Goal: Communication & Community: Answer question/provide support

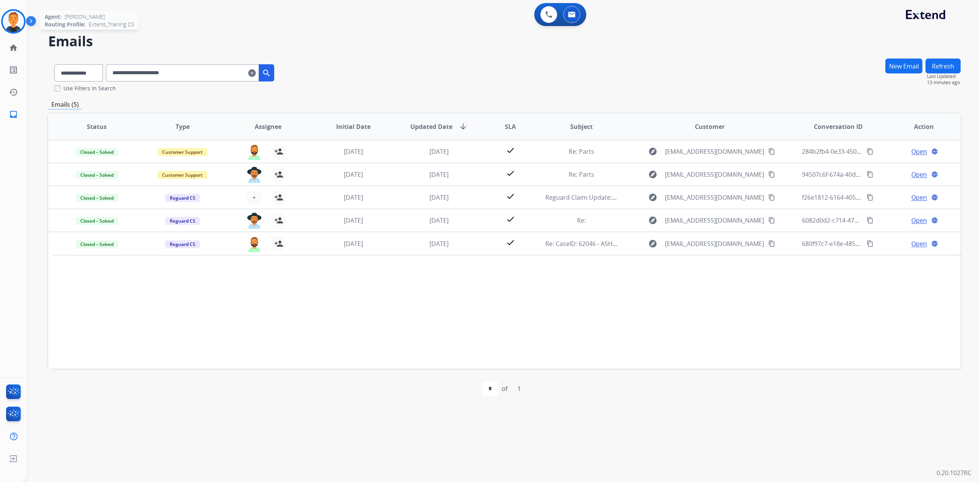
click at [12, 15] on img at bounding box center [13, 21] width 21 height 21
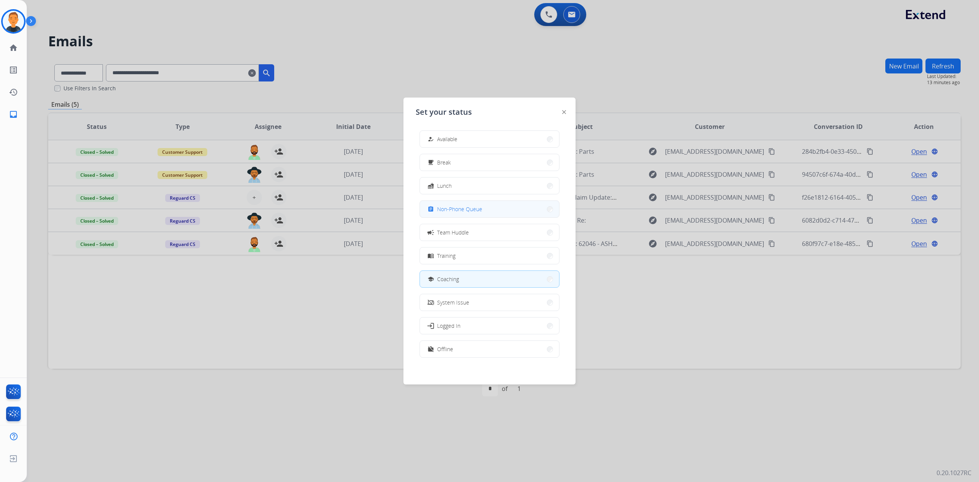
click at [470, 205] on div "assignment Non-Phone Queue" at bounding box center [454, 209] width 56 height 9
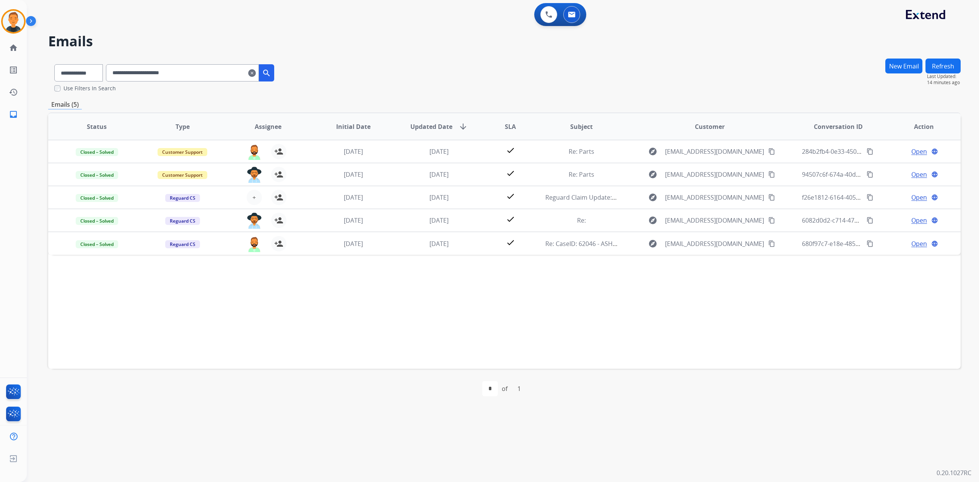
click at [724, 312] on div "Status Type Assignee Initial Date Updated Date arrow_downward SLA Subject Custo…" at bounding box center [504, 240] width 912 height 256
click at [19, 17] on img at bounding box center [13, 21] width 21 height 21
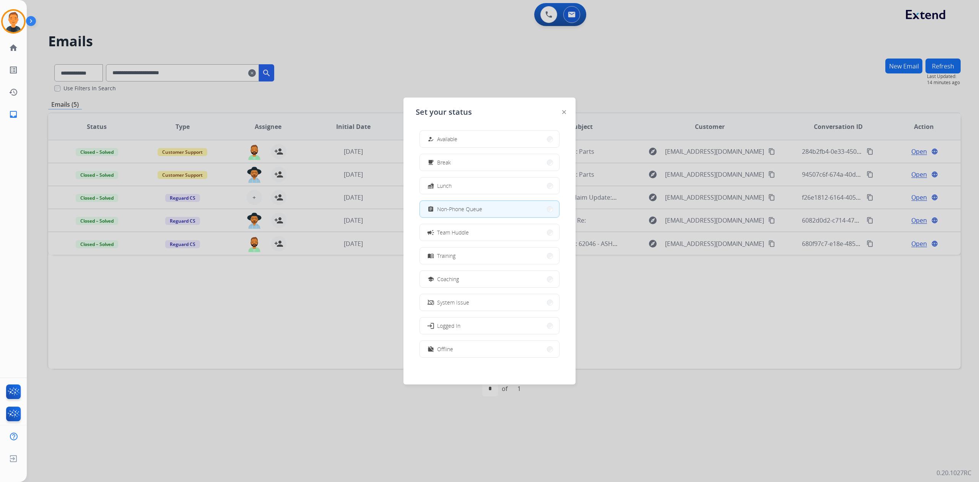
click at [289, 305] on div at bounding box center [489, 241] width 979 height 482
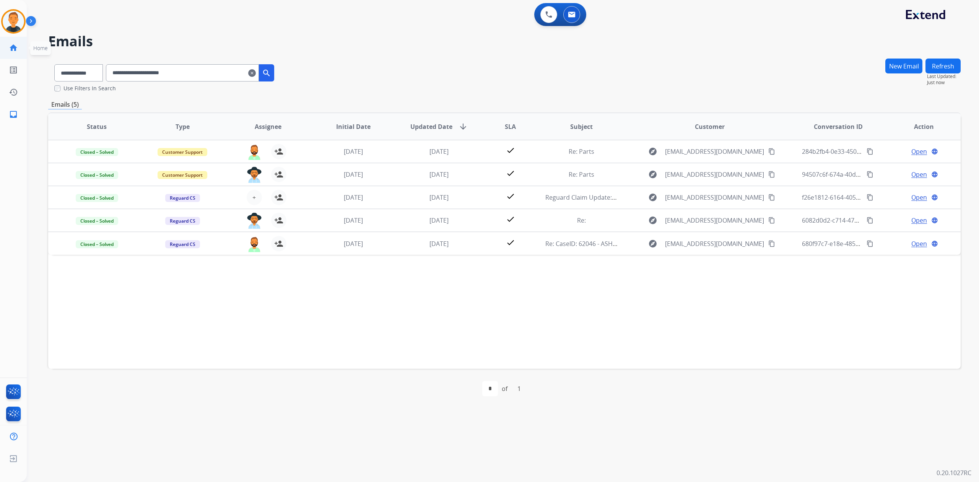
click at [13, 46] on mat-icon "home" at bounding box center [13, 47] width 9 height 9
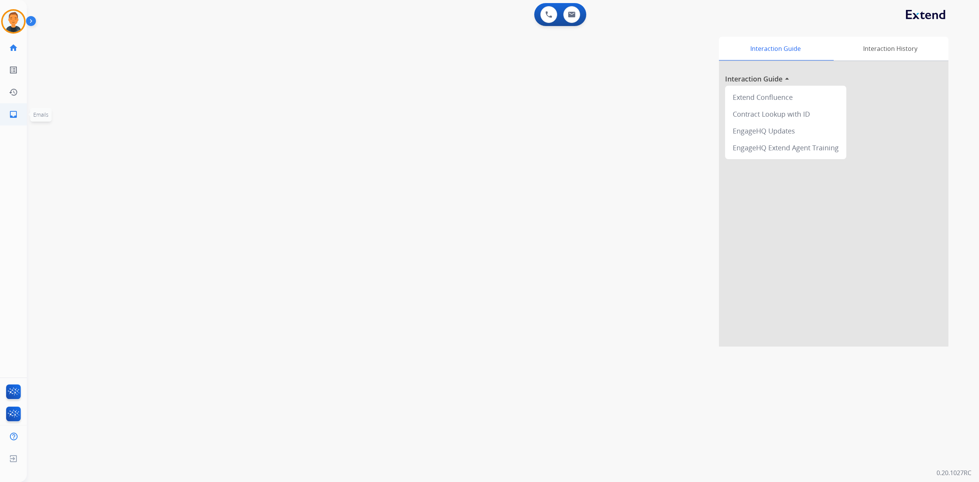
click at [10, 115] on mat-icon "inbox" at bounding box center [13, 114] width 9 height 9
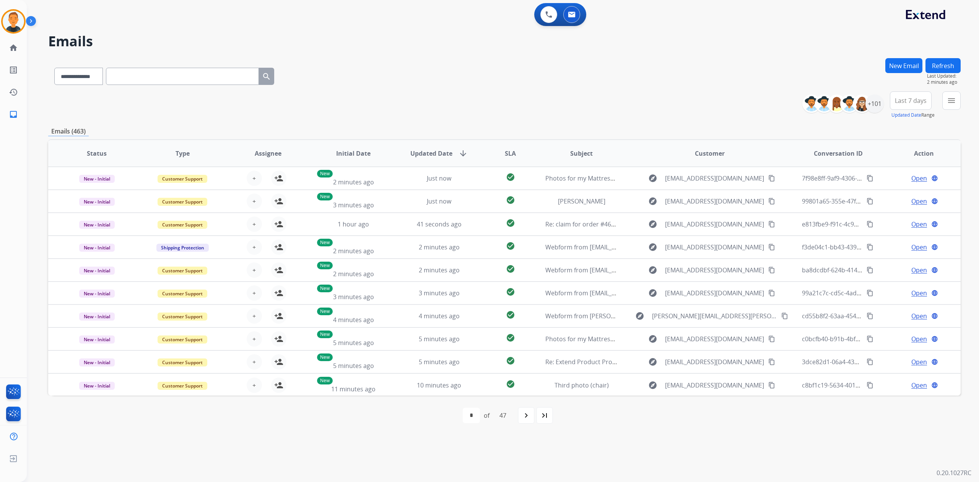
click at [298, 48] on h2 "Emails" at bounding box center [504, 41] width 912 height 15
click at [89, 78] on select "**********" at bounding box center [78, 76] width 48 height 17
select select "**********"
click at [54, 68] on select "**********" at bounding box center [78, 76] width 48 height 17
click at [143, 77] on input "text" at bounding box center [182, 76] width 153 height 17
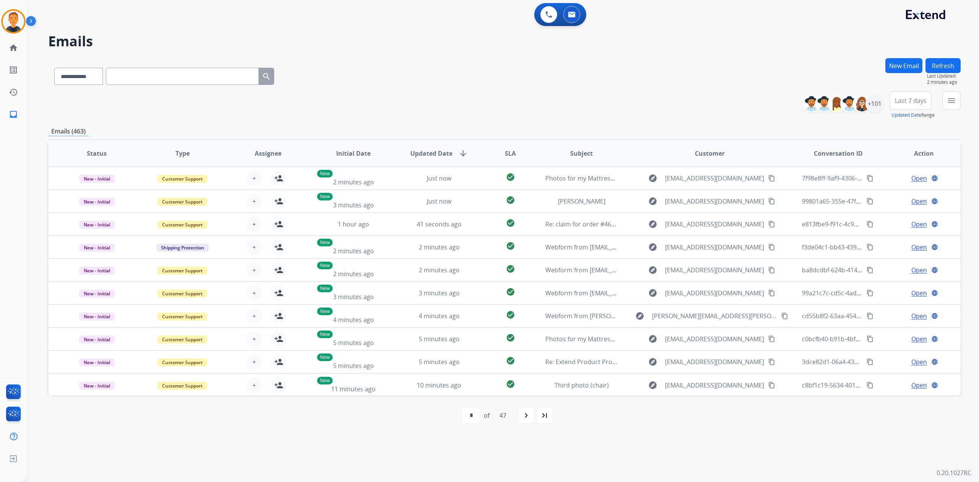
paste input "**********"
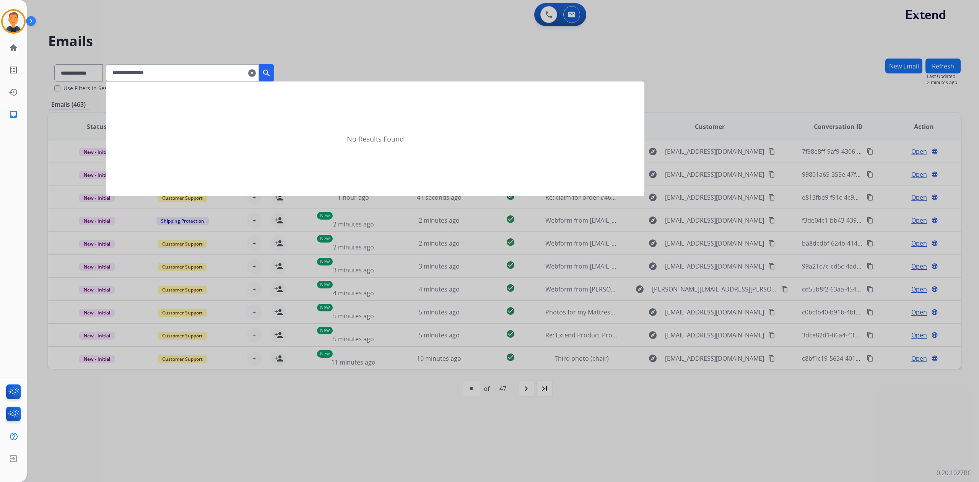
type input "**********"
click at [271, 72] on mat-icon "search" at bounding box center [266, 72] width 9 height 9
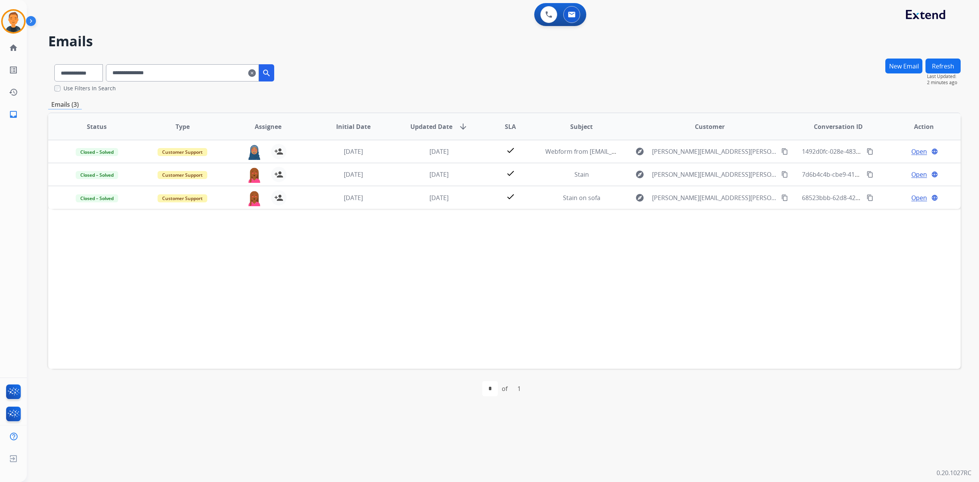
click at [849, 312] on div "Status Type Assignee Initial Date Updated Date arrow_downward SLA Subject Custo…" at bounding box center [504, 240] width 912 height 256
click at [19, 19] on img at bounding box center [13, 21] width 21 height 21
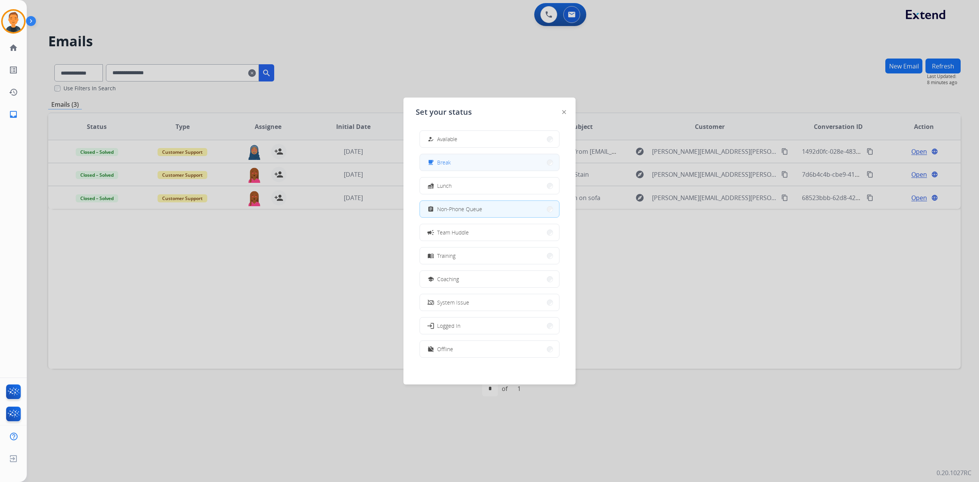
click at [486, 159] on button "free_breakfast Break" at bounding box center [489, 162] width 139 height 16
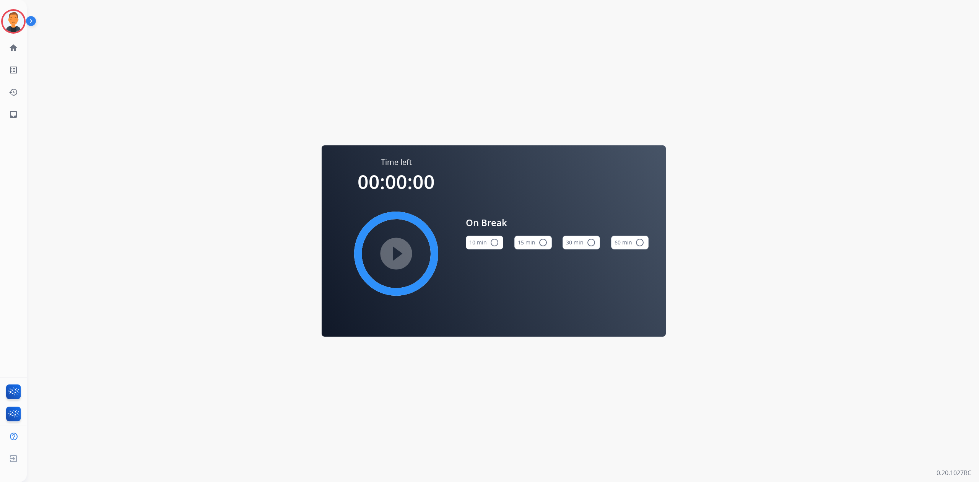
click at [494, 243] on mat-icon "radio_button_unchecked" at bounding box center [494, 242] width 9 height 9
click at [398, 249] on mat-icon "play_circle_filled" at bounding box center [396, 253] width 9 height 9
click at [798, 458] on div "Time left 00:09:43 pause_circle_filled On Break 10 min check_circle 15 min radi…" at bounding box center [494, 241] width 934 height 482
drag, startPoint x: 18, startPoint y: 25, endPoint x: 22, endPoint y: 23, distance: 4.5
click at [18, 24] on img at bounding box center [13, 21] width 21 height 21
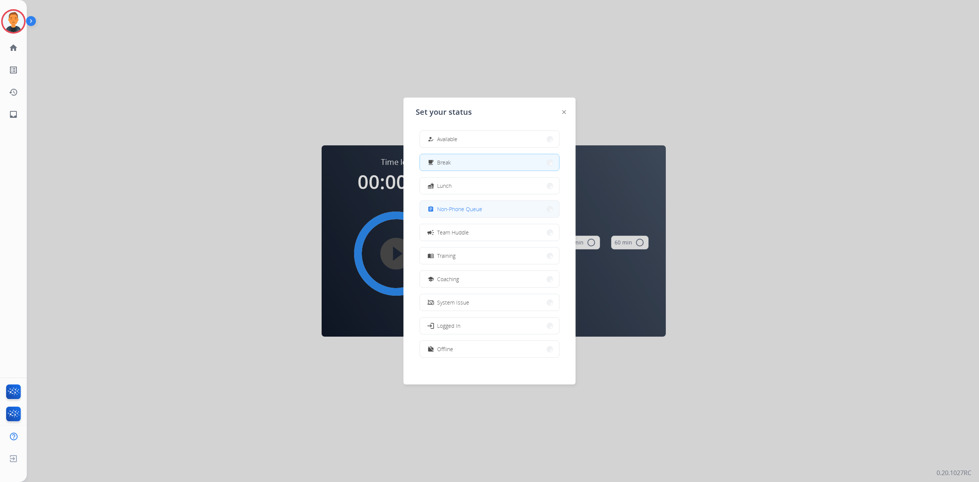
click at [518, 204] on button "assignment Non-Phone Queue" at bounding box center [489, 209] width 139 height 16
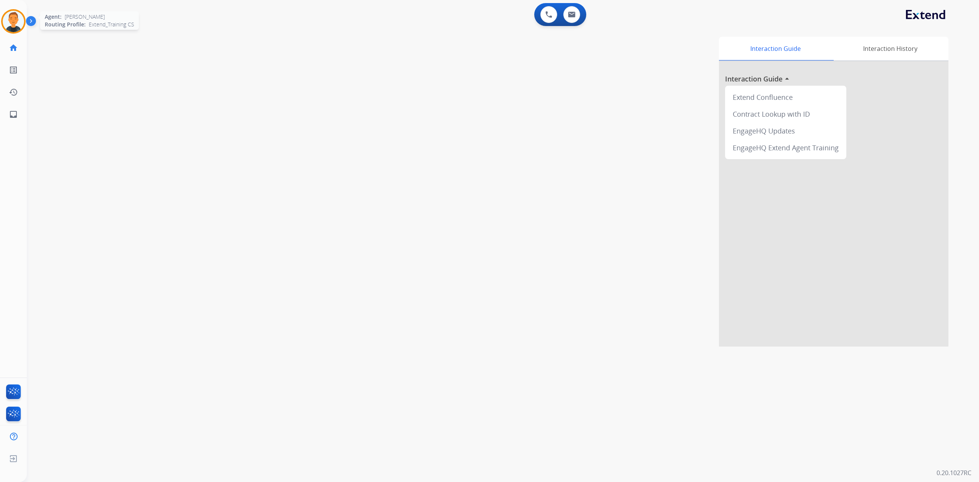
click at [13, 18] on img at bounding box center [13, 21] width 21 height 21
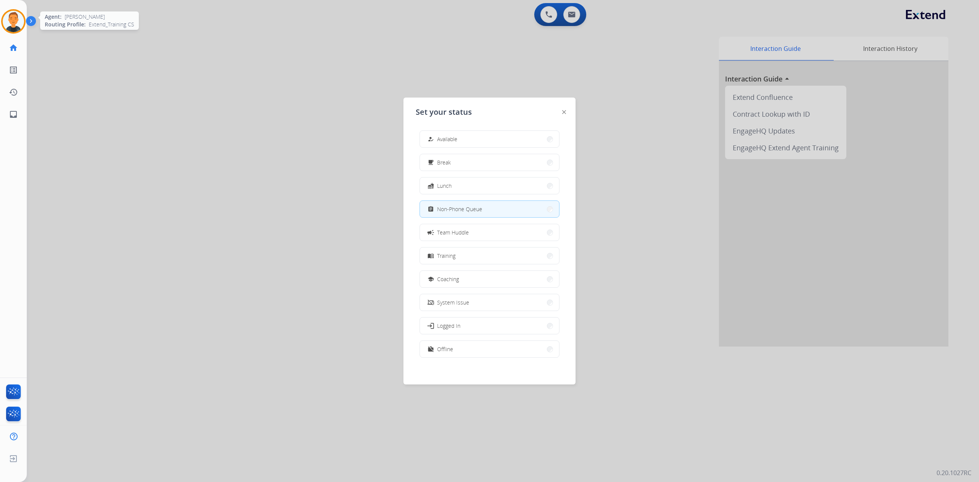
click at [15, 18] on img at bounding box center [13, 21] width 21 height 21
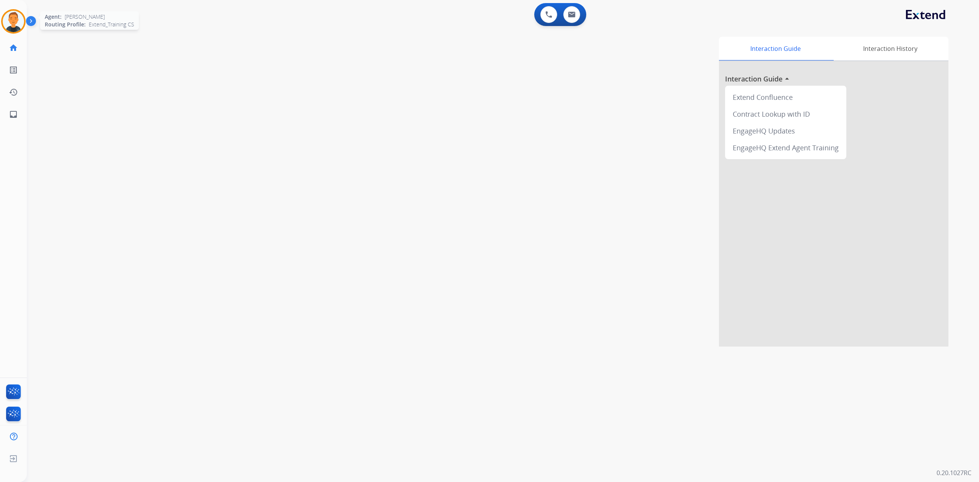
click at [15, 18] on img at bounding box center [13, 21] width 21 height 21
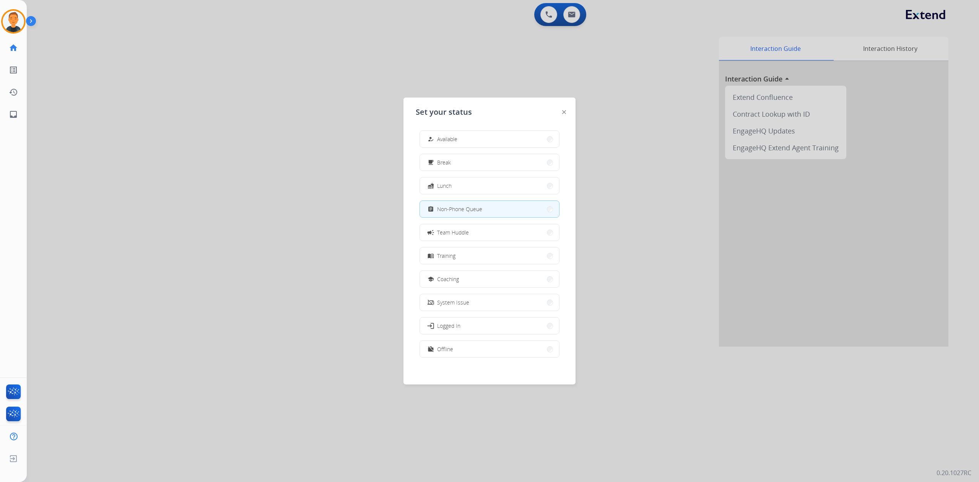
click at [159, 213] on div at bounding box center [489, 241] width 979 height 482
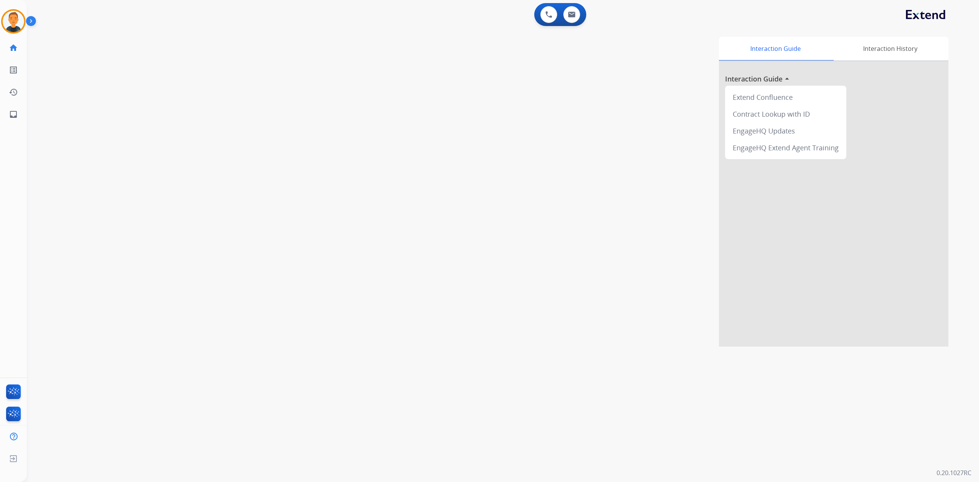
drag, startPoint x: 12, startPoint y: 20, endPoint x: 26, endPoint y: 18, distance: 14.3
click at [12, 20] on img at bounding box center [13, 21] width 21 height 21
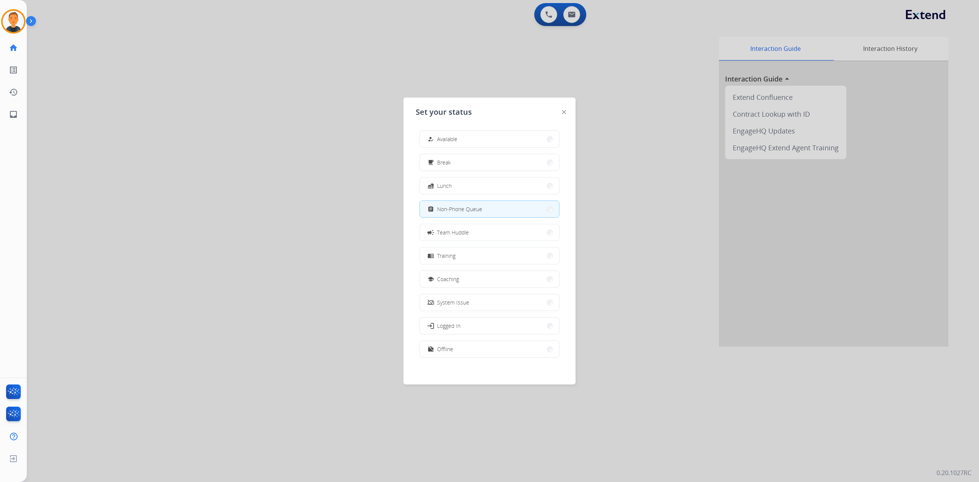
click at [218, 47] on div at bounding box center [489, 241] width 979 height 482
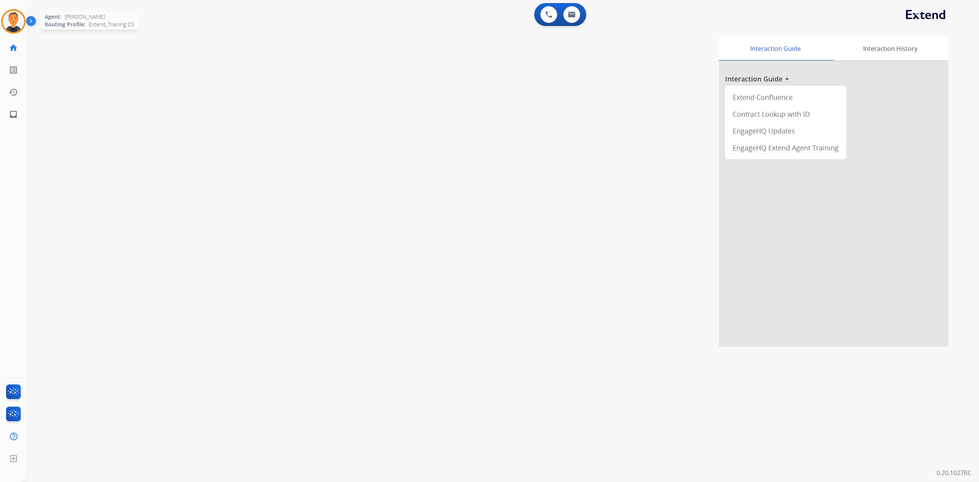
click at [17, 19] on img at bounding box center [13, 21] width 21 height 21
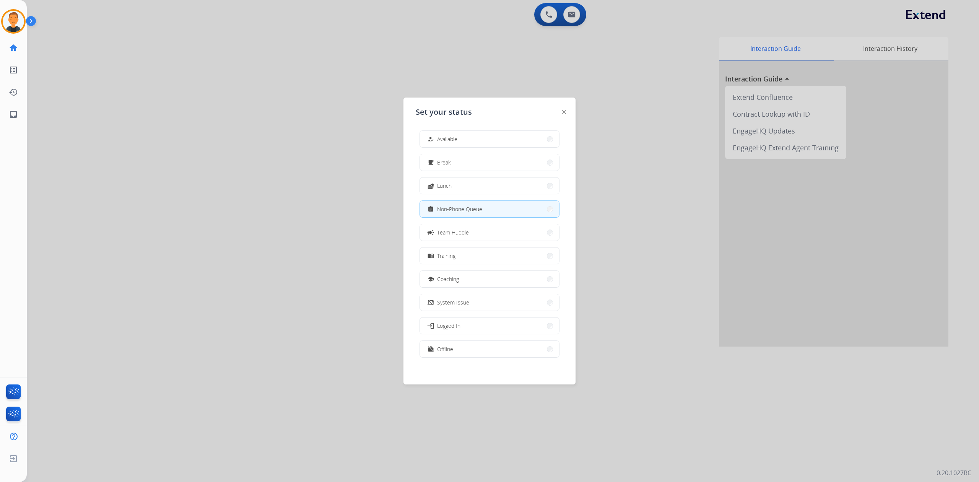
click at [169, 217] on div at bounding box center [489, 241] width 979 height 482
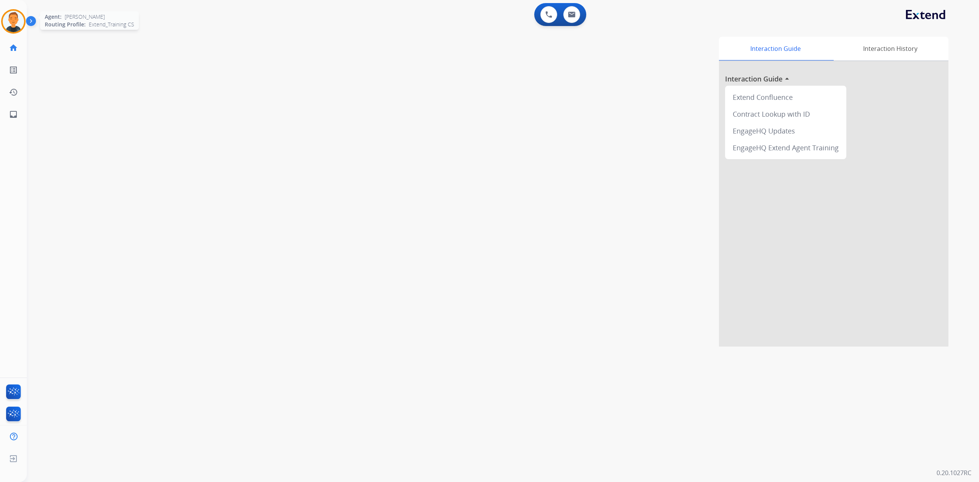
click at [15, 19] on img at bounding box center [13, 21] width 21 height 21
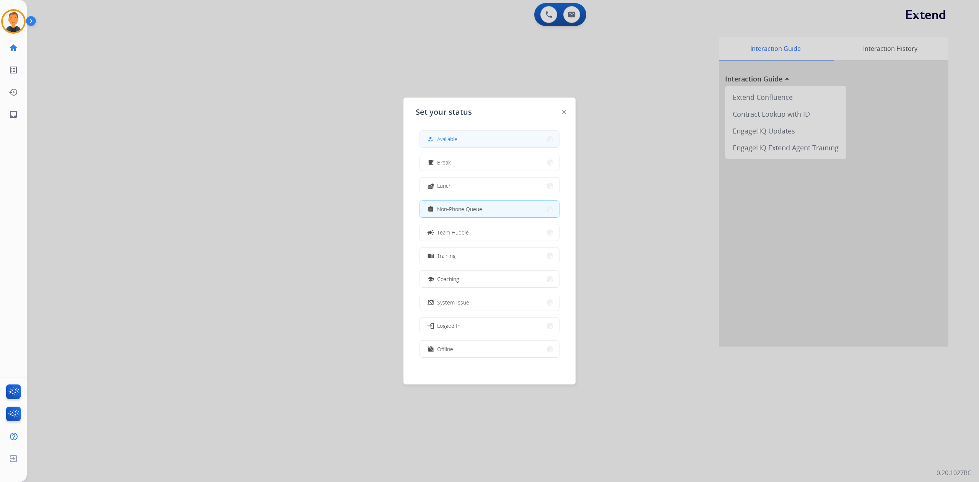
click at [484, 137] on button "how_to_reg Available" at bounding box center [489, 139] width 139 height 16
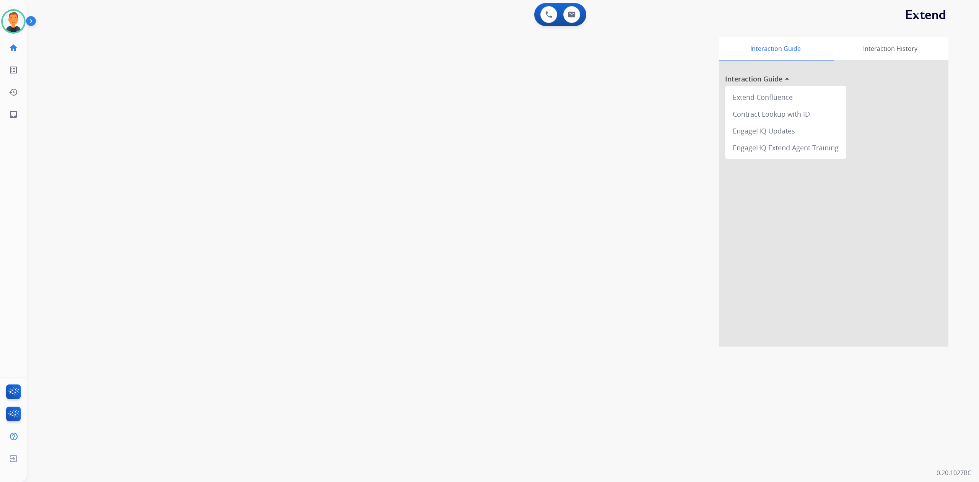
click at [209, 54] on div "swap_horiz Break voice bridge close_fullscreen Connect 3-Way Call merge_type Se…" at bounding box center [494, 187] width 934 height 319
click at [15, 118] on mat-icon "inbox" at bounding box center [13, 114] width 9 height 9
select select "**********"
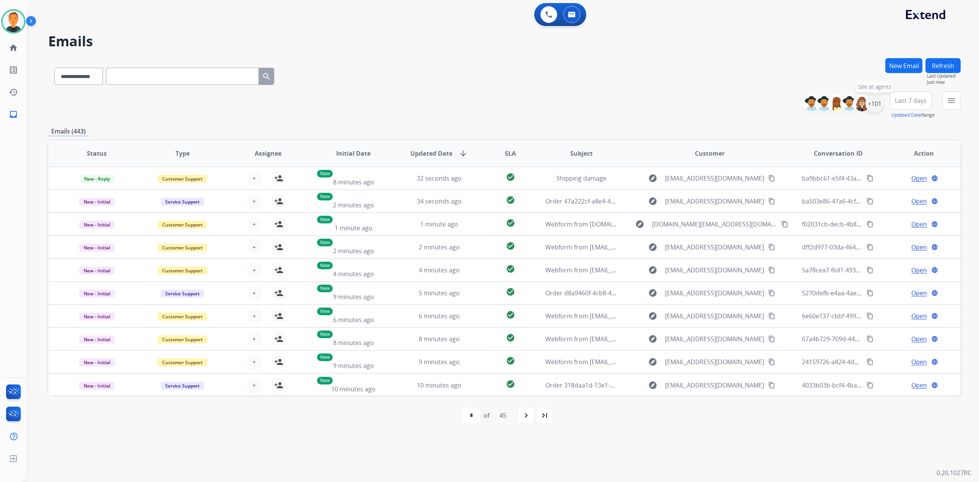
click at [872, 104] on div "+101" at bounding box center [874, 103] width 18 height 18
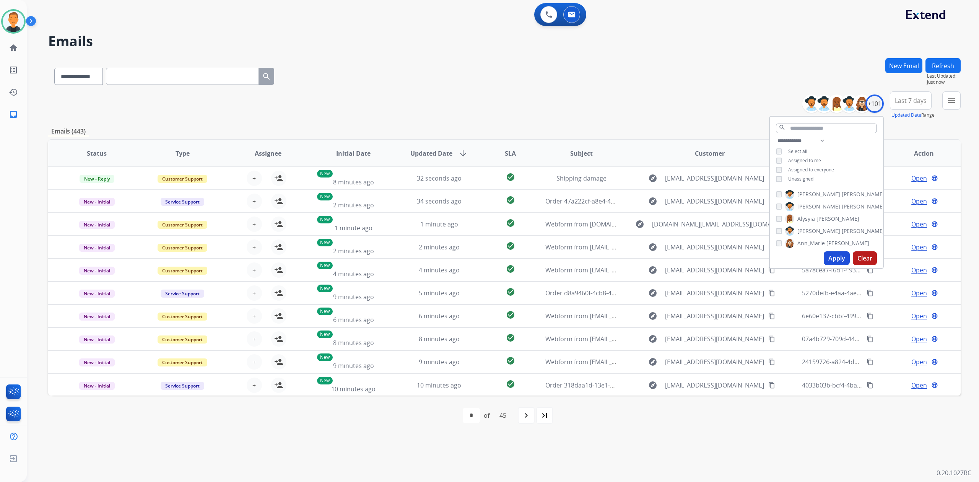
click at [837, 254] on button "Apply" at bounding box center [837, 258] width 26 height 14
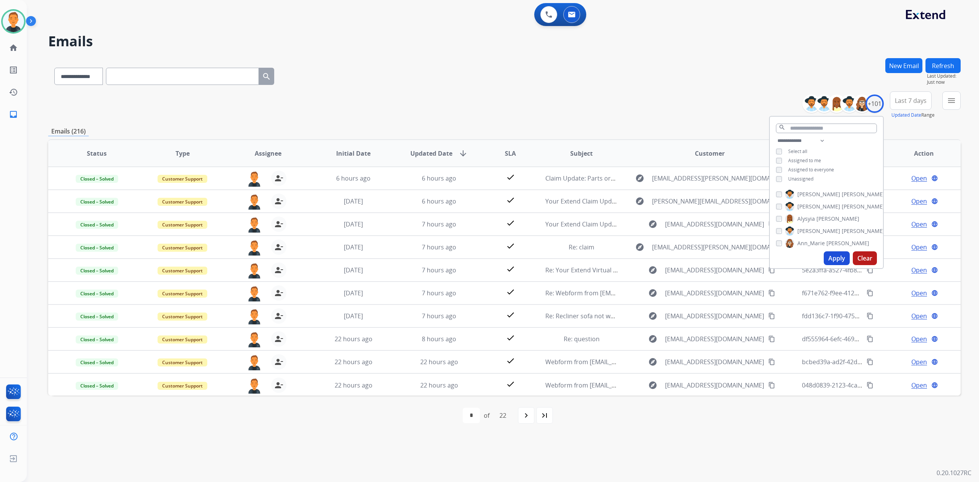
click at [910, 102] on span "Last 7 days" at bounding box center [911, 100] width 32 height 3
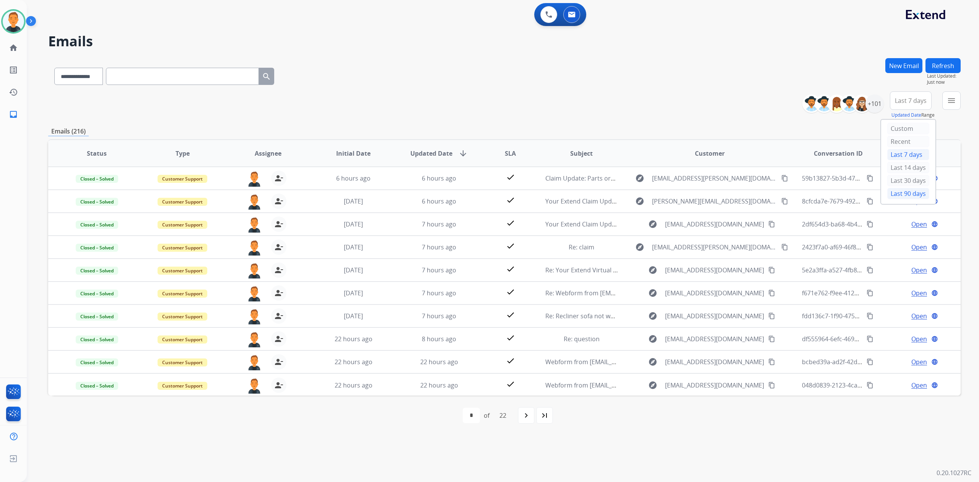
click at [905, 196] on div "Last 90 days" at bounding box center [908, 193] width 42 height 11
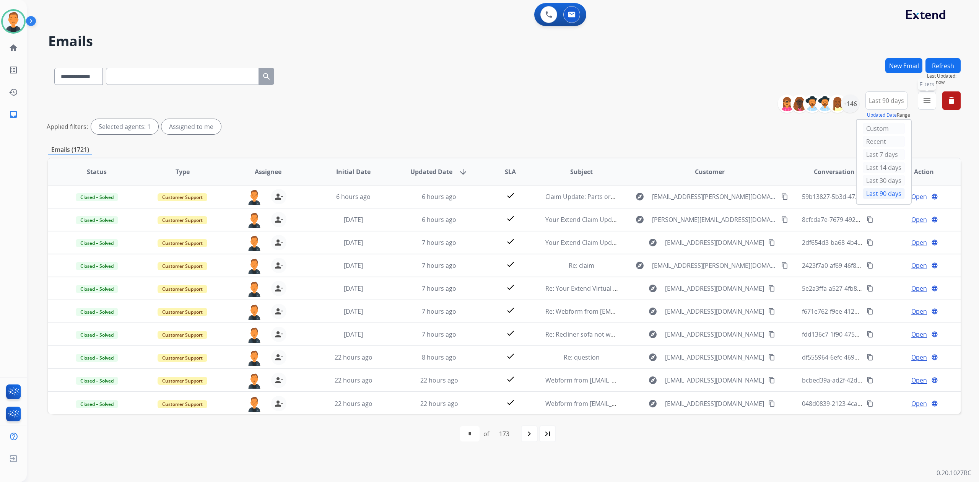
click at [930, 101] on mat-icon "menu" at bounding box center [926, 100] width 9 height 9
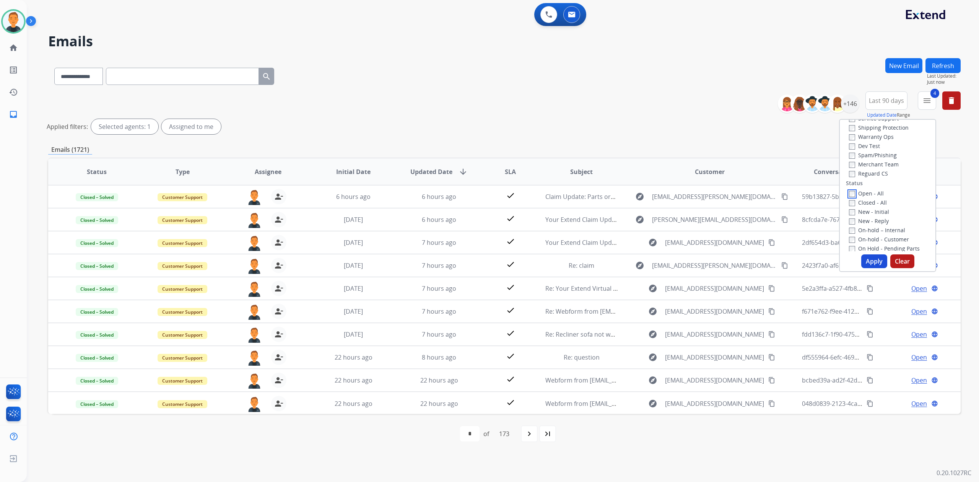
scroll to position [102, 0]
click at [869, 259] on button "Apply" at bounding box center [874, 261] width 26 height 14
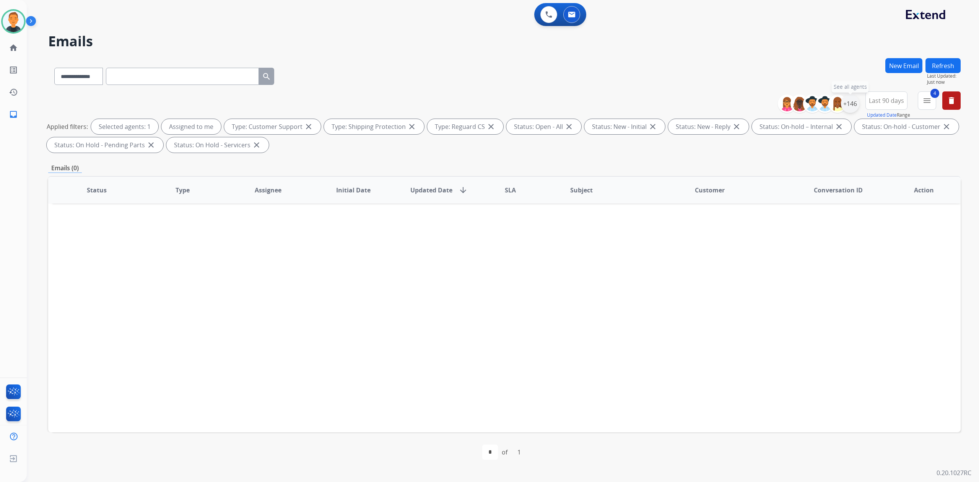
click at [850, 109] on div "+146" at bounding box center [850, 103] width 18 height 18
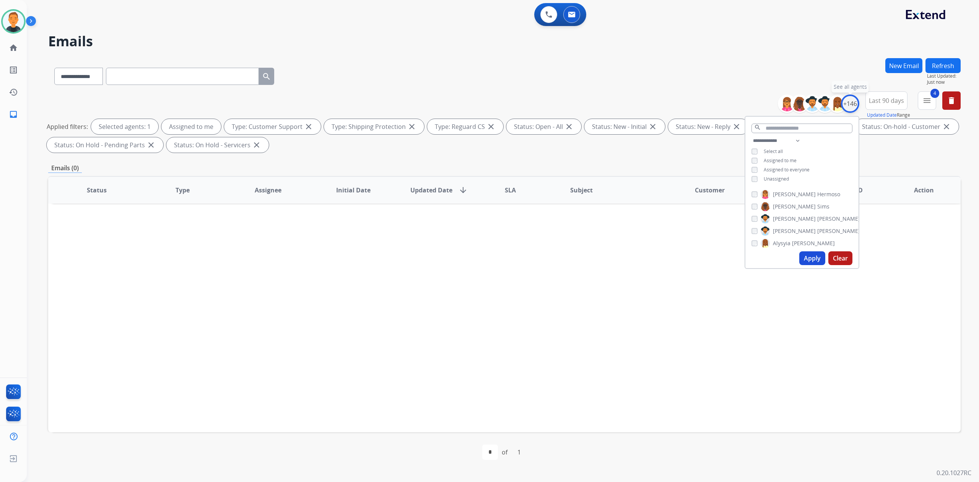
click at [850, 109] on div "+146" at bounding box center [850, 103] width 18 height 18
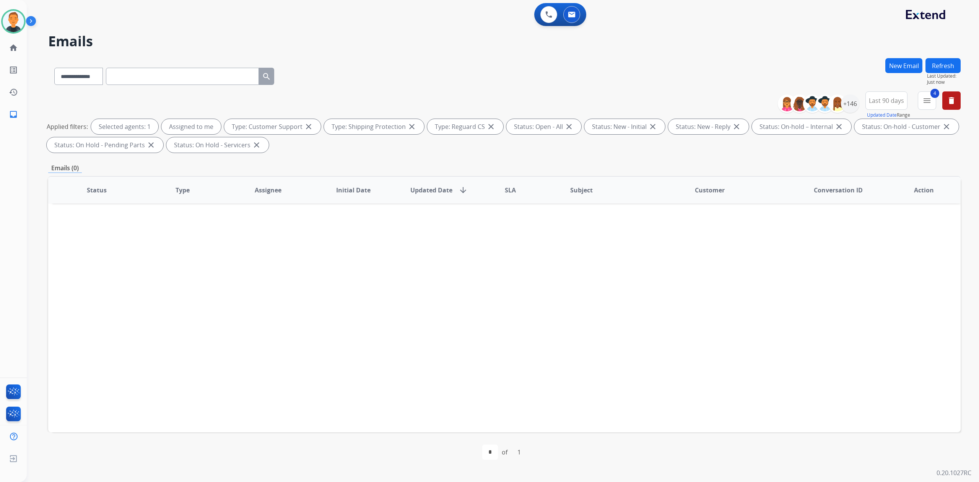
click at [883, 99] on span "Last 90 days" at bounding box center [886, 100] width 35 height 3
click at [884, 99] on span "Last 90 days" at bounding box center [886, 100] width 35 height 3
click at [924, 98] on mat-icon "menu" at bounding box center [926, 100] width 9 height 9
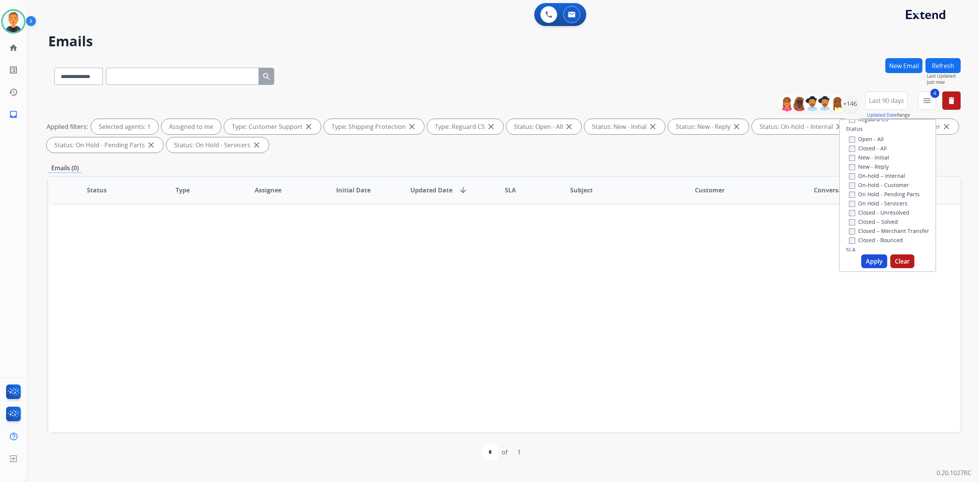
scroll to position [0, 0]
click at [15, 45] on mat-icon "home" at bounding box center [13, 47] width 9 height 9
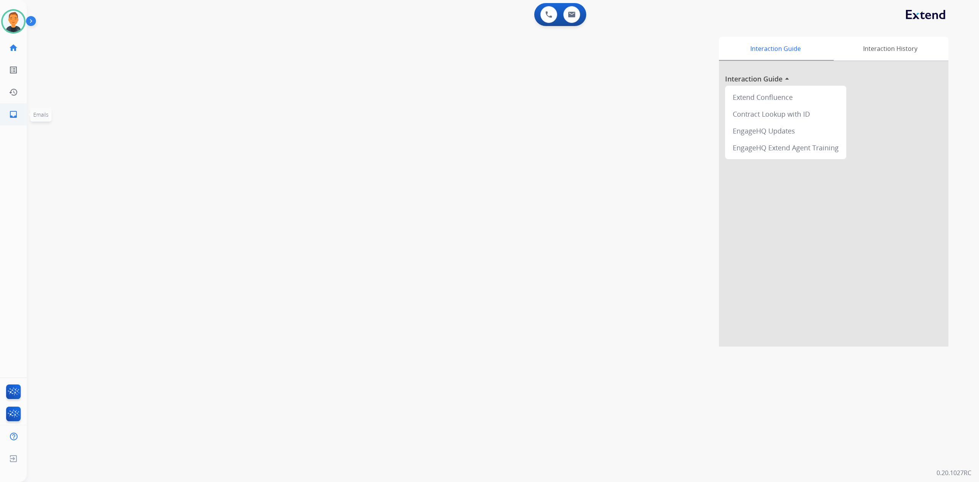
click at [16, 109] on link "inbox Emails" at bounding box center [13, 114] width 21 height 21
select select "**********"
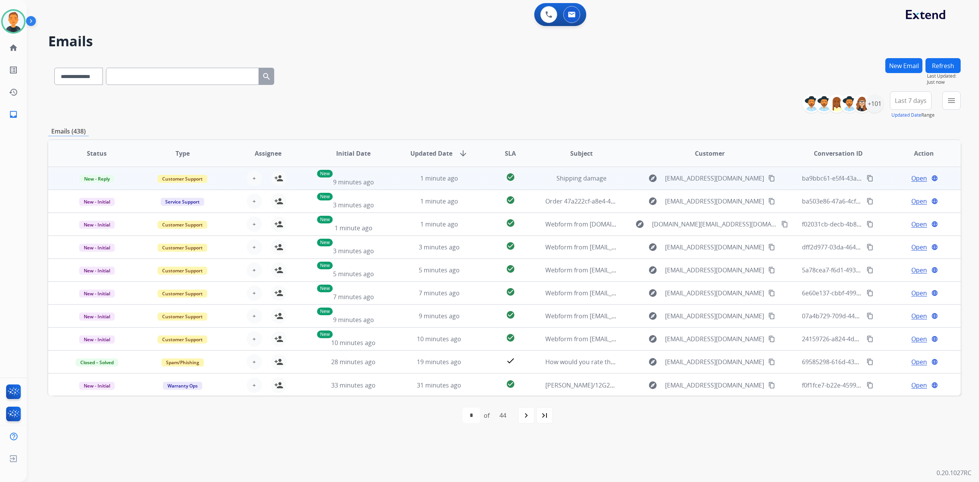
click at [916, 174] on span "Open" at bounding box center [919, 178] width 16 height 9
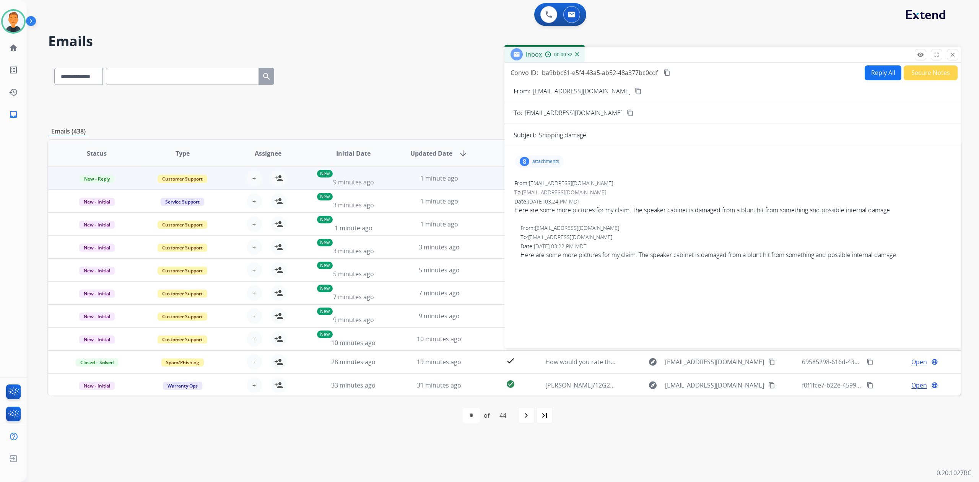
click at [767, 310] on div "8 attachments From: m.flores69@live.com To: support@extend.com Date: 09/24/2025…" at bounding box center [732, 245] width 456 height 187
click at [548, 159] on p "attachments" at bounding box center [545, 161] width 27 height 6
click at [548, 178] on div at bounding box center [542, 182] width 38 height 27
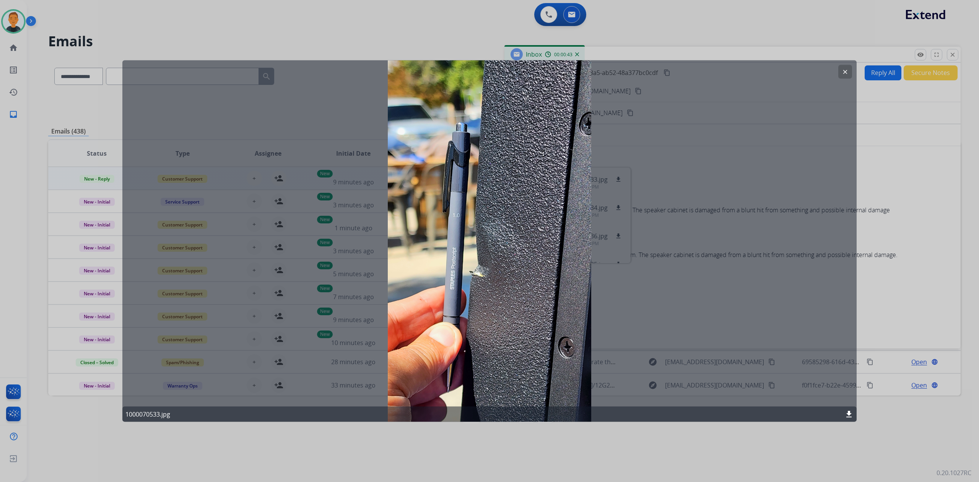
click at [848, 67] on button "clear" at bounding box center [845, 72] width 14 height 14
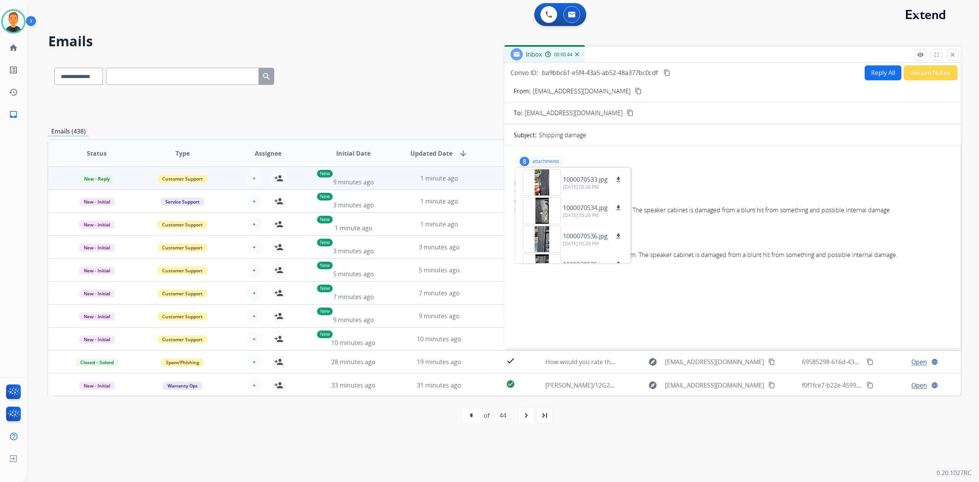
click at [635, 88] on mat-icon "content_copy" at bounding box center [638, 91] width 7 height 7
click at [544, 176] on div at bounding box center [542, 182] width 38 height 27
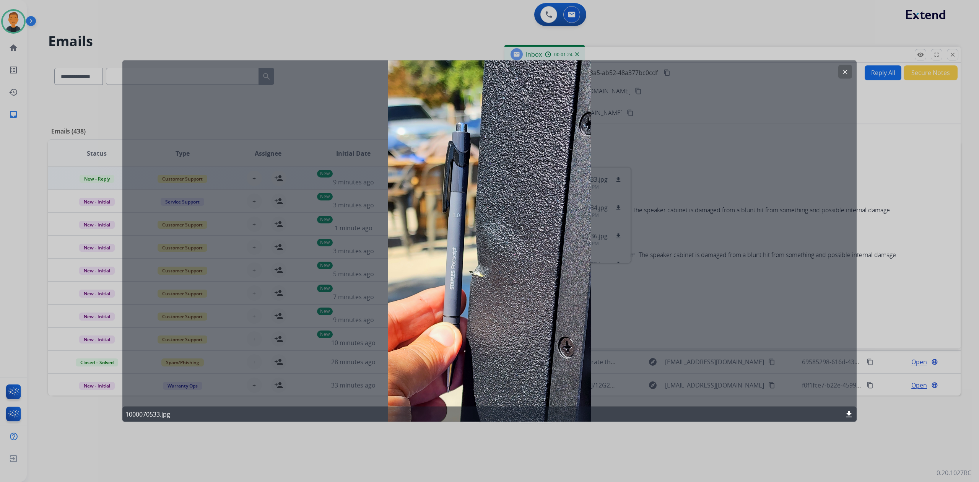
click at [846, 69] on mat-icon "clear" at bounding box center [845, 71] width 7 height 7
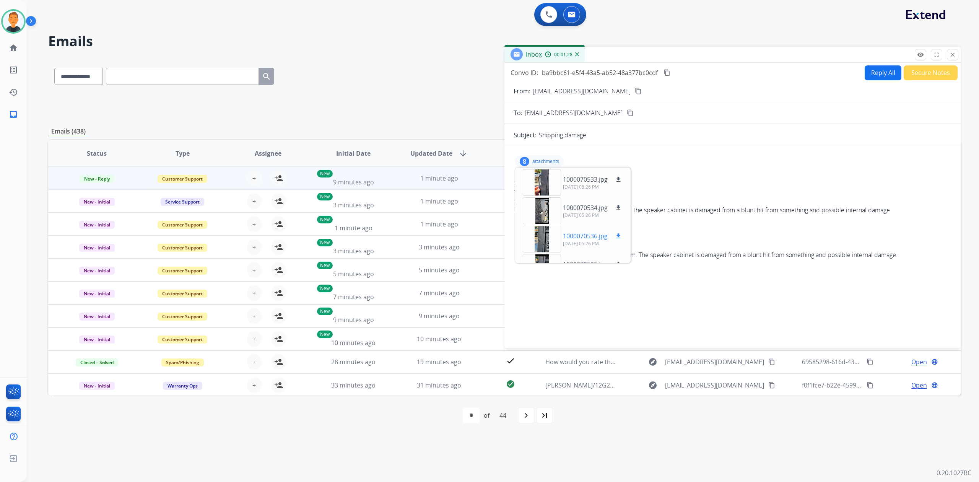
click at [536, 239] on div at bounding box center [542, 239] width 38 height 27
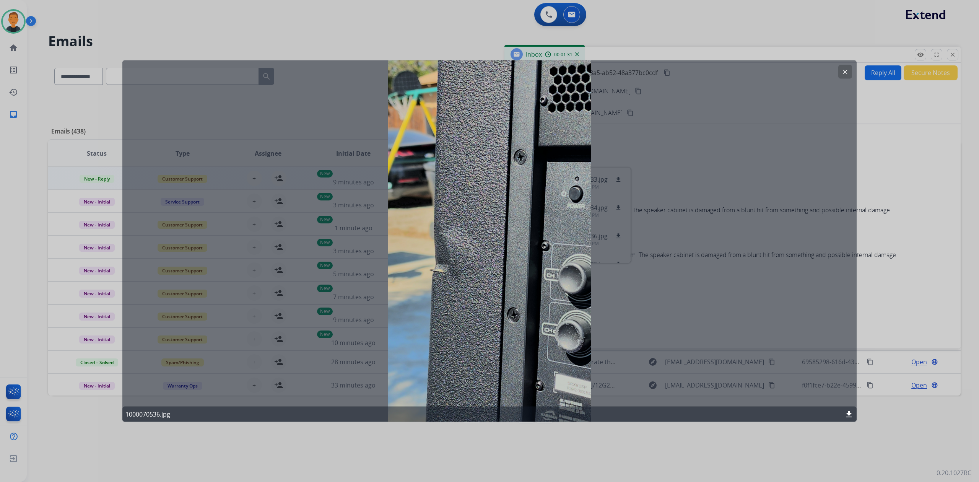
click at [843, 74] on mat-icon "clear" at bounding box center [845, 71] width 7 height 7
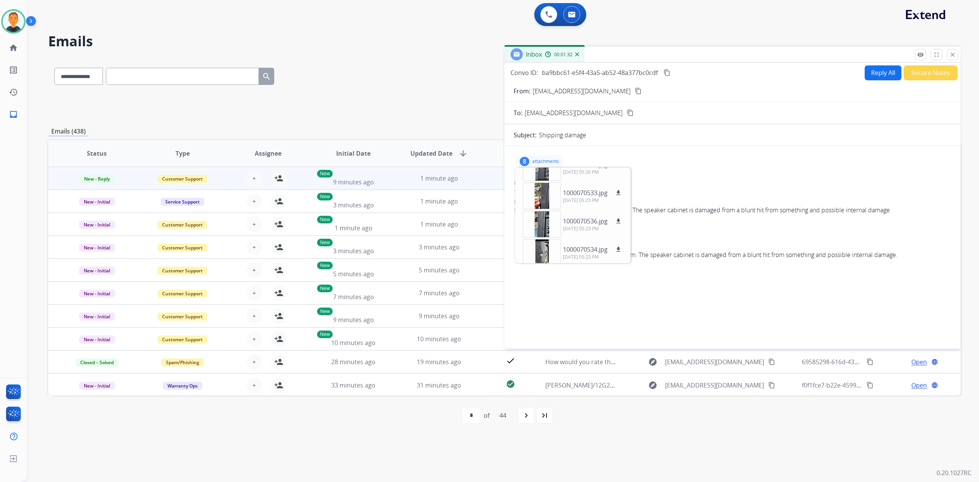
scroll to position [102, 0]
click at [533, 161] on p "attachments" at bounding box center [545, 161] width 27 height 6
click at [956, 52] on button "close Close" at bounding box center [952, 54] width 11 height 11
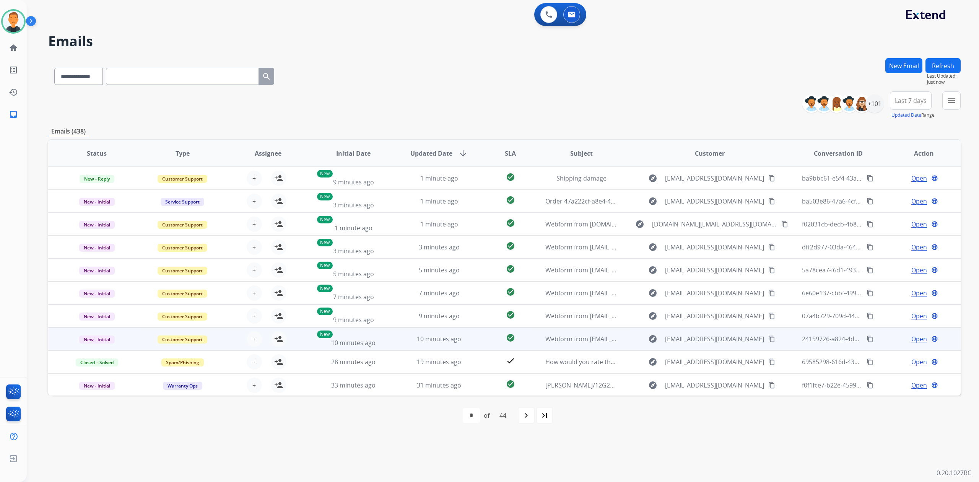
click at [912, 336] on span "Open" at bounding box center [919, 338] width 16 height 9
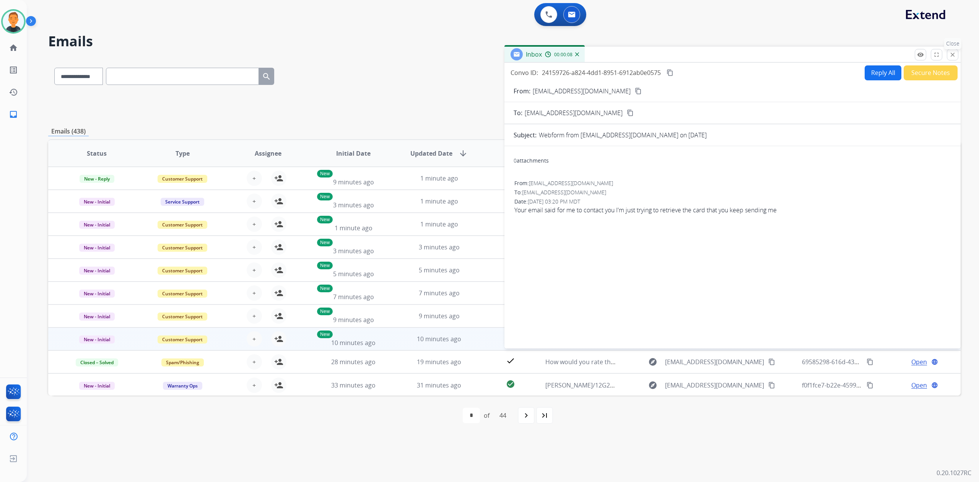
drag, startPoint x: 951, startPoint y: 54, endPoint x: 946, endPoint y: 54, distance: 5.7
click at [950, 54] on mat-icon "close" at bounding box center [952, 54] width 7 height 7
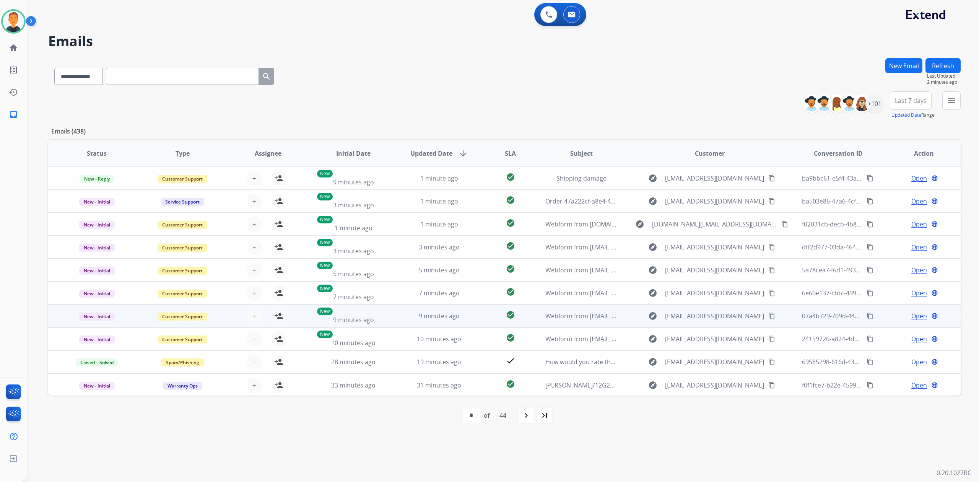
click at [913, 317] on span "Open" at bounding box center [919, 315] width 16 height 9
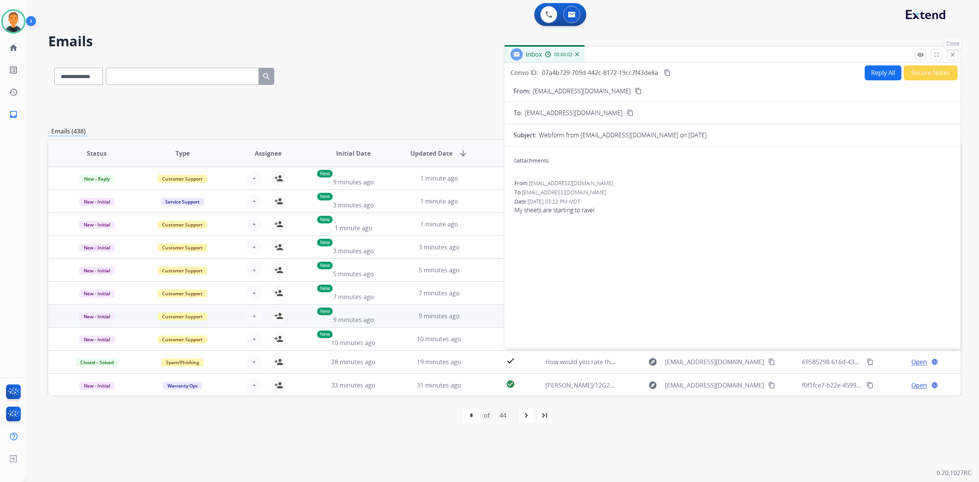
click at [949, 54] on mat-icon "close" at bounding box center [952, 54] width 7 height 7
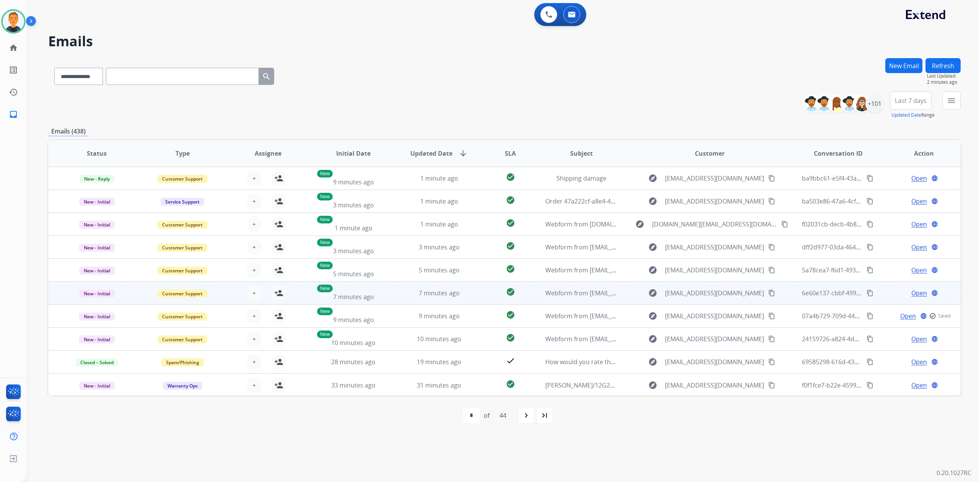
click at [915, 292] on span "Open" at bounding box center [919, 292] width 16 height 9
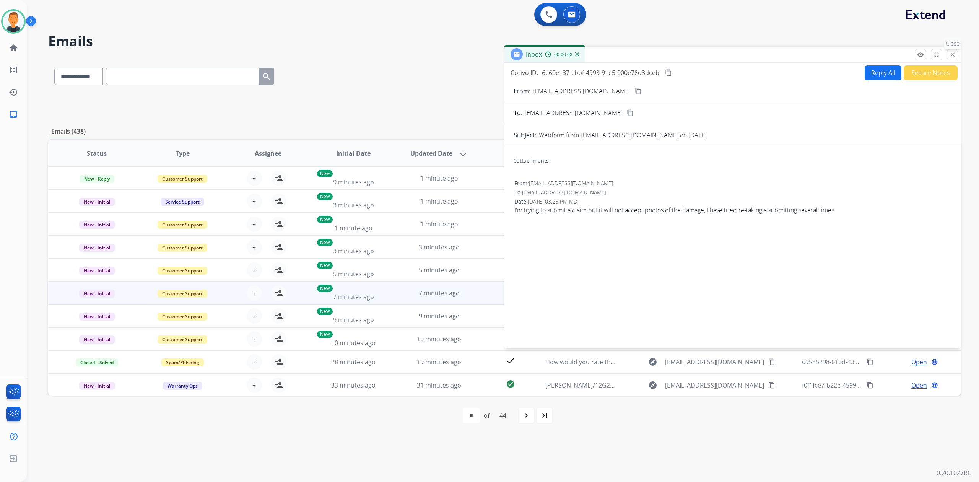
click at [953, 51] on mat-icon "close" at bounding box center [952, 54] width 7 height 7
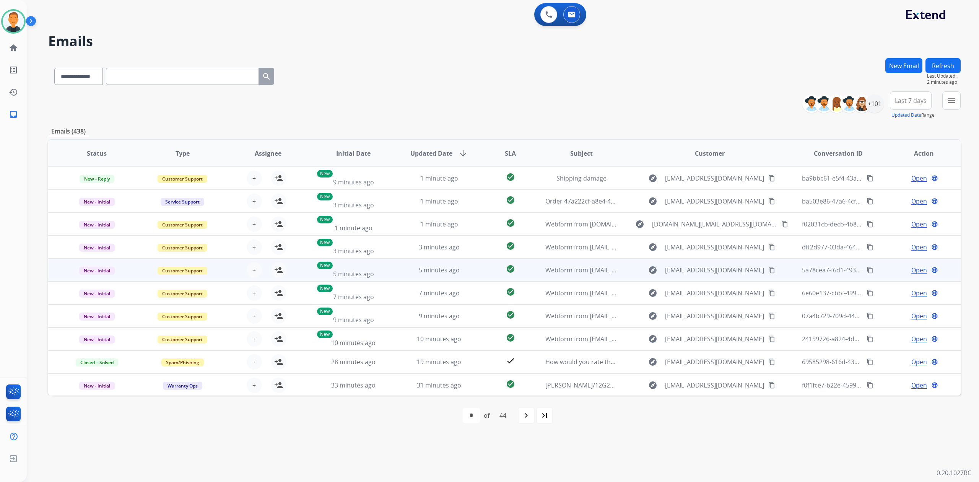
click at [912, 270] on span "Open" at bounding box center [919, 269] width 16 height 9
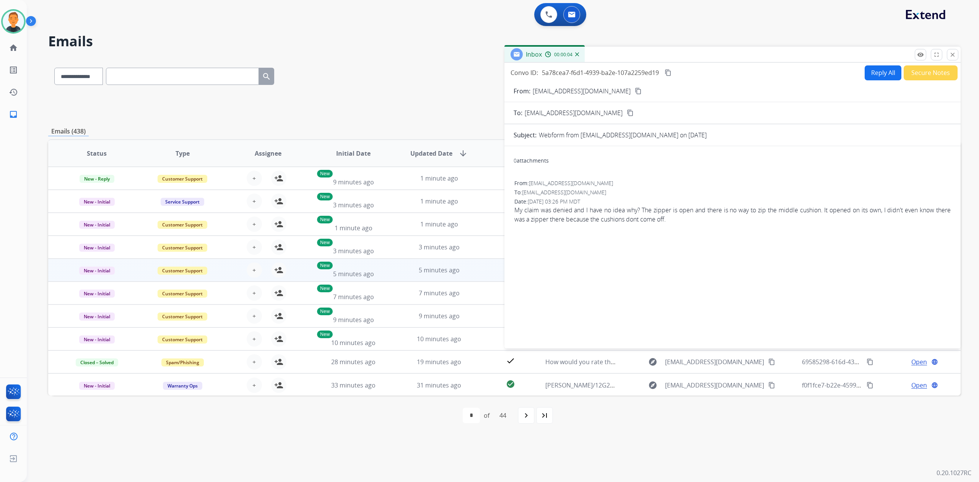
click at [635, 89] on mat-icon "content_copy" at bounding box center [638, 91] width 7 height 7
click at [277, 270] on mat-icon "person_add" at bounding box center [278, 269] width 9 height 9
drag, startPoint x: 231, startPoint y: 400, endPoint x: 236, endPoint y: 398, distance: 5.3
click at [231, 400] on div "first_page navigate_before * * * * * * * * * ** ** ** ** ** ** ** ** ** ** ** *…" at bounding box center [504, 415] width 912 height 40
click at [671, 71] on mat-icon "content_copy" at bounding box center [667, 72] width 7 height 7
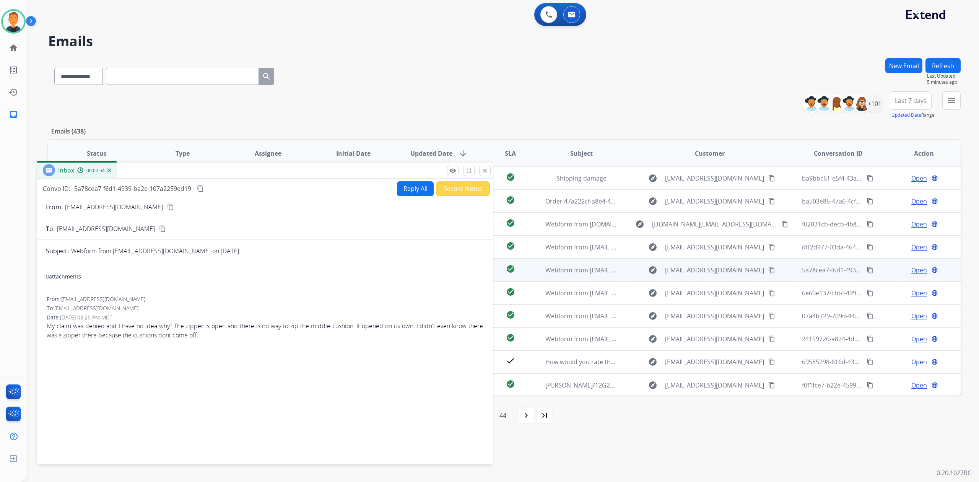
drag, startPoint x: 659, startPoint y: 56, endPoint x: 192, endPoint y: 172, distance: 481.7
click at [192, 172] on div "Inbox 00:02:54" at bounding box center [265, 170] width 456 height 16
click at [202, 187] on mat-icon "content_copy" at bounding box center [200, 188] width 7 height 7
click at [410, 188] on button "Reply All" at bounding box center [415, 188] width 37 height 15
select select "**********"
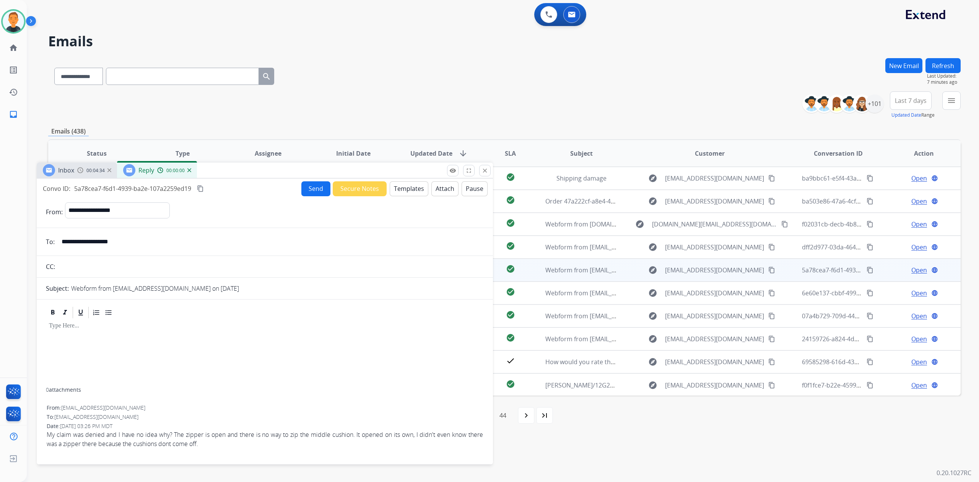
click at [410, 188] on button "Templates" at bounding box center [409, 188] width 39 height 15
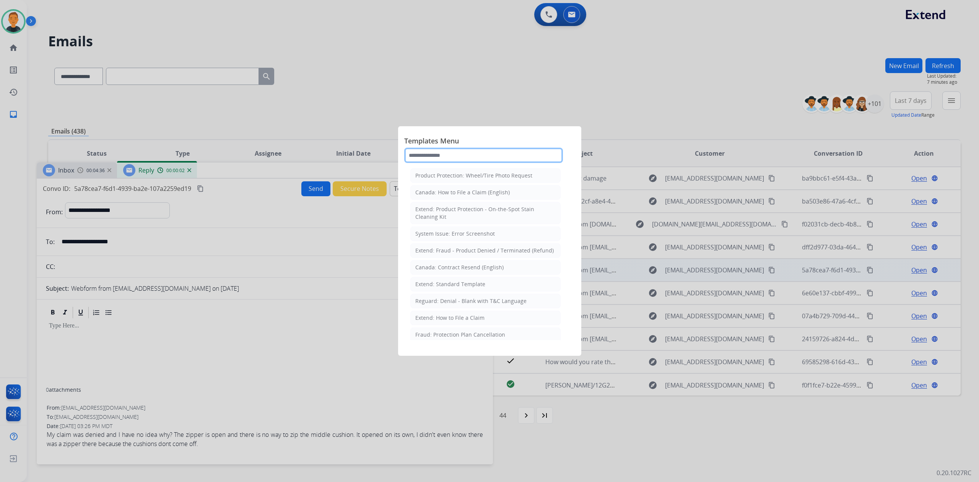
click at [444, 158] on input "text" at bounding box center [483, 155] width 159 height 15
type input "***"
click at [441, 196] on div "Reguard: Denial - Blank with T&C Language" at bounding box center [470, 192] width 111 height 8
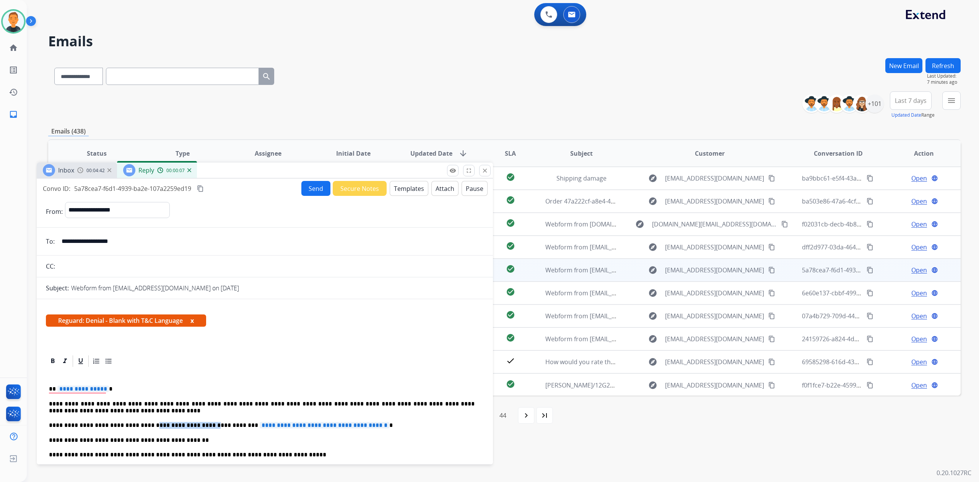
drag, startPoint x: 190, startPoint y: 421, endPoint x: 137, endPoint y: 424, distance: 53.2
click at [137, 424] on p "**********" at bounding box center [262, 425] width 426 height 7
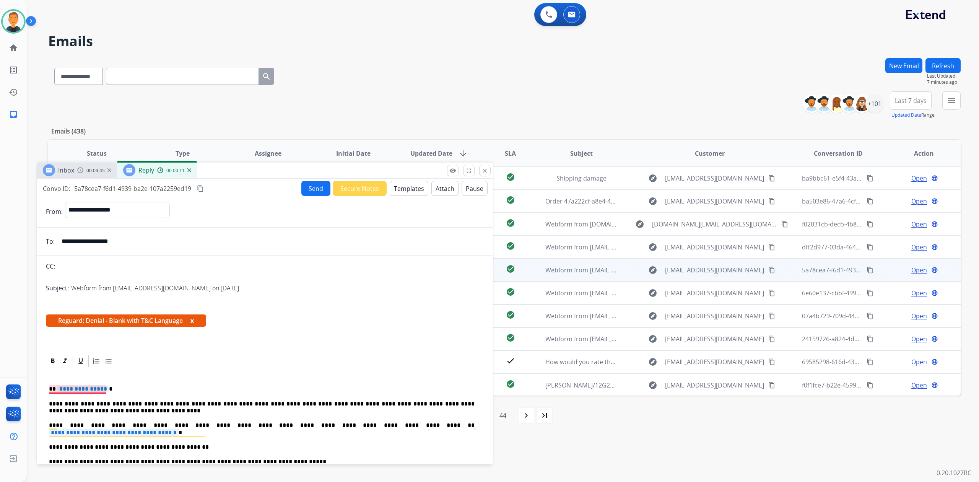
click at [77, 388] on span "**********" at bounding box center [83, 388] width 52 height 6
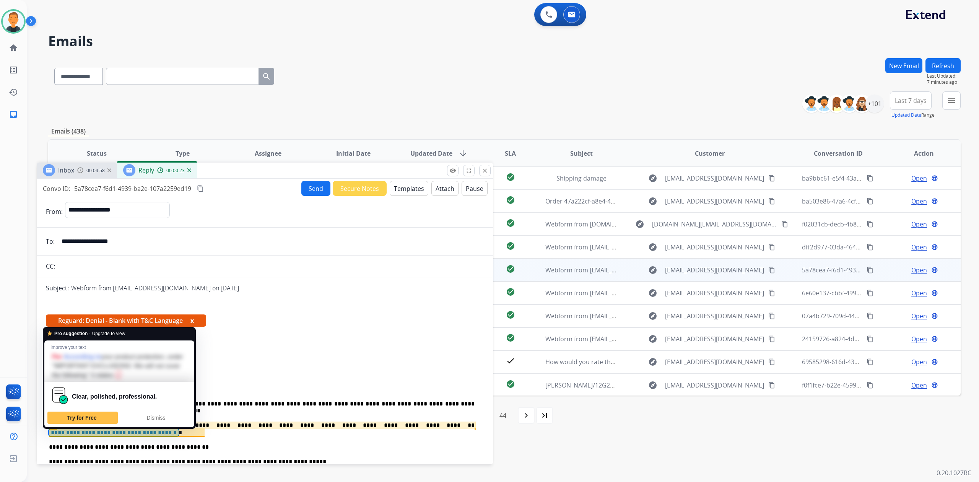
click at [179, 433] on span "**********" at bounding box center [114, 432] width 130 height 6
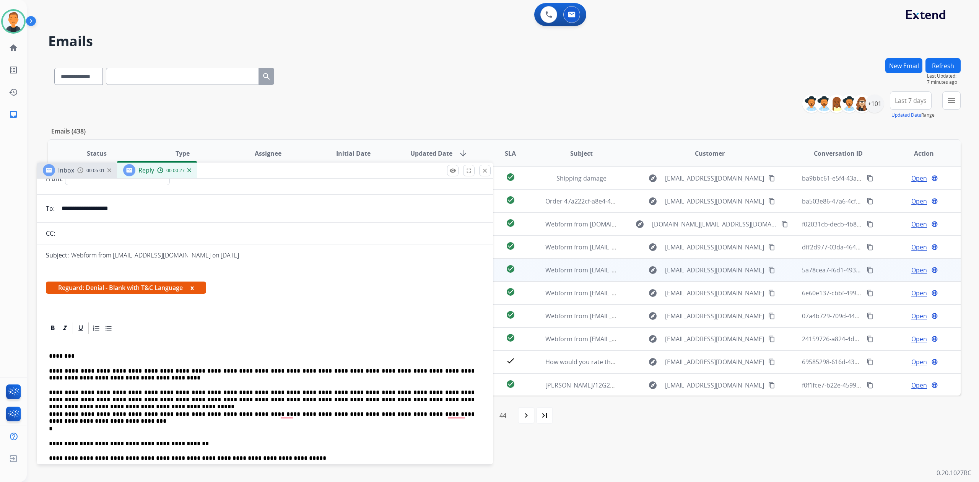
scroll to position [51, 0]
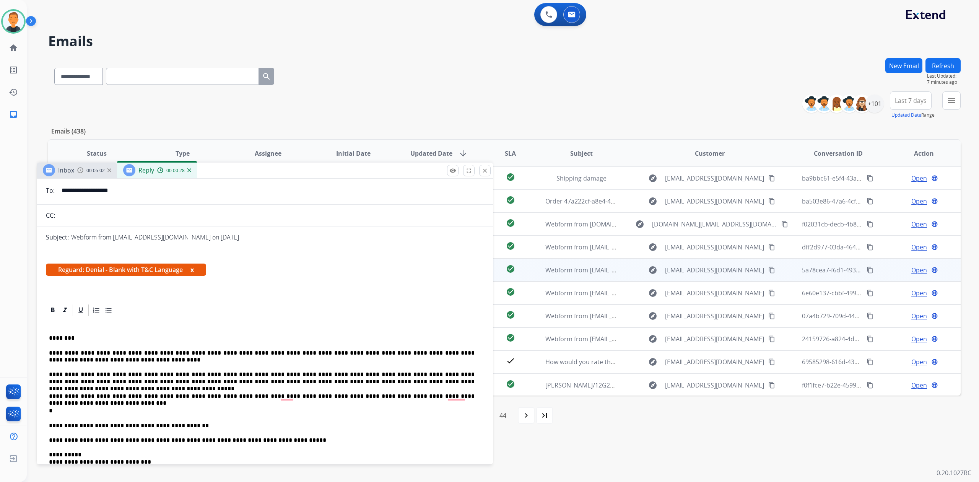
click at [61, 409] on p "*" at bounding box center [262, 410] width 426 height 7
click at [50, 396] on p "**********" at bounding box center [262, 396] width 426 height 7
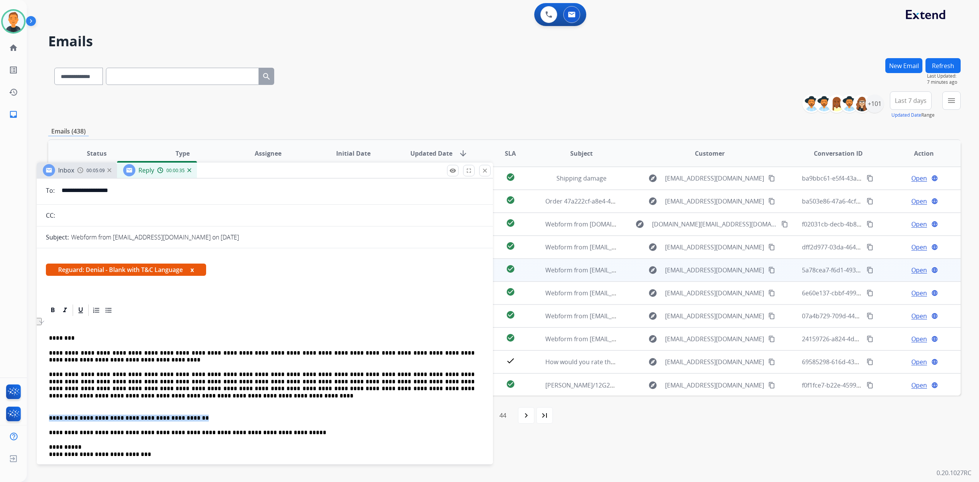
drag, startPoint x: 190, startPoint y: 416, endPoint x: 41, endPoint y: 416, distance: 148.3
click at [41, 416] on div "**********" at bounding box center [265, 452] width 456 height 299
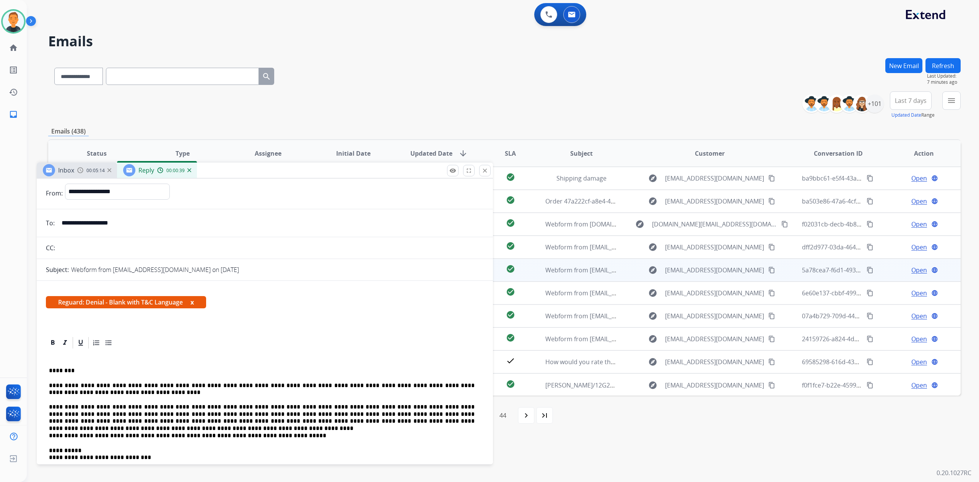
scroll to position [0, 0]
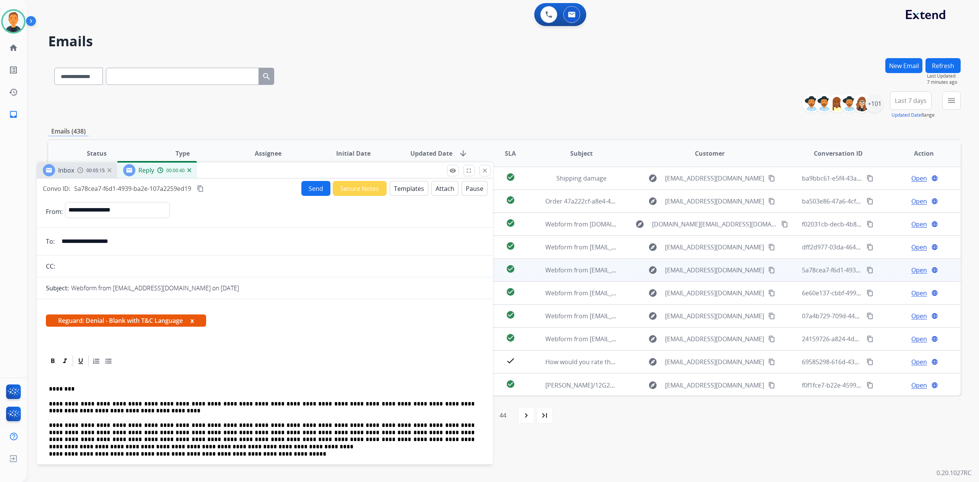
click at [306, 187] on button "Send" at bounding box center [315, 188] width 29 height 15
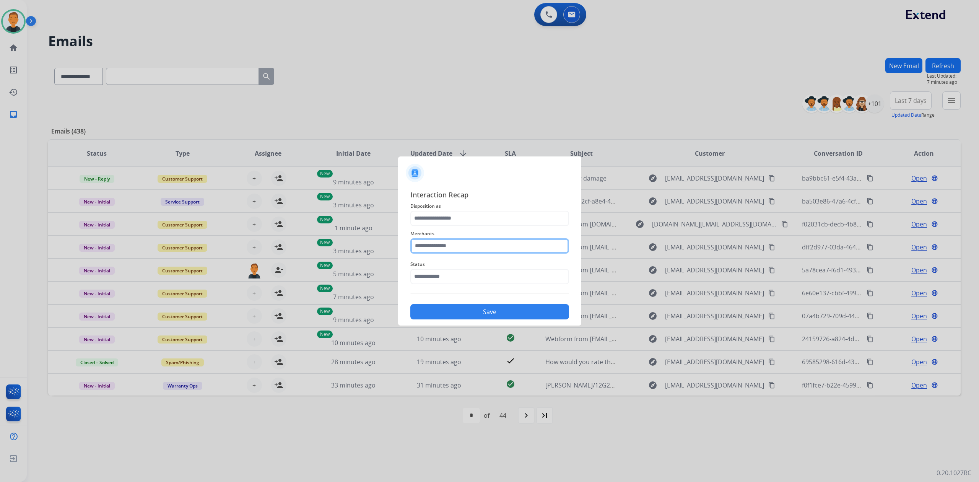
click at [483, 242] on input "text" at bounding box center [489, 245] width 159 height 15
click at [471, 268] on li "[PERSON_NAME]" at bounding box center [492, 267] width 146 height 15
type input "**********"
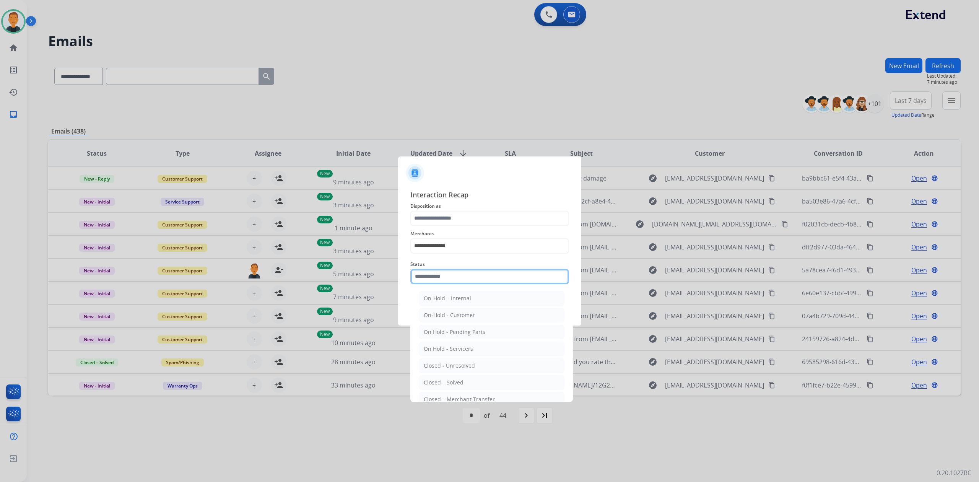
click at [464, 276] on input "text" at bounding box center [489, 276] width 159 height 15
click at [462, 377] on li "Closed – Solved" at bounding box center [492, 382] width 146 height 15
type input "**********"
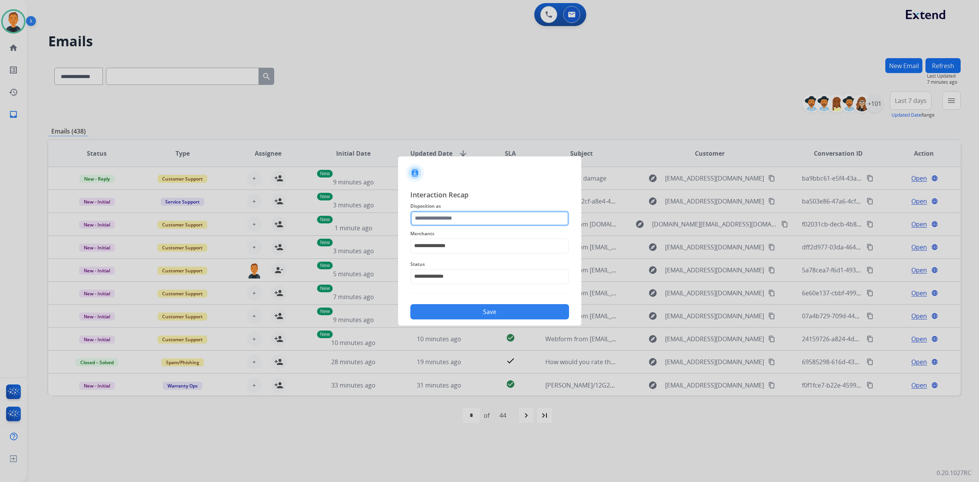
click at [459, 218] on input "text" at bounding box center [489, 218] width 159 height 15
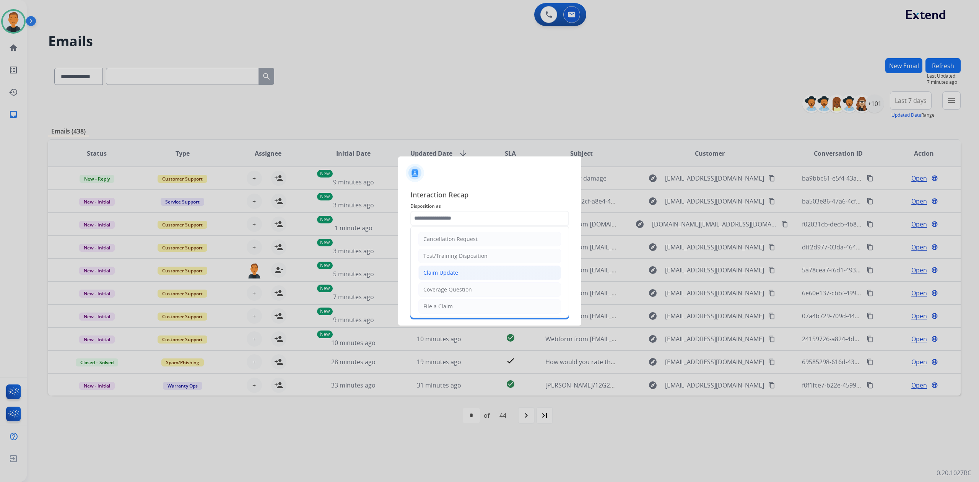
click at [460, 271] on li "Claim Update" at bounding box center [489, 272] width 143 height 15
type input "**********"
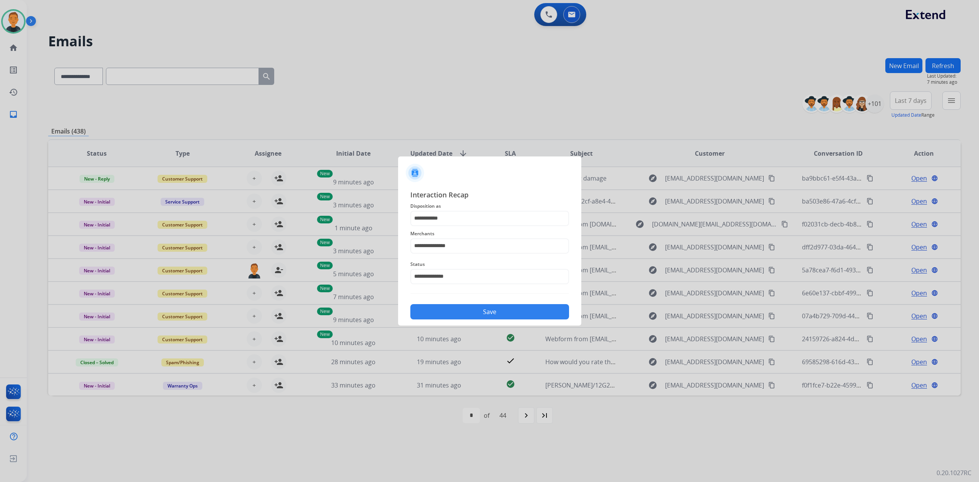
click at [470, 314] on button "Save" at bounding box center [489, 311] width 159 height 15
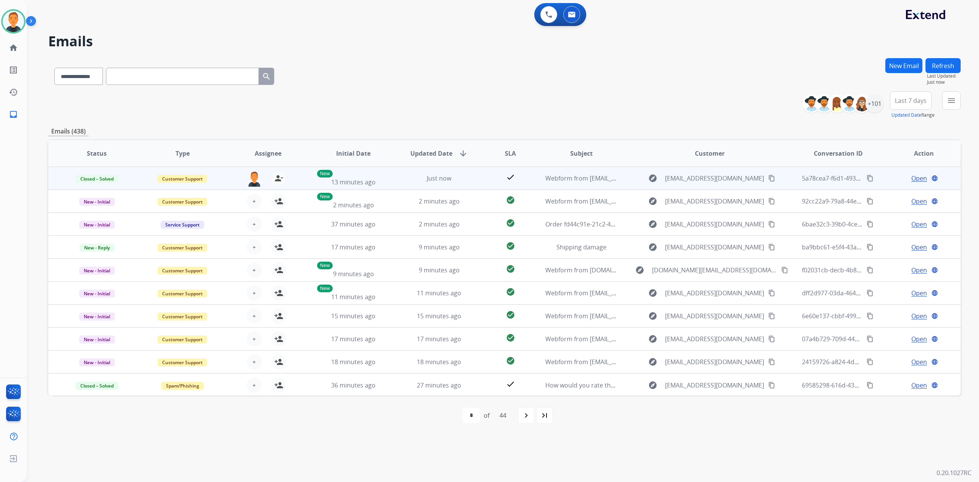
click at [911, 177] on span "Open" at bounding box center [919, 178] width 16 height 9
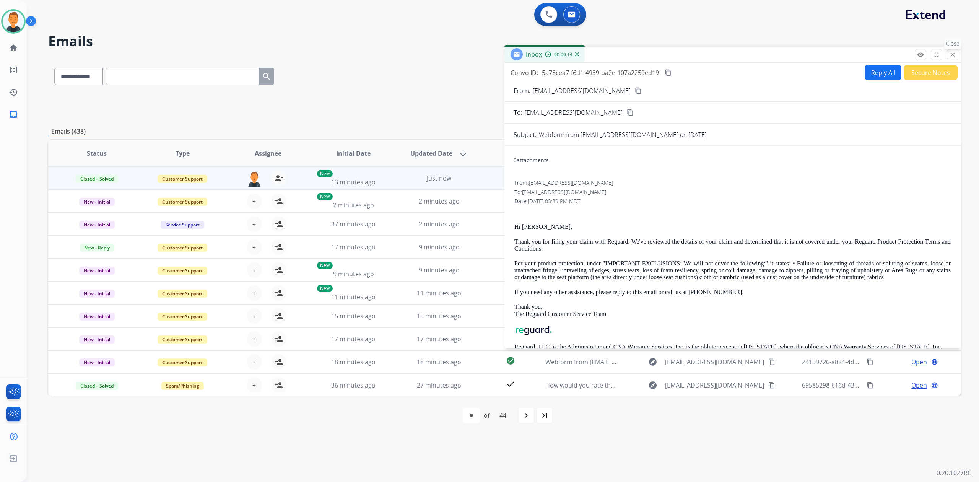
click at [954, 55] on mat-icon "close" at bounding box center [952, 54] width 7 height 7
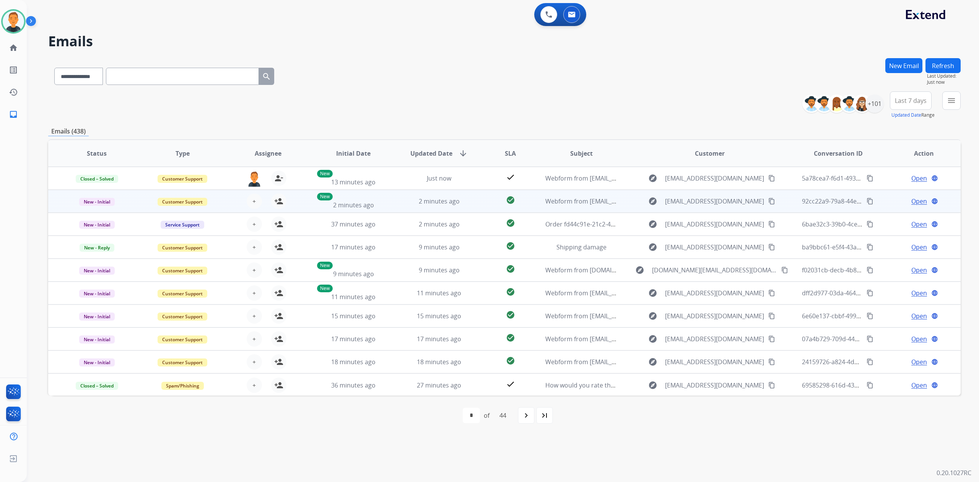
click at [915, 200] on span "Open" at bounding box center [919, 201] width 16 height 9
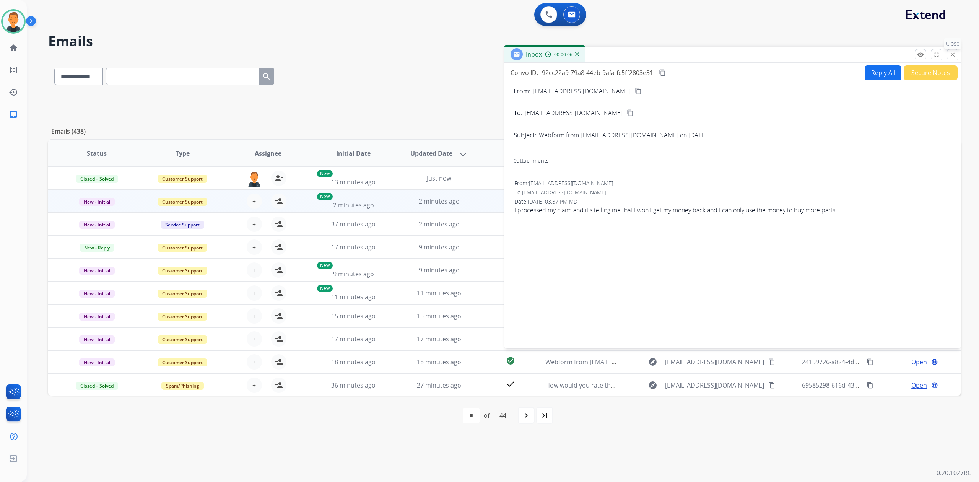
click at [949, 54] on mat-icon "close" at bounding box center [952, 54] width 7 height 7
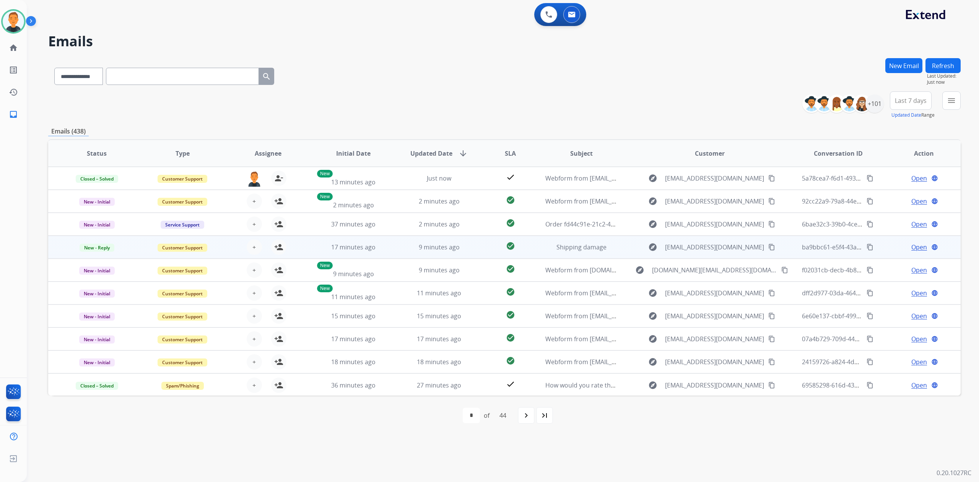
click at [916, 245] on span "Open" at bounding box center [919, 246] width 16 height 9
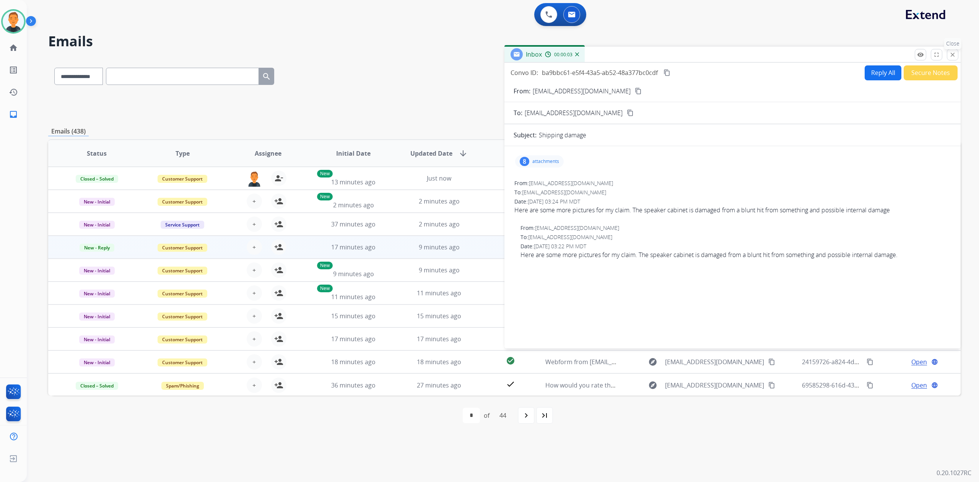
click at [949, 51] on button "close Close" at bounding box center [952, 54] width 11 height 11
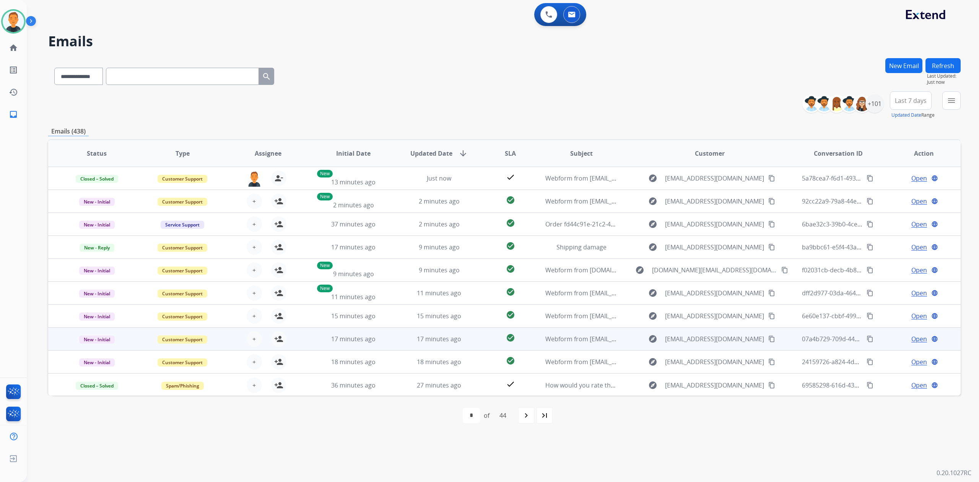
click at [915, 341] on span "Open" at bounding box center [919, 338] width 16 height 9
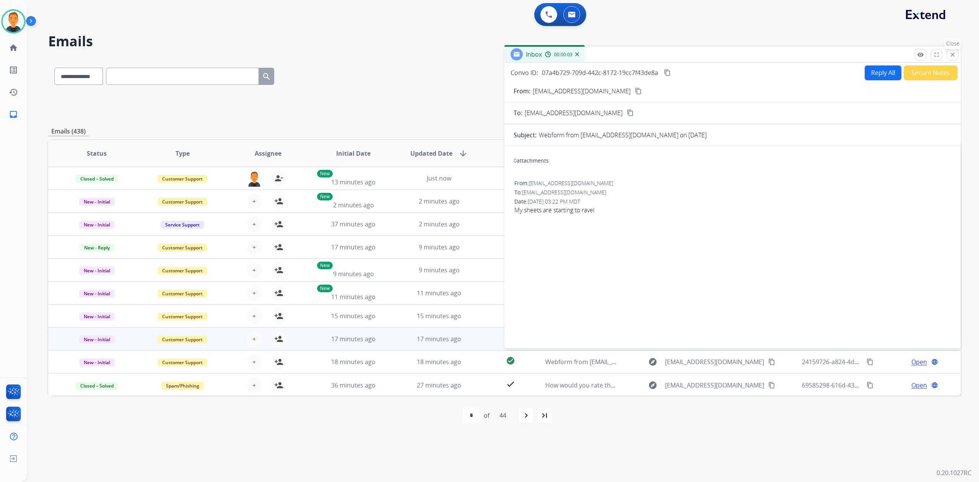
click at [950, 54] on mat-icon "close" at bounding box center [952, 54] width 7 height 7
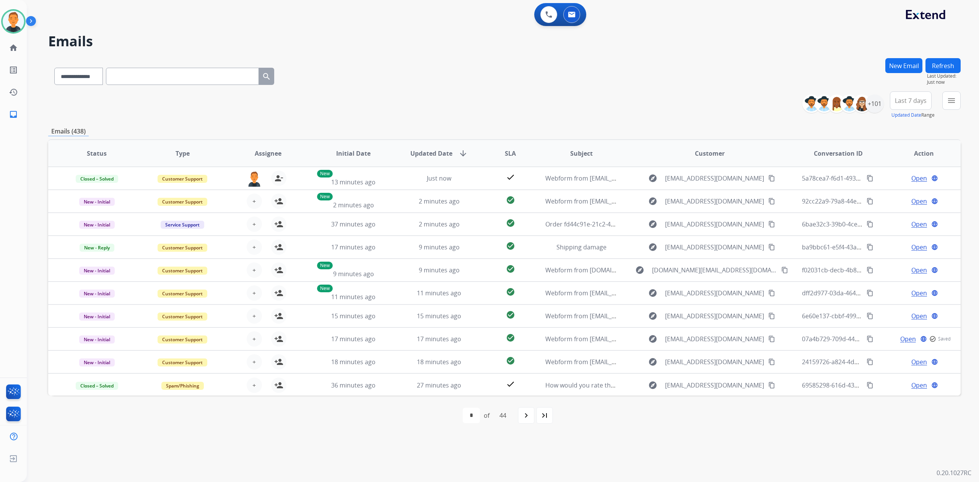
click at [942, 65] on button "Refresh" at bounding box center [942, 65] width 35 height 15
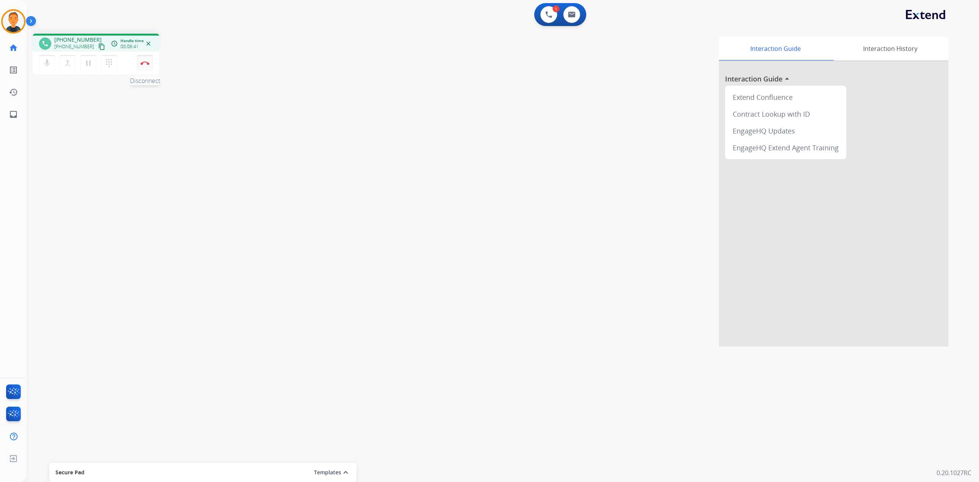
click at [145, 61] on img at bounding box center [144, 63] width 9 height 4
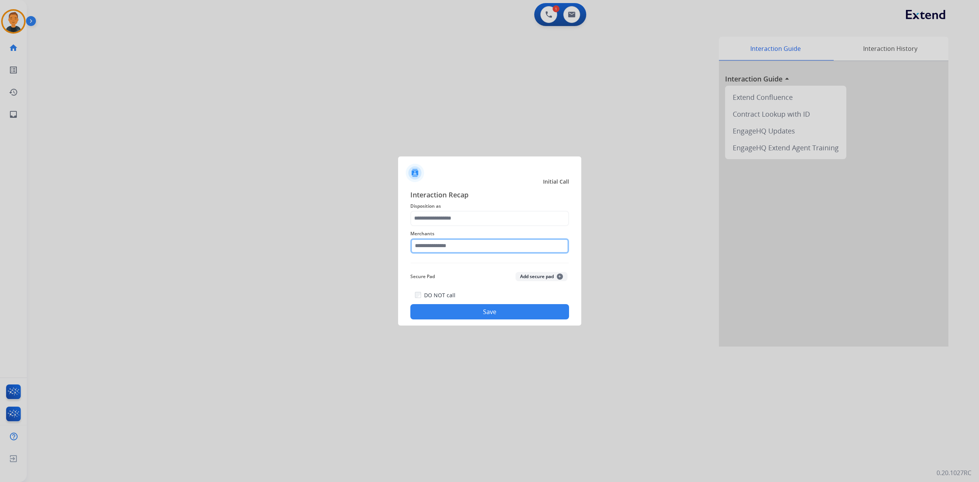
click at [476, 242] on input "text" at bounding box center [489, 245] width 159 height 15
click at [462, 262] on li "Realtruck" at bounding box center [492, 267] width 146 height 15
type input "*********"
click at [457, 211] on input "text" at bounding box center [489, 218] width 159 height 15
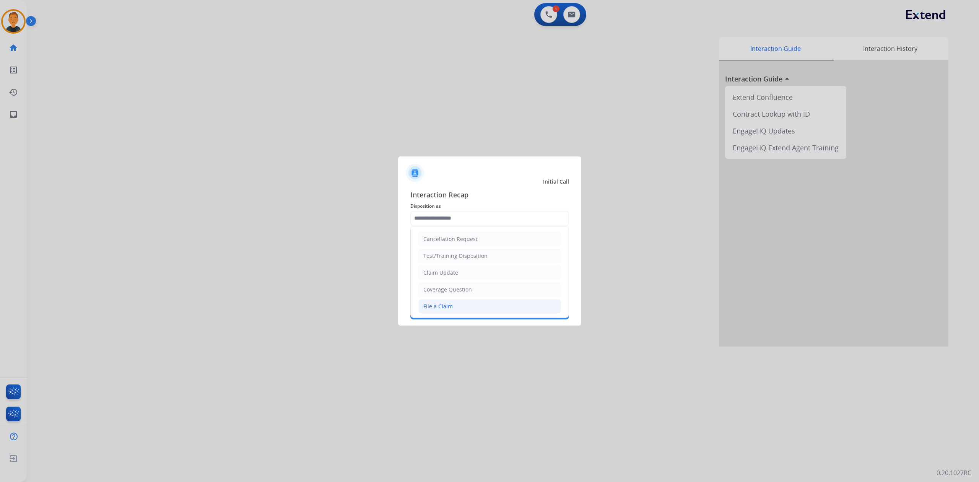
click at [441, 305] on div "File a Claim" at bounding box center [437, 306] width 29 height 8
type input "**********"
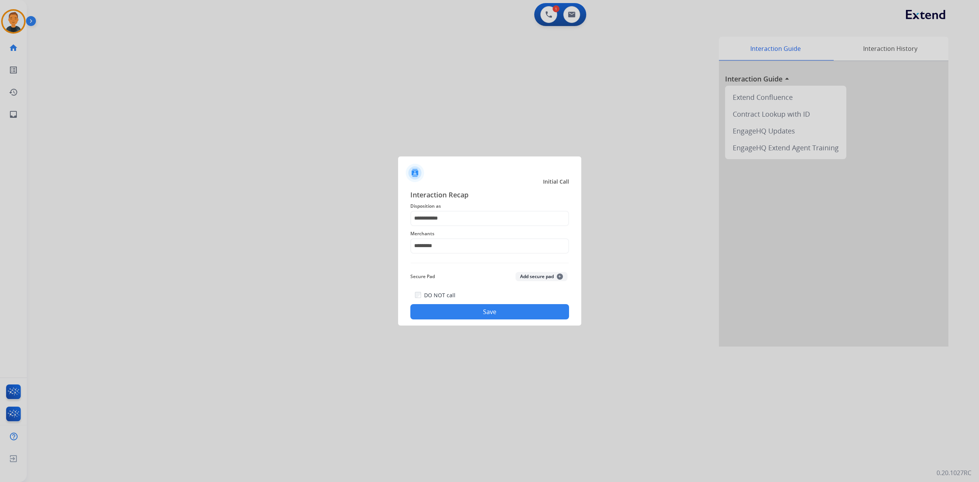
click at [482, 312] on button "Save" at bounding box center [489, 311] width 159 height 15
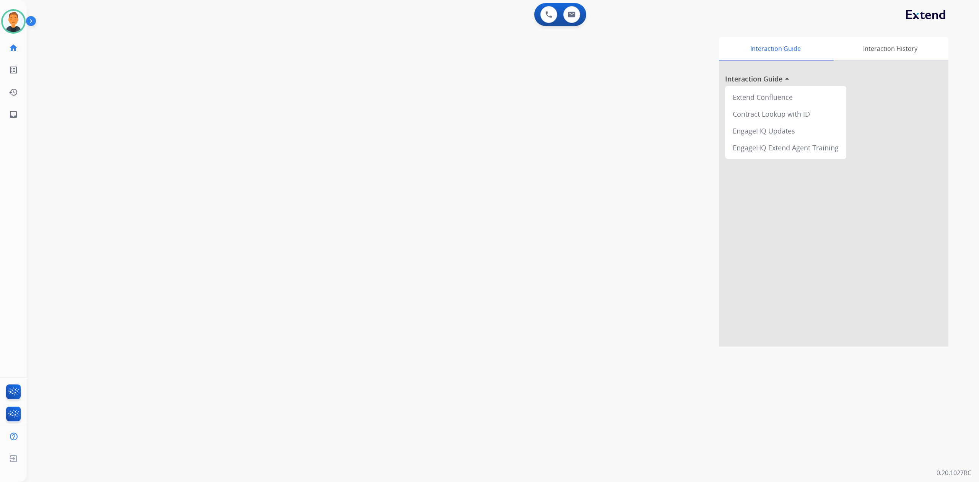
click at [370, 49] on div "Interaction Guide Interaction History Interaction Guide arrow_drop_up Extend Co…" at bounding box center [611, 192] width 674 height 310
click at [13, 112] on mat-icon "inbox" at bounding box center [13, 114] width 9 height 9
select select "**********"
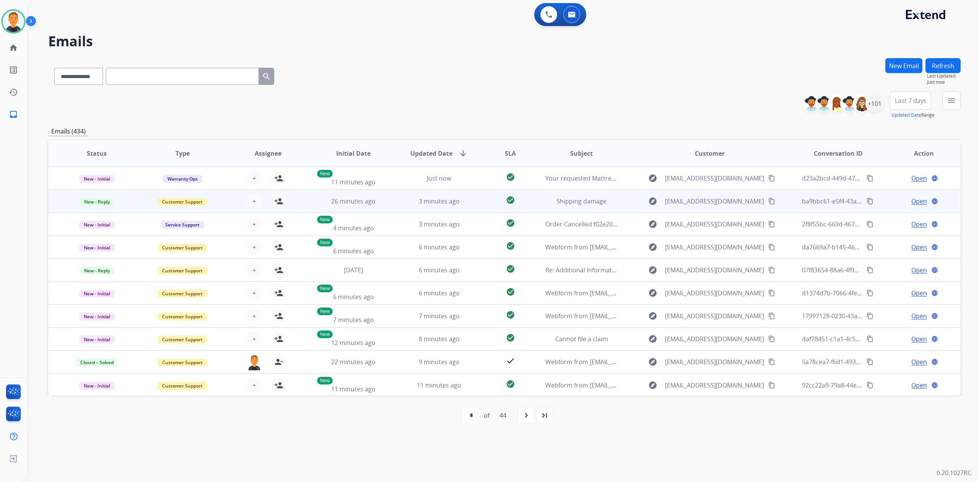
click at [911, 200] on span "Open" at bounding box center [919, 201] width 16 height 9
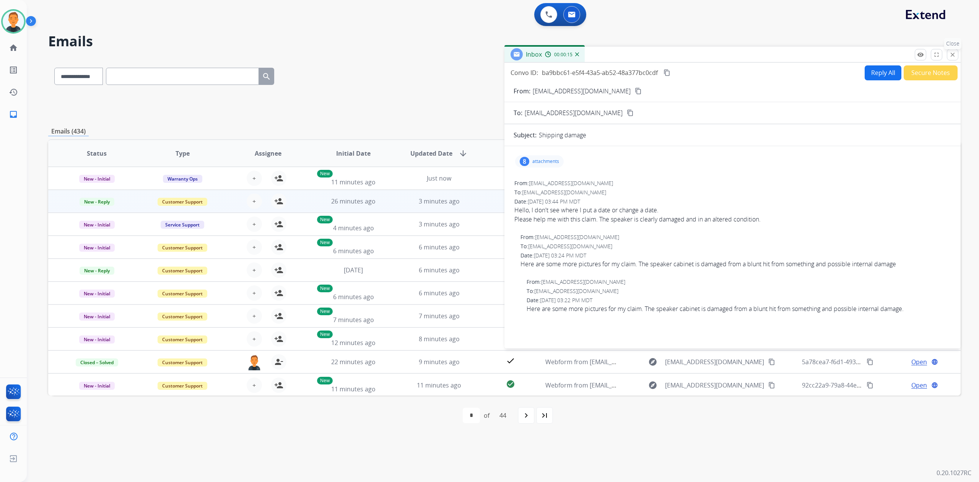
click at [948, 53] on button "close Close" at bounding box center [952, 54] width 11 height 11
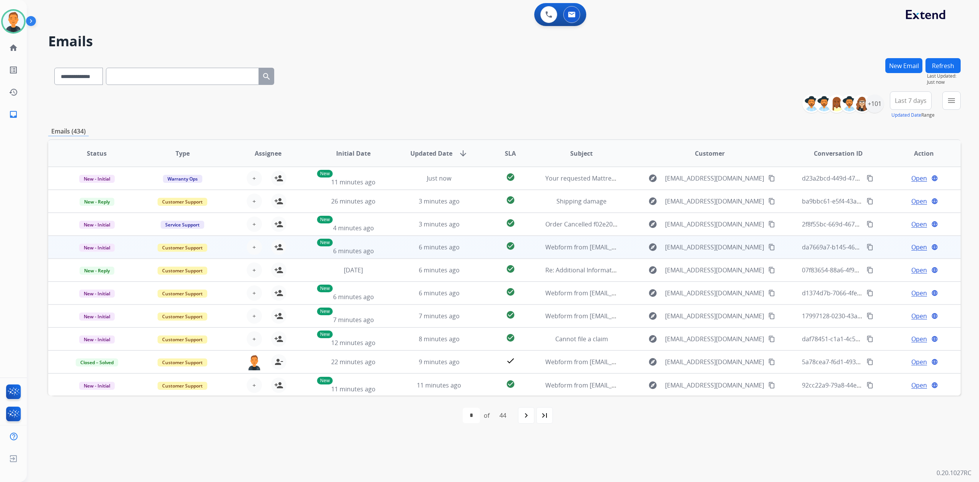
click at [921, 244] on span "Open" at bounding box center [919, 246] width 16 height 9
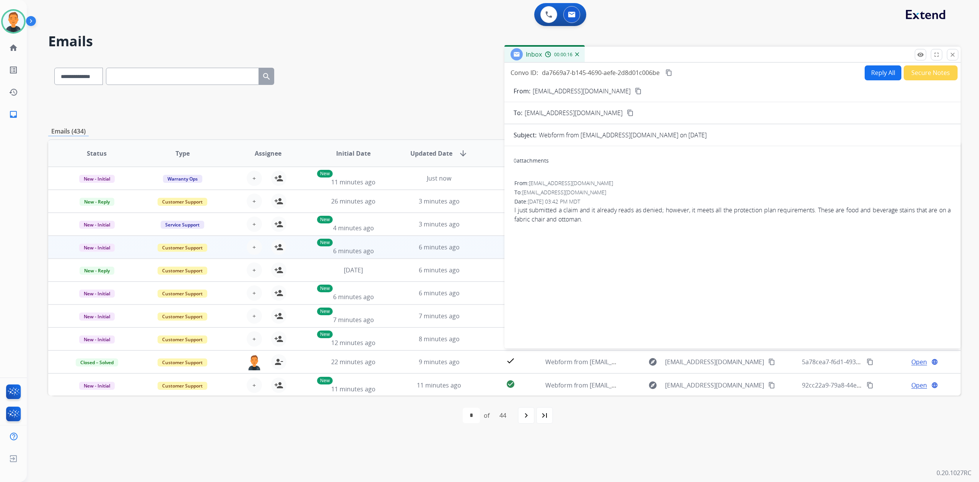
click at [635, 92] on mat-icon "content_copy" at bounding box center [638, 91] width 7 height 7
click at [278, 245] on mat-icon "person_add" at bounding box center [278, 246] width 9 height 9
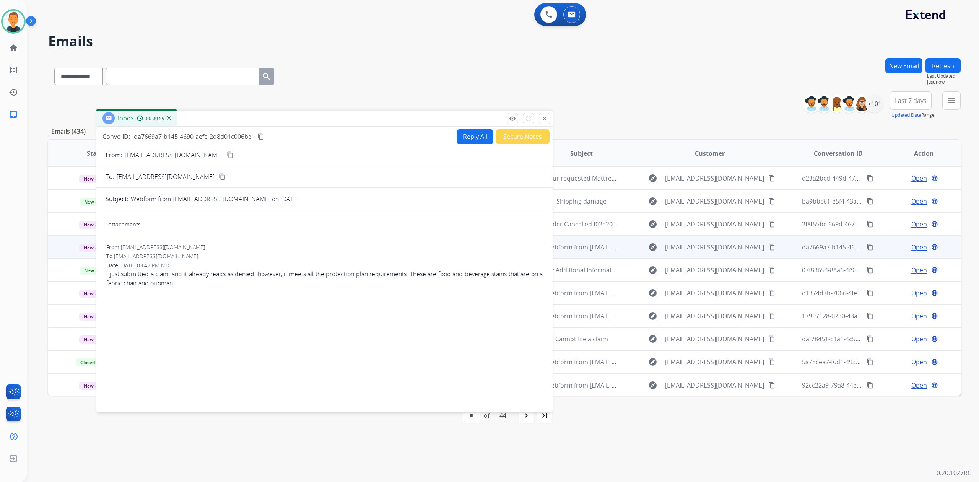
drag, startPoint x: 670, startPoint y: 56, endPoint x: 262, endPoint y: 120, distance: 412.9
click at [262, 120] on div "Inbox 00:00:59" at bounding box center [324, 118] width 456 height 16
click at [262, 136] on mat-icon "content_copy" at bounding box center [260, 136] width 7 height 7
click at [467, 136] on button "Reply All" at bounding box center [475, 136] width 37 height 15
select select "**********"
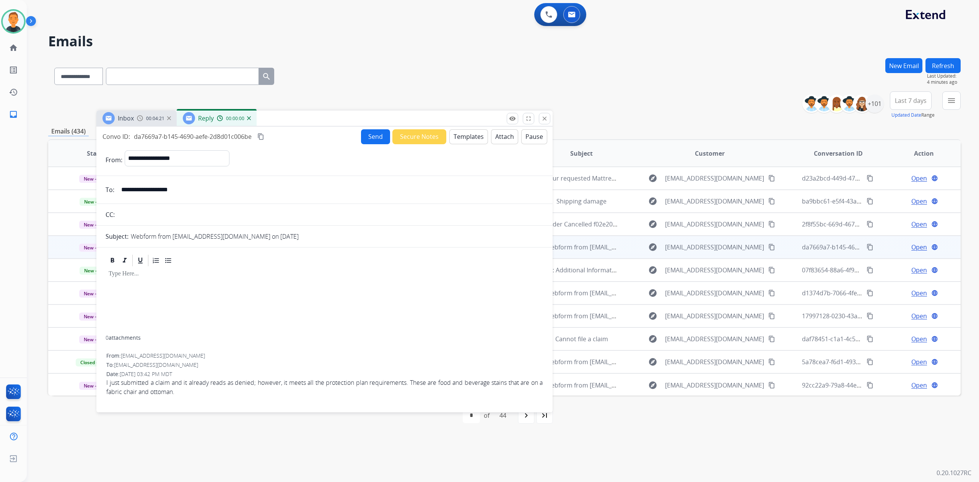
click at [467, 136] on button "Templates" at bounding box center [468, 136] width 39 height 15
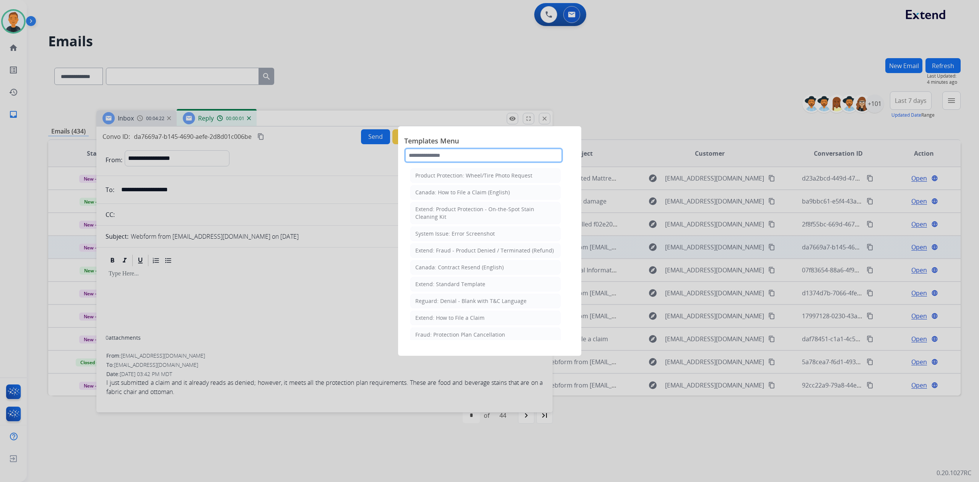
click at [459, 154] on input "text" at bounding box center [483, 155] width 159 height 15
type input "***"
click at [497, 296] on div "Extend: Product Protection - Denial T&C Language" at bounding box center [479, 292] width 128 height 8
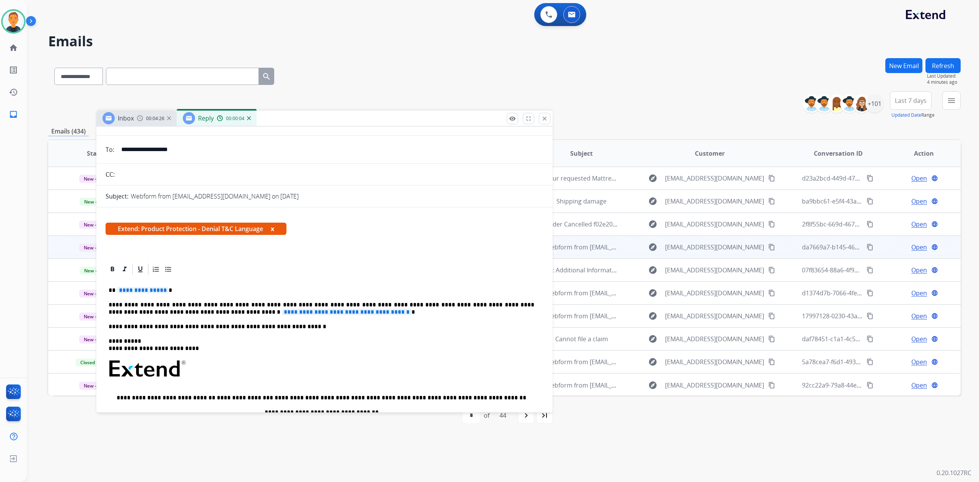
scroll to position [102, 0]
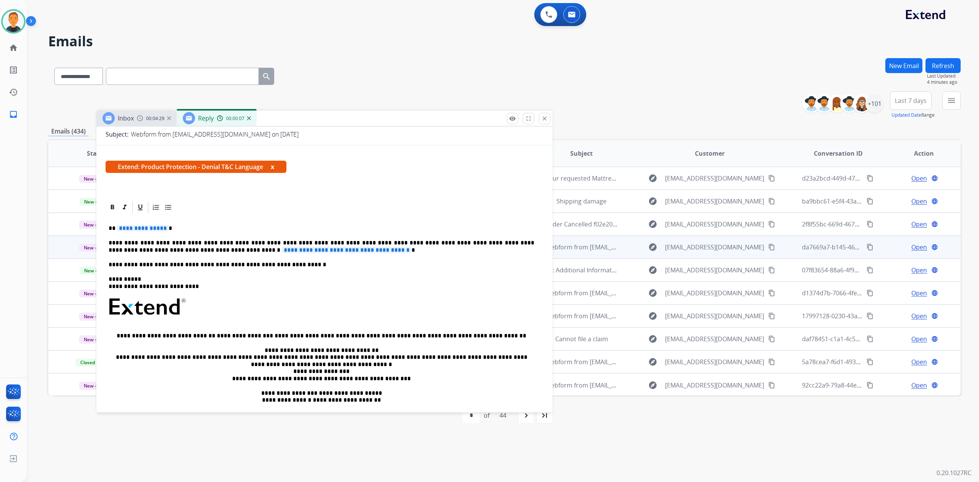
click at [132, 225] on span "**********" at bounding box center [143, 228] width 52 height 6
click at [504, 242] on p "**********" at bounding box center [322, 246] width 426 height 14
click at [292, 248] on span "**********" at bounding box center [357, 250] width 130 height 6
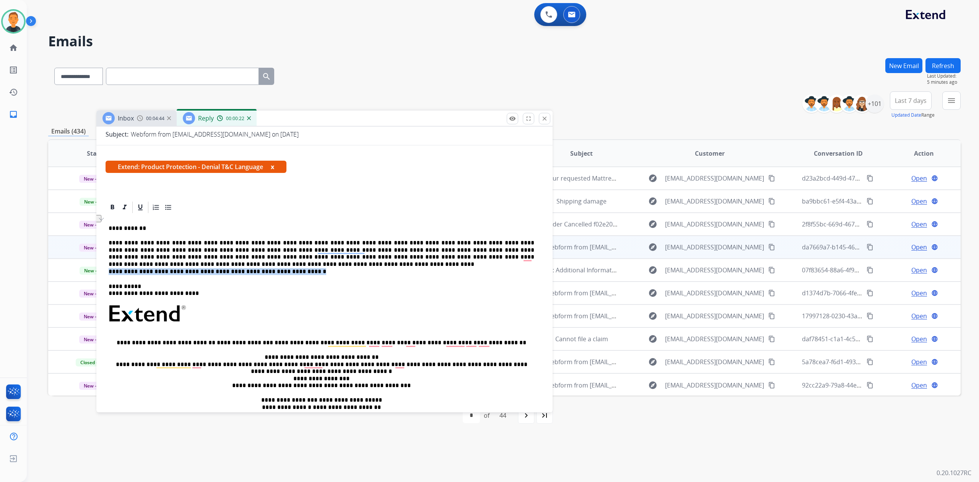
drag, startPoint x: 291, startPoint y: 271, endPoint x: 102, endPoint y: 266, distance: 188.9
click at [102, 266] on div "**********" at bounding box center [324, 356] width 456 height 312
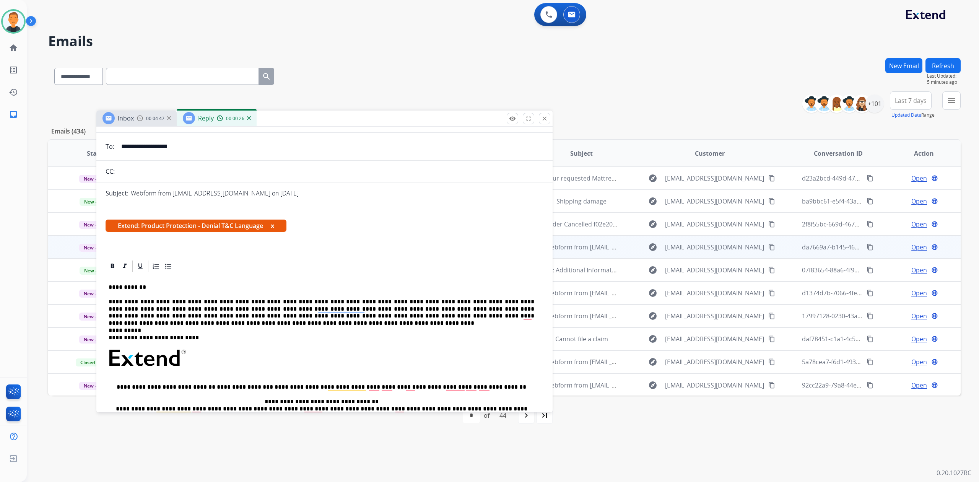
scroll to position [0, 0]
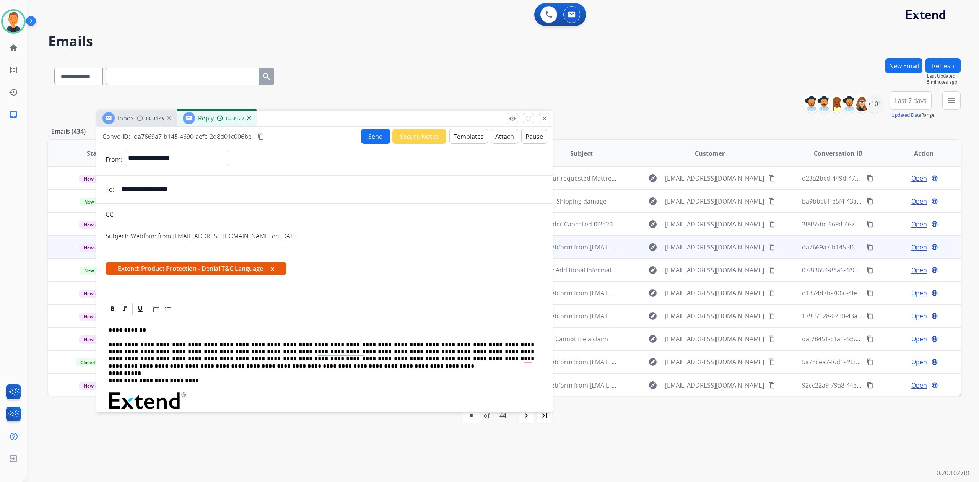
click at [369, 133] on button "Send" at bounding box center [375, 136] width 29 height 15
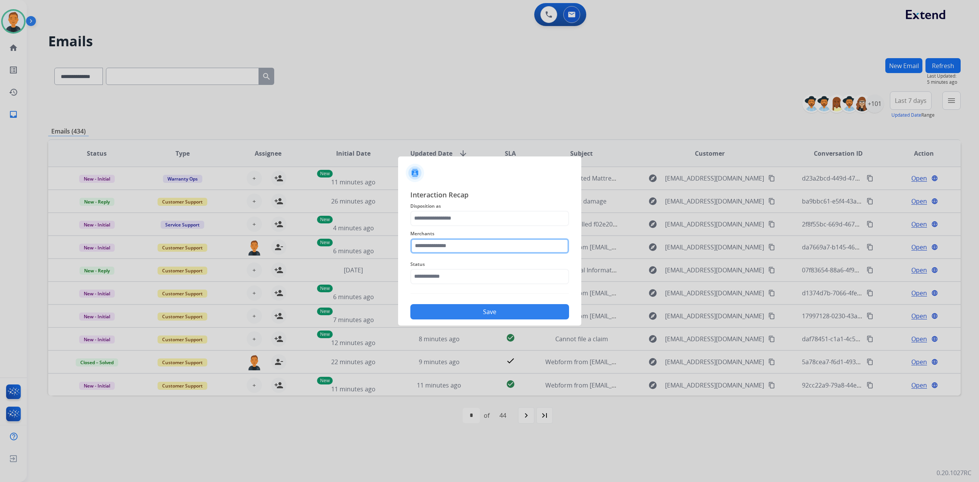
click at [451, 245] on input "text" at bounding box center [489, 245] width 159 height 15
click at [453, 285] on div "Ashley furniture" at bounding box center [445, 285] width 42 height 8
type input "**********"
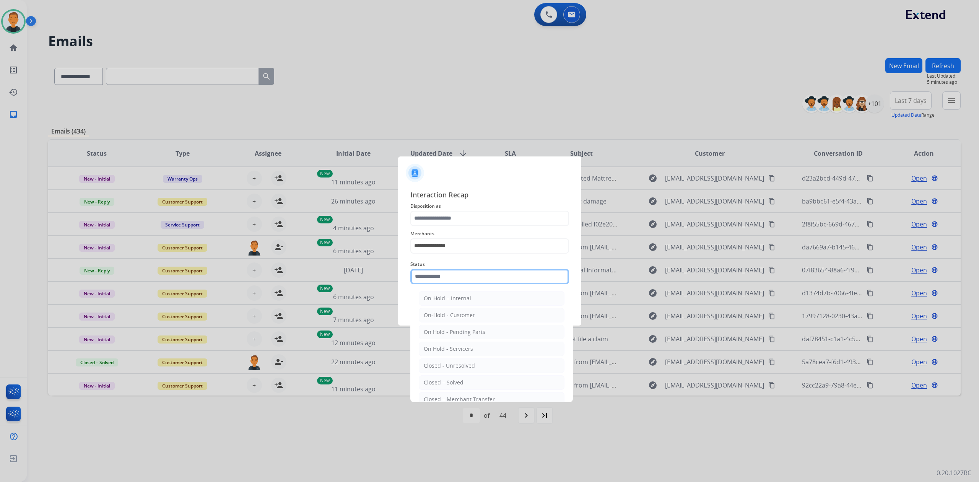
click at [451, 271] on input "text" at bounding box center [489, 276] width 159 height 15
click at [447, 379] on li "Closed – Solved" at bounding box center [492, 382] width 146 height 15
type input "**********"
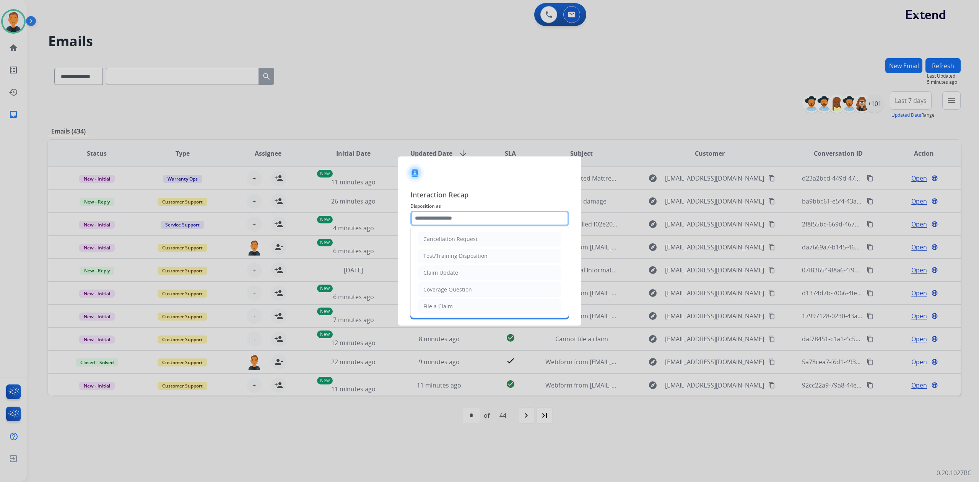
click at [443, 214] on input "text" at bounding box center [489, 218] width 159 height 15
click at [446, 271] on div "Claim Update" at bounding box center [440, 273] width 35 height 8
type input "**********"
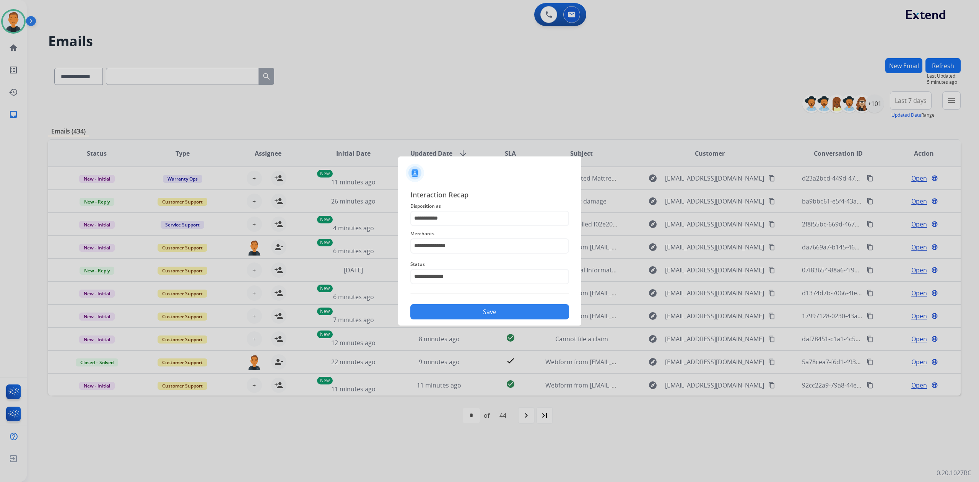
click at [503, 312] on button "Save" at bounding box center [489, 311] width 159 height 15
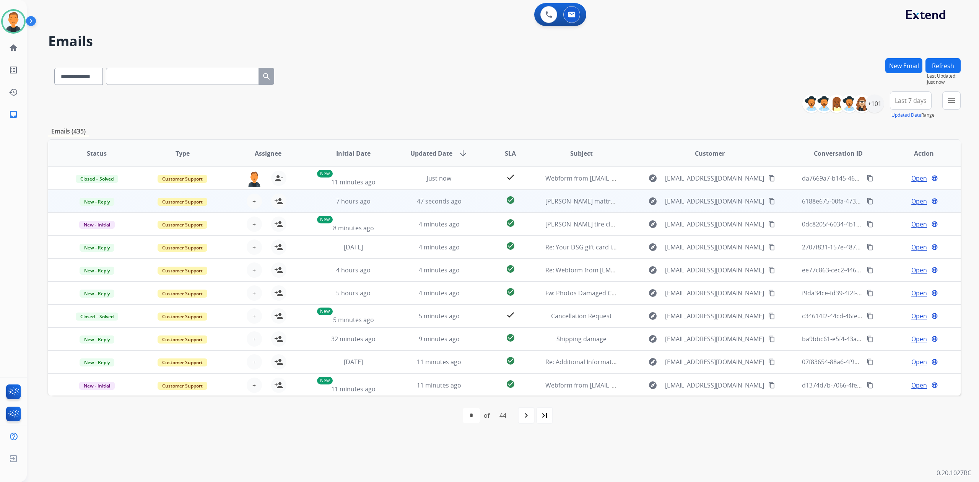
click at [916, 201] on span "Open" at bounding box center [919, 201] width 16 height 9
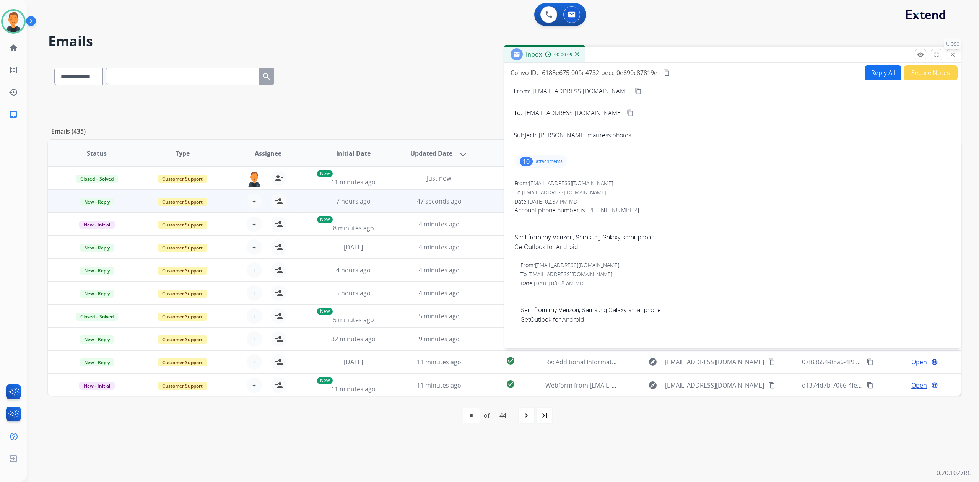
click at [950, 57] on mat-icon "close" at bounding box center [952, 54] width 7 height 7
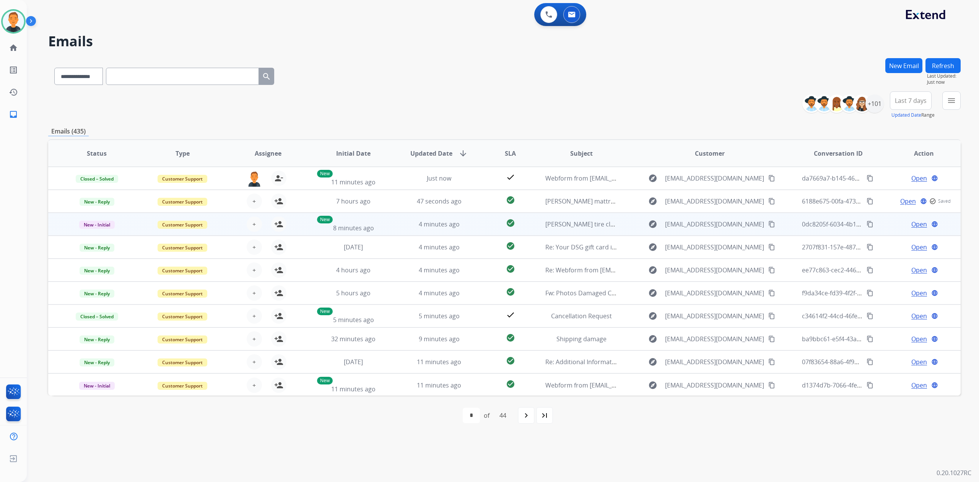
click at [915, 222] on span "Open" at bounding box center [919, 223] width 16 height 9
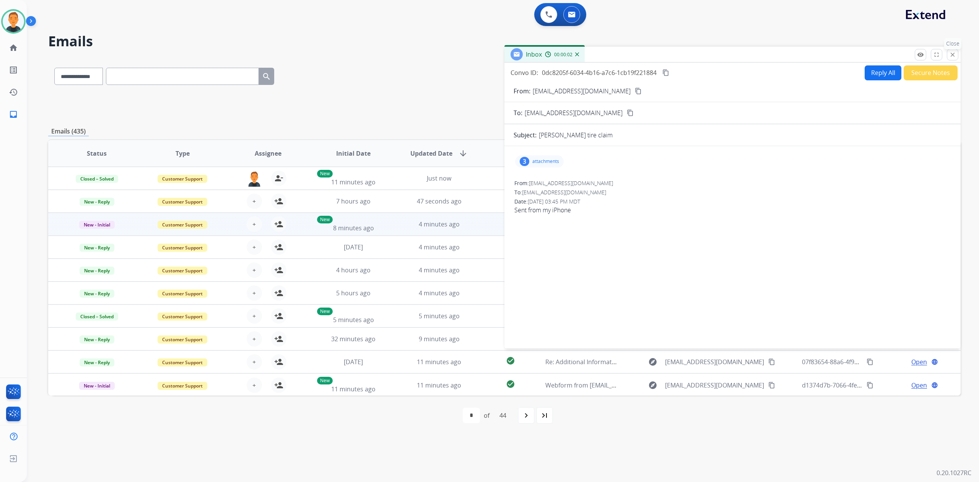
click at [957, 51] on button "close Close" at bounding box center [952, 54] width 11 height 11
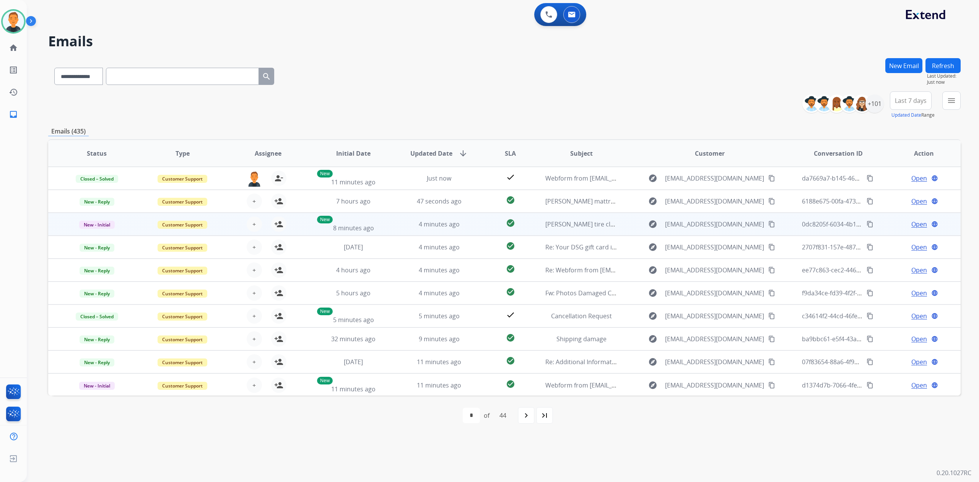
click at [911, 221] on span "Open" at bounding box center [919, 223] width 16 height 9
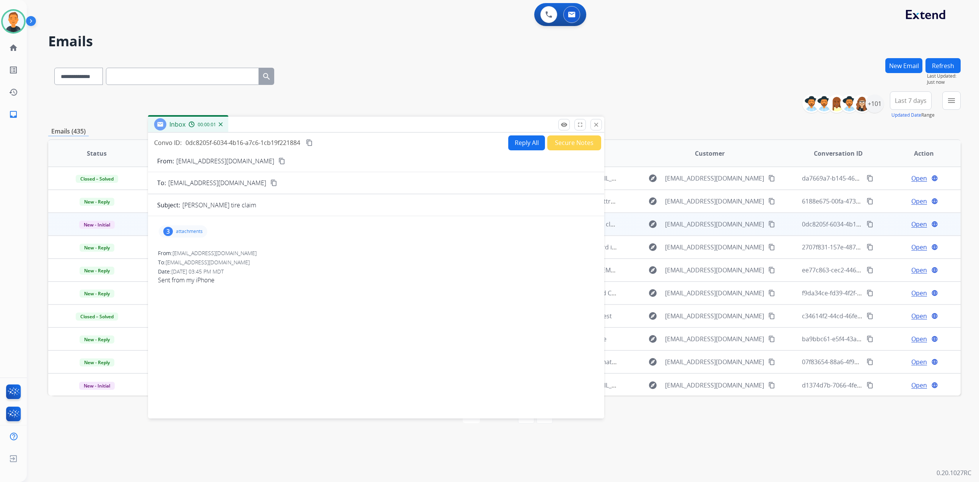
drag, startPoint x: 742, startPoint y: 54, endPoint x: 250, endPoint y: 180, distance: 507.6
click at [378, 125] on div "Inbox 00:00:01" at bounding box center [376, 125] width 456 height 16
click at [181, 229] on p "attachments" at bounding box center [182, 232] width 27 height 6
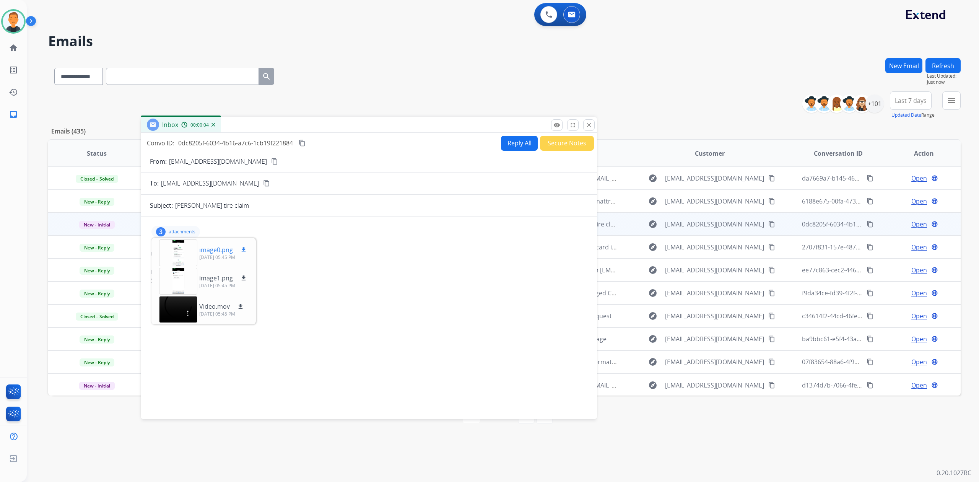
click at [179, 251] on div at bounding box center [178, 252] width 38 height 27
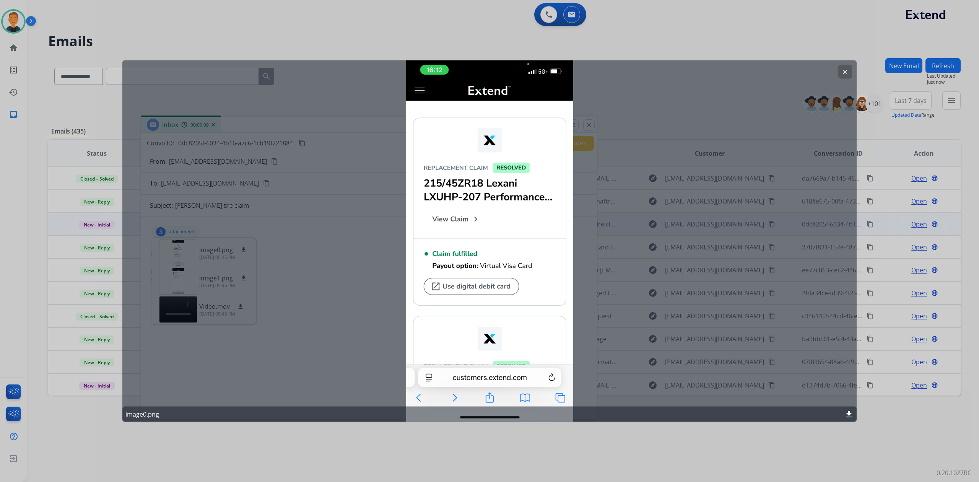
click at [845, 69] on mat-icon "clear" at bounding box center [845, 71] width 7 height 7
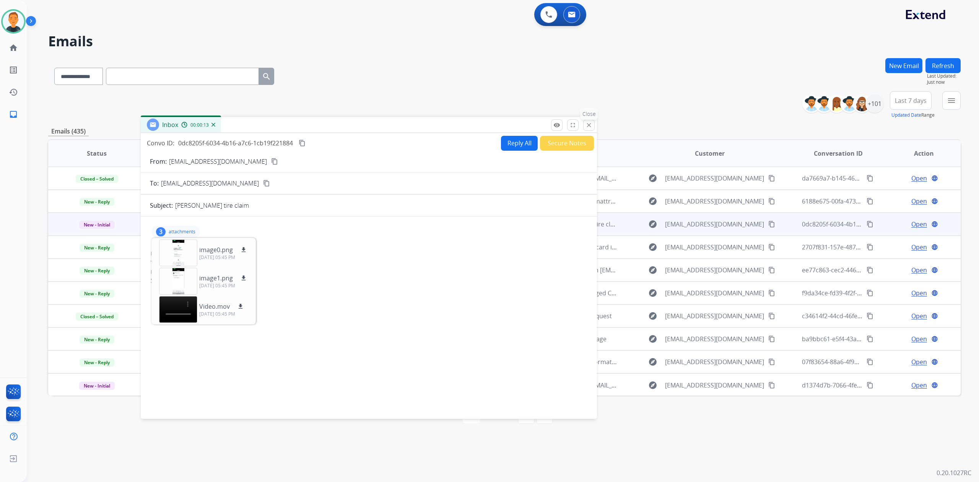
click at [590, 129] on button "close Close" at bounding box center [588, 124] width 11 height 11
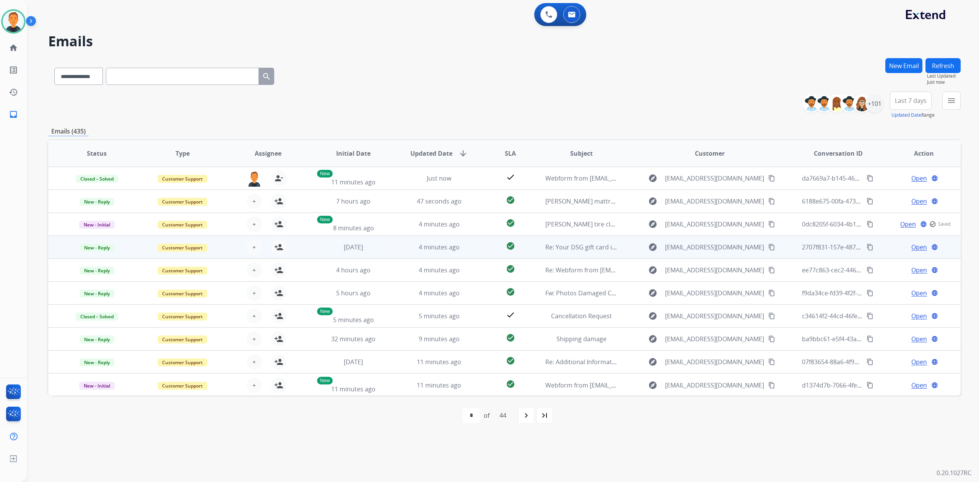
click at [912, 245] on span "Open" at bounding box center [919, 246] width 16 height 9
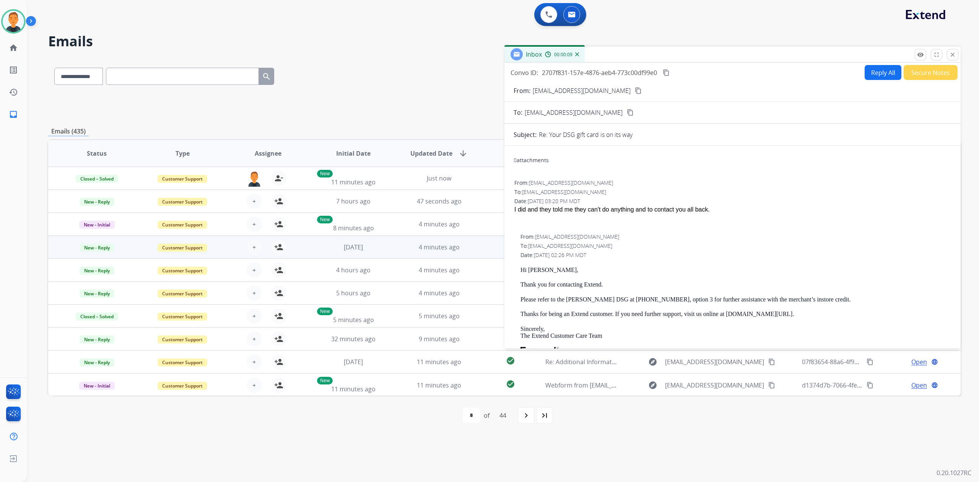
click at [635, 88] on mat-icon "content_copy" at bounding box center [638, 90] width 7 height 7
drag, startPoint x: 953, startPoint y: 53, endPoint x: 945, endPoint y: 53, distance: 7.6
click at [953, 53] on mat-icon "close" at bounding box center [952, 54] width 7 height 7
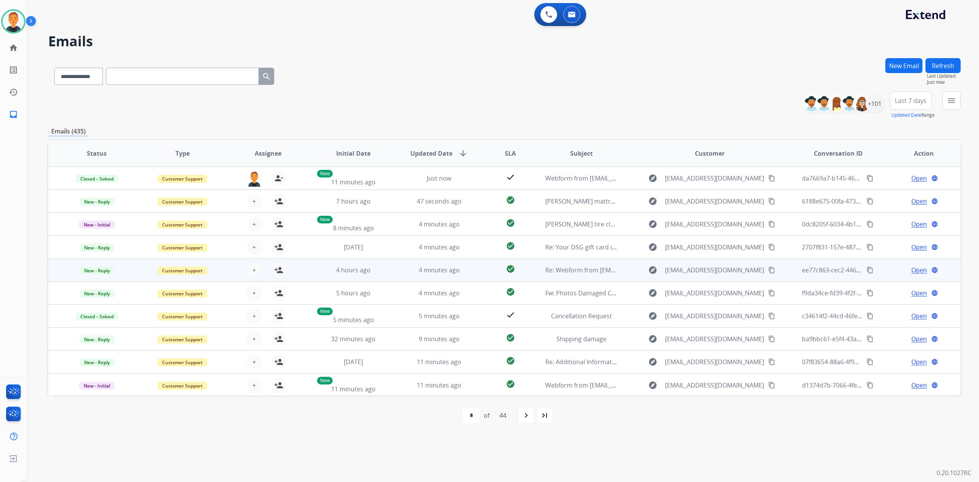
click at [918, 265] on span "Open" at bounding box center [919, 269] width 16 height 9
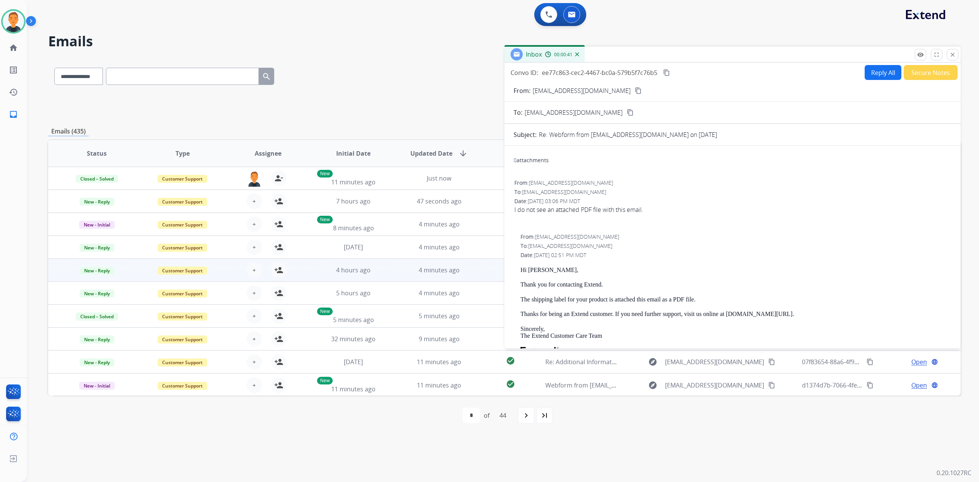
click at [726, 159] on div "0 attachments" at bounding box center [732, 161] width 438 height 18
click at [952, 55] on mat-icon "close" at bounding box center [952, 54] width 7 height 7
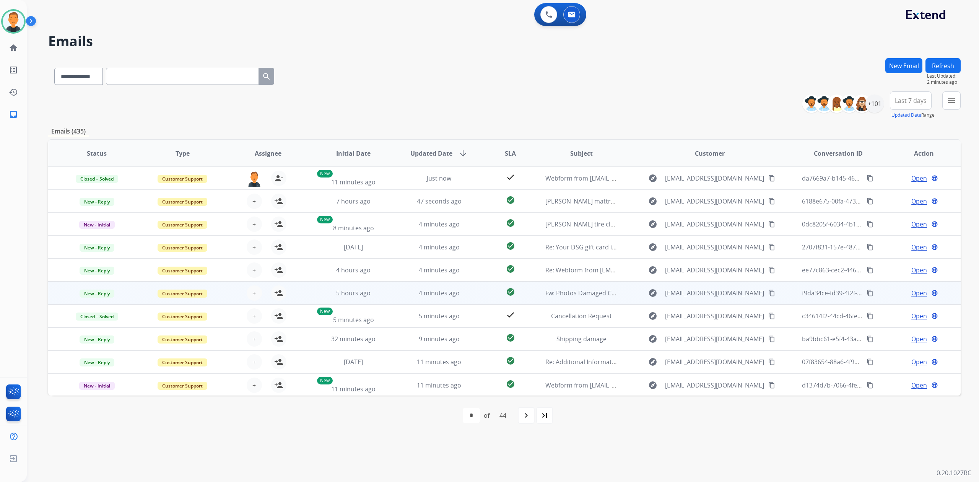
click at [913, 293] on span "Open" at bounding box center [919, 292] width 16 height 9
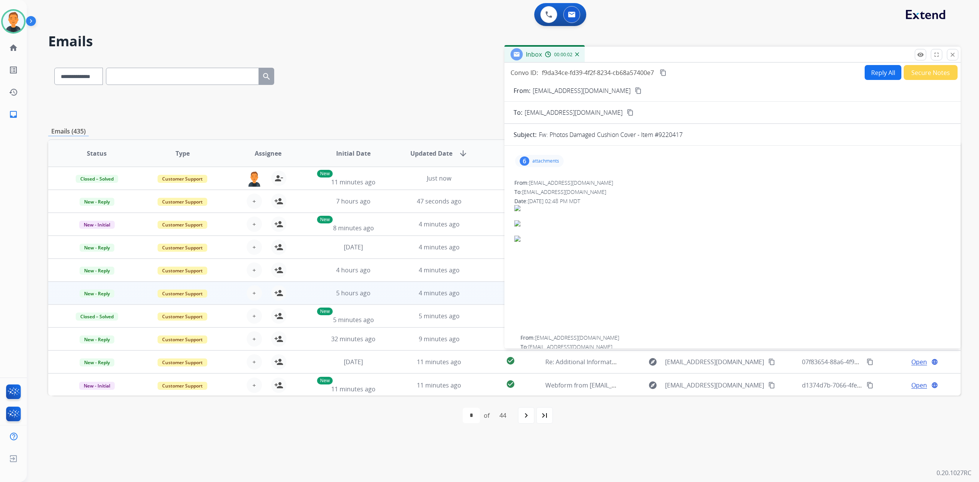
click at [541, 162] on p "attachments" at bounding box center [545, 161] width 27 height 6
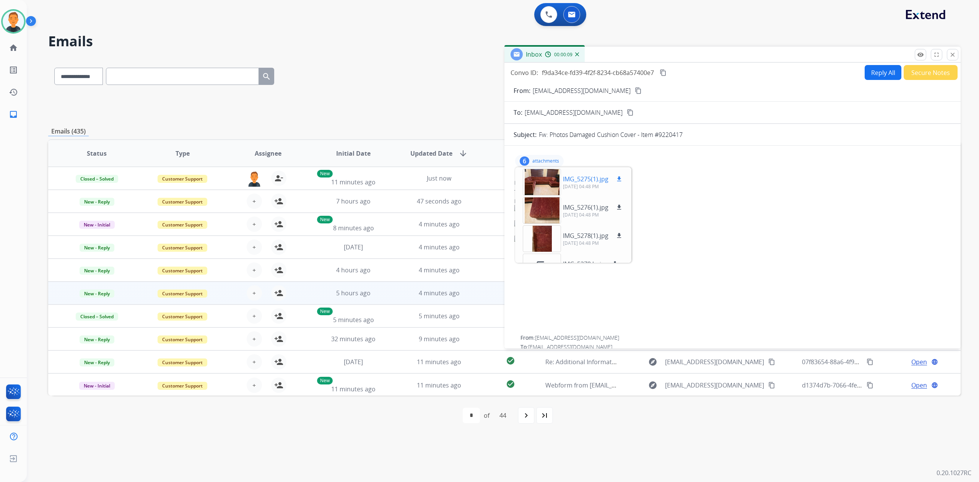
click at [545, 180] on div at bounding box center [542, 182] width 38 height 27
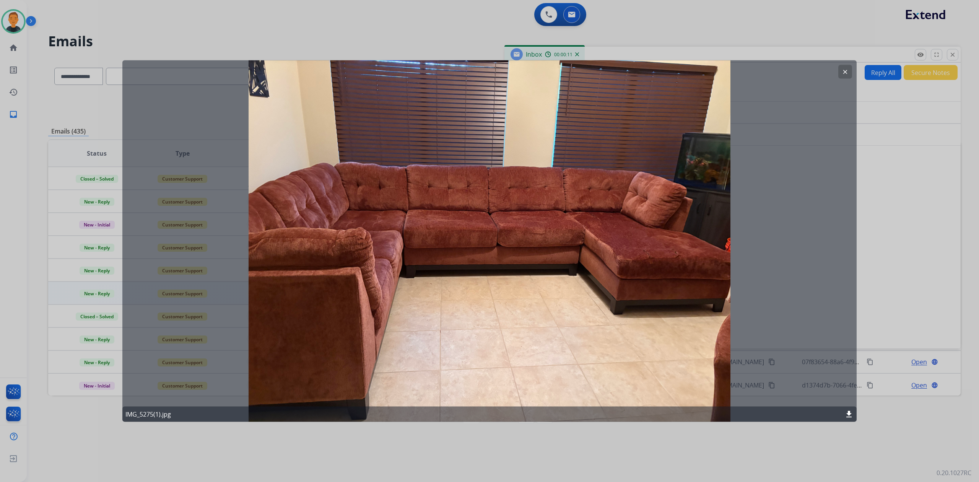
click at [844, 73] on mat-icon "clear" at bounding box center [845, 71] width 7 height 7
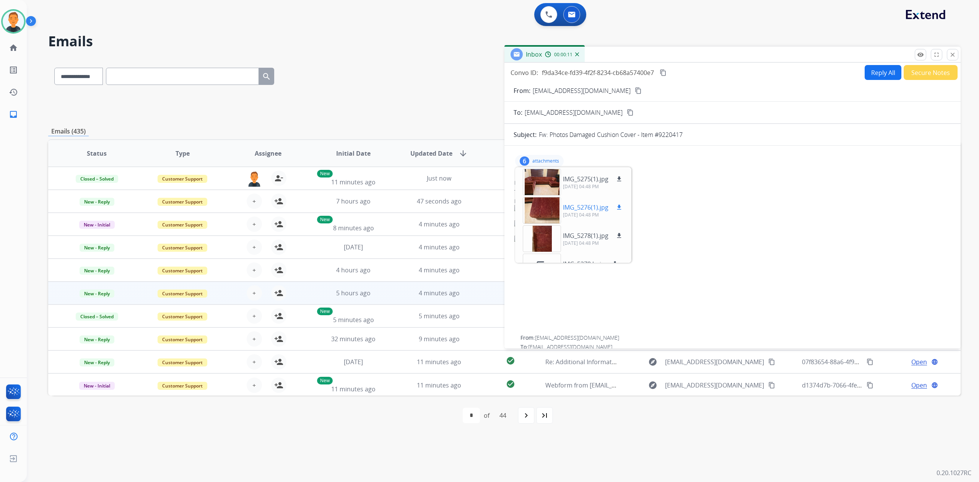
click at [544, 212] on div at bounding box center [542, 210] width 38 height 27
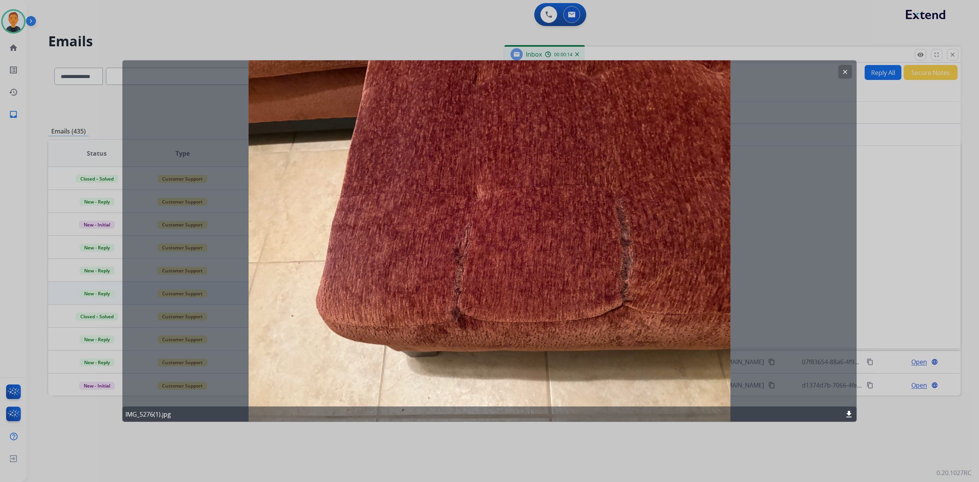
click at [843, 70] on mat-icon "clear" at bounding box center [845, 71] width 7 height 7
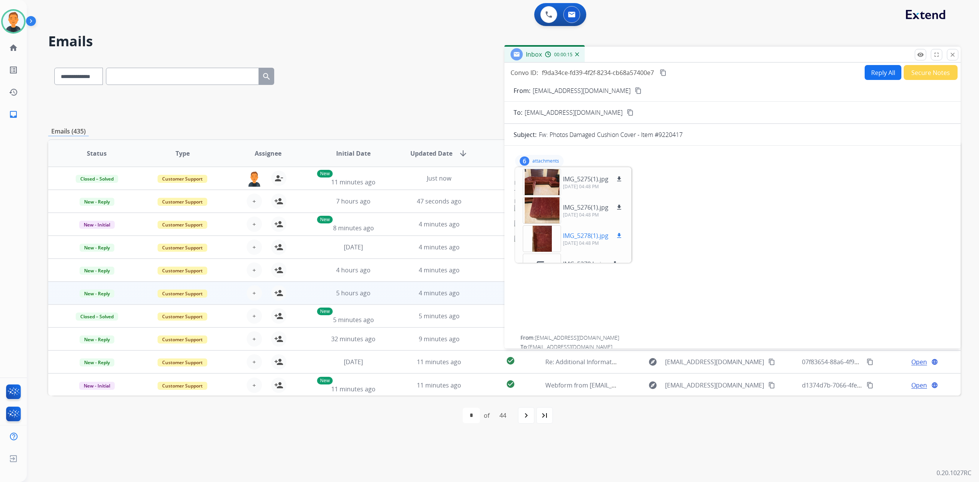
click at [539, 232] on div at bounding box center [542, 238] width 38 height 27
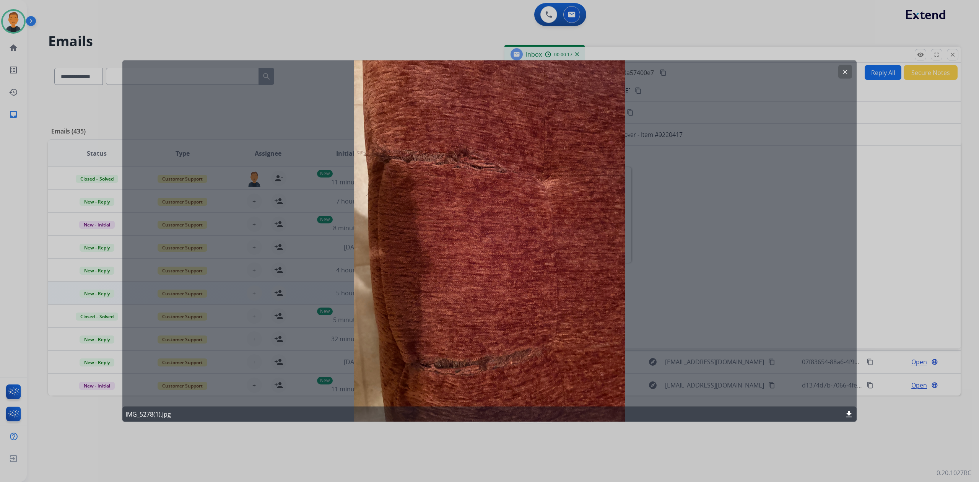
click at [843, 70] on mat-icon "clear" at bounding box center [845, 71] width 7 height 7
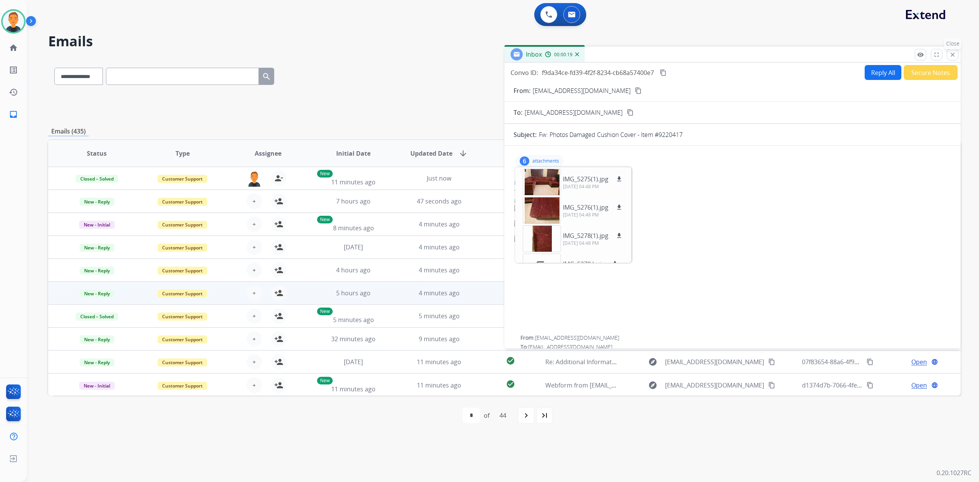
click at [953, 51] on button "close Close" at bounding box center [952, 54] width 11 height 11
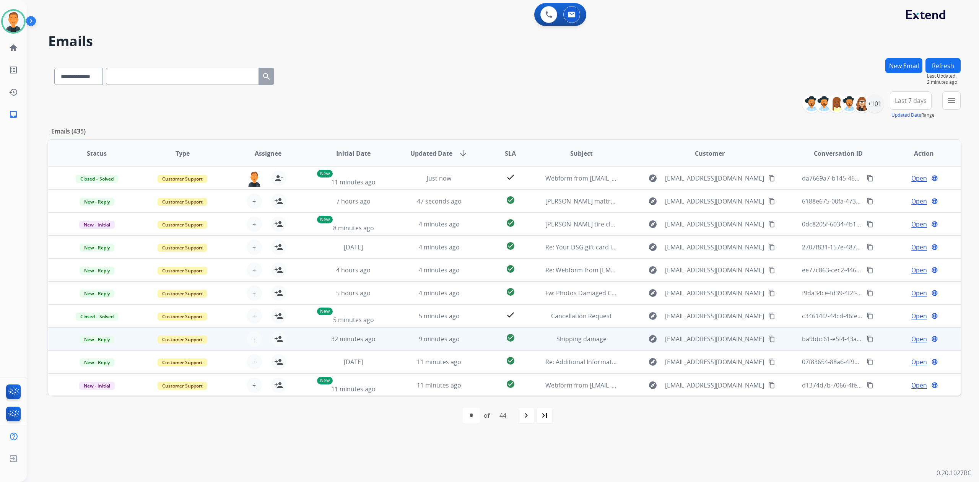
click at [917, 339] on span "Open" at bounding box center [919, 338] width 16 height 9
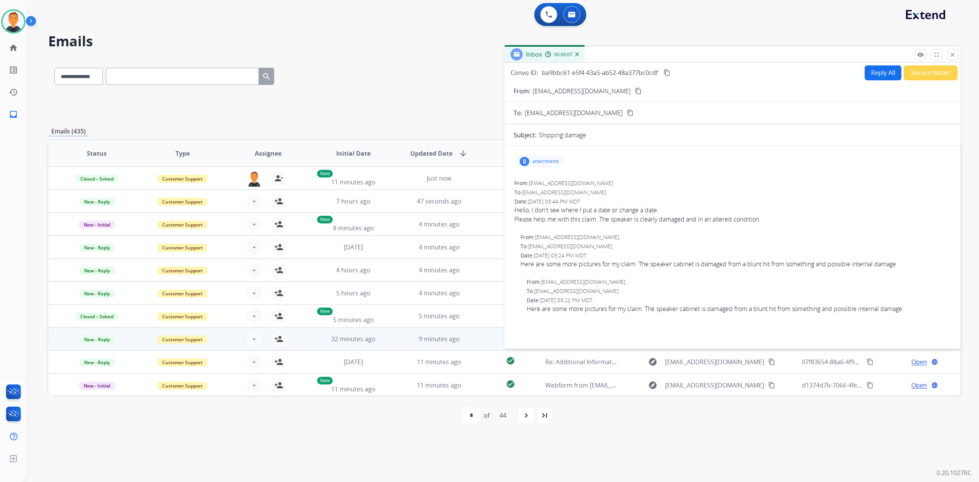
click at [951, 54] on mat-icon "close" at bounding box center [952, 54] width 7 height 7
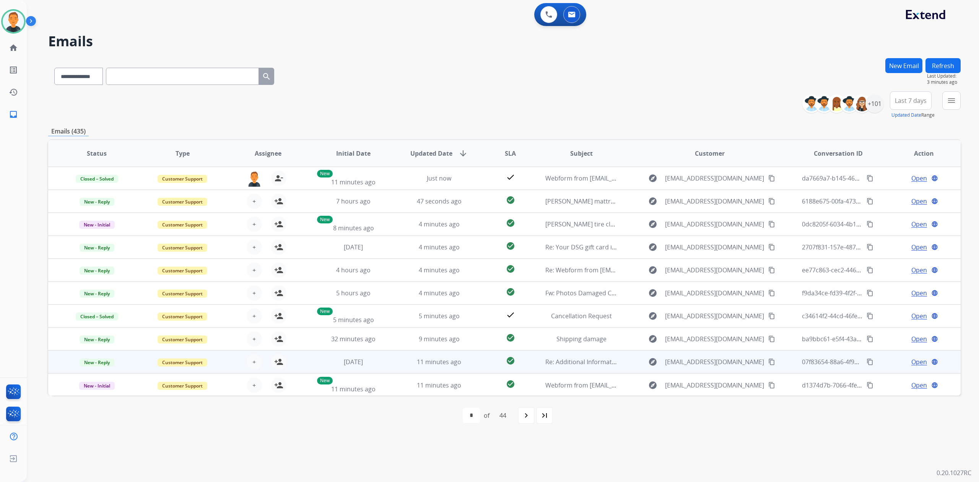
click at [914, 358] on span "Open" at bounding box center [919, 361] width 16 height 9
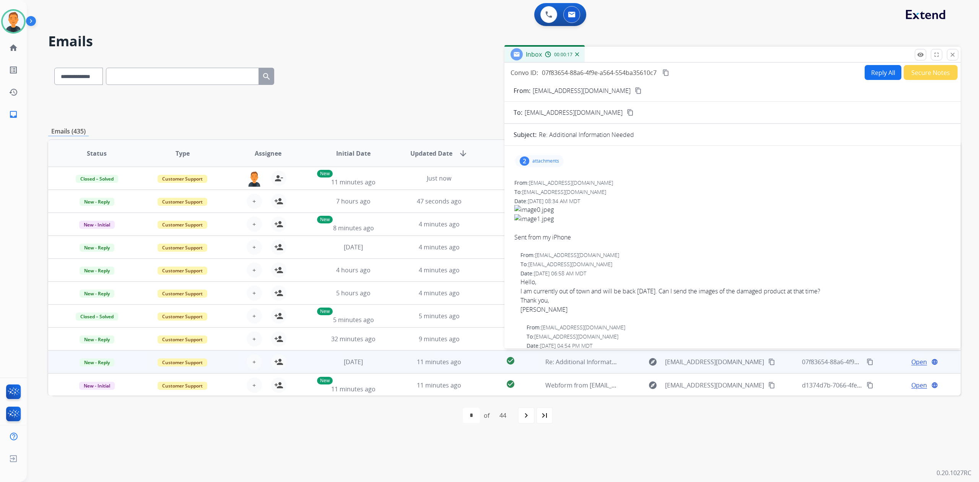
click at [634, 86] on button "content_copy" at bounding box center [638, 90] width 9 height 9
click at [950, 52] on mat-icon "close" at bounding box center [952, 54] width 7 height 7
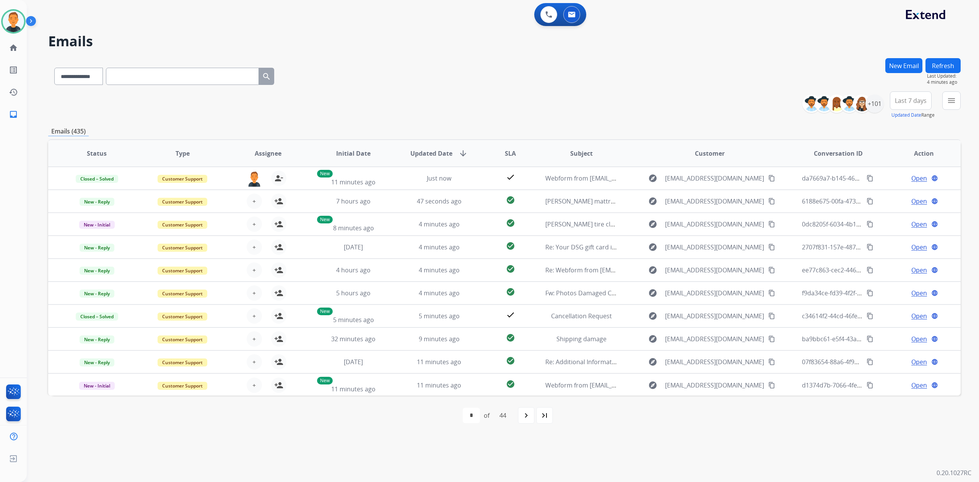
click at [946, 63] on button "Refresh" at bounding box center [942, 65] width 35 height 15
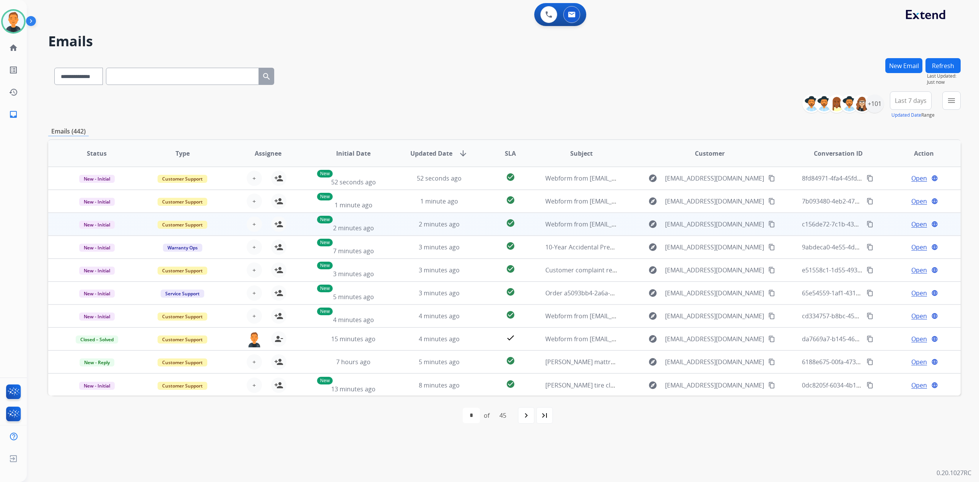
click at [912, 220] on span "Open" at bounding box center [919, 223] width 16 height 9
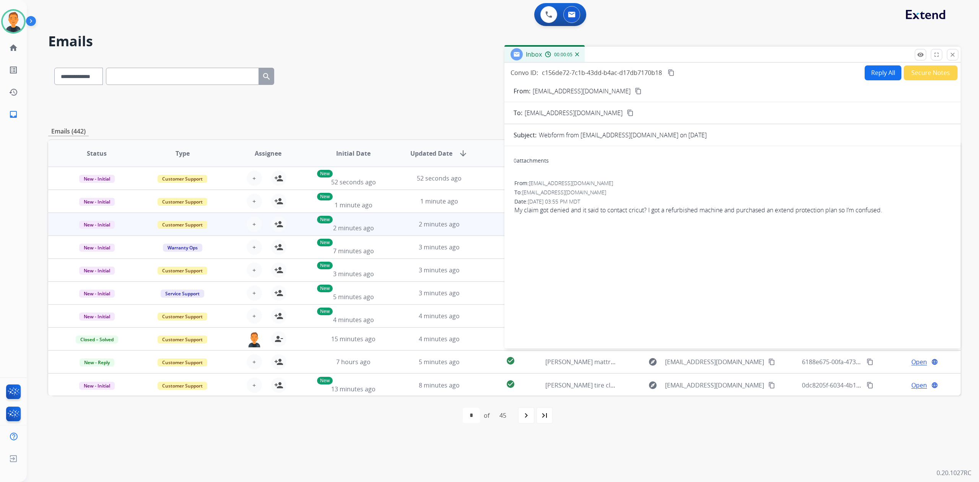
click at [635, 89] on mat-icon "content_copy" at bounding box center [638, 91] width 7 height 7
click at [277, 220] on mat-icon "person_add" at bounding box center [278, 223] width 9 height 9
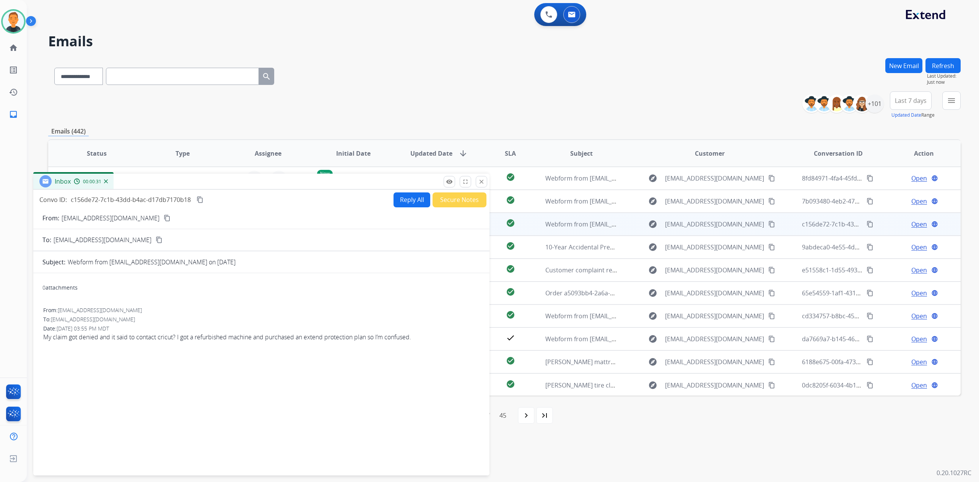
drag, startPoint x: 690, startPoint y: 56, endPoint x: 219, endPoint y: 183, distance: 487.8
click at [219, 183] on div "Inbox 00:00:31" at bounding box center [261, 182] width 456 height 16
click at [200, 199] on mat-icon "content_copy" at bounding box center [200, 199] width 7 height 7
click at [406, 194] on button "Reply All" at bounding box center [411, 199] width 37 height 15
select select "**********"
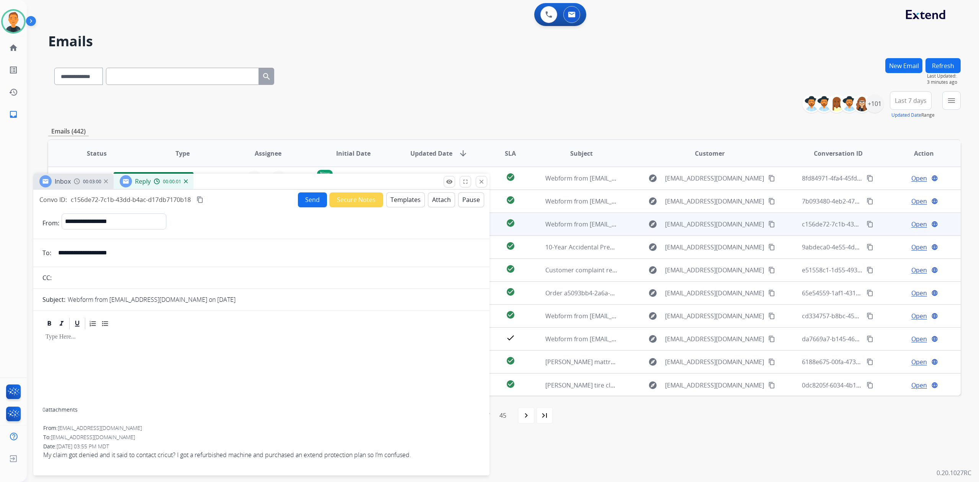
click at [397, 198] on button "Templates" at bounding box center [405, 199] width 39 height 15
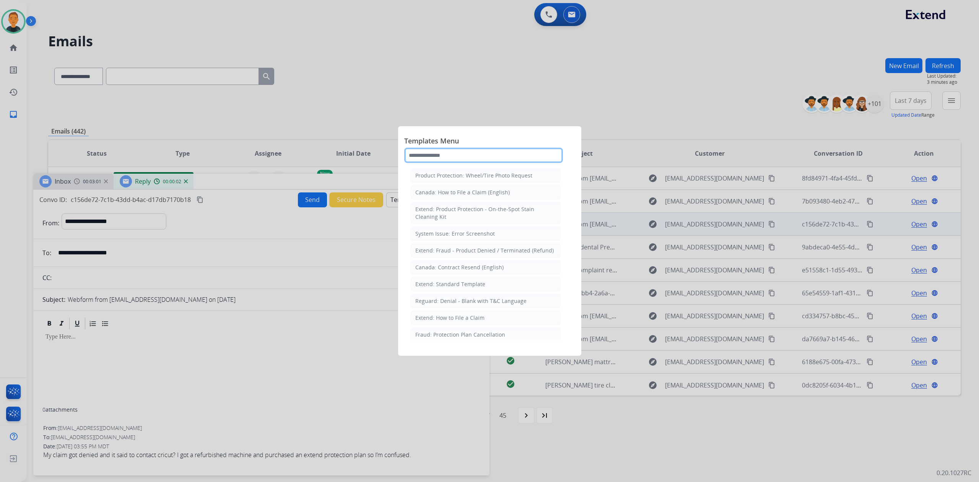
click at [473, 156] on input "text" at bounding box center [483, 155] width 159 height 15
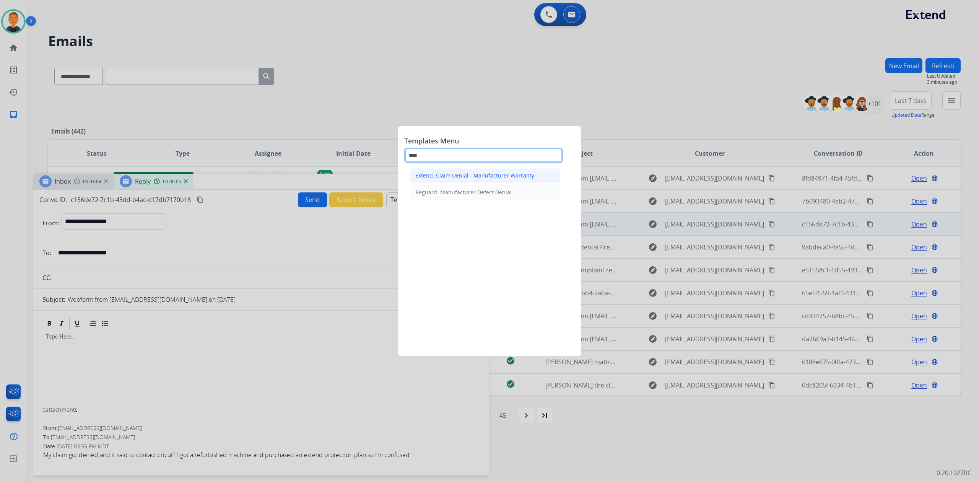
type input "****"
click at [456, 173] on div "Extend: Claim Denial - Manufacturer Warranty" at bounding box center [474, 176] width 119 height 8
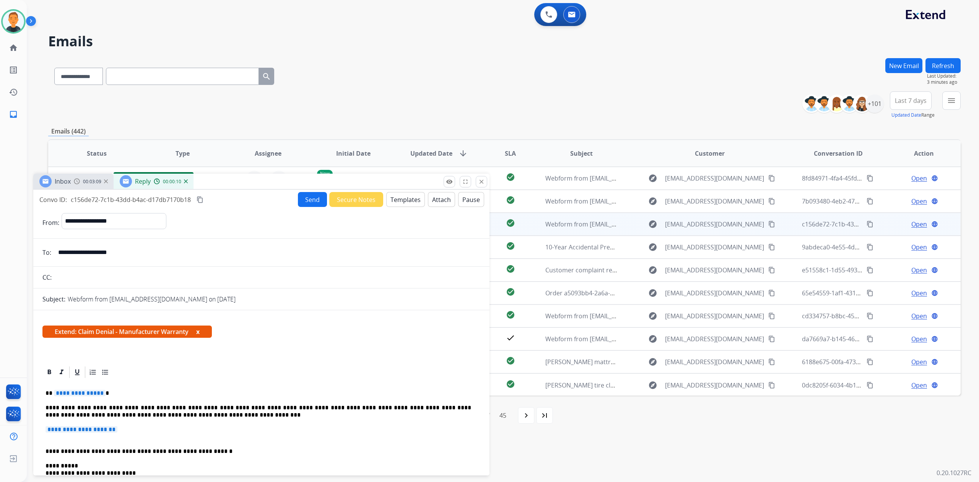
drag, startPoint x: 77, startPoint y: 392, endPoint x: 110, endPoint y: 390, distance: 33.3
click at [77, 392] on span "**********" at bounding box center [80, 393] width 52 height 6
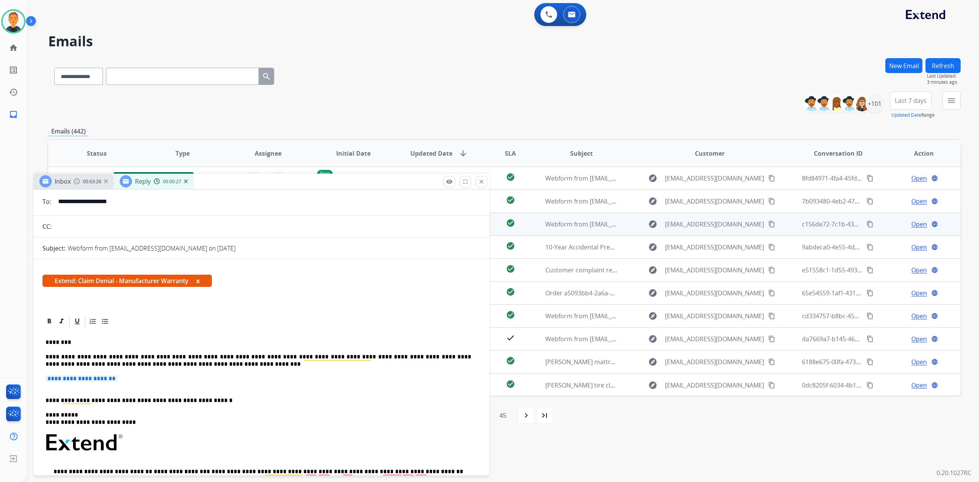
click at [135, 398] on p "**********" at bounding box center [258, 400] width 426 height 7
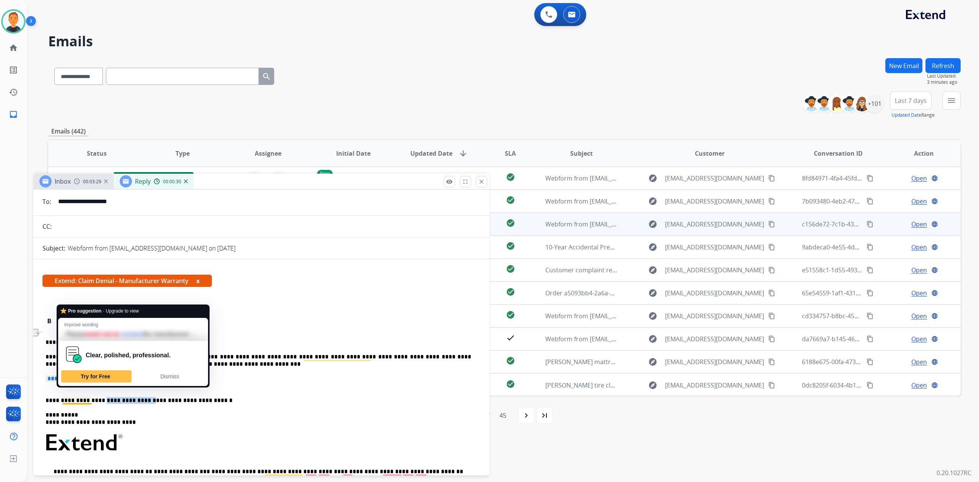
drag, startPoint x: 135, startPoint y: 398, endPoint x: 94, endPoint y: 397, distance: 40.9
click at [94, 397] on p "**********" at bounding box center [258, 400] width 426 height 7
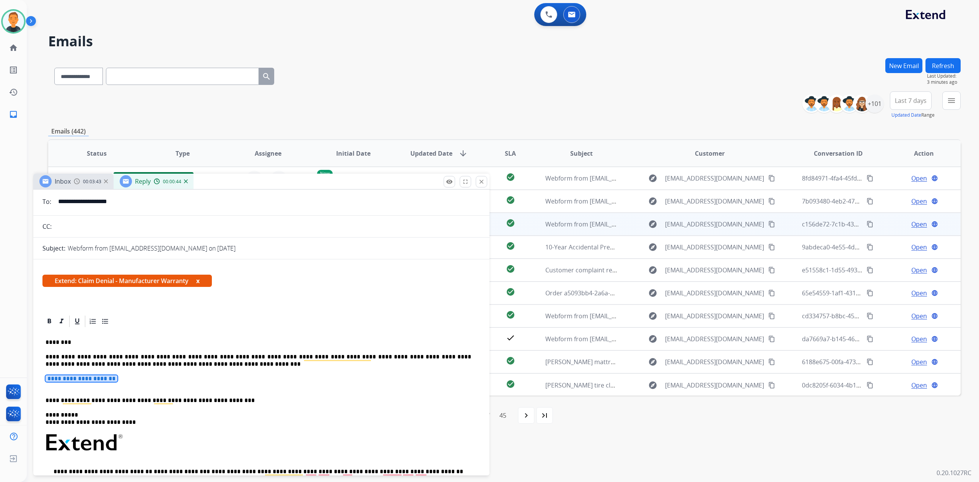
click at [100, 372] on div "**********" at bounding box center [261, 448] width 438 height 240
click at [98, 379] on span "**********" at bounding box center [81, 378] width 72 height 6
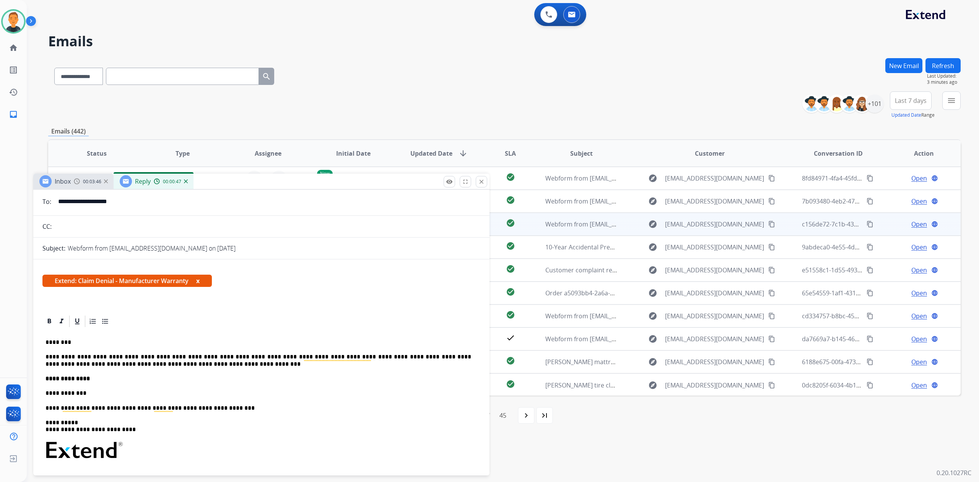
click at [46, 393] on p "**********" at bounding box center [258, 393] width 426 height 7
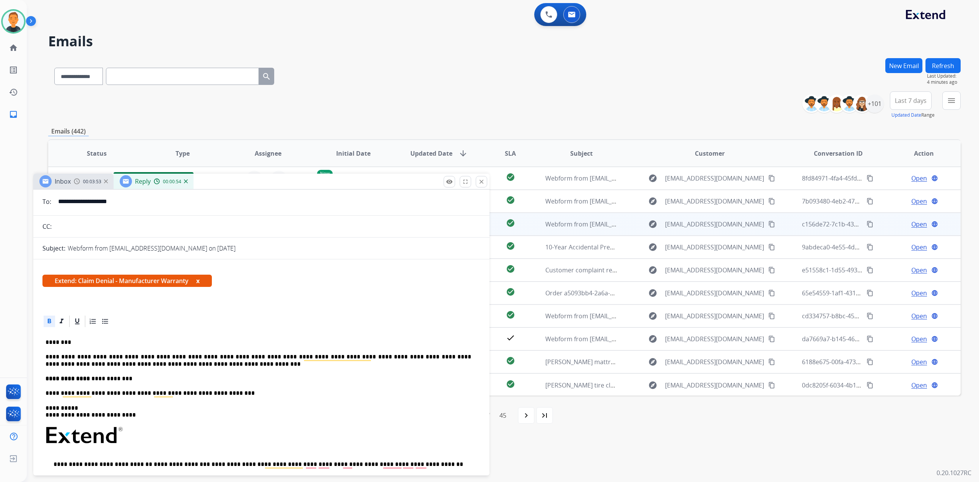
click at [142, 374] on div "**********" at bounding box center [261, 444] width 438 height 233
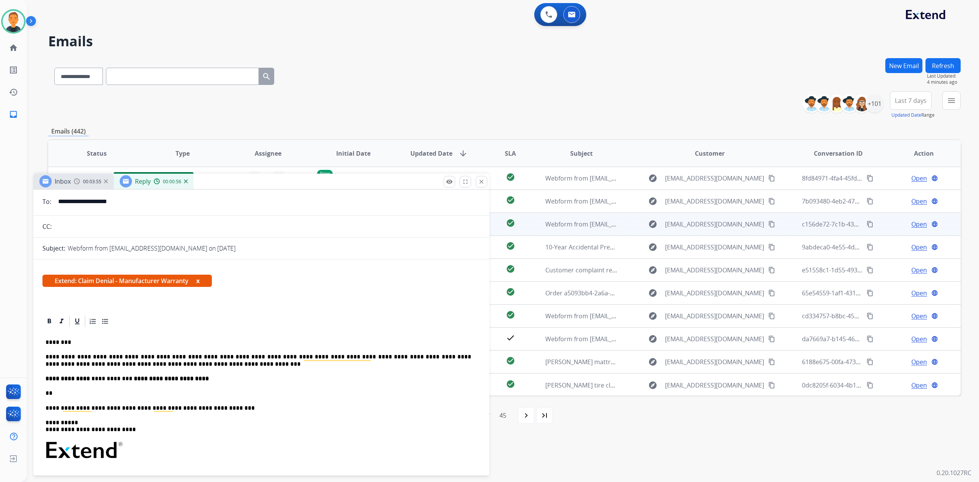
click at [45, 392] on div "**********" at bounding box center [261, 452] width 438 height 248
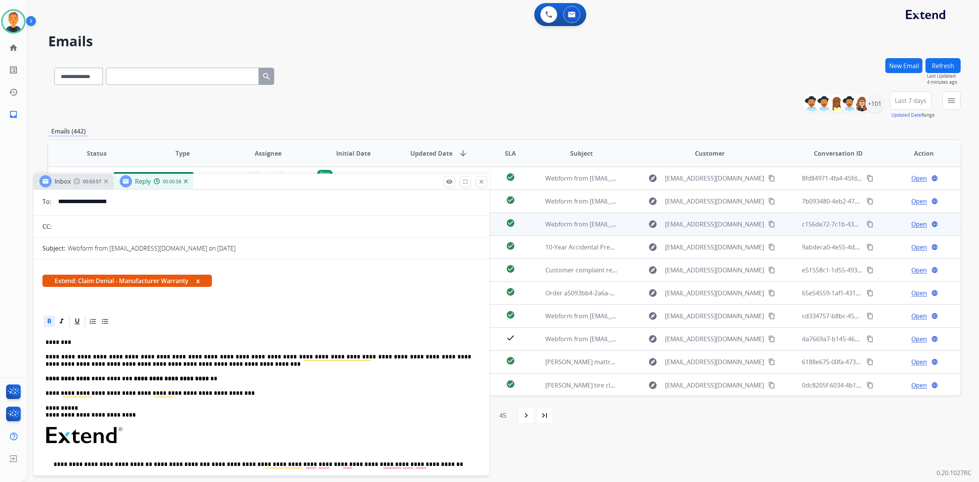
click at [214, 379] on p "**********" at bounding box center [258, 378] width 426 height 7
click at [239, 379] on p "**********" at bounding box center [258, 378] width 426 height 7
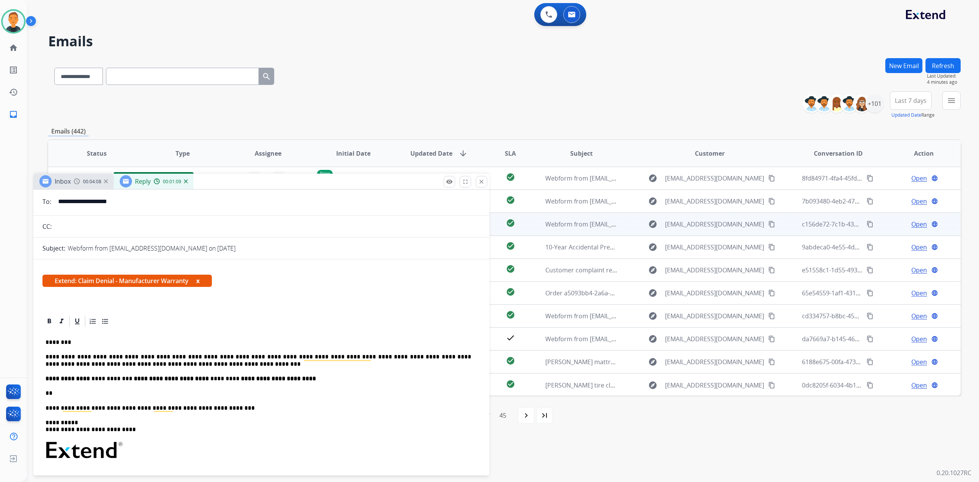
click at [46, 392] on p "**" at bounding box center [258, 393] width 426 height 7
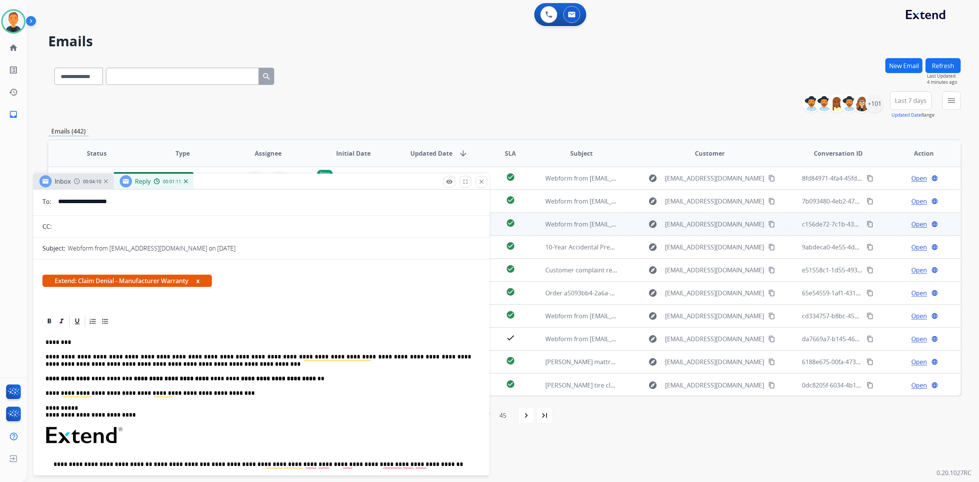
click at [323, 380] on p "**********" at bounding box center [258, 378] width 426 height 7
click at [175, 368] on div "**********" at bounding box center [261, 444] width 438 height 233
click at [175, 364] on p "**********" at bounding box center [258, 360] width 426 height 14
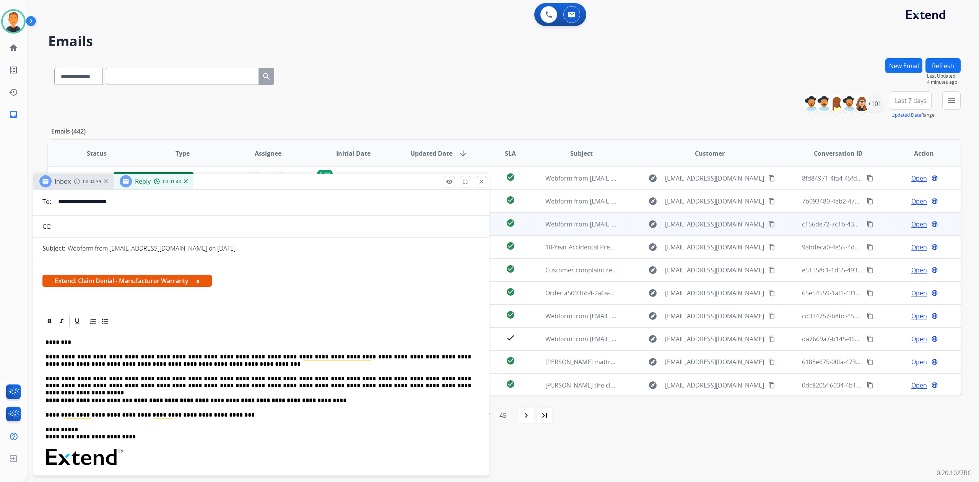
scroll to position [0, 0]
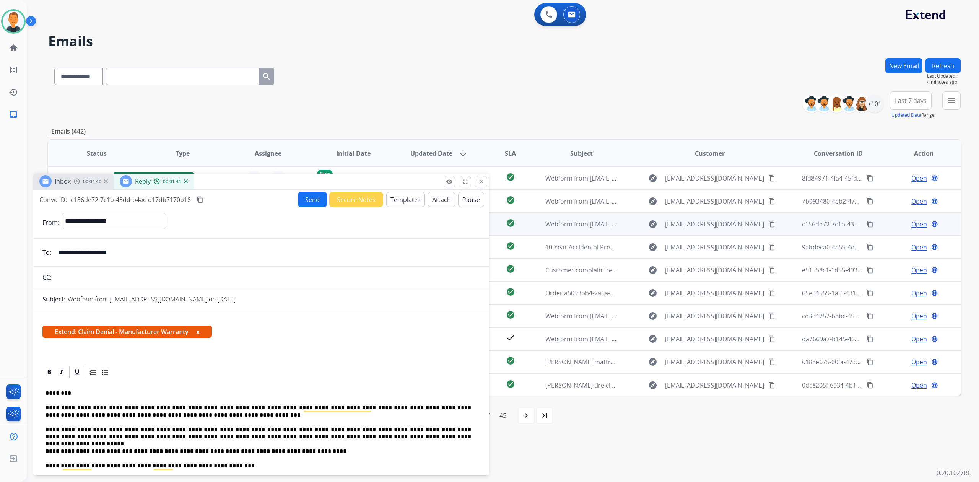
click at [312, 202] on button "Send" at bounding box center [312, 199] width 29 height 15
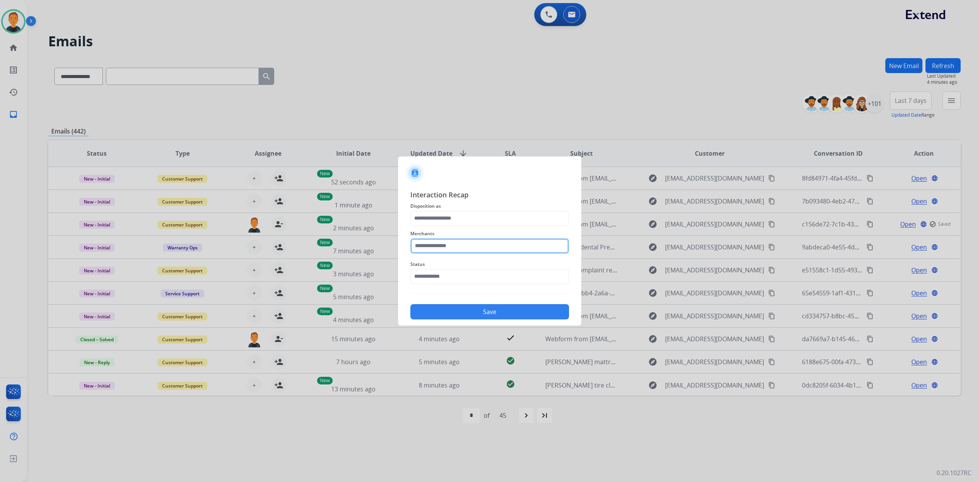
click at [460, 245] on input "text" at bounding box center [489, 245] width 159 height 15
click at [440, 268] on li "Cricut" at bounding box center [492, 267] width 146 height 15
type input "******"
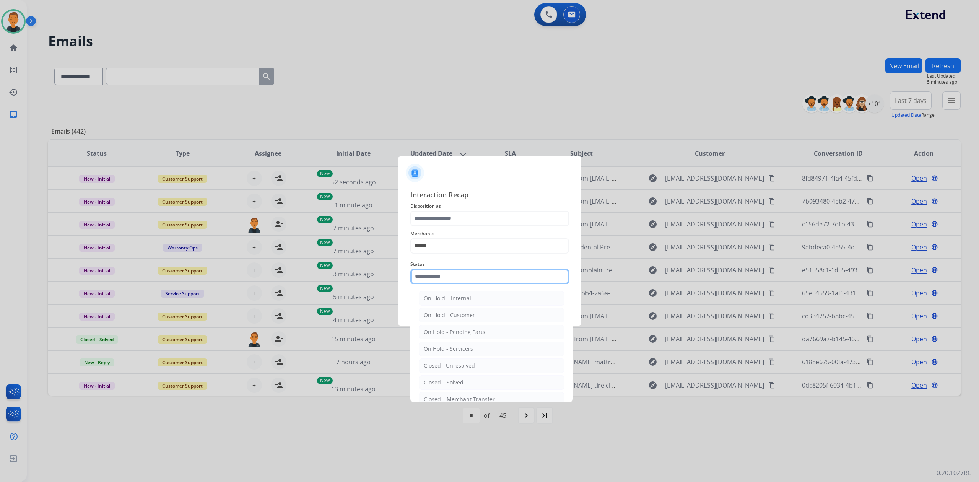
drag, startPoint x: 434, startPoint y: 275, endPoint x: 432, endPoint y: 282, distance: 7.0
click at [433, 275] on input "text" at bounding box center [489, 276] width 159 height 15
click at [452, 379] on li "Closed – Solved" at bounding box center [492, 382] width 146 height 15
type input "**********"
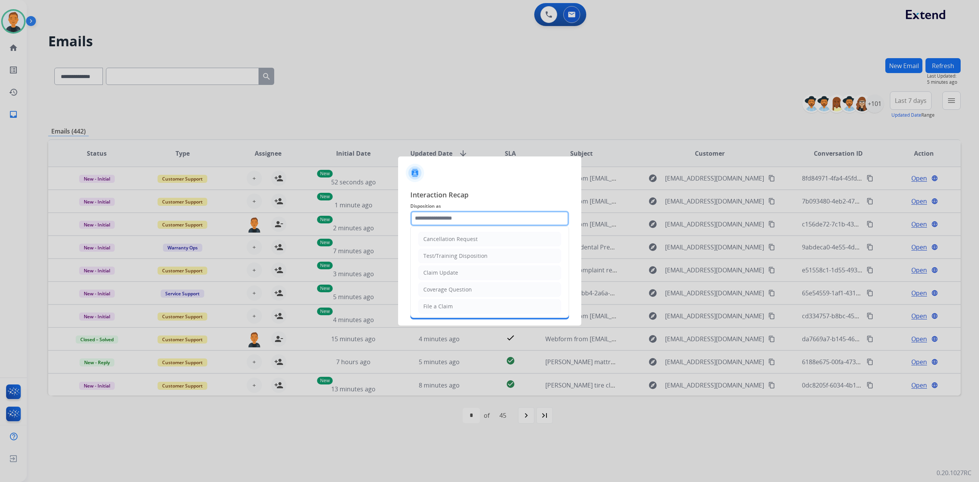
click at [452, 216] on input "text" at bounding box center [489, 218] width 159 height 15
click at [448, 273] on div "Claim Update" at bounding box center [440, 273] width 35 height 8
type input "**********"
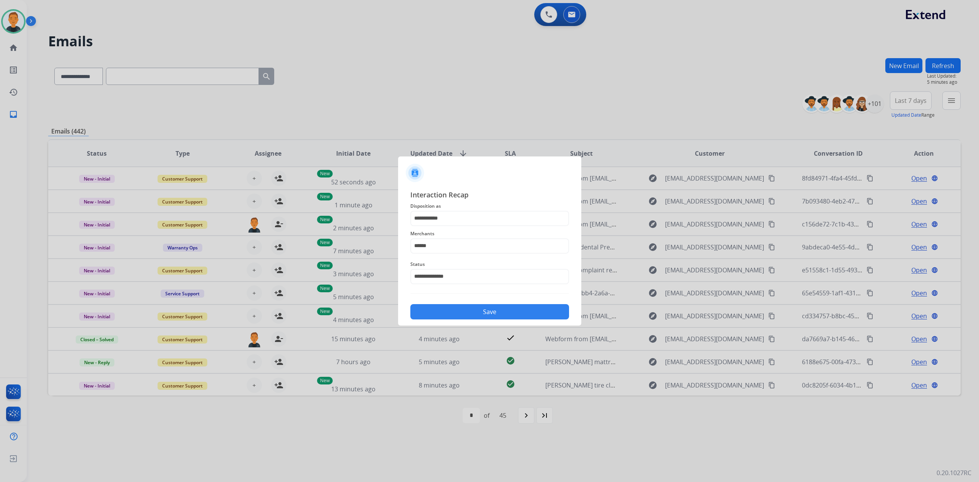
click at [455, 314] on button "Save" at bounding box center [489, 311] width 159 height 15
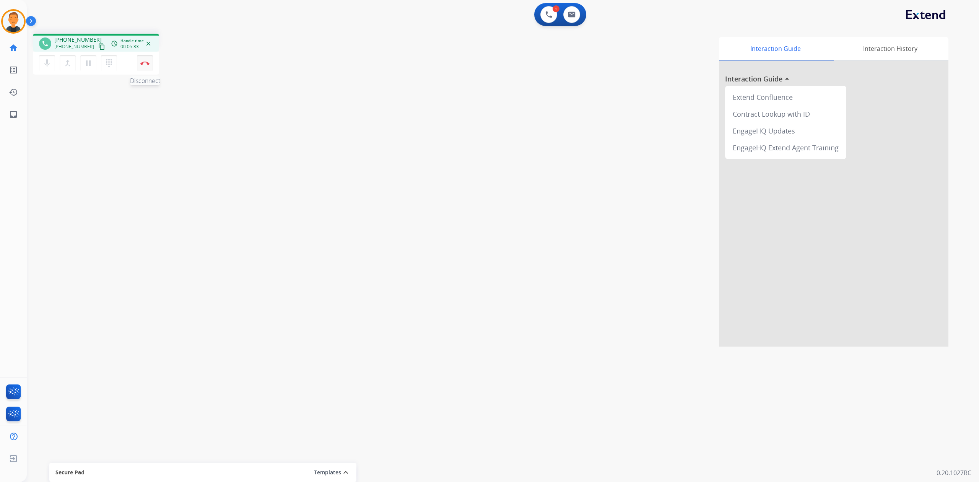
click at [147, 61] on img at bounding box center [144, 63] width 9 height 4
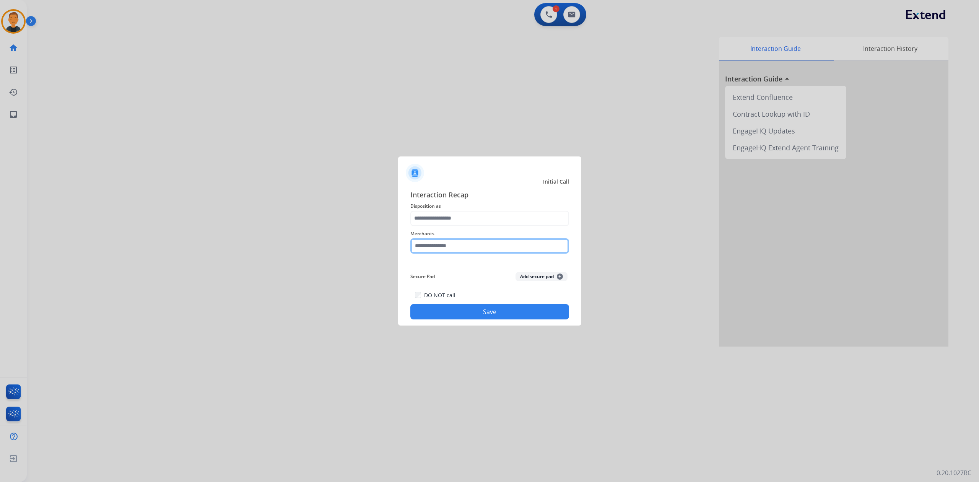
click at [483, 245] on input "text" at bounding box center [489, 245] width 159 height 15
click at [462, 265] on div "[PERSON_NAME]" at bounding box center [445, 268] width 43 height 8
type input "**********"
click at [452, 218] on input "text" at bounding box center [489, 218] width 159 height 15
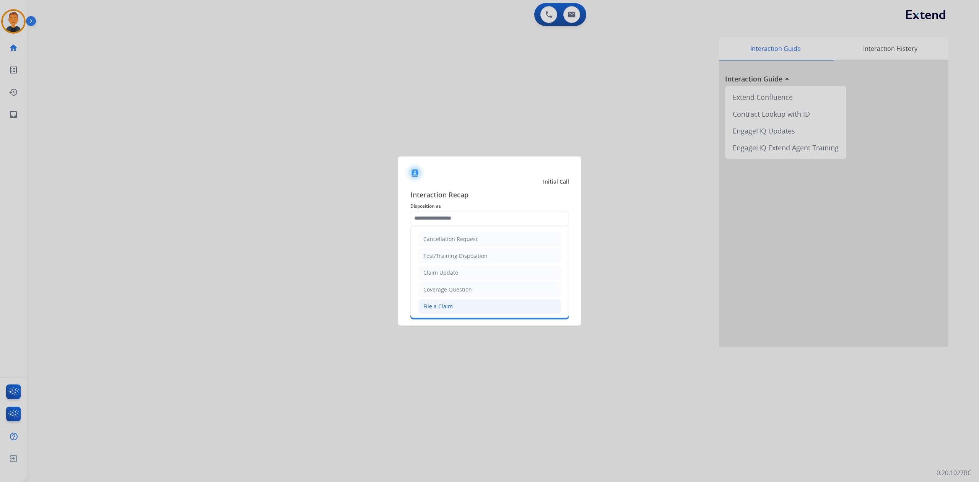
click at [445, 309] on div "File a Claim" at bounding box center [437, 306] width 29 height 8
type input "**********"
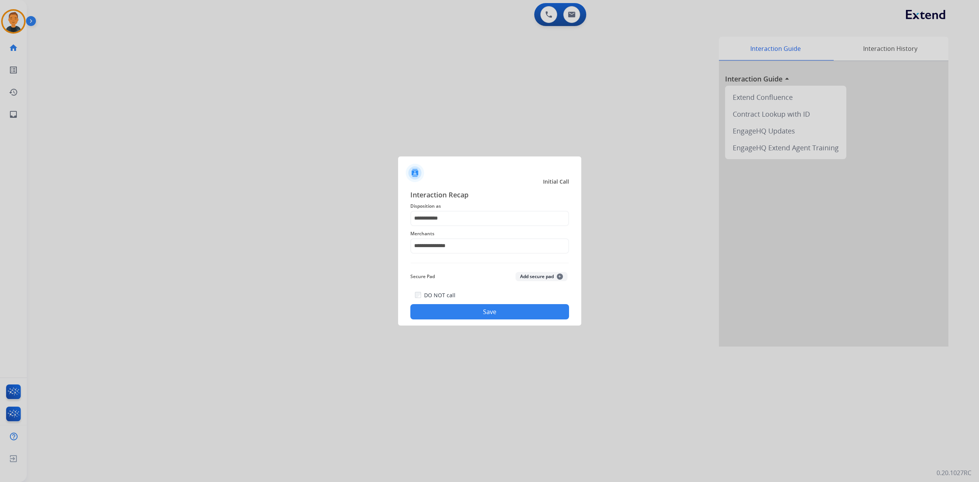
click at [491, 308] on button "Save" at bounding box center [489, 311] width 159 height 15
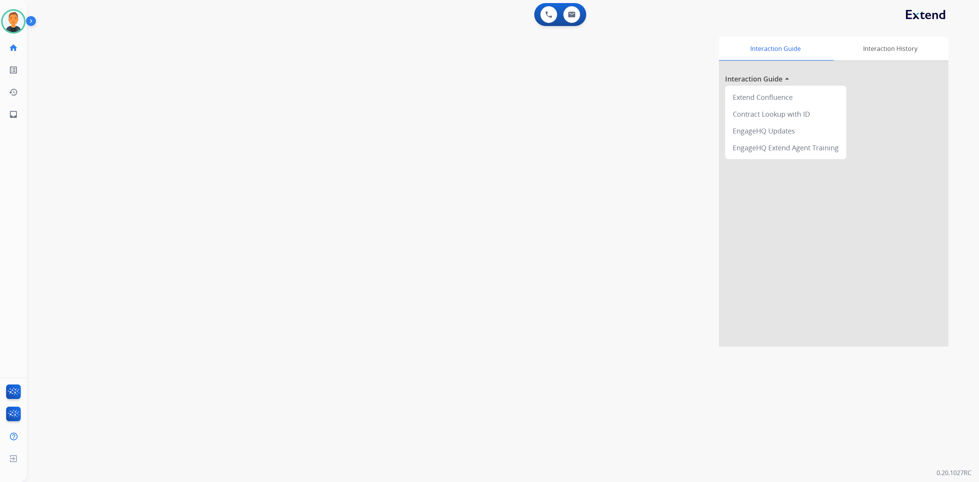
drag, startPoint x: 653, startPoint y: 142, endPoint x: 621, endPoint y: 137, distance: 32.9
click at [648, 141] on div "Interaction Guide Interaction History Interaction Guide arrow_drop_up Extend Co…" at bounding box center [611, 192] width 674 height 310
click at [13, 112] on mat-icon "inbox" at bounding box center [13, 114] width 9 height 9
select select "**********"
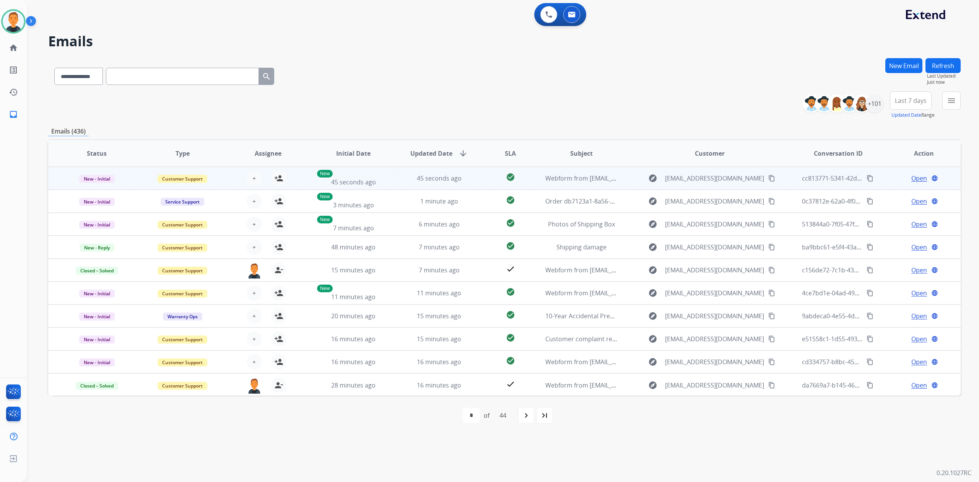
click at [768, 177] on mat-icon "content_copy" at bounding box center [771, 178] width 7 height 7
click at [911, 178] on span "Open" at bounding box center [919, 178] width 16 height 9
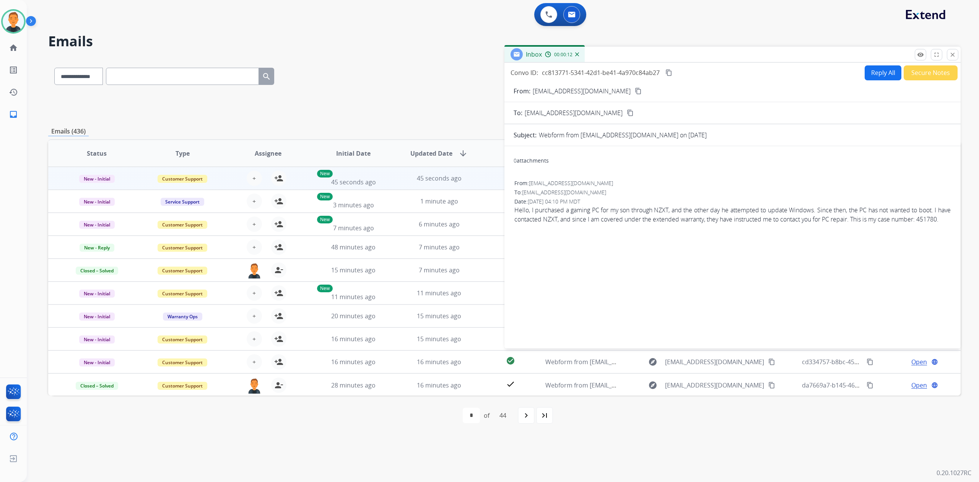
click at [635, 89] on mat-icon "content_copy" at bounding box center [638, 91] width 7 height 7
click at [280, 177] on mat-icon "person_add" at bounding box center [278, 178] width 9 height 9
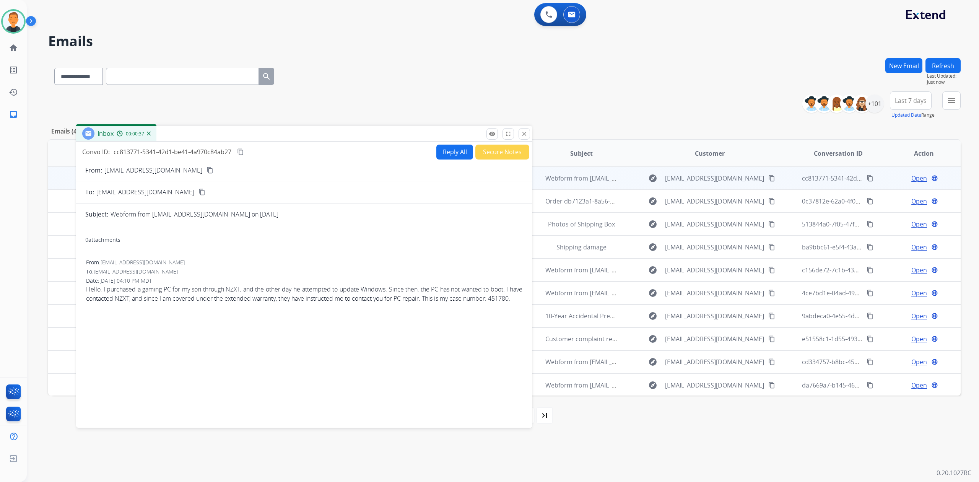
drag, startPoint x: 666, startPoint y: 53, endPoint x: 237, endPoint y: 132, distance: 435.5
click at [237, 132] on div "Inbox 00:00:37" at bounding box center [304, 134] width 456 height 16
click at [242, 150] on mat-icon "content_copy" at bounding box center [240, 151] width 7 height 7
click at [451, 152] on button "Reply All" at bounding box center [454, 152] width 37 height 15
select select "**********"
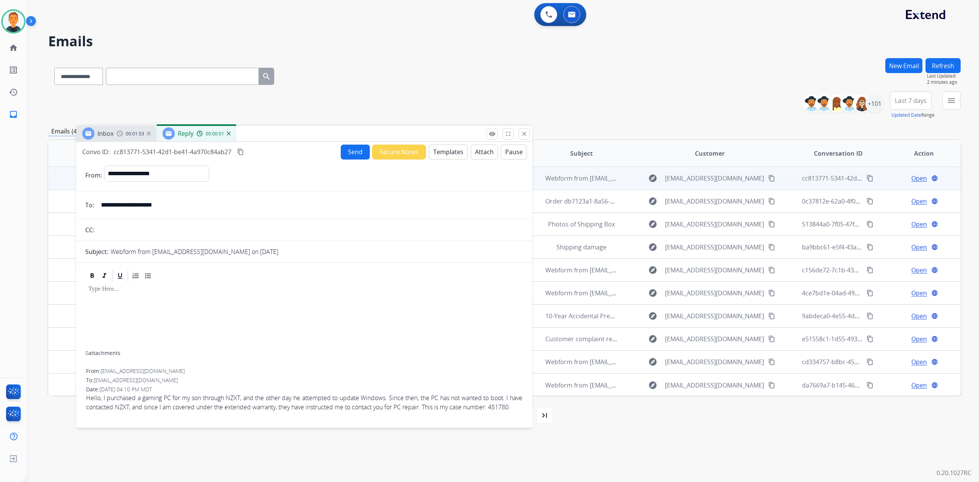
click at [451, 151] on button "Templates" at bounding box center [448, 152] width 39 height 15
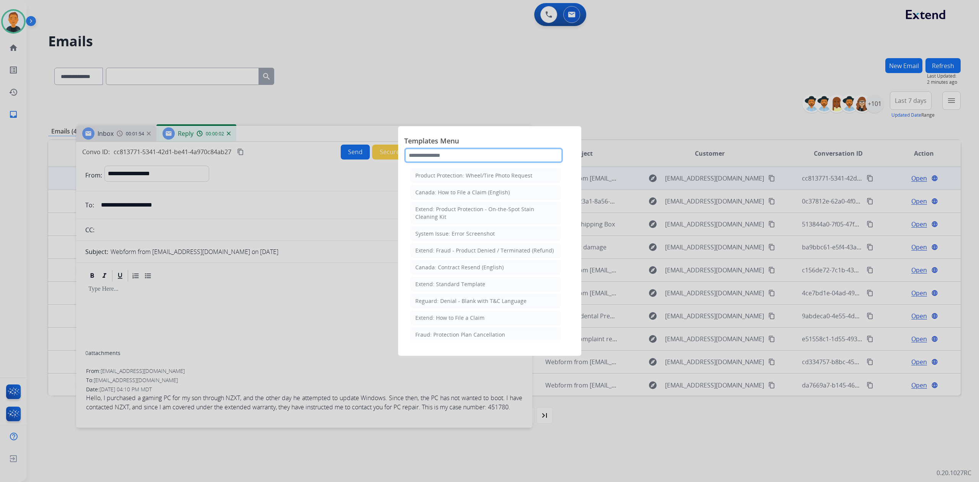
click at [454, 156] on input "text" at bounding box center [483, 155] width 159 height 15
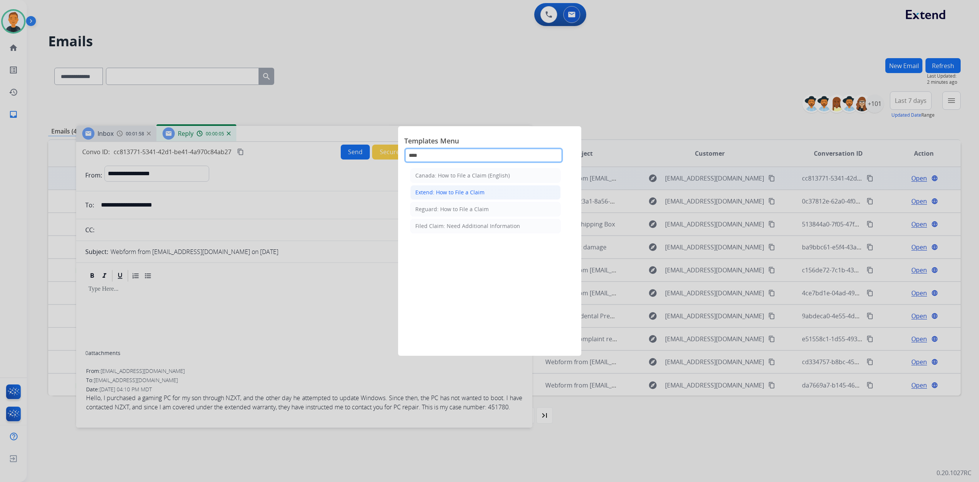
type input "****"
click at [477, 188] on li "Extend: How to File a Claim" at bounding box center [485, 192] width 150 height 15
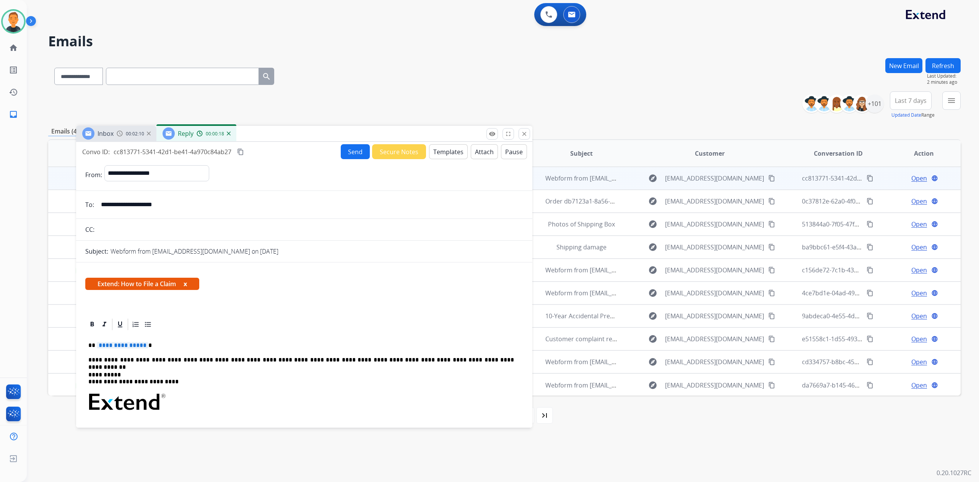
click at [123, 343] on span "**********" at bounding box center [123, 345] width 52 height 6
click at [216, 357] on p "**********" at bounding box center [301, 359] width 426 height 7
click at [214, 357] on p "**********" at bounding box center [301, 359] width 426 height 7
click at [389, 387] on div "**********" at bounding box center [304, 430] width 438 height 198
click at [346, 149] on button "Send" at bounding box center [355, 151] width 29 height 15
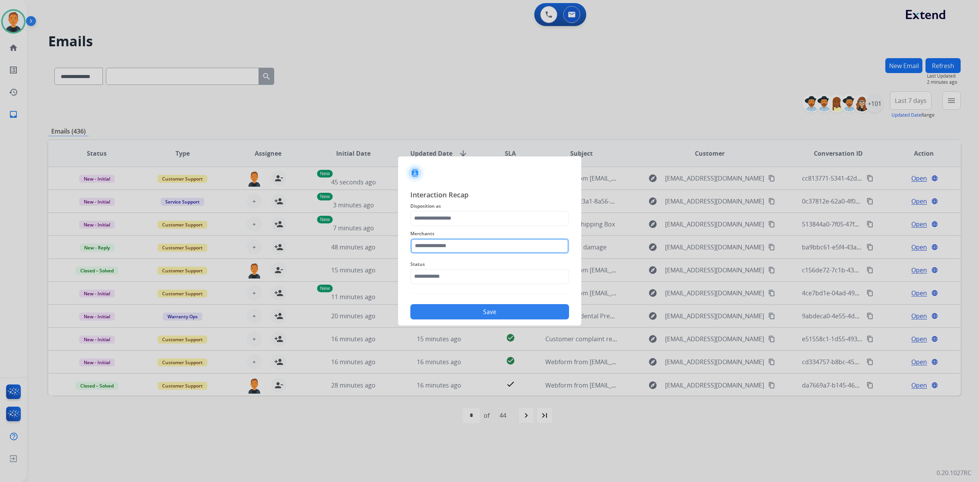
click at [476, 249] on input "text" at bounding box center [489, 245] width 159 height 15
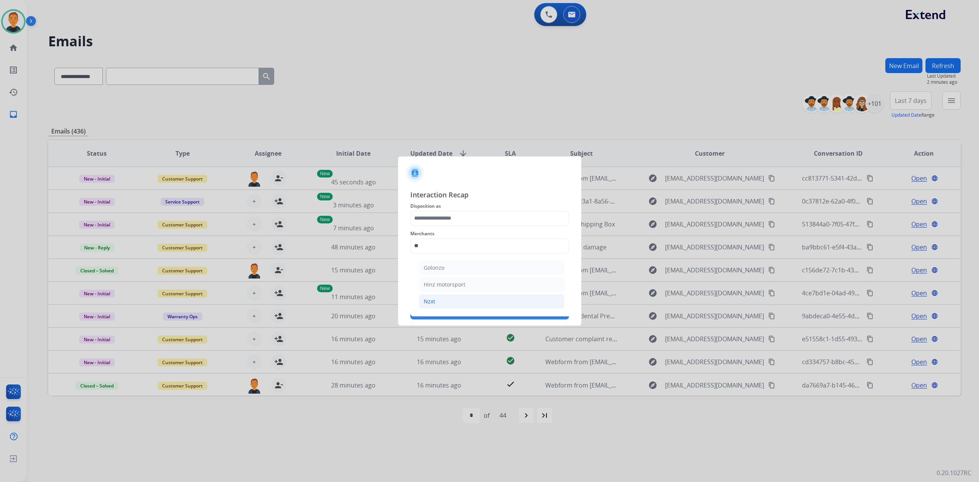
click at [456, 302] on li "Nzxt" at bounding box center [492, 301] width 146 height 15
type input "****"
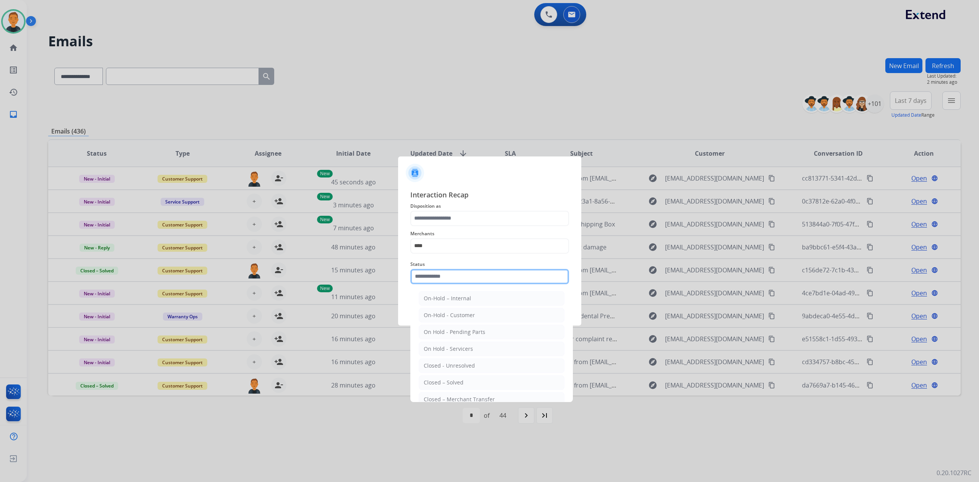
click at [453, 274] on input "text" at bounding box center [489, 276] width 159 height 15
drag, startPoint x: 472, startPoint y: 380, endPoint x: 456, endPoint y: 257, distance: 123.3
click at [472, 379] on li "Closed – Solved" at bounding box center [492, 382] width 146 height 15
type input "**********"
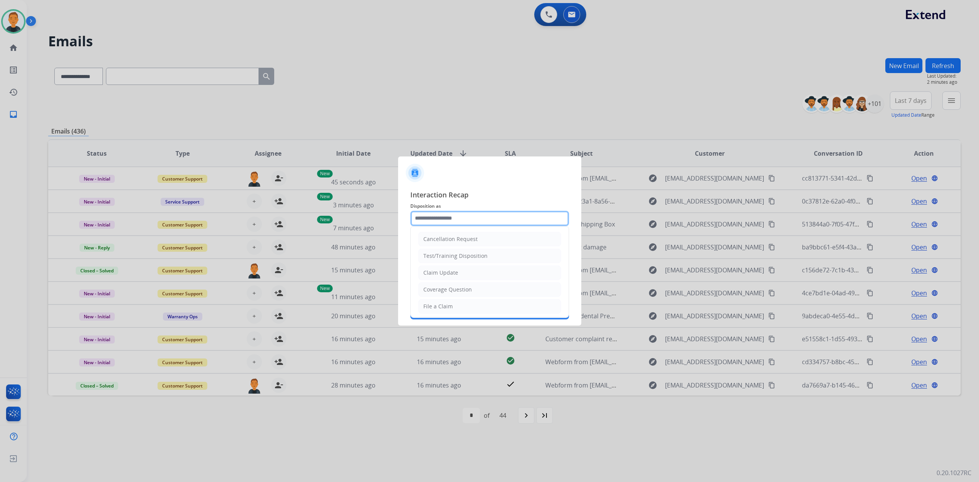
click at [450, 219] on input "text" at bounding box center [489, 218] width 159 height 15
click at [462, 304] on li "File a Claim" at bounding box center [489, 306] width 143 height 15
type input "**********"
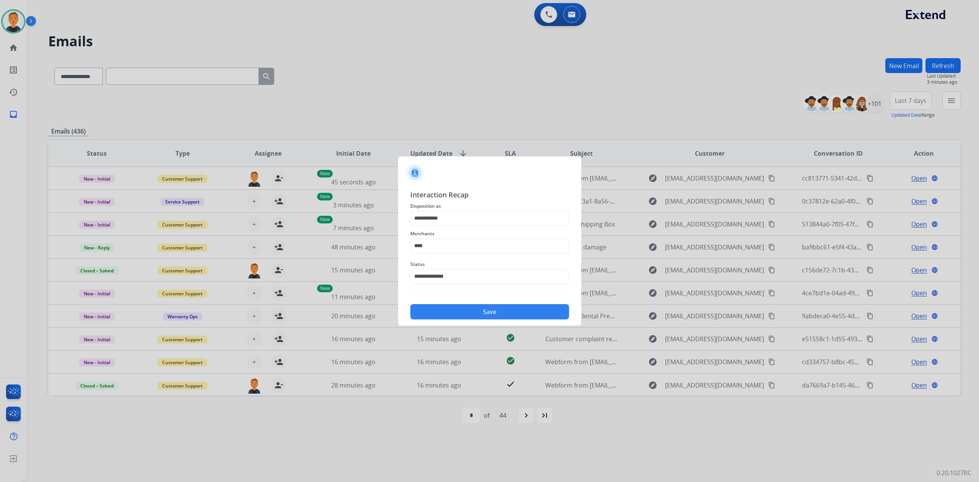
click at [509, 309] on button "Save" at bounding box center [489, 311] width 159 height 15
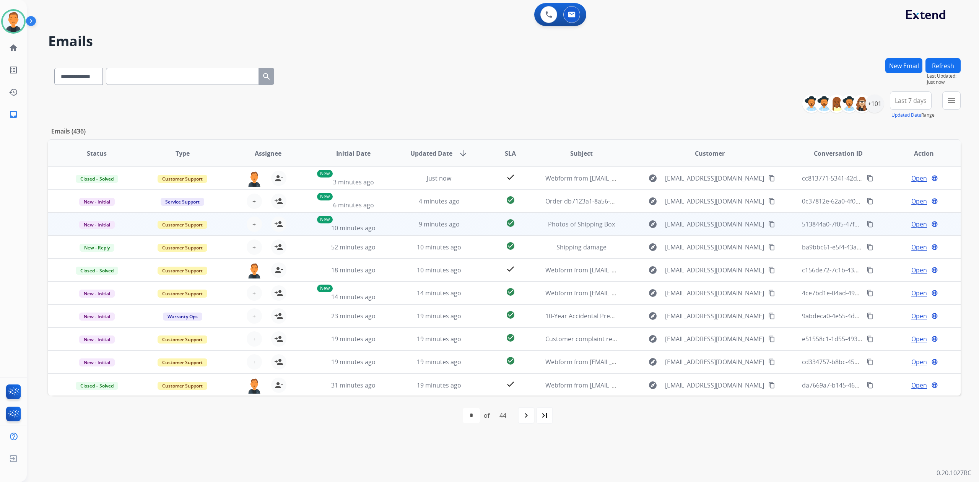
click at [915, 223] on span "Open" at bounding box center [919, 223] width 16 height 9
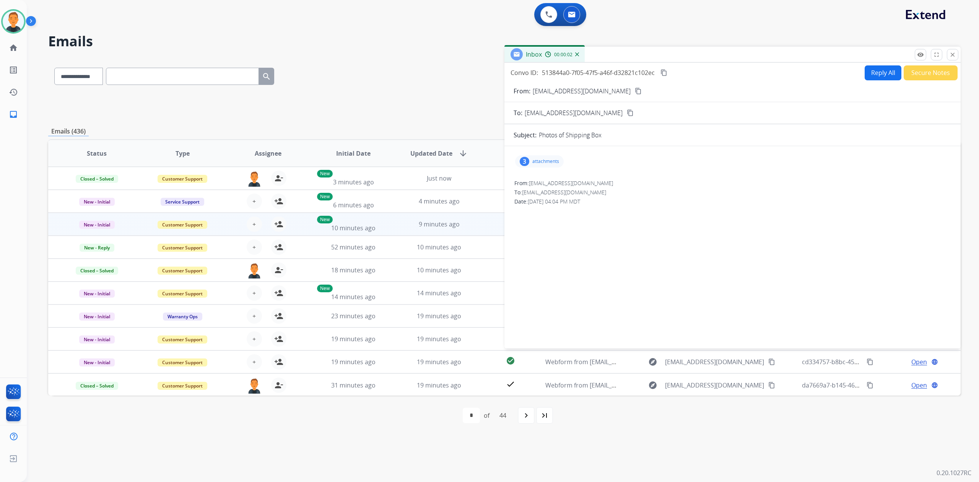
click at [553, 161] on p "attachments" at bounding box center [545, 161] width 27 height 6
click at [635, 89] on mat-icon "content_copy" at bounding box center [638, 91] width 7 height 7
click at [540, 183] on div at bounding box center [542, 182] width 38 height 27
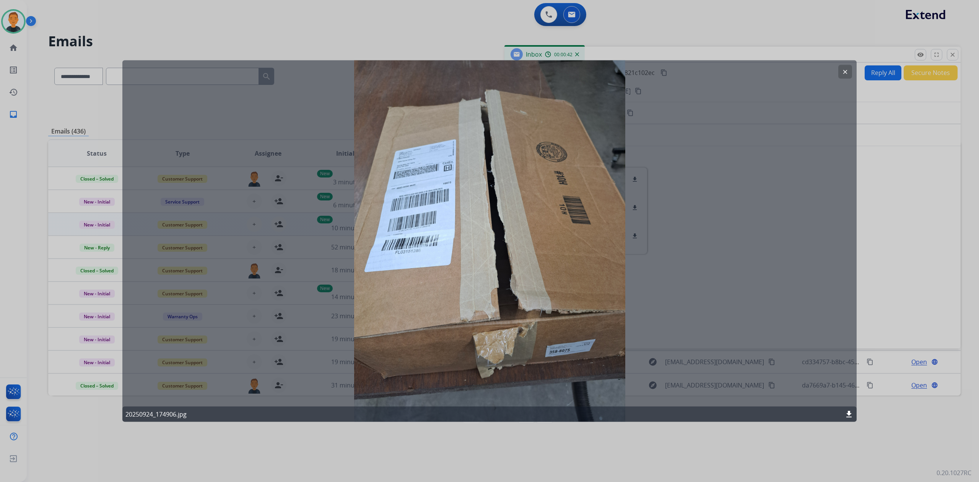
click at [848, 71] on mat-icon "clear" at bounding box center [845, 71] width 7 height 7
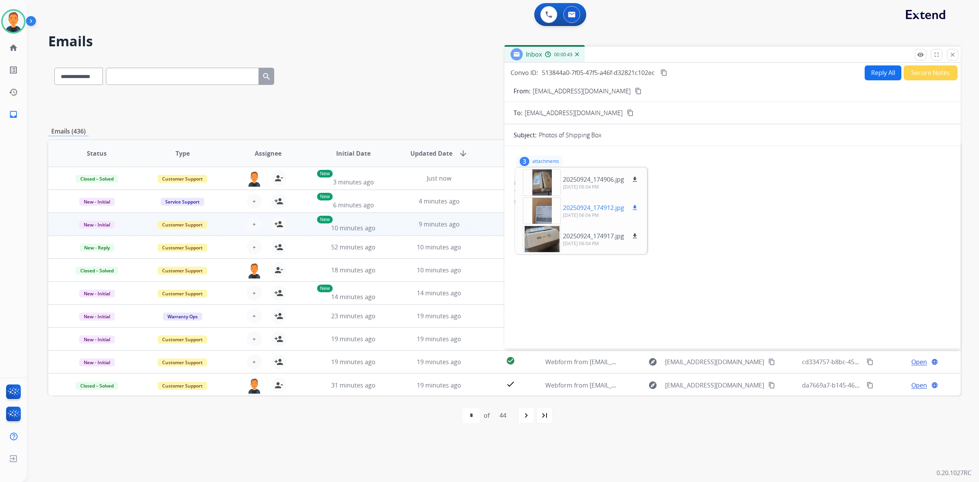
click at [543, 211] on div at bounding box center [542, 210] width 38 height 27
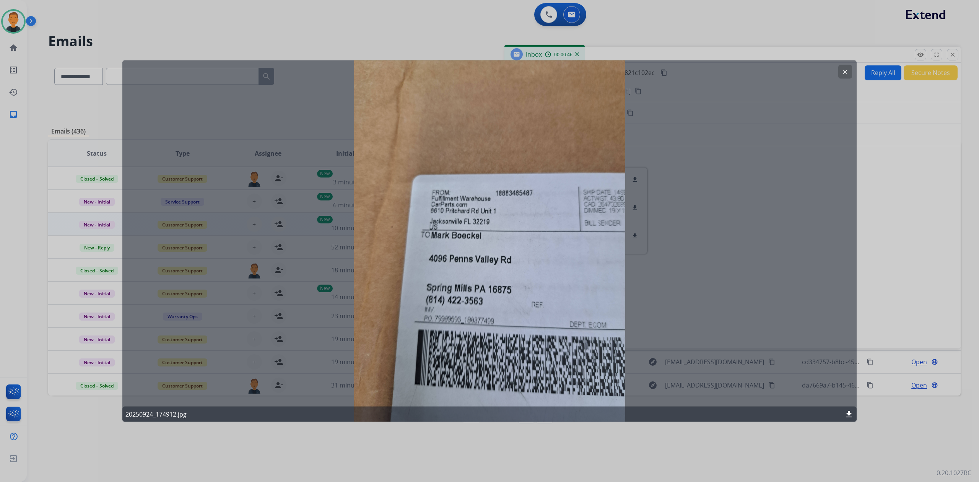
click at [847, 73] on mat-icon "clear" at bounding box center [845, 71] width 7 height 7
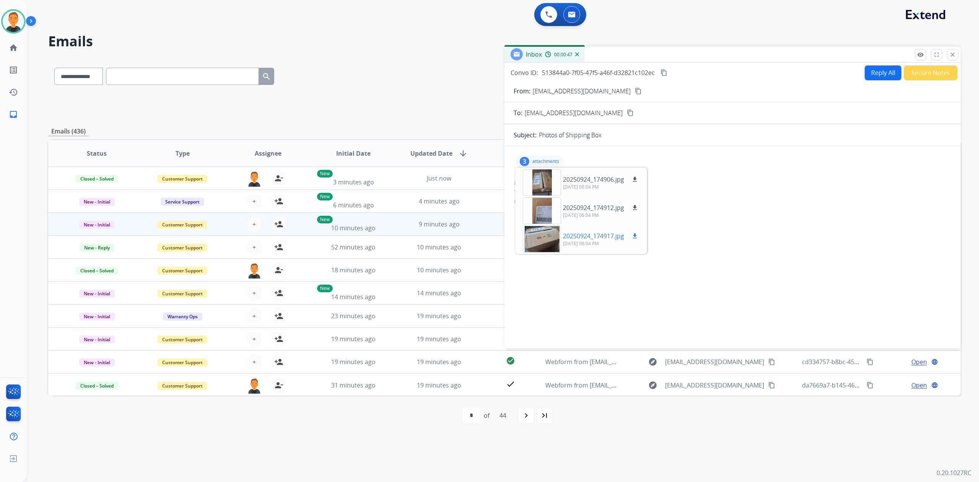
click at [546, 236] on div at bounding box center [542, 239] width 38 height 27
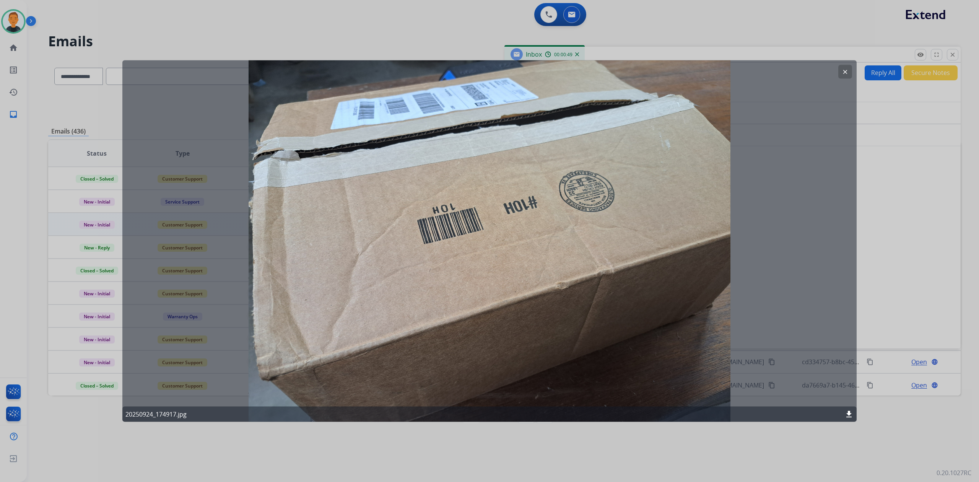
click at [846, 73] on mat-icon "clear" at bounding box center [845, 71] width 7 height 7
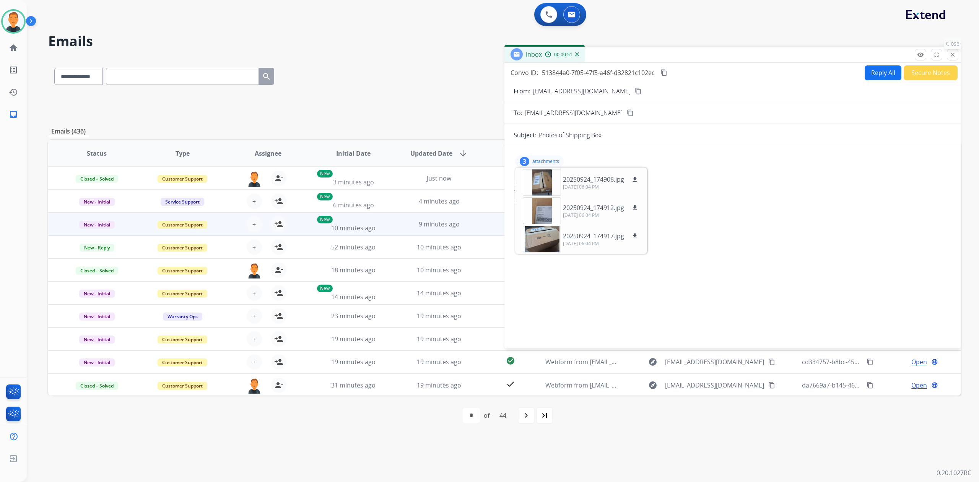
click at [947, 55] on button "close Close" at bounding box center [952, 54] width 11 height 11
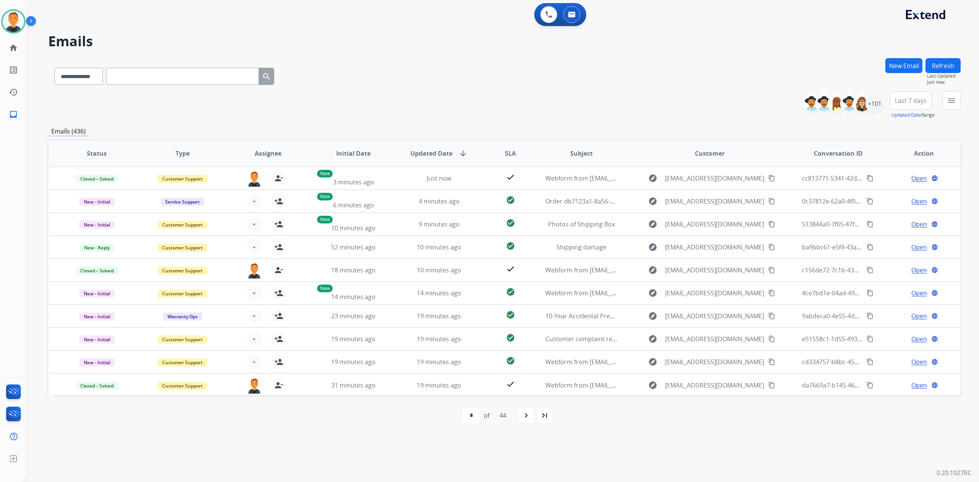
click at [937, 69] on button "Refresh" at bounding box center [942, 65] width 35 height 15
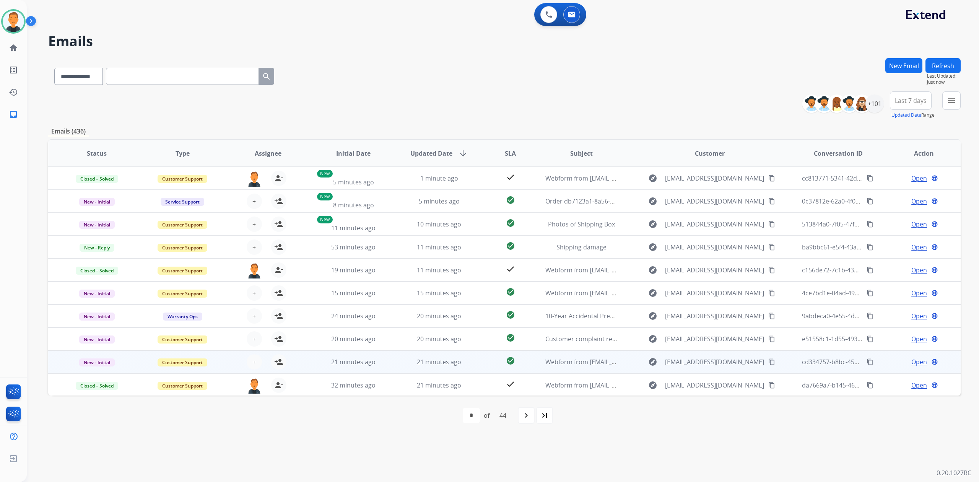
click at [921, 360] on span "Open" at bounding box center [919, 361] width 16 height 9
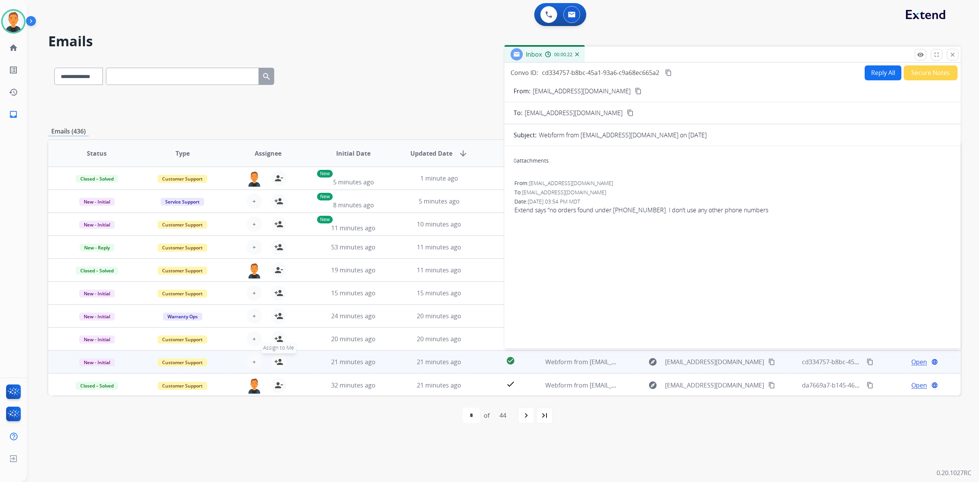
click at [279, 361] on mat-icon "person_add" at bounding box center [278, 361] width 9 height 9
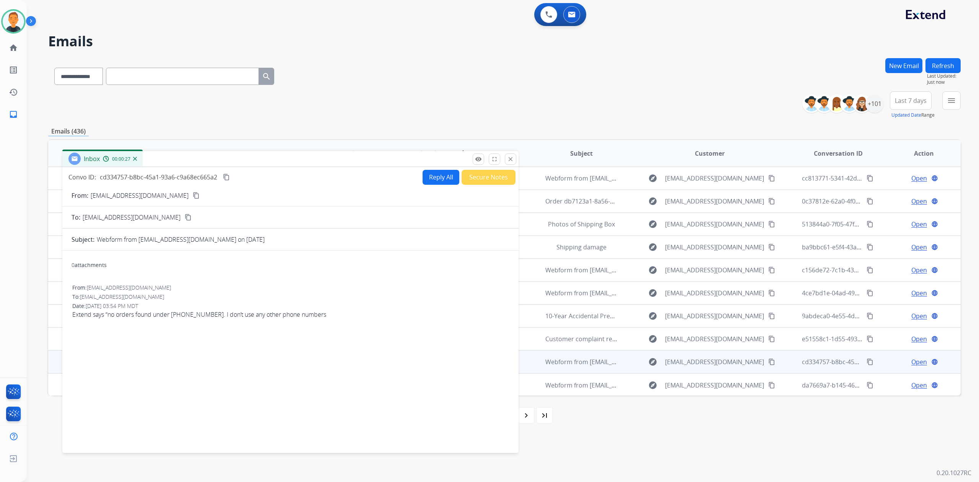
drag, startPoint x: 707, startPoint y: 58, endPoint x: 264, endPoint y: 163, distance: 455.3
click at [264, 163] on div "Inbox 00:00:27" at bounding box center [290, 159] width 456 height 16
click at [433, 176] on button "Reply All" at bounding box center [439, 177] width 37 height 15
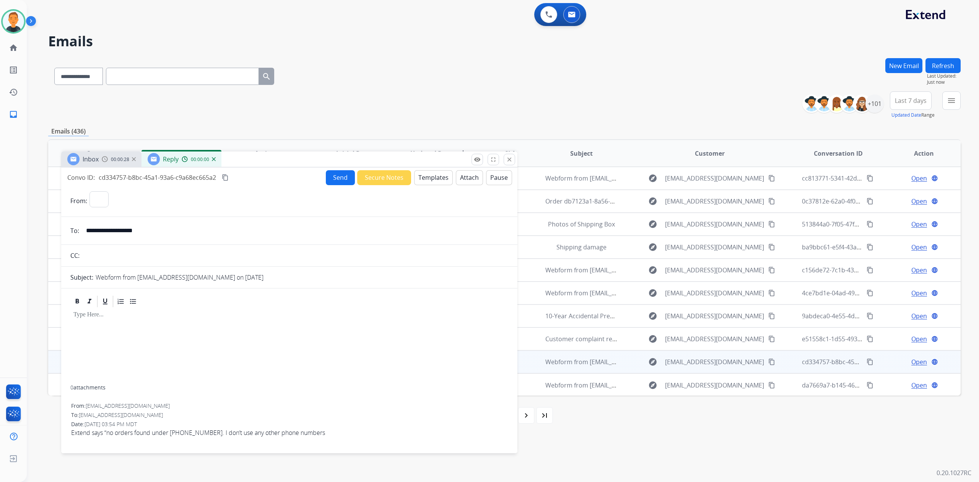
select select "**********"
click at [438, 181] on button "Templates" at bounding box center [433, 177] width 39 height 15
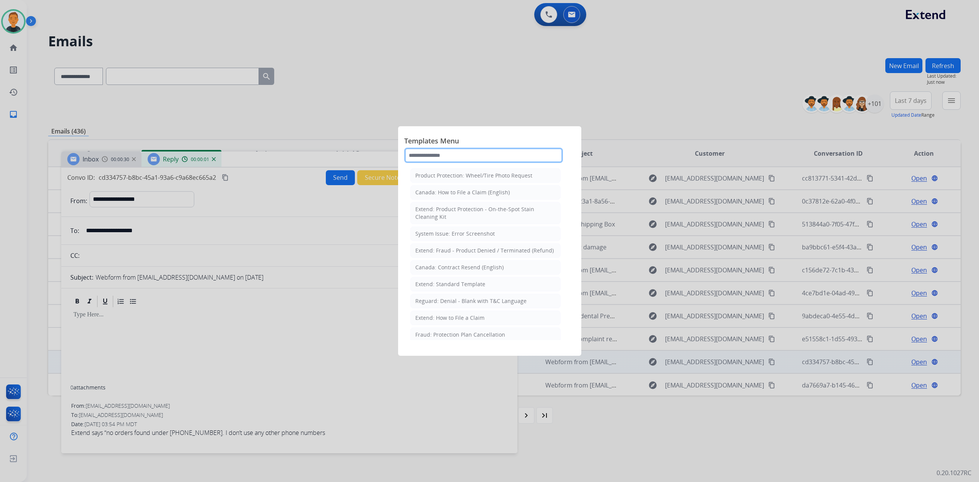
click at [460, 149] on input "text" at bounding box center [483, 155] width 159 height 15
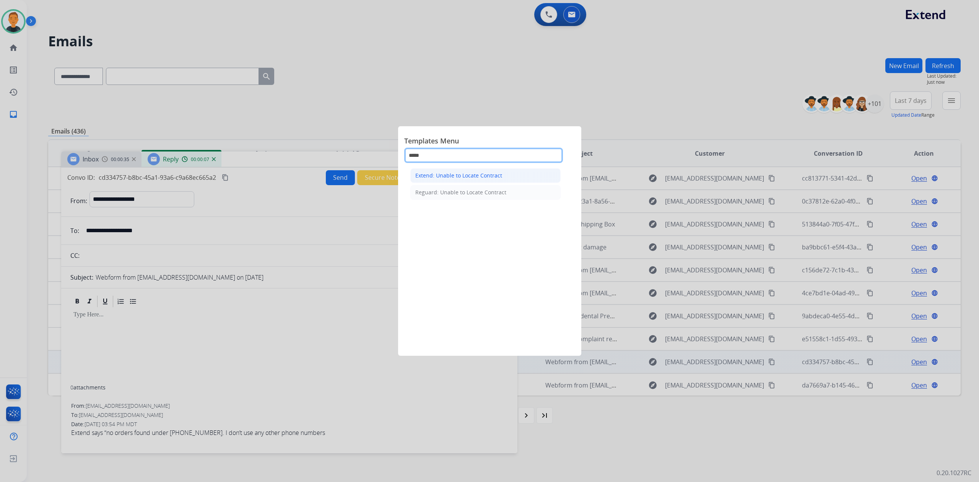
type input "*****"
click at [483, 176] on div "Extend: Unable to Locate Contract" at bounding box center [458, 176] width 87 height 8
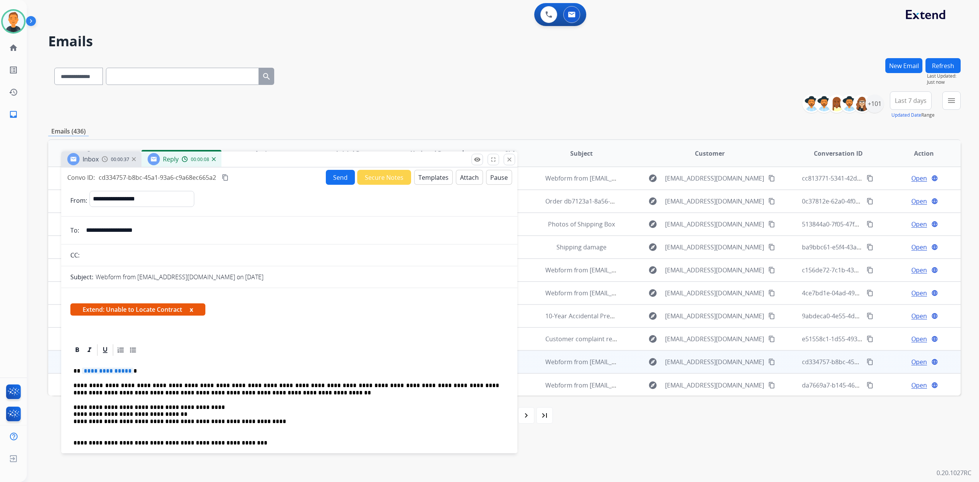
click at [97, 372] on span "**********" at bounding box center [108, 370] width 52 height 6
click at [338, 178] on button "Send" at bounding box center [340, 177] width 29 height 15
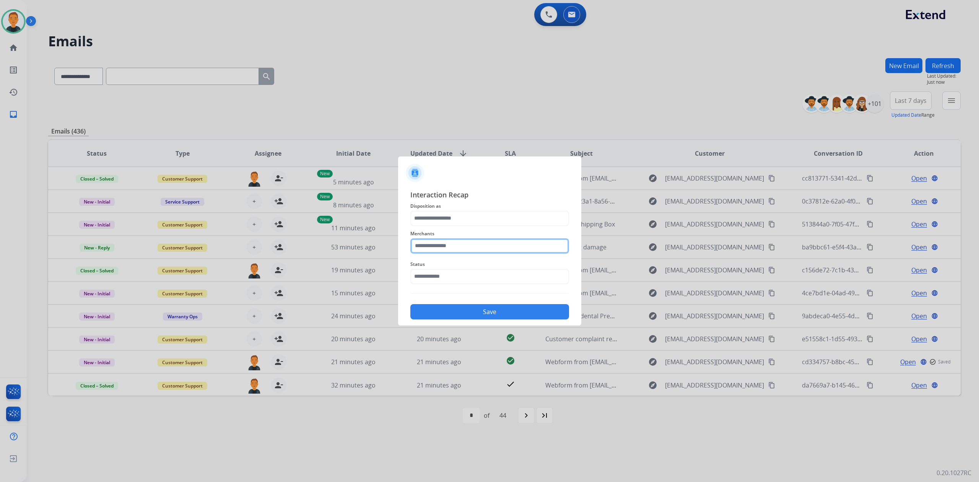
click at [468, 244] on input "text" at bounding box center [489, 245] width 159 height 15
click at [464, 285] on li "Ashley furniture" at bounding box center [492, 284] width 146 height 15
type input "**********"
click at [451, 274] on input "text" at bounding box center [489, 276] width 159 height 15
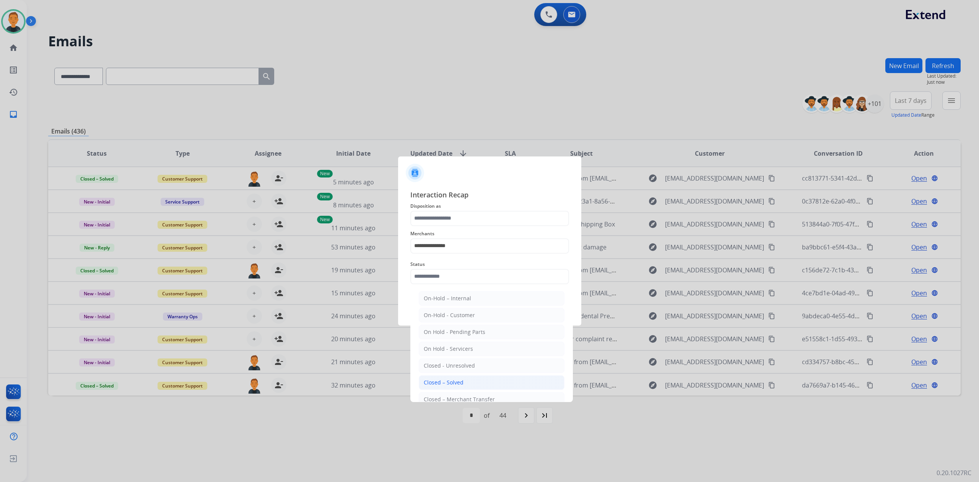
click at [470, 377] on li "Closed – Solved" at bounding box center [492, 382] width 146 height 15
type input "**********"
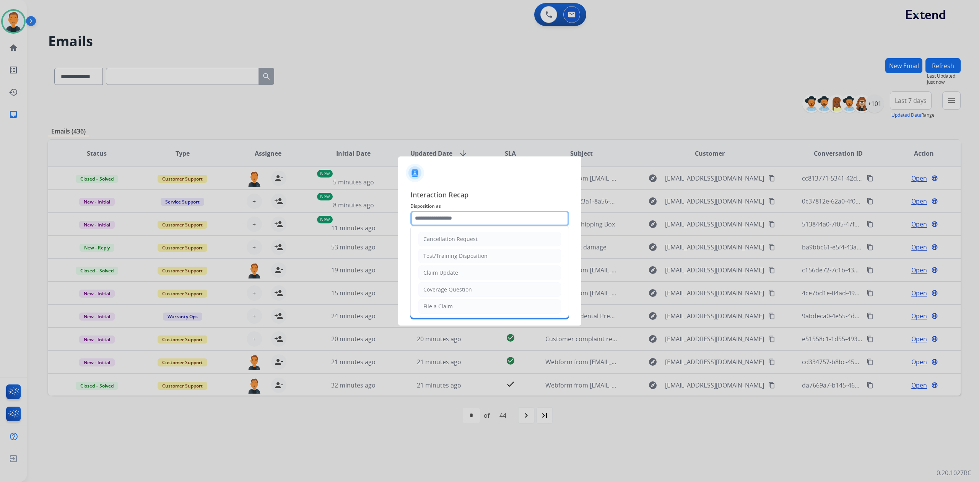
click at [477, 221] on input "text" at bounding box center [489, 218] width 159 height 15
click at [448, 289] on div "Coverage Question" at bounding box center [447, 290] width 49 height 8
type input "**********"
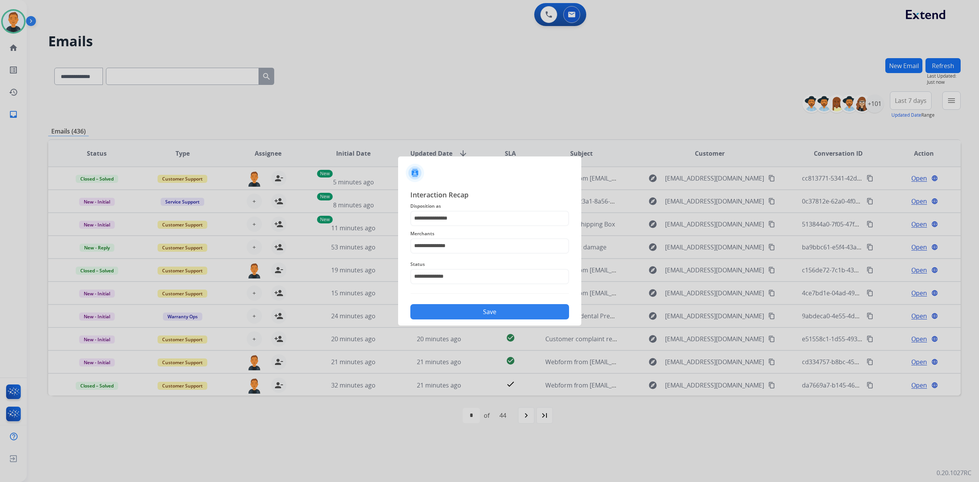
click at [463, 309] on button "Save" at bounding box center [489, 311] width 159 height 15
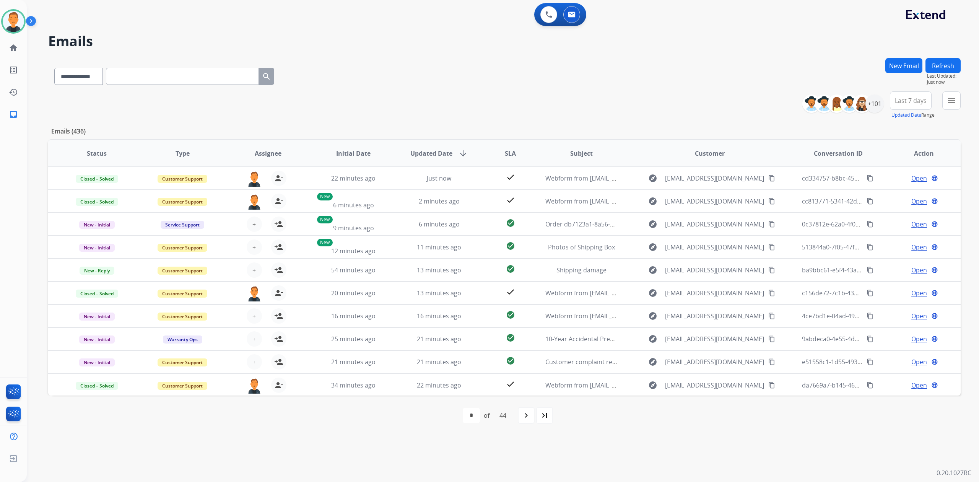
click at [943, 66] on button "Refresh" at bounding box center [942, 65] width 35 height 15
click at [777, 434] on div "first_page navigate_before * * * * * * * * * ** ** ** ** ** ** ** ** ** ** ** *…" at bounding box center [504, 415] width 912 height 40
click at [947, 63] on button "Refresh" at bounding box center [942, 65] width 35 height 15
click at [523, 414] on mat-icon "navigate_next" at bounding box center [526, 415] width 9 height 9
select select "*"
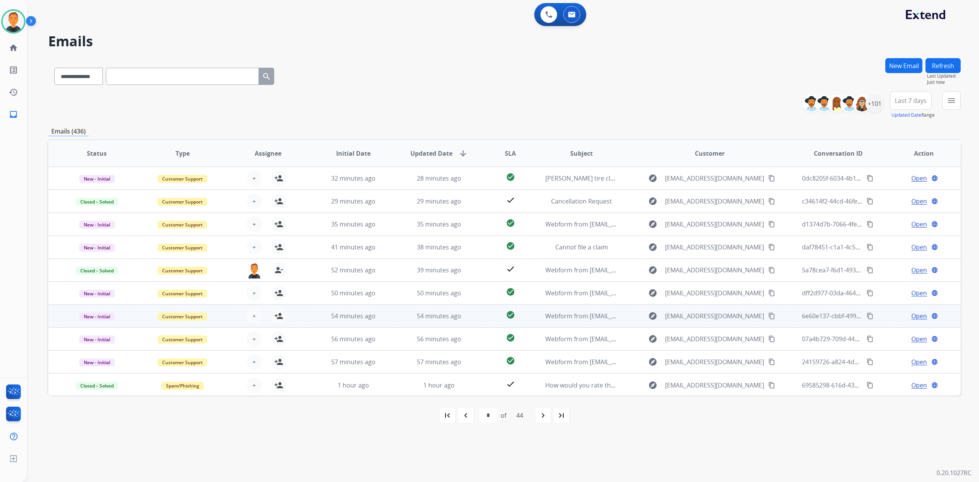
click at [915, 315] on span "Open" at bounding box center [919, 315] width 16 height 9
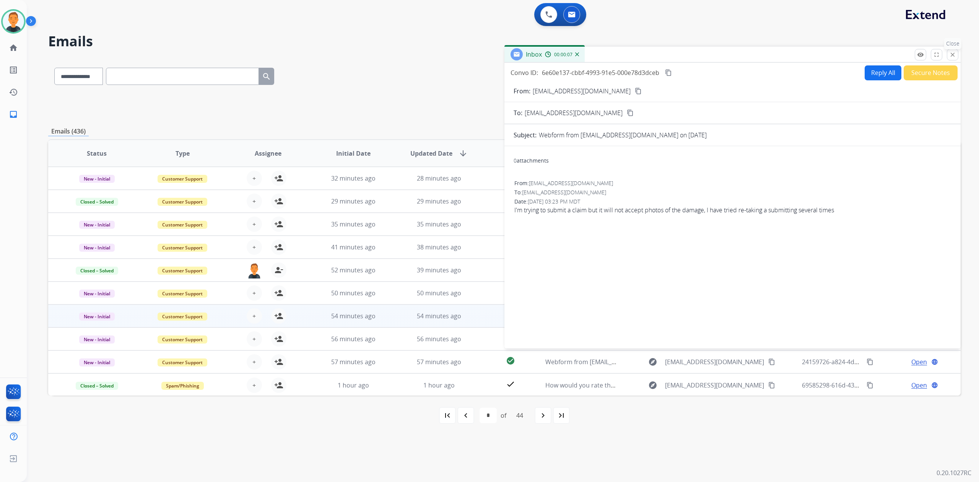
click at [949, 55] on button "close Close" at bounding box center [952, 54] width 11 height 11
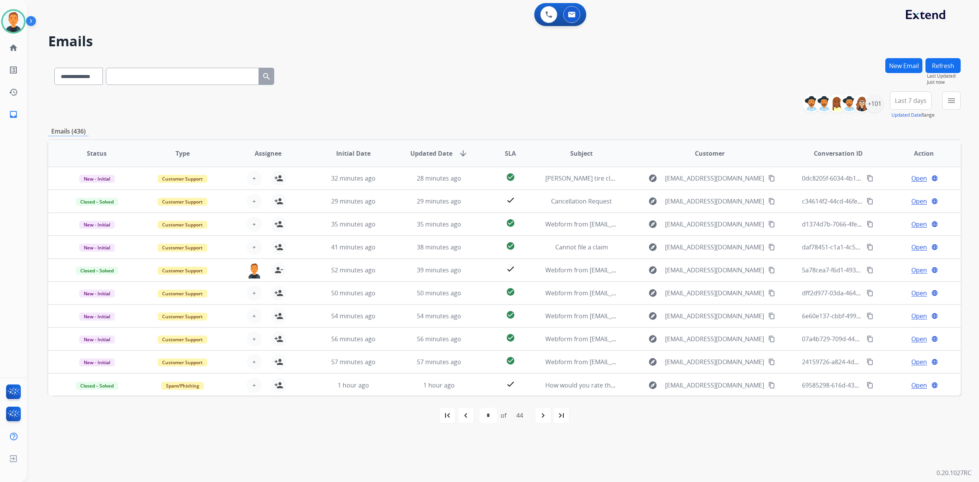
click at [948, 70] on button "Refresh" at bounding box center [942, 65] width 35 height 15
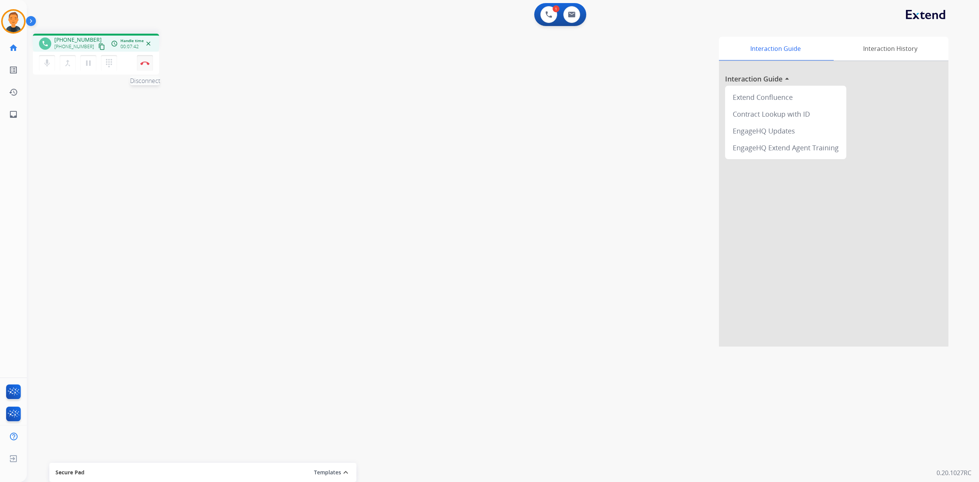
click at [145, 61] on img at bounding box center [144, 63] width 9 height 4
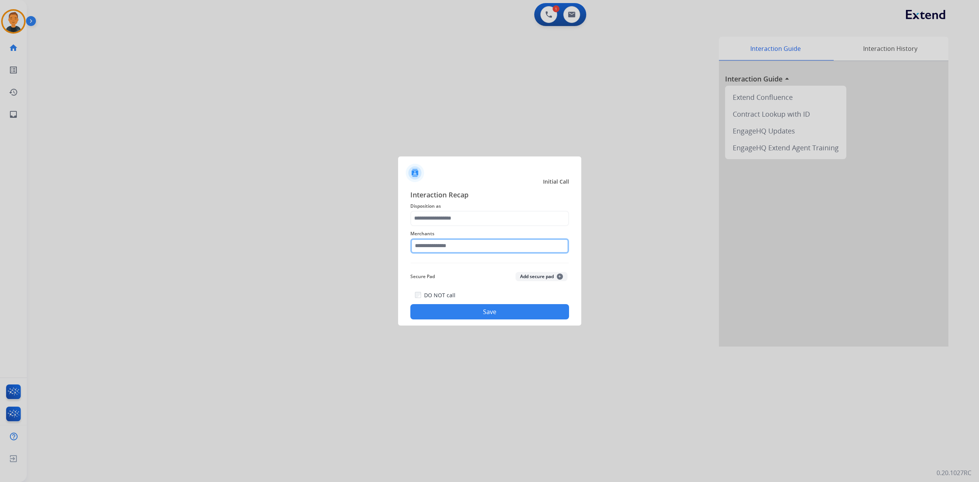
click at [453, 247] on input "text" at bounding box center [489, 245] width 159 height 15
click at [447, 265] on div "[PERSON_NAME]" at bounding box center [445, 268] width 43 height 8
type input "**********"
click at [443, 218] on input "text" at bounding box center [489, 218] width 159 height 15
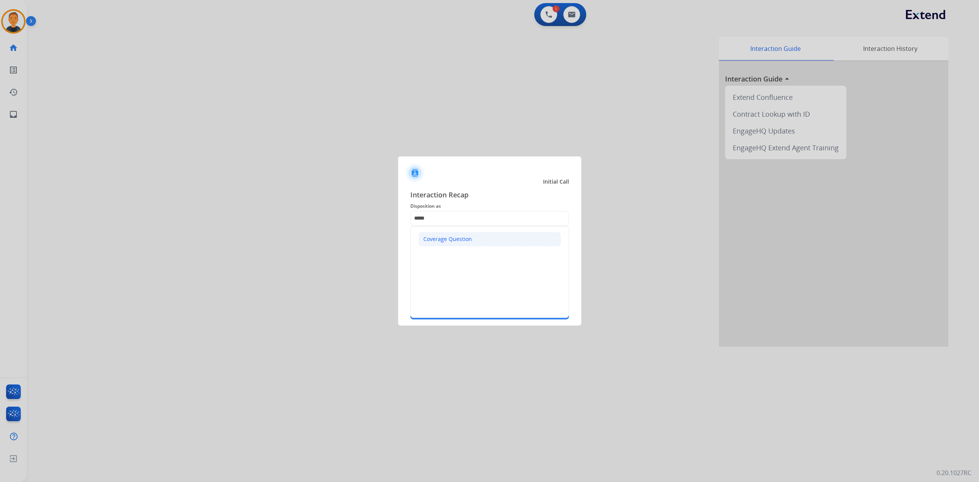
click at [458, 234] on li "Coverage Question" at bounding box center [489, 239] width 143 height 15
type input "**********"
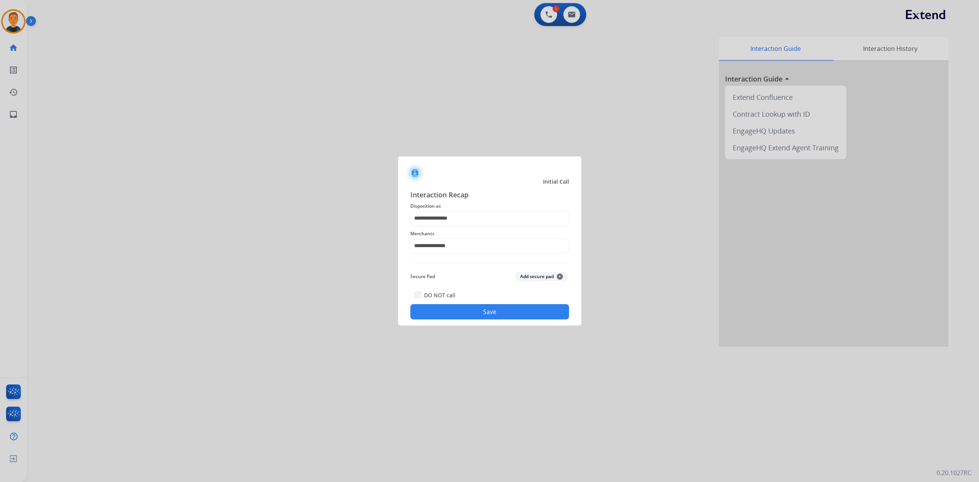
click at [479, 315] on button "Save" at bounding box center [489, 311] width 159 height 15
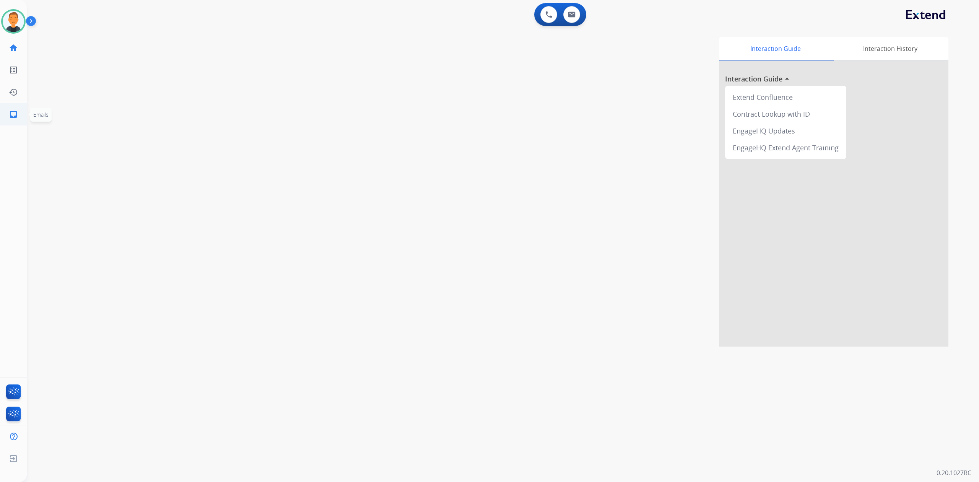
click at [18, 108] on link "inbox Emails" at bounding box center [13, 114] width 21 height 21
select select "**********"
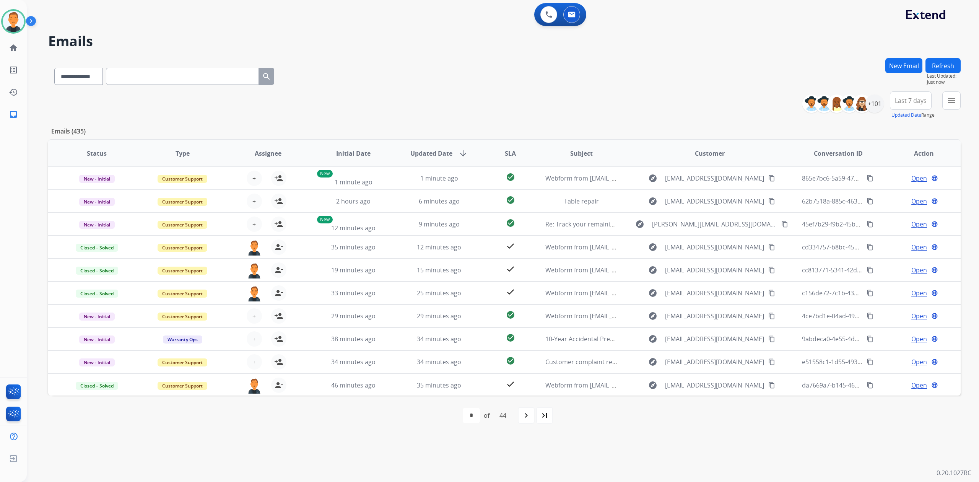
click at [699, 418] on div "first_page navigate_before * * * * * * * * * ** ** ** ** ** ** ** ** ** ** ** *…" at bounding box center [504, 415] width 912 height 15
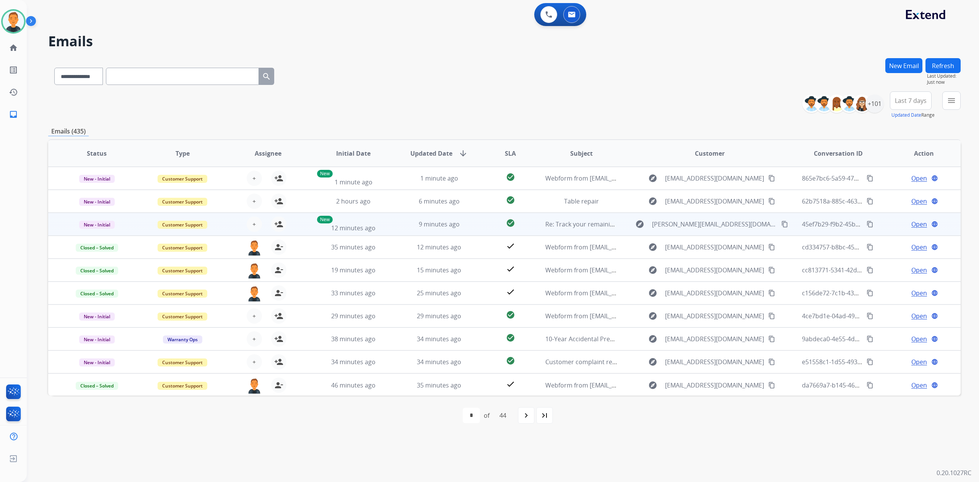
click at [915, 223] on span "Open" at bounding box center [919, 223] width 16 height 9
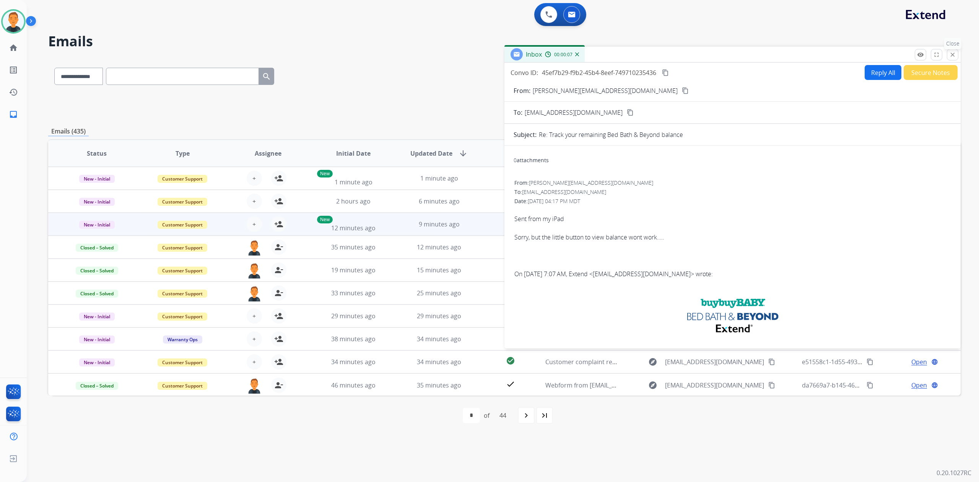
click at [956, 50] on button "close Close" at bounding box center [952, 54] width 11 height 11
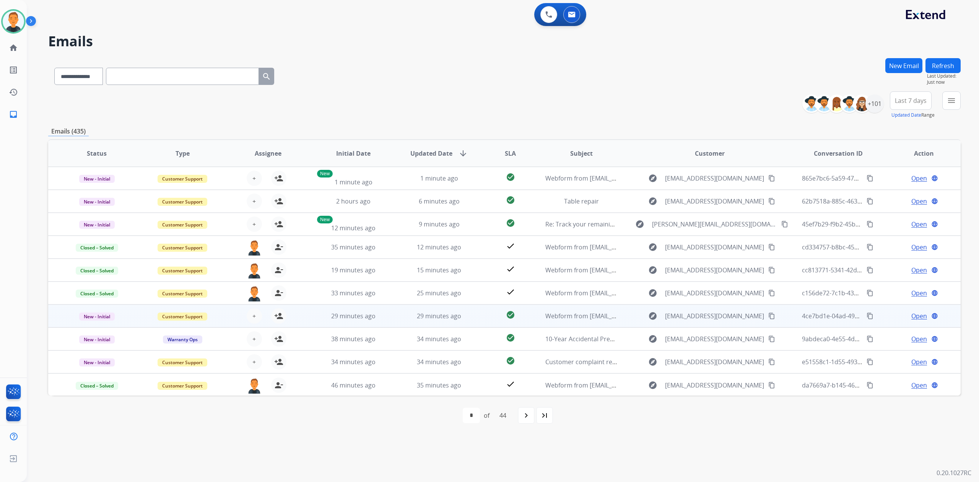
click at [915, 315] on span "Open" at bounding box center [919, 315] width 16 height 9
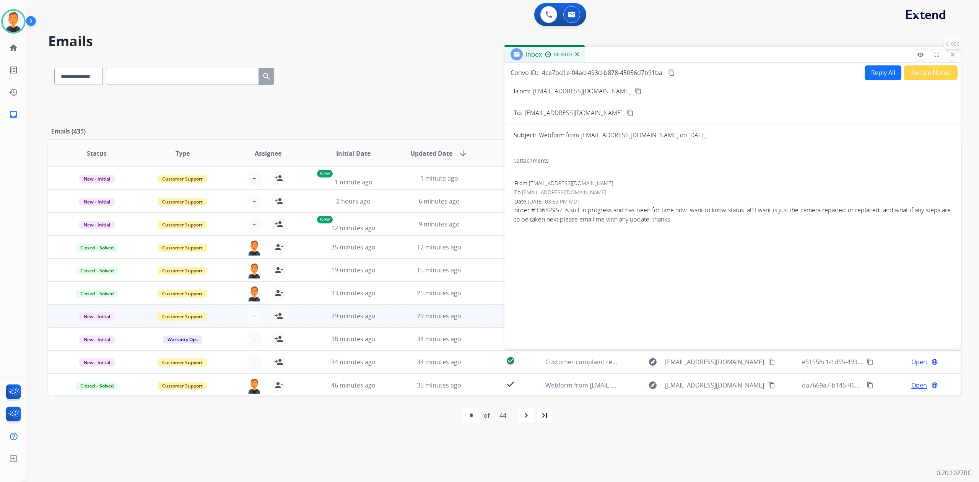
click at [950, 54] on mat-icon "close" at bounding box center [952, 54] width 7 height 7
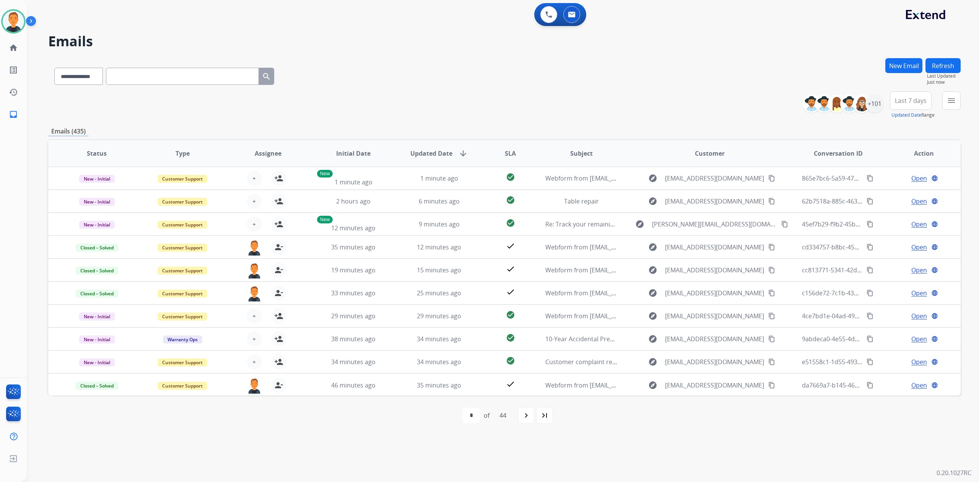
click at [943, 64] on button "Refresh" at bounding box center [942, 65] width 35 height 15
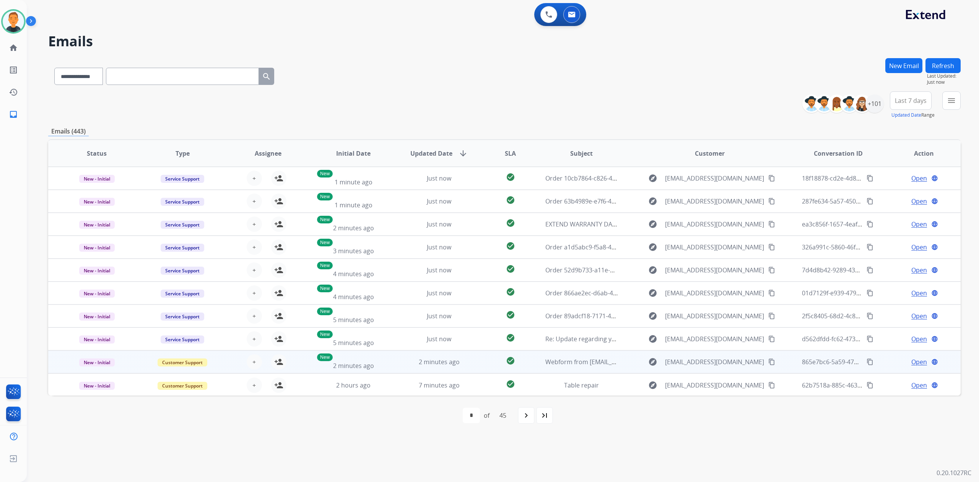
click at [914, 362] on span "Open" at bounding box center [919, 361] width 16 height 9
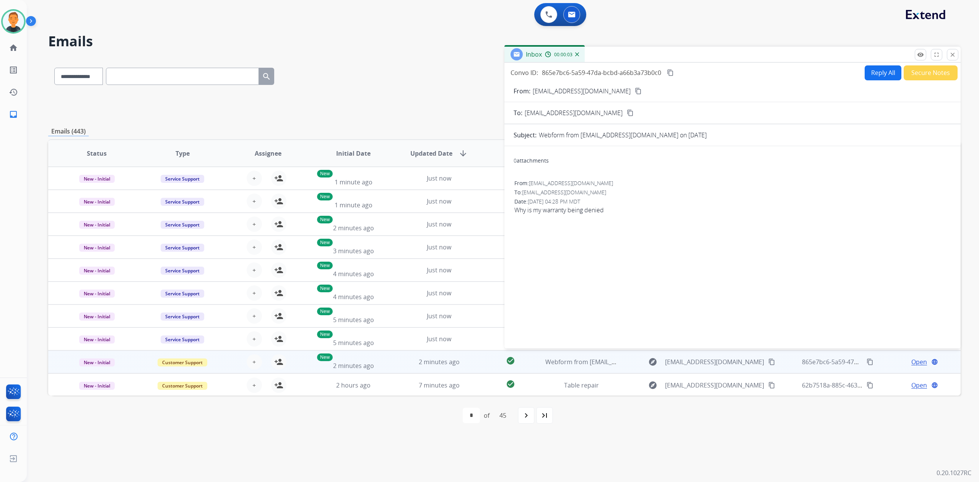
click at [635, 91] on mat-icon "content_copy" at bounding box center [638, 91] width 7 height 7
click at [280, 360] on mat-icon "person_add" at bounding box center [278, 361] width 9 height 9
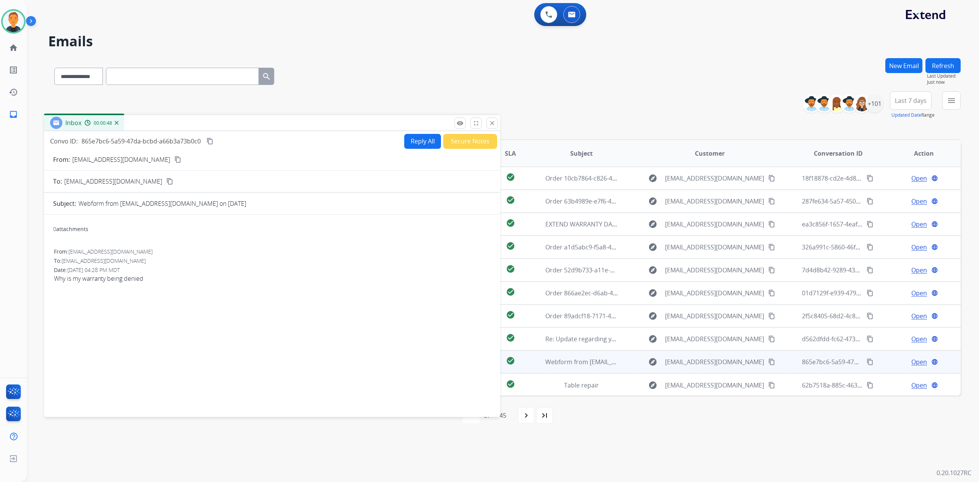
drag, startPoint x: 649, startPoint y: 54, endPoint x: 189, endPoint y: 123, distance: 465.4
click at [189, 123] on div "Inbox 00:00:48" at bounding box center [272, 123] width 456 height 16
click at [210, 139] on mat-icon "content_copy" at bounding box center [209, 141] width 7 height 7
click at [419, 141] on button "Reply All" at bounding box center [422, 141] width 37 height 15
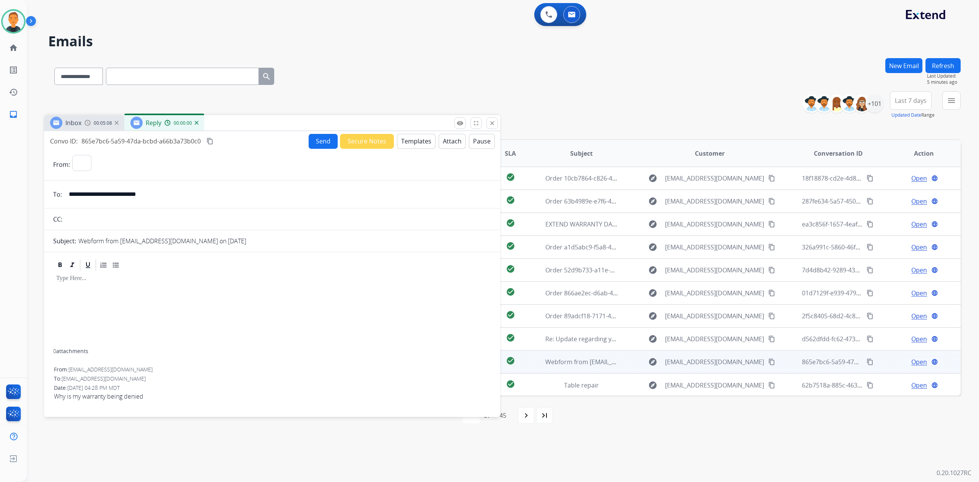
select select "**********"
click at [419, 141] on button "Templates" at bounding box center [416, 141] width 39 height 15
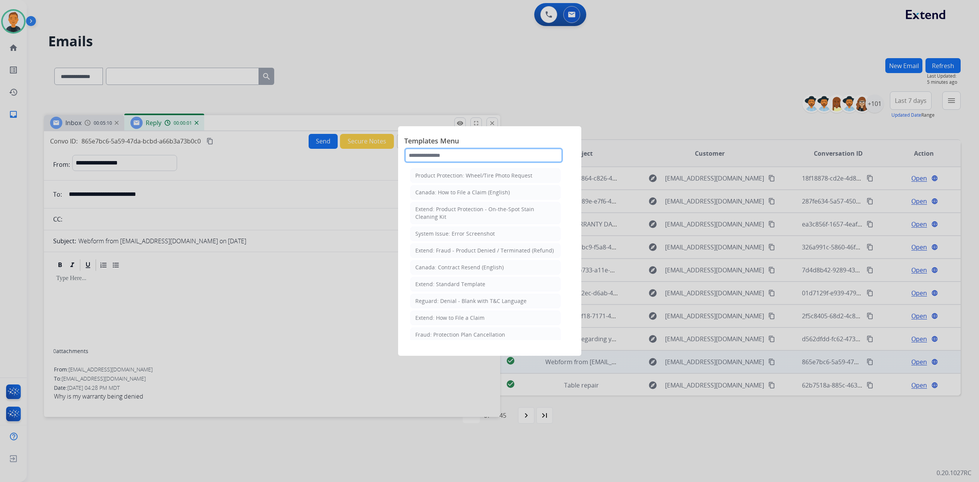
click at [429, 154] on input "text" at bounding box center [483, 155] width 159 height 15
type input "***"
click at [479, 296] on div "Extend: Product Protection - Denial T&C Language" at bounding box center [479, 292] width 128 height 8
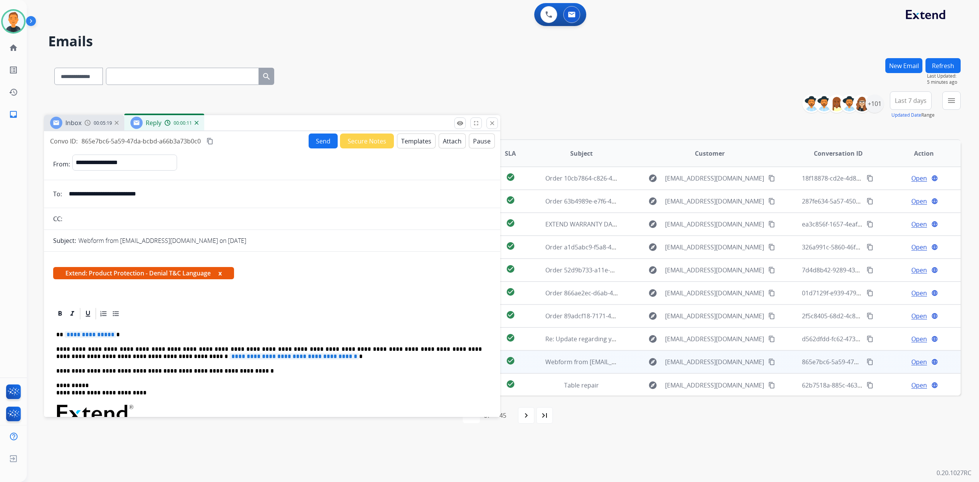
click at [94, 336] on span "**********" at bounding box center [91, 334] width 52 height 6
drag, startPoint x: 233, startPoint y: 372, endPoint x: 52, endPoint y: 370, distance: 180.5
click at [52, 370] on div "**********" at bounding box center [272, 272] width 456 height 283
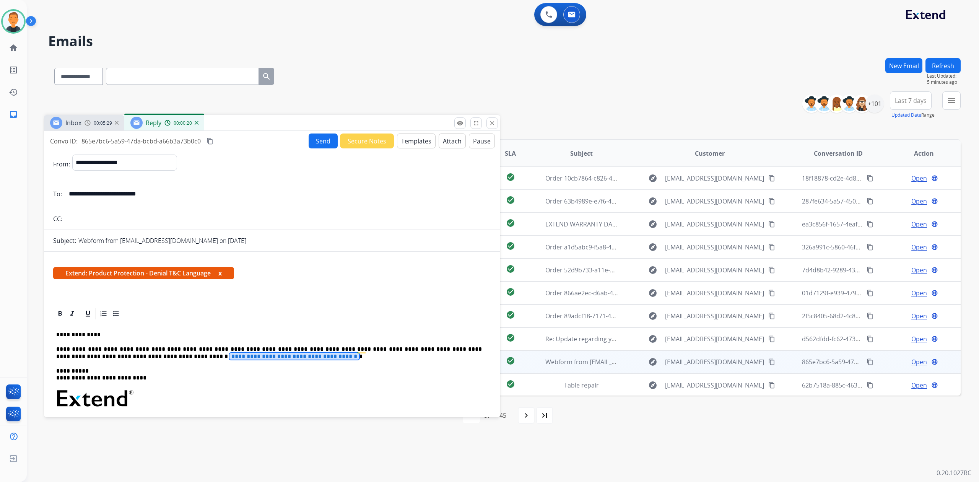
click at [229, 355] on span "**********" at bounding box center [294, 356] width 130 height 6
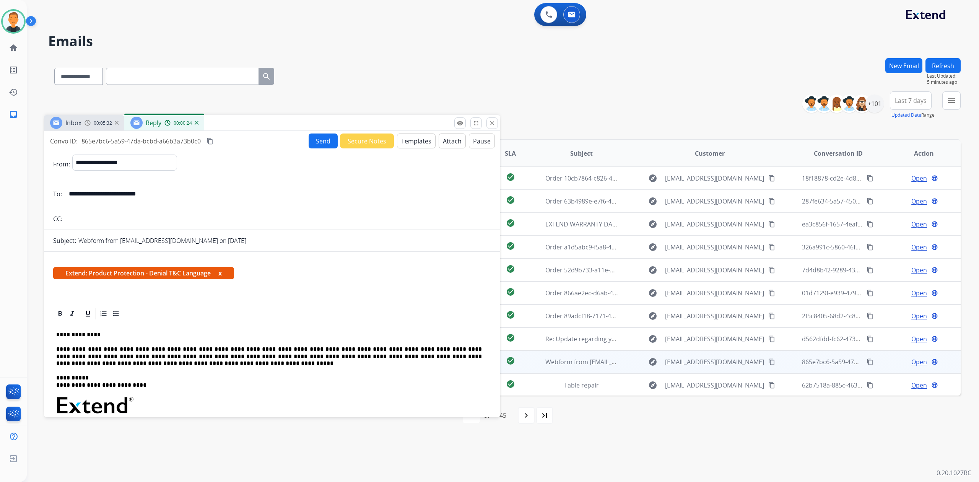
click at [453, 348] on p "**********" at bounding box center [269, 356] width 426 height 21
click at [318, 141] on button "Send" at bounding box center [323, 140] width 29 height 15
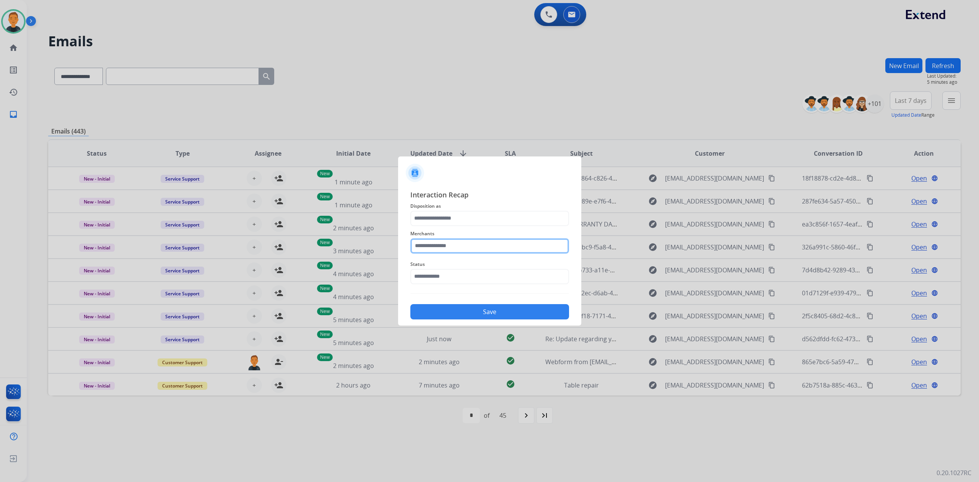
click at [479, 245] on input "text" at bounding box center [489, 245] width 159 height 15
click at [458, 282] on div "Ashley furniture" at bounding box center [445, 285] width 42 height 8
type input "**********"
click at [458, 277] on input "text" at bounding box center [489, 276] width 159 height 15
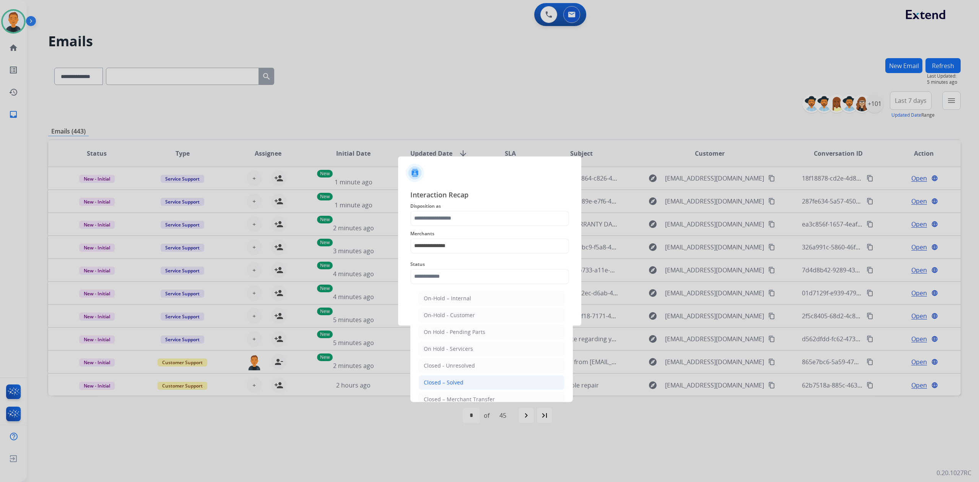
click at [453, 382] on div "Closed – Solved" at bounding box center [444, 383] width 40 height 8
type input "**********"
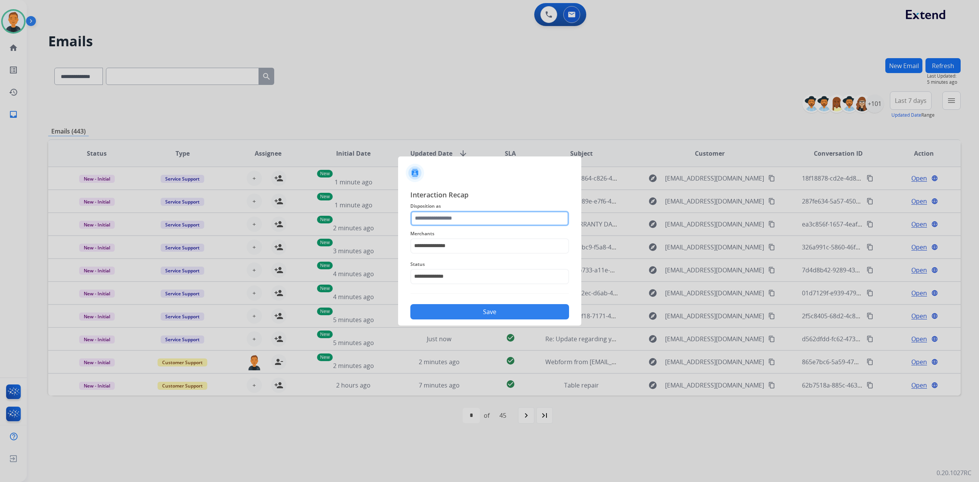
click at [458, 216] on input "text" at bounding box center [489, 218] width 159 height 15
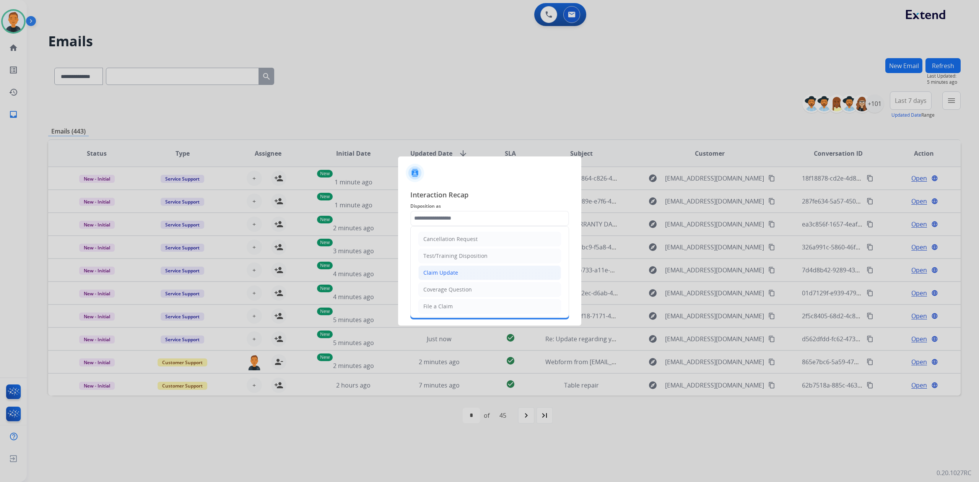
click at [447, 274] on div "Claim Update" at bounding box center [440, 273] width 35 height 8
type input "**********"
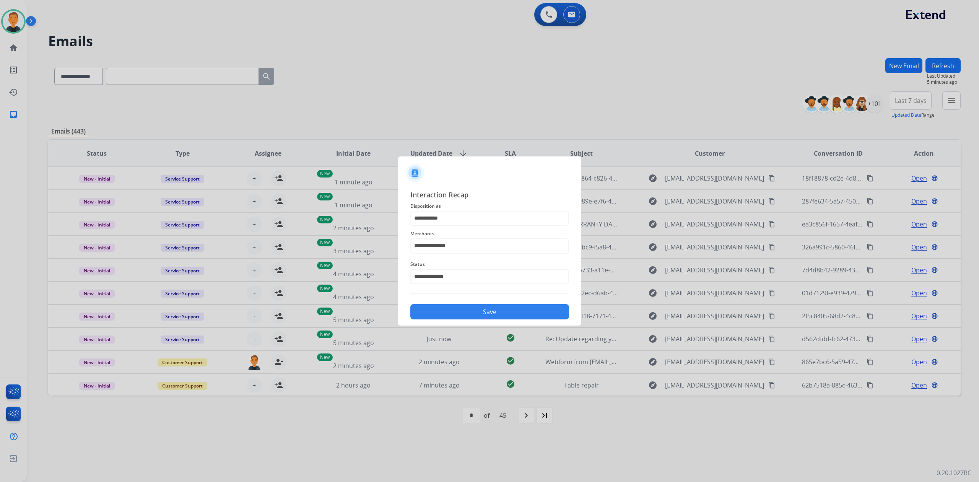
click at [483, 311] on button "Save" at bounding box center [489, 311] width 159 height 15
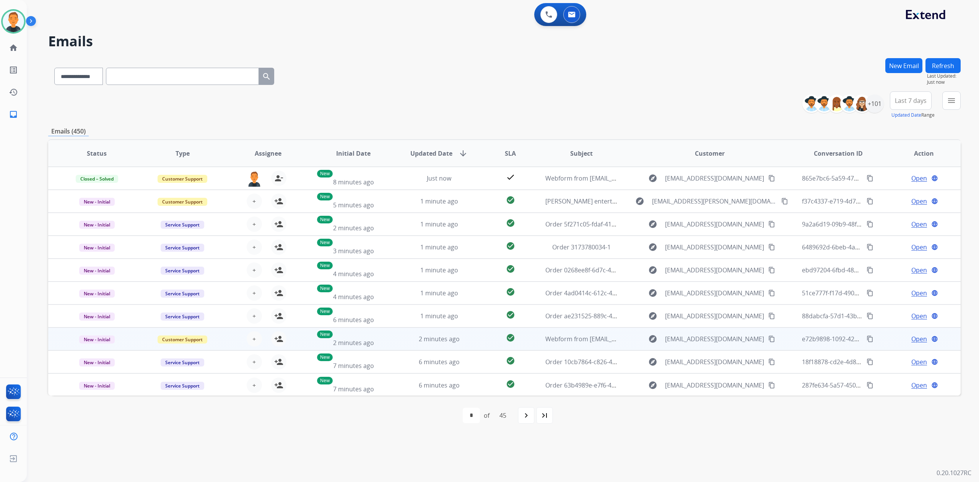
click at [917, 338] on span "Open" at bounding box center [919, 338] width 16 height 9
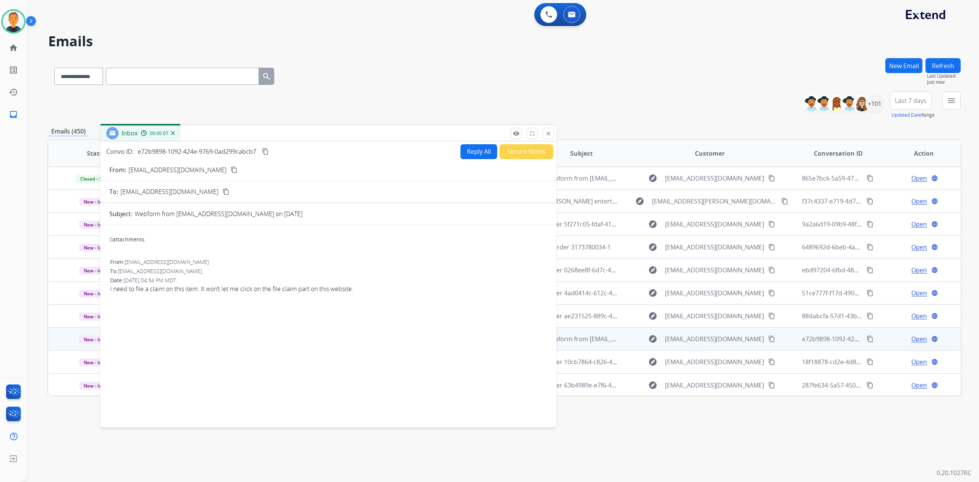
drag, startPoint x: 669, startPoint y: 56, endPoint x: 265, endPoint y: 135, distance: 411.7
click at [265, 135] on div "Inbox 00:00:07" at bounding box center [328, 133] width 456 height 16
click at [231, 167] on mat-icon "content_copy" at bounding box center [234, 169] width 7 height 7
click at [548, 132] on mat-icon "close" at bounding box center [548, 133] width 7 height 7
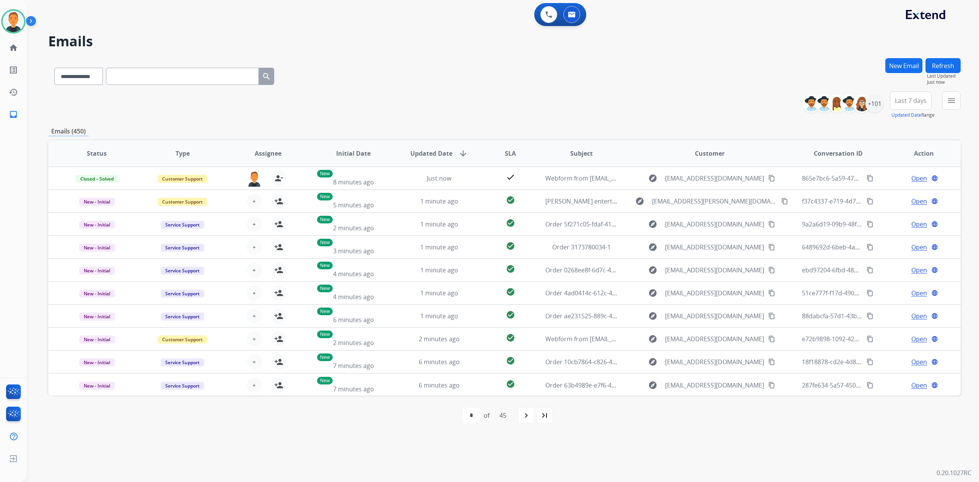
click at [953, 68] on button "Refresh" at bounding box center [942, 65] width 35 height 15
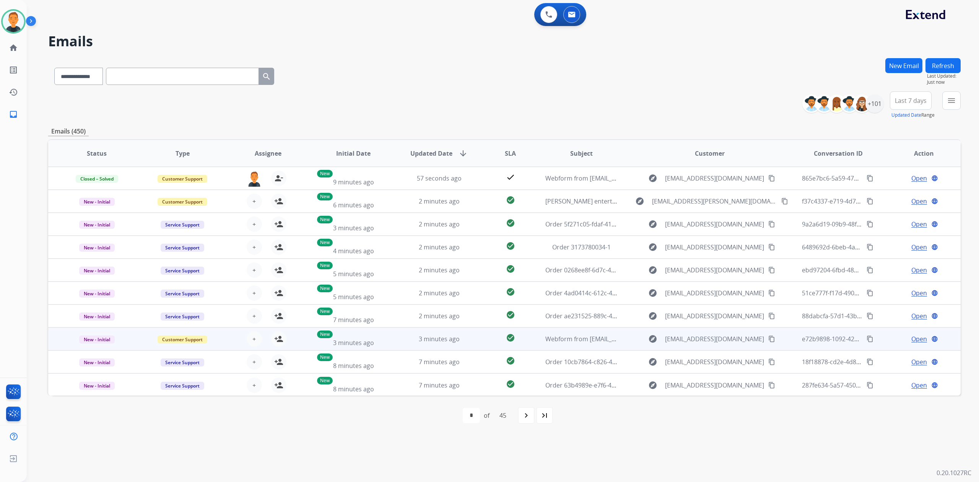
click at [911, 336] on span "Open" at bounding box center [919, 338] width 16 height 9
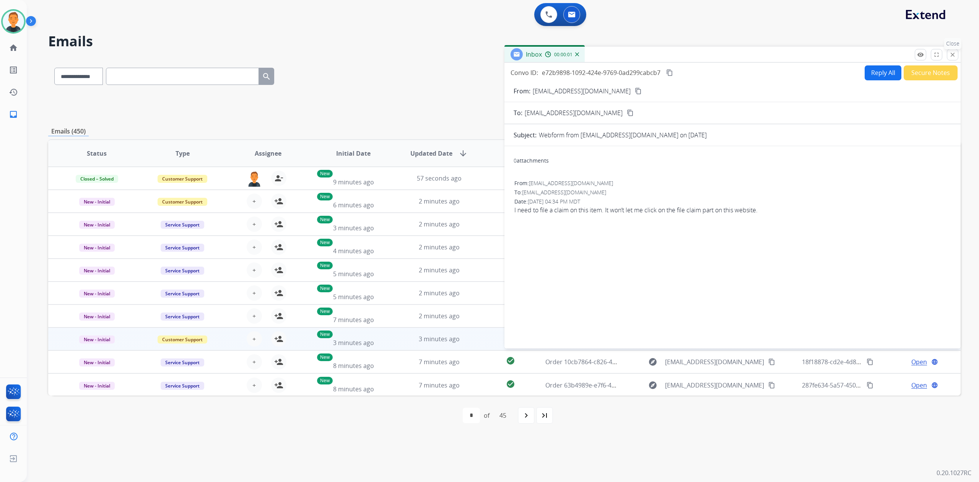
click at [950, 54] on mat-icon "close" at bounding box center [952, 54] width 7 height 7
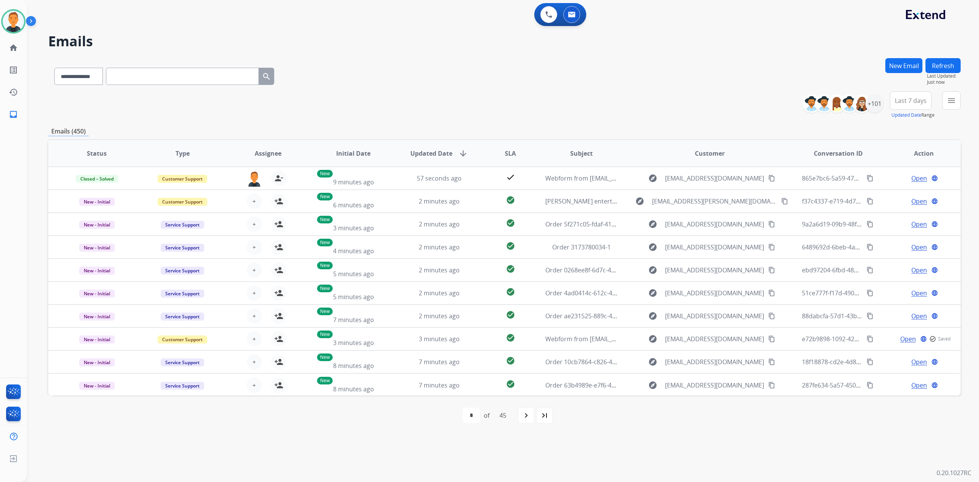
click at [940, 63] on button "Refresh" at bounding box center [942, 65] width 35 height 15
click at [528, 419] on mat-icon "navigate_next" at bounding box center [526, 415] width 9 height 9
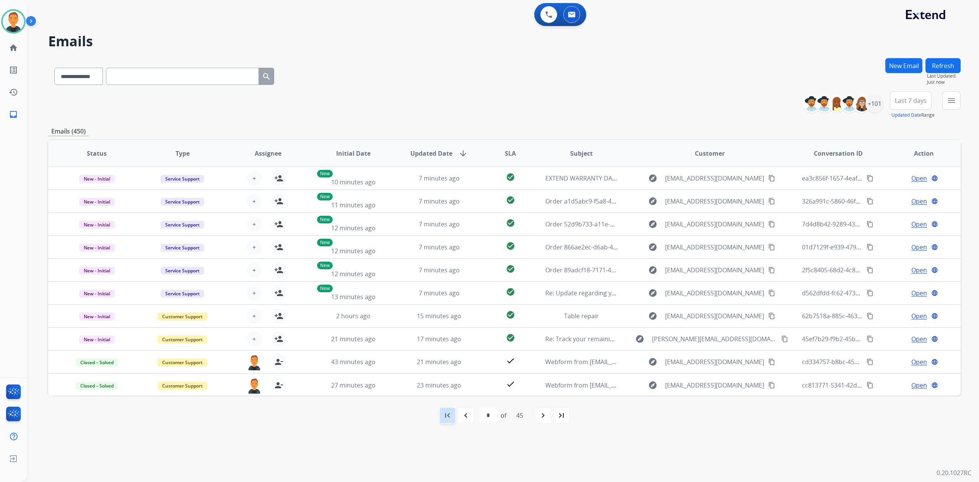
click at [446, 418] on mat-icon "first_page" at bounding box center [447, 415] width 9 height 9
select select "*"
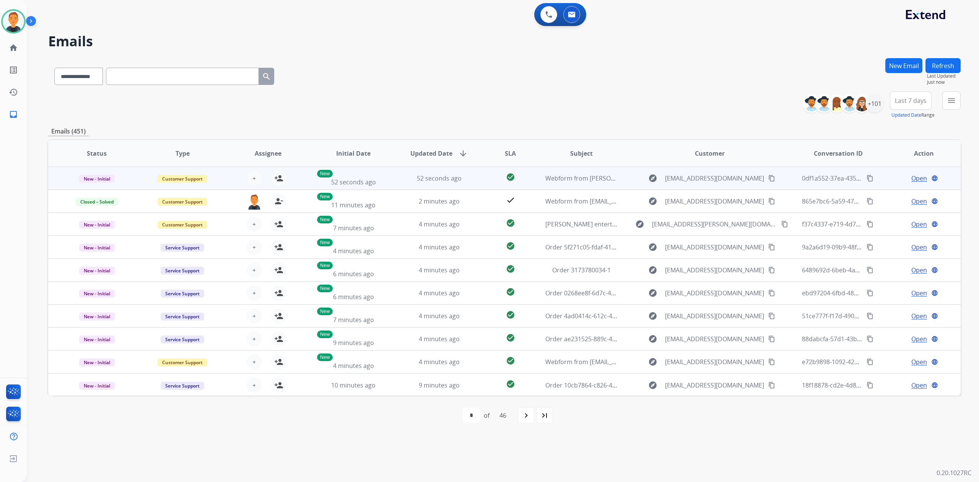
click at [768, 179] on mat-icon "content_copy" at bounding box center [771, 178] width 7 height 7
click at [912, 177] on span "Open" at bounding box center [919, 178] width 16 height 9
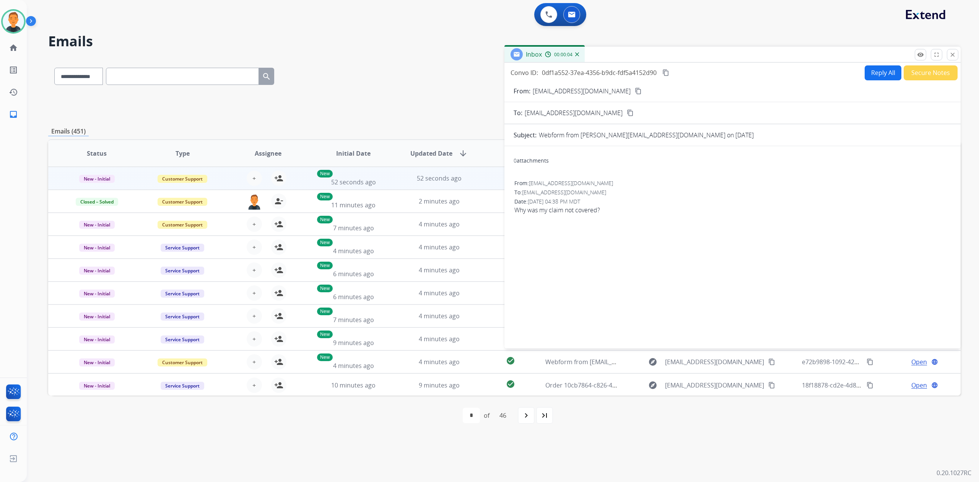
click at [635, 92] on mat-icon "content_copy" at bounding box center [638, 91] width 7 height 7
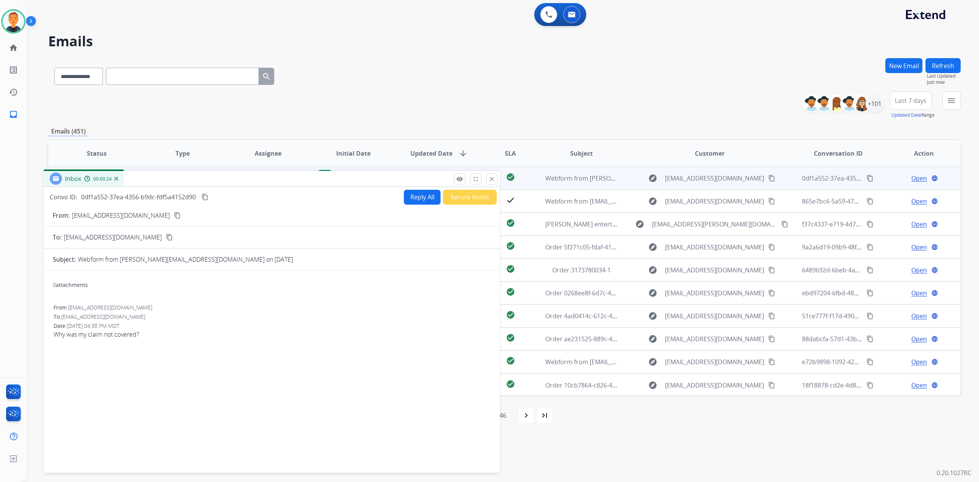
drag, startPoint x: 858, startPoint y: 54, endPoint x: 406, endPoint y: 177, distance: 468.9
click at [406, 177] on div "Inbox 00:00:24" at bounding box center [272, 179] width 456 height 16
drag, startPoint x: 488, startPoint y: 179, endPoint x: 528, endPoint y: 154, distance: 46.9
click at [488, 179] on mat-icon "close" at bounding box center [491, 178] width 7 height 7
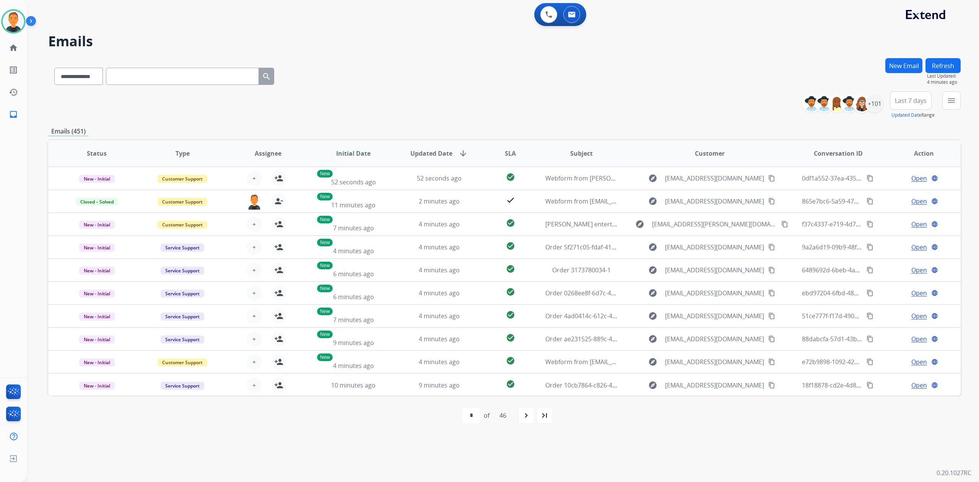
click at [953, 63] on button "Refresh" at bounding box center [942, 65] width 35 height 15
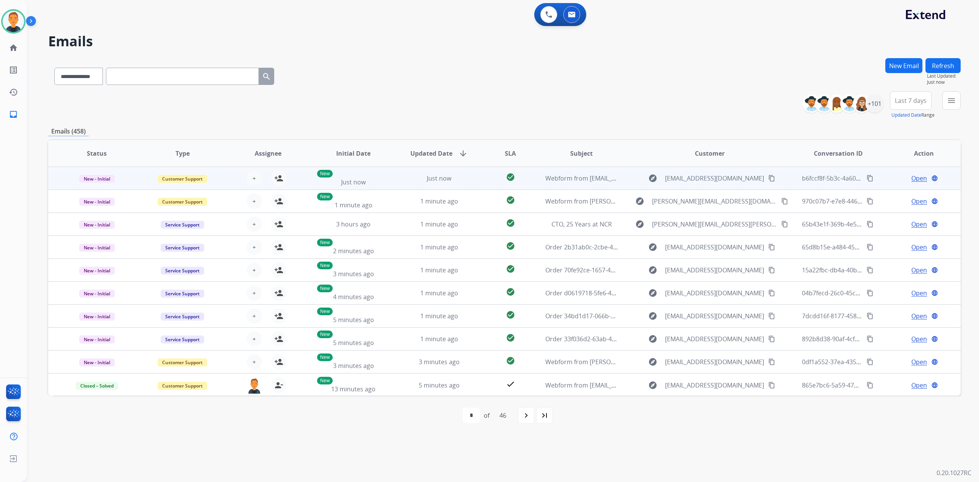
click at [915, 175] on span "Open" at bounding box center [919, 178] width 16 height 9
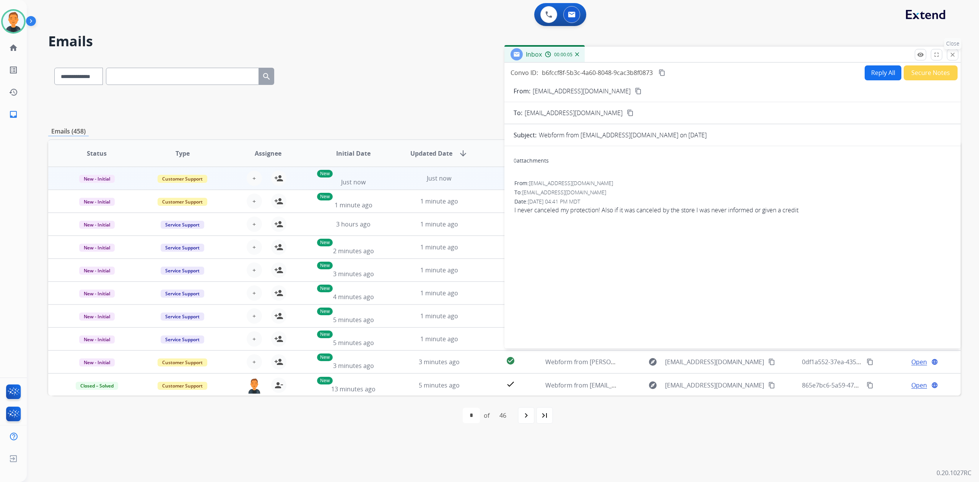
click at [954, 54] on mat-icon "close" at bounding box center [952, 54] width 7 height 7
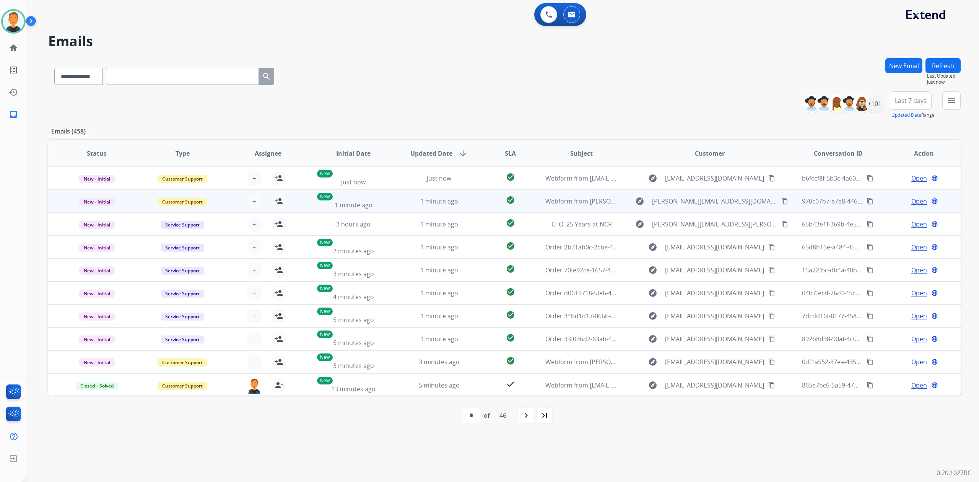
click at [917, 199] on span "Open" at bounding box center [919, 201] width 16 height 9
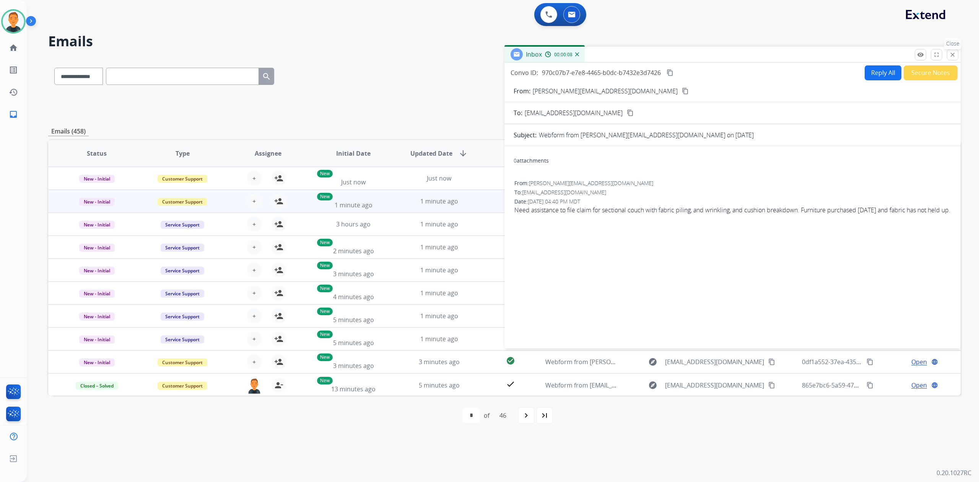
click at [949, 54] on button "close Close" at bounding box center [952, 54] width 11 height 11
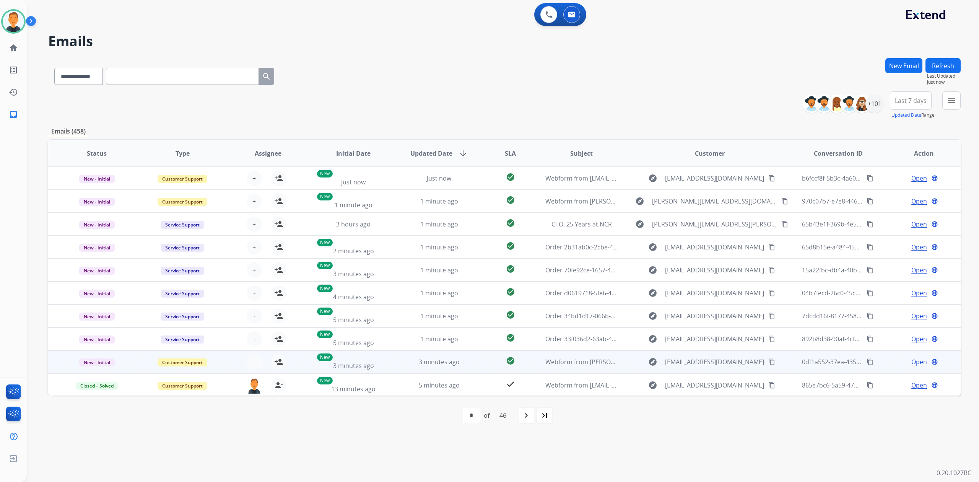
click at [913, 360] on span "Open" at bounding box center [919, 361] width 16 height 9
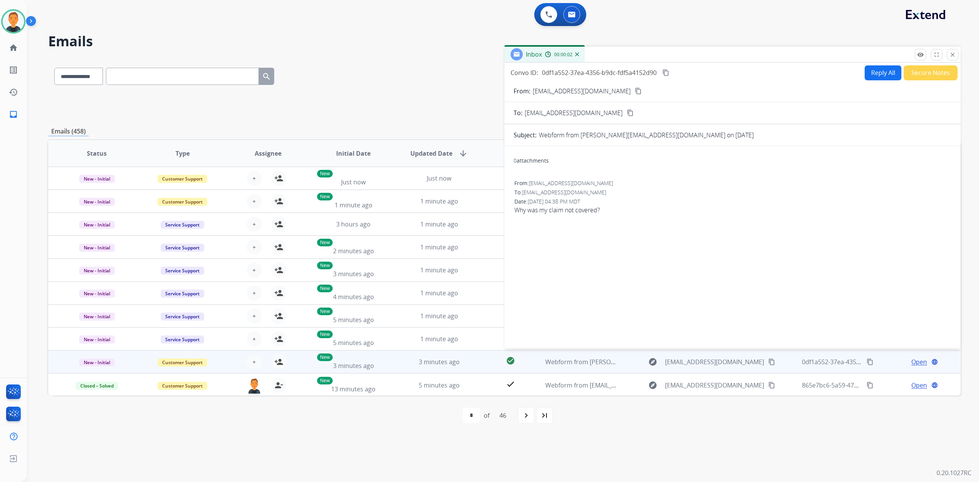
click at [635, 92] on mat-icon "content_copy" at bounding box center [638, 91] width 7 height 7
click at [277, 360] on mat-icon "person_add" at bounding box center [278, 361] width 9 height 9
click at [687, 271] on div "0 attachments From: gabriella.mirassol@gmail.com To: support@extend.com Date: 0…" at bounding box center [732, 245] width 456 height 187
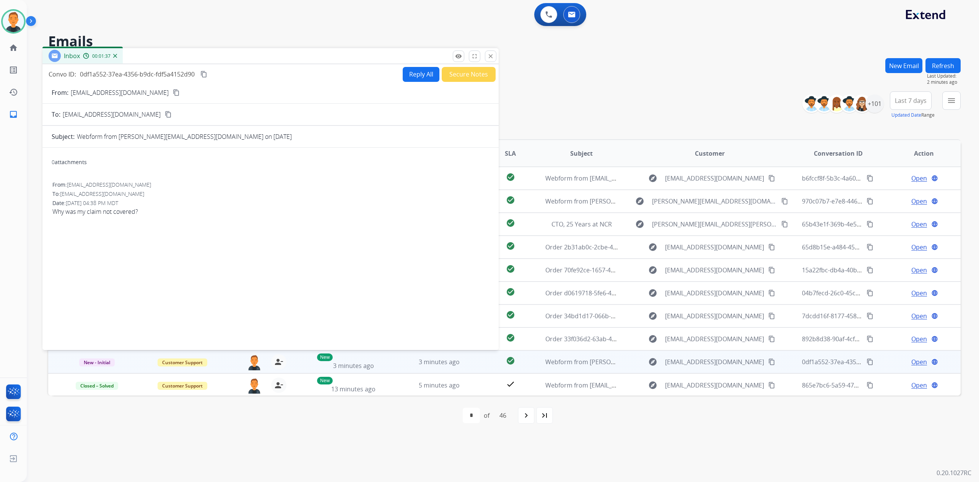
drag, startPoint x: 672, startPoint y: 56, endPoint x: 210, endPoint y: 57, distance: 461.9
click at [210, 57] on div "Inbox 00:01:37" at bounding box center [270, 56] width 456 height 16
click at [206, 71] on mat-icon "content_copy" at bounding box center [203, 74] width 7 height 7
click at [205, 72] on mat-icon "content_copy" at bounding box center [203, 74] width 7 height 7
click at [410, 74] on button "Reply All" at bounding box center [421, 74] width 37 height 15
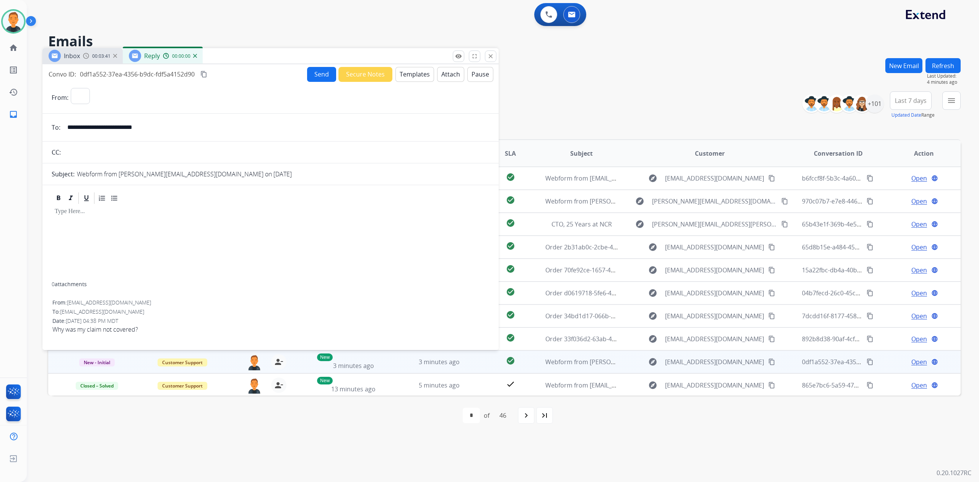
select select "**********"
click at [419, 74] on button "Templates" at bounding box center [414, 74] width 39 height 15
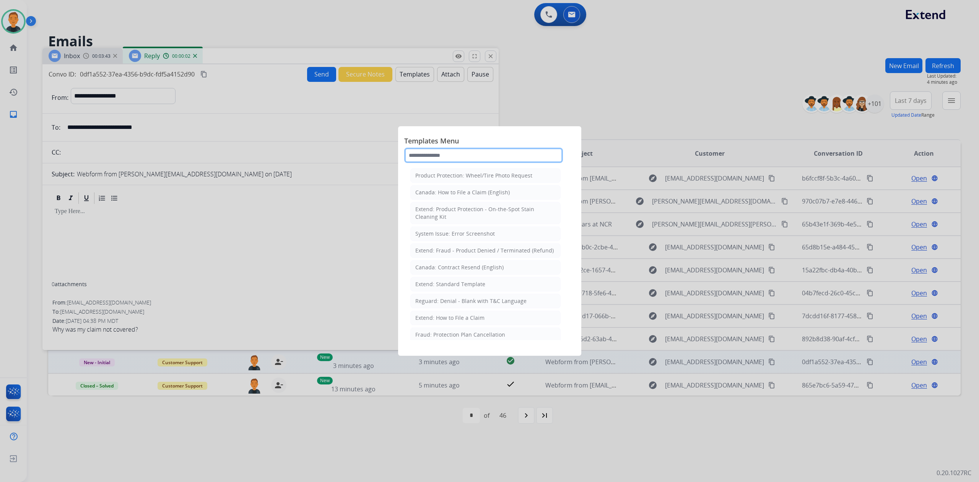
click at [461, 153] on input "text" at bounding box center [483, 155] width 159 height 15
type input "***"
click at [460, 296] on div "Extend: Product Protection - Denial T&C Language" at bounding box center [479, 292] width 128 height 8
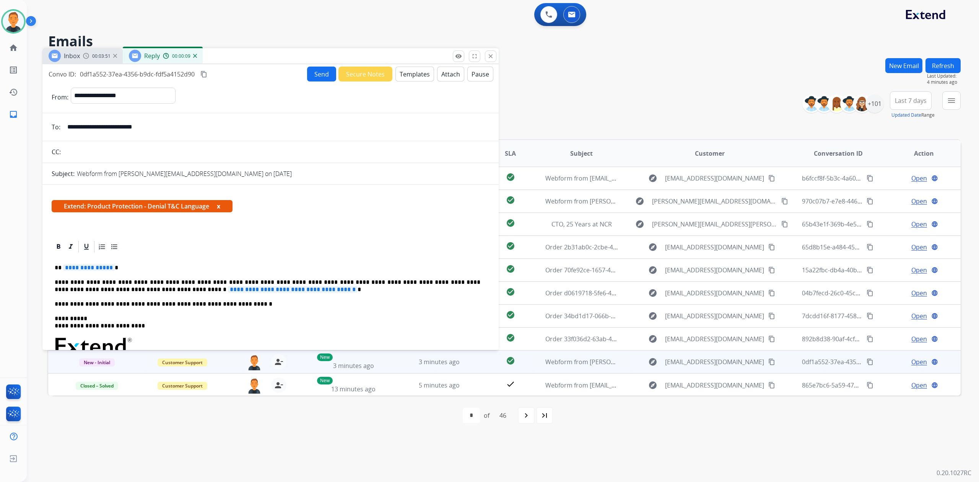
click at [450, 280] on p "**********" at bounding box center [268, 286] width 426 height 14
select select "**********"
click at [71, 266] on span "**********" at bounding box center [89, 267] width 52 height 6
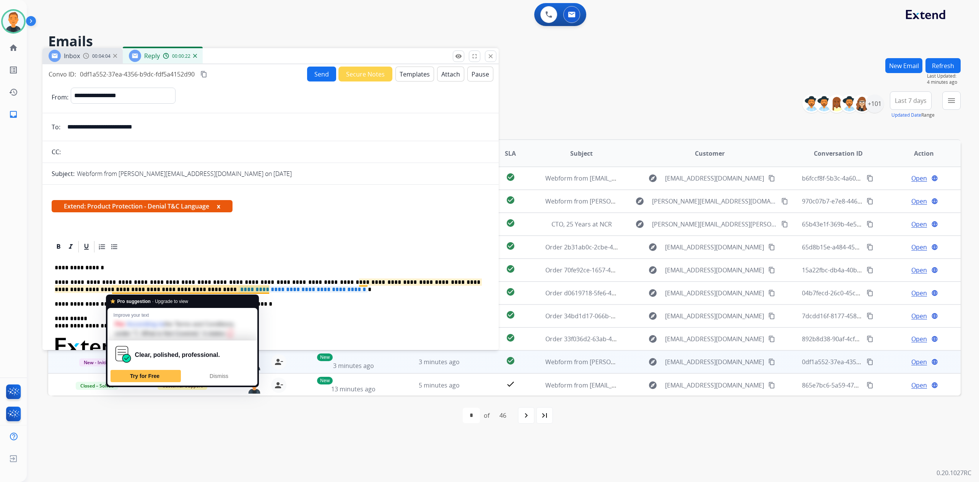
click at [238, 288] on span "**********" at bounding box center [303, 289] width 130 height 6
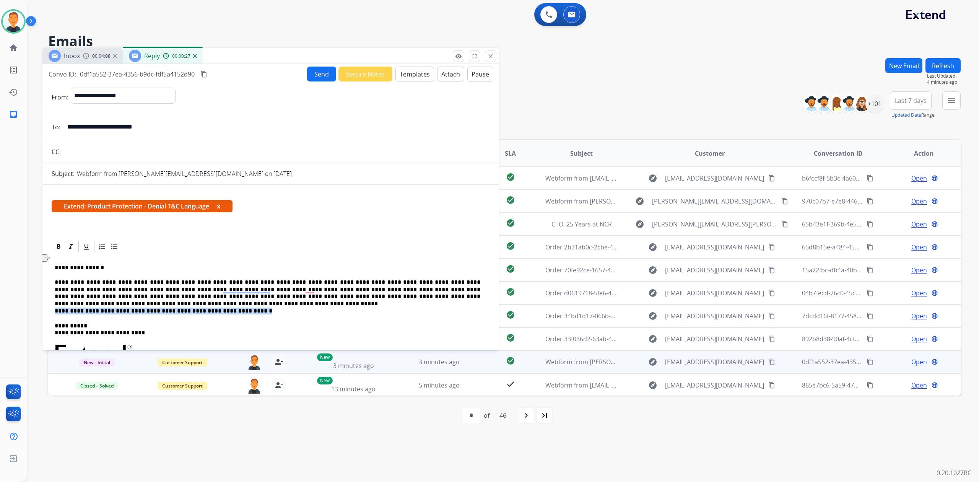
drag, startPoint x: 233, startPoint y: 314, endPoint x: 55, endPoint y: 309, distance: 178.2
click at [55, 309] on p "**********" at bounding box center [268, 310] width 426 height 7
click at [314, 73] on button "Send" at bounding box center [321, 74] width 29 height 15
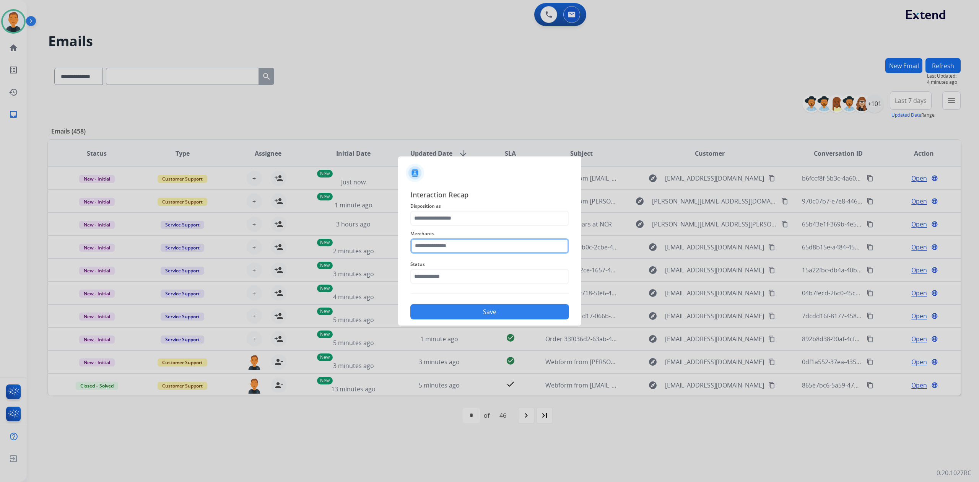
click at [465, 242] on input "text" at bounding box center [489, 245] width 159 height 15
click at [470, 268] on div "Bed bath & beyond" at bounding box center [448, 268] width 49 height 8
type input "**********"
click at [470, 277] on input "text" at bounding box center [489, 276] width 159 height 15
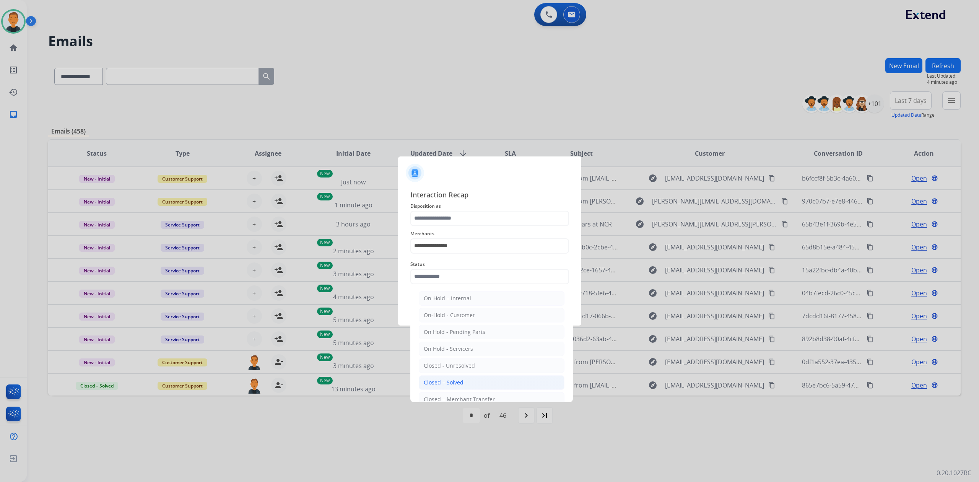
click at [466, 380] on li "Closed – Solved" at bounding box center [492, 382] width 146 height 15
type input "**********"
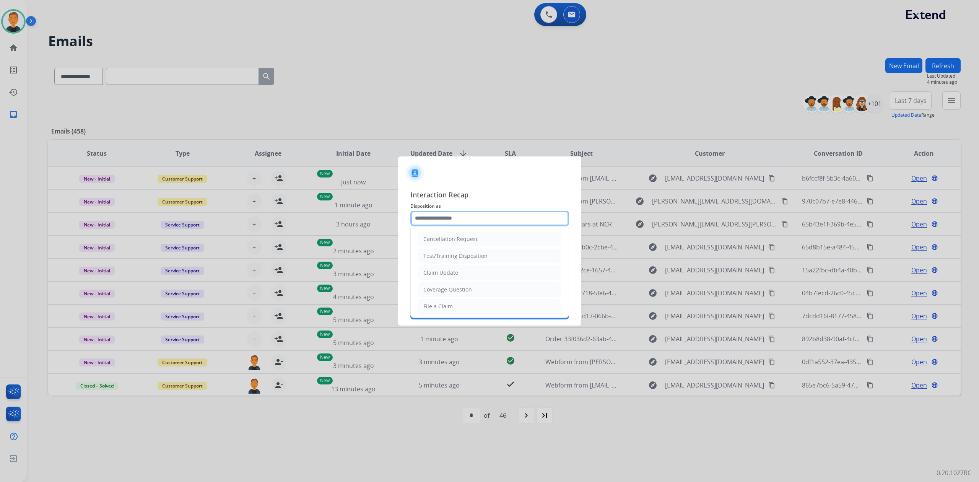
click at [464, 215] on input "text" at bounding box center [489, 218] width 159 height 15
click at [465, 276] on li "Claim Update" at bounding box center [489, 272] width 143 height 15
type input "**********"
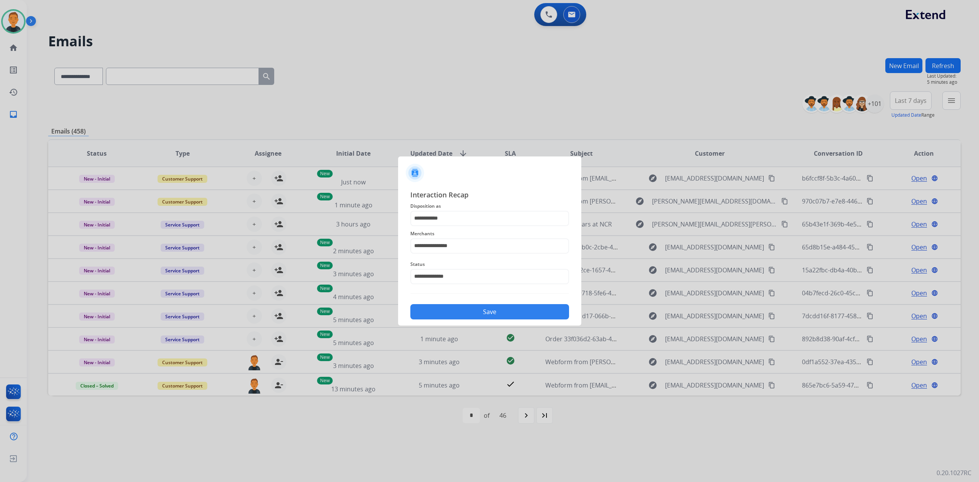
click at [496, 313] on button "Save" at bounding box center [489, 311] width 159 height 15
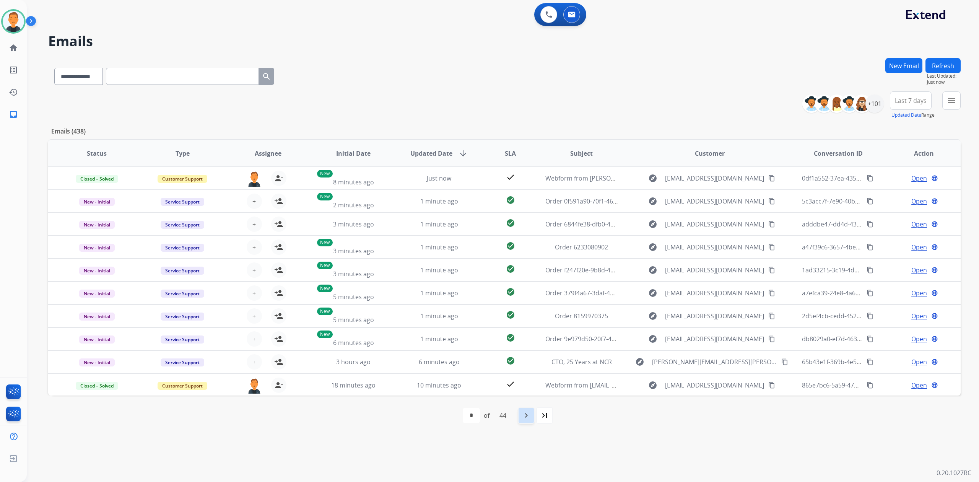
click at [527, 414] on mat-icon "navigate_next" at bounding box center [526, 415] width 9 height 9
select select "*"
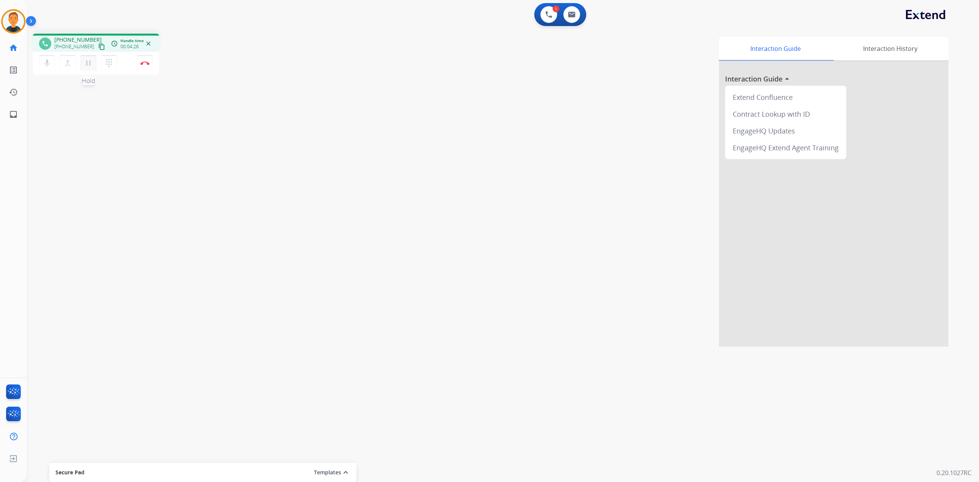
click at [88, 63] on mat-icon "pause" at bounding box center [88, 62] width 9 height 9
click at [110, 61] on mat-icon "dialpad" at bounding box center [108, 62] width 9 height 9
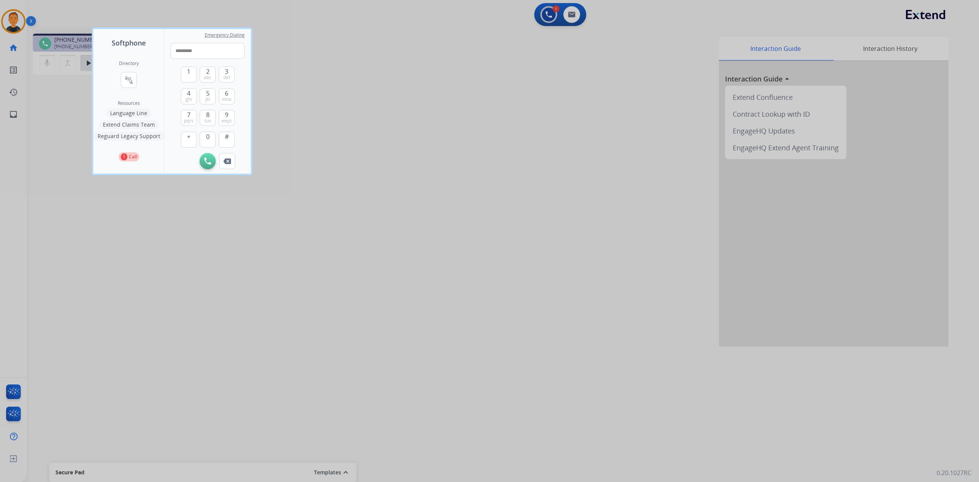
type input "**********"
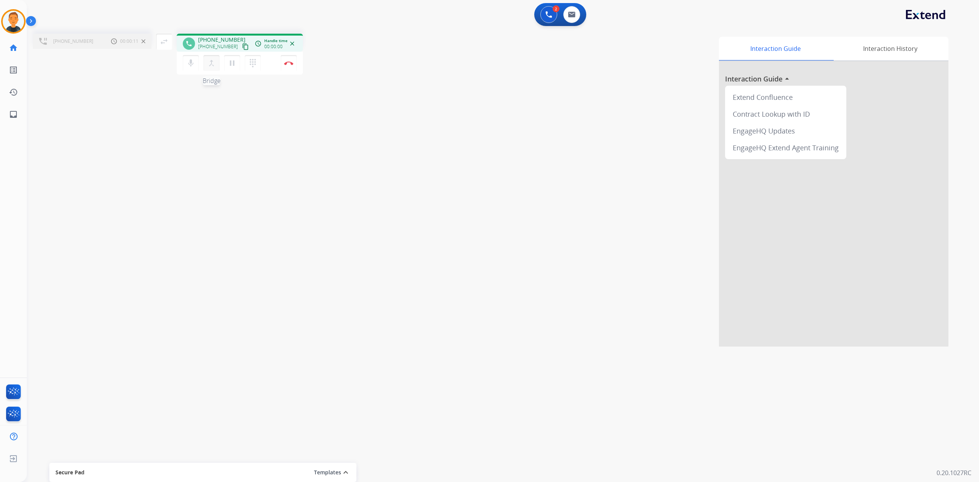
click at [213, 62] on mat-icon "merge_type" at bounding box center [211, 62] width 9 height 9
click at [174, 39] on mat-icon "close_fullscreen" at bounding box center [171, 41] width 9 height 9
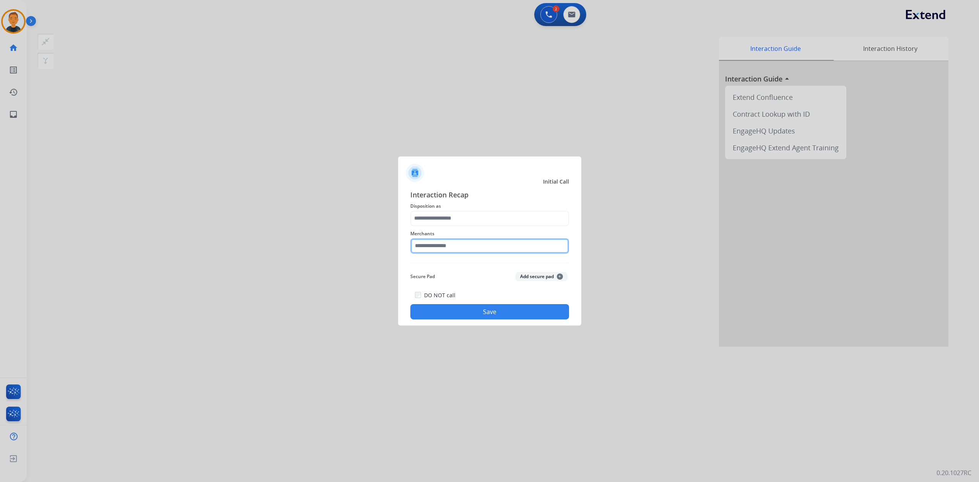
click at [481, 250] on input "text" at bounding box center [489, 245] width 159 height 15
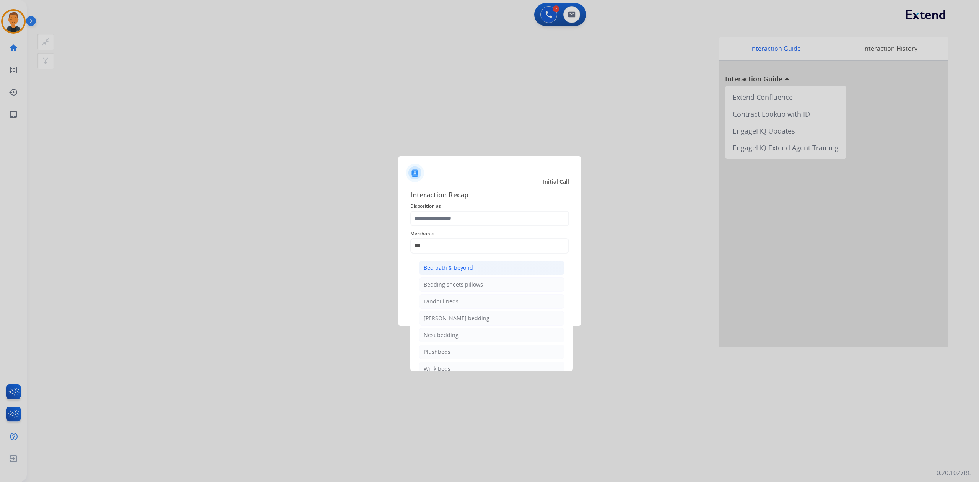
click at [477, 265] on li "Bed bath & beyond" at bounding box center [492, 267] width 146 height 15
type input "**********"
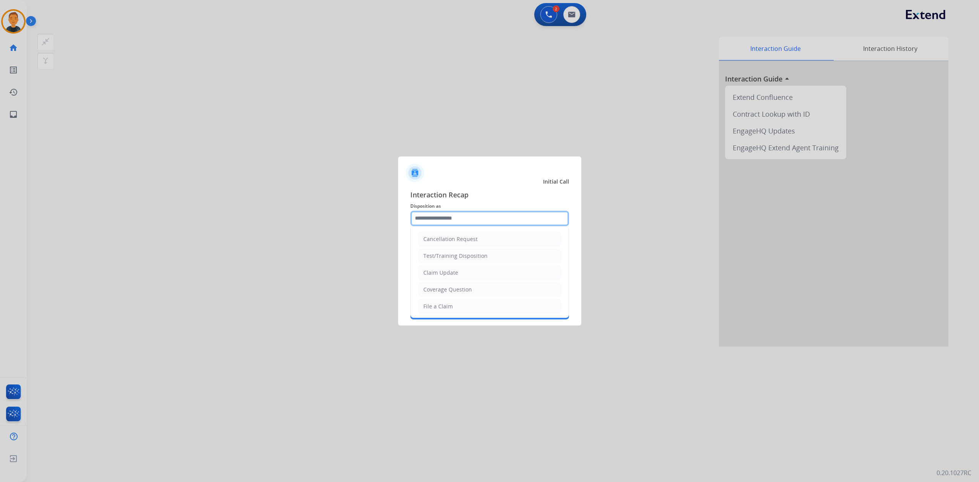
click at [470, 218] on input "text" at bounding box center [489, 218] width 159 height 15
click at [467, 232] on li "Other" at bounding box center [489, 239] width 143 height 15
type input "*****"
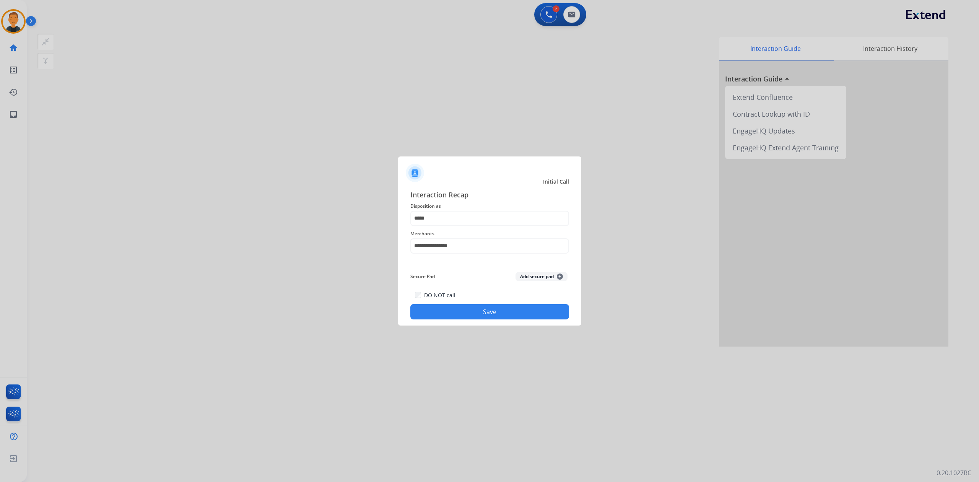
click at [461, 315] on button "Save" at bounding box center [489, 311] width 159 height 15
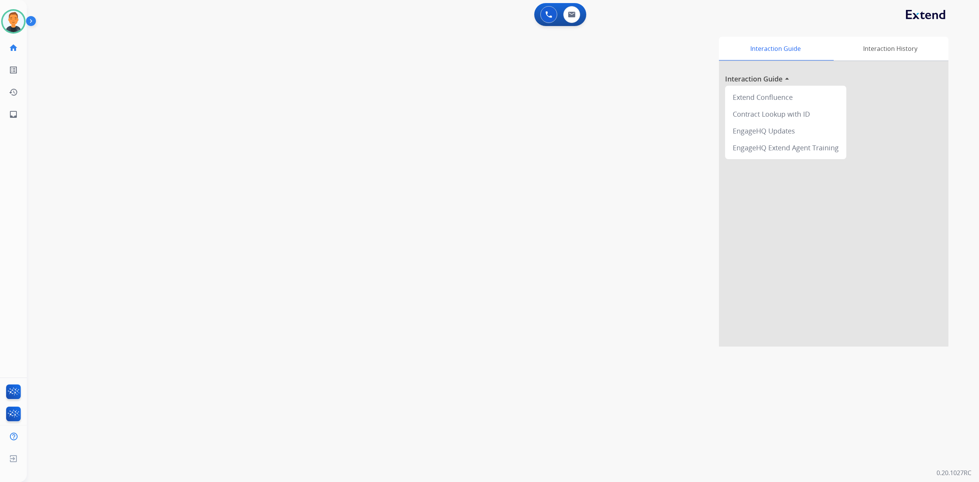
click at [661, 141] on div "Interaction Guide Interaction History Interaction Guide arrow_drop_up Extend Co…" at bounding box center [611, 192] width 674 height 310
click at [16, 112] on mat-icon "inbox" at bounding box center [13, 114] width 9 height 9
select select "**********"
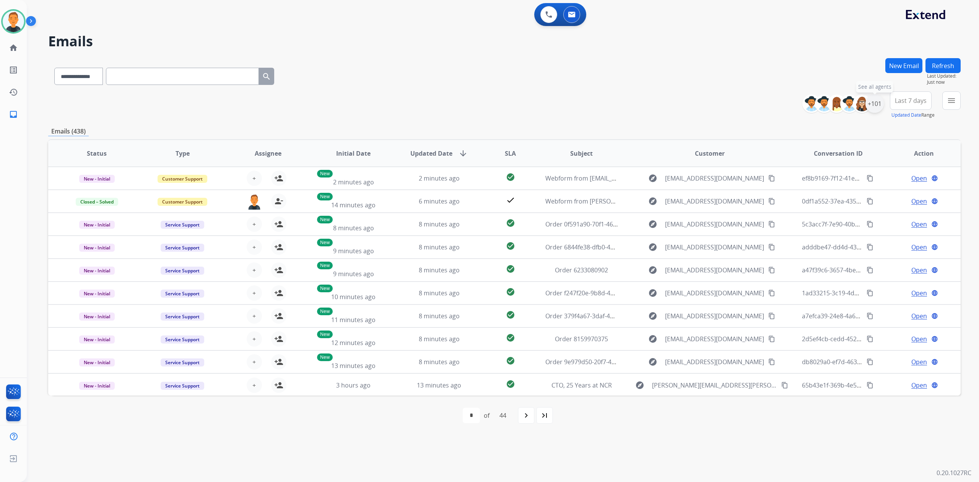
click at [874, 103] on div "+101" at bounding box center [874, 103] width 18 height 18
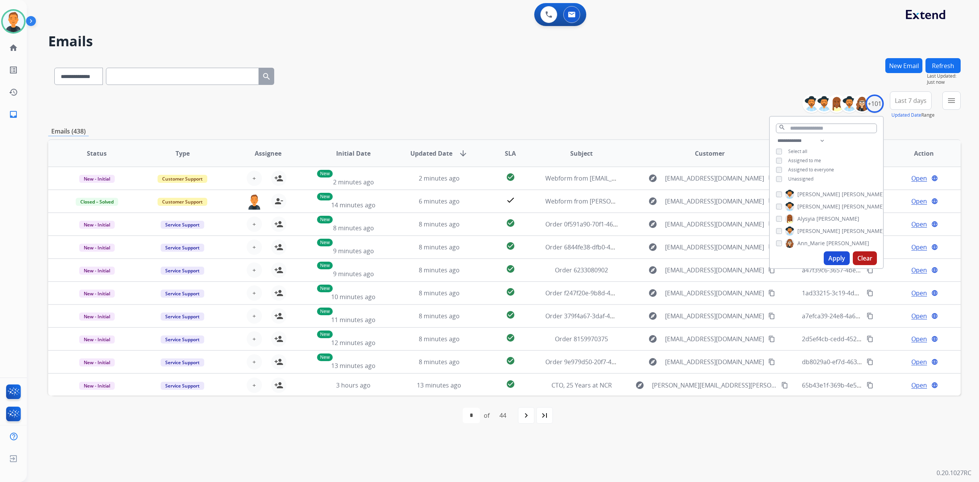
click at [837, 257] on button "Apply" at bounding box center [837, 258] width 26 height 14
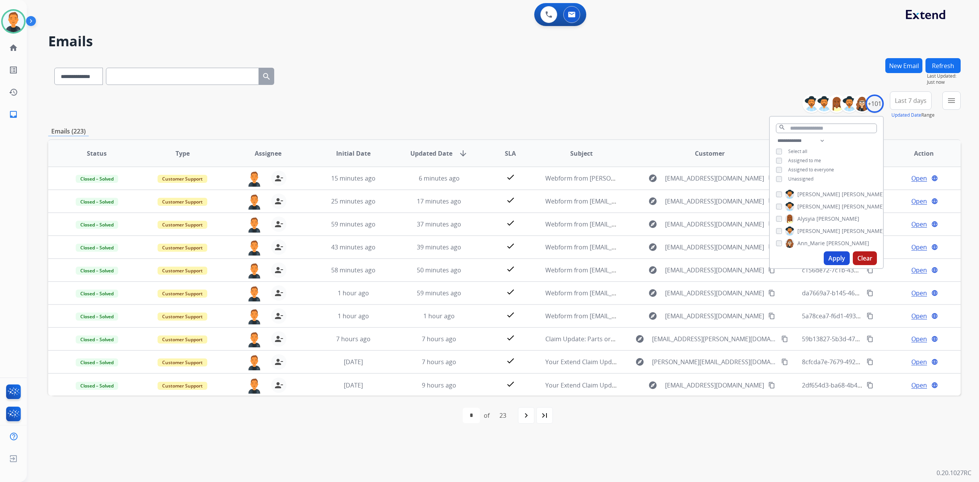
click at [911, 100] on span "Last 7 days" at bounding box center [911, 100] width 32 height 3
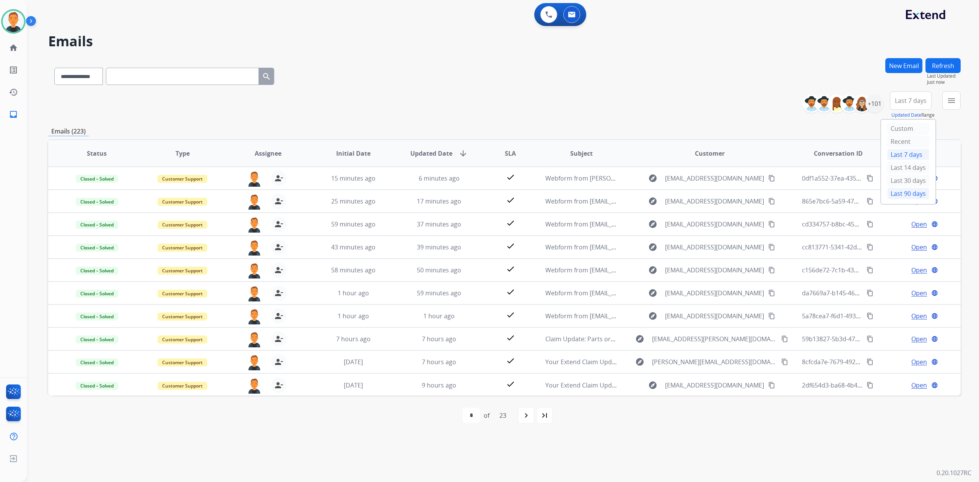
click at [897, 190] on div "Last 90 days" at bounding box center [908, 193] width 42 height 11
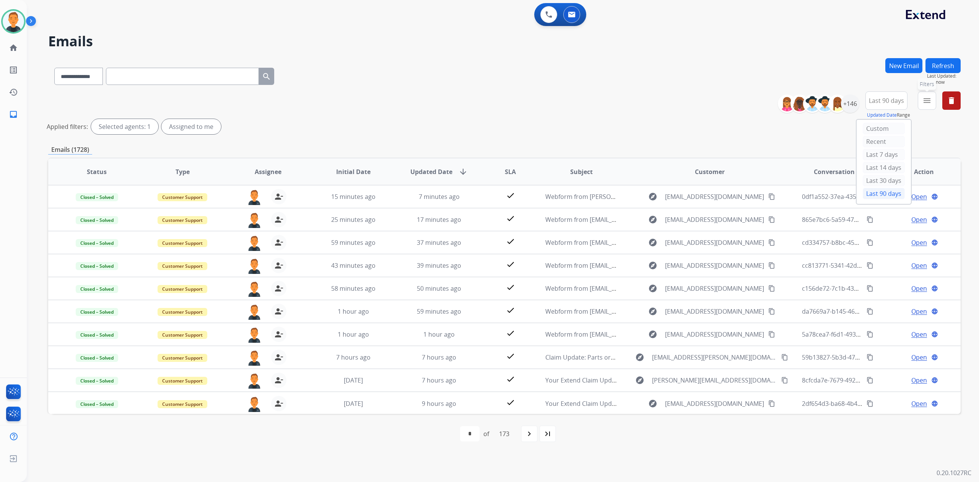
click at [926, 102] on mat-icon "menu" at bounding box center [926, 100] width 9 height 9
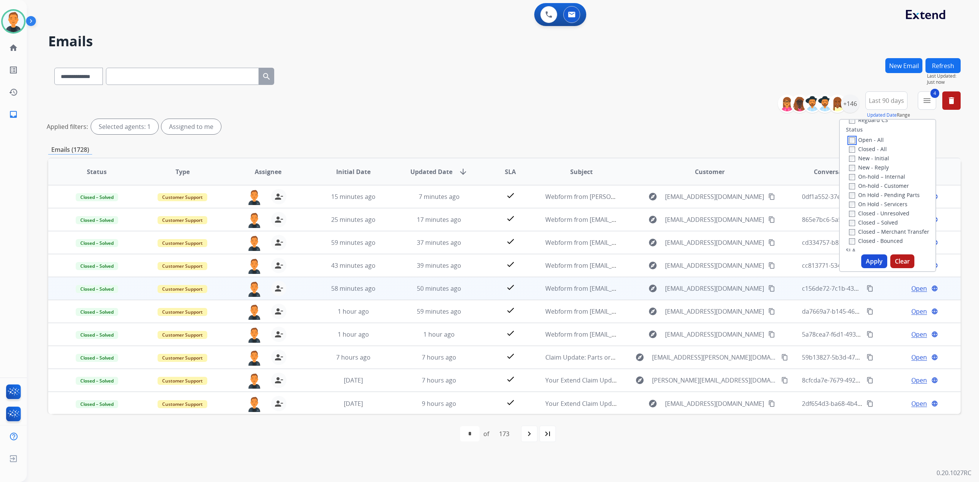
scroll to position [102, 0]
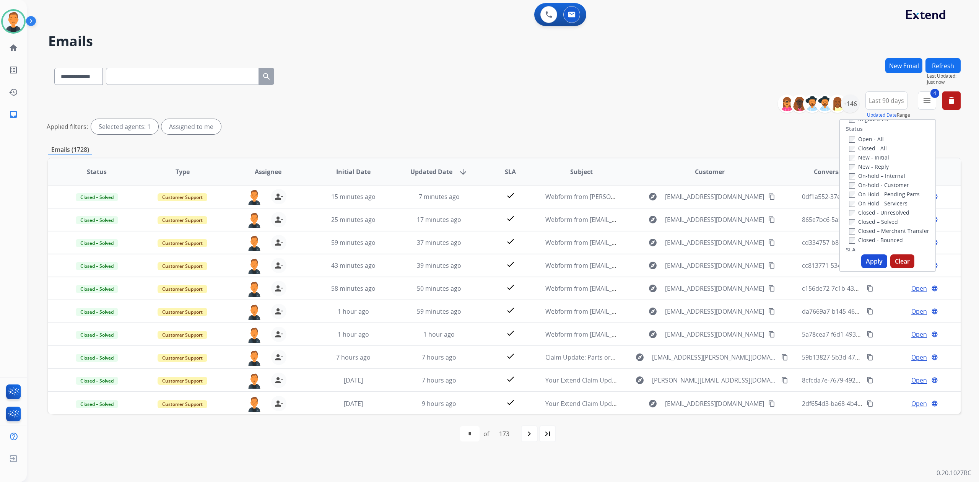
click at [874, 261] on button "Apply" at bounding box center [874, 261] width 26 height 14
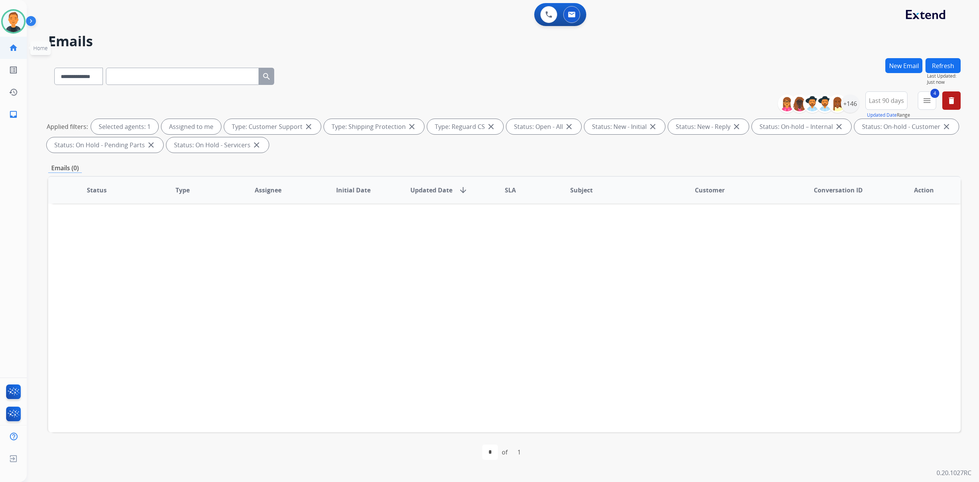
click at [17, 52] on mat-icon "home" at bounding box center [13, 47] width 9 height 9
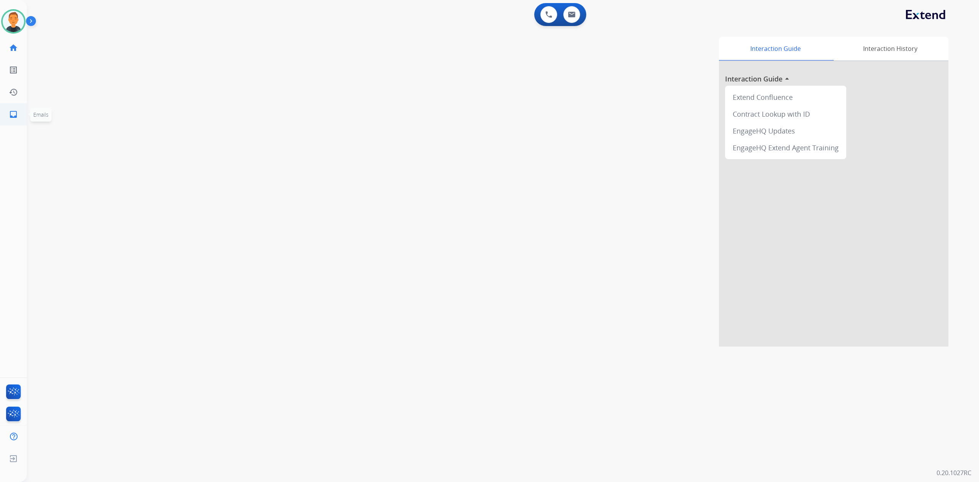
click at [18, 112] on link "inbox Emails" at bounding box center [13, 114] width 21 height 21
select select "**********"
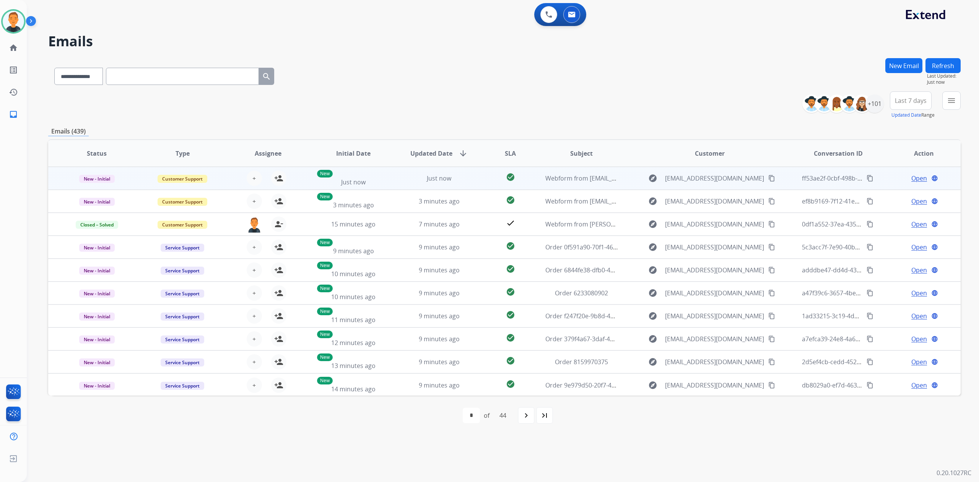
click at [916, 175] on span "Open" at bounding box center [919, 178] width 16 height 9
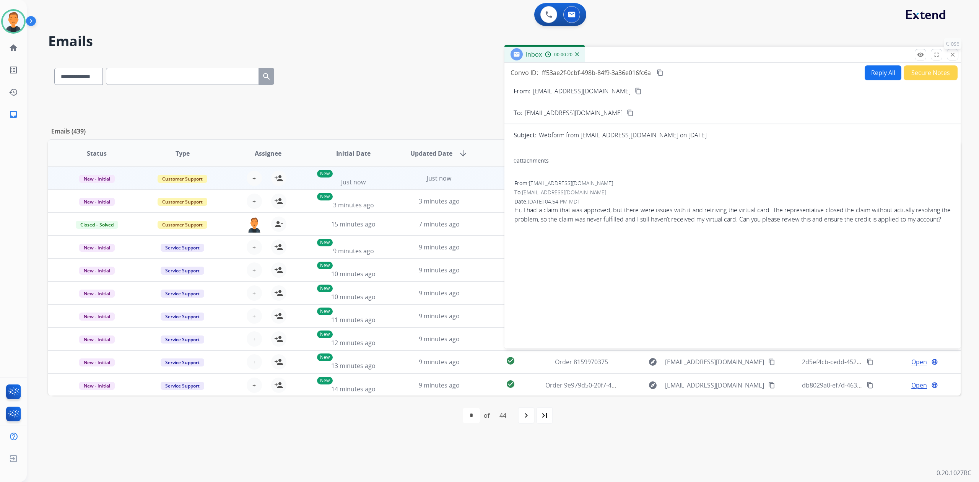
click at [950, 54] on mat-icon "close" at bounding box center [952, 54] width 7 height 7
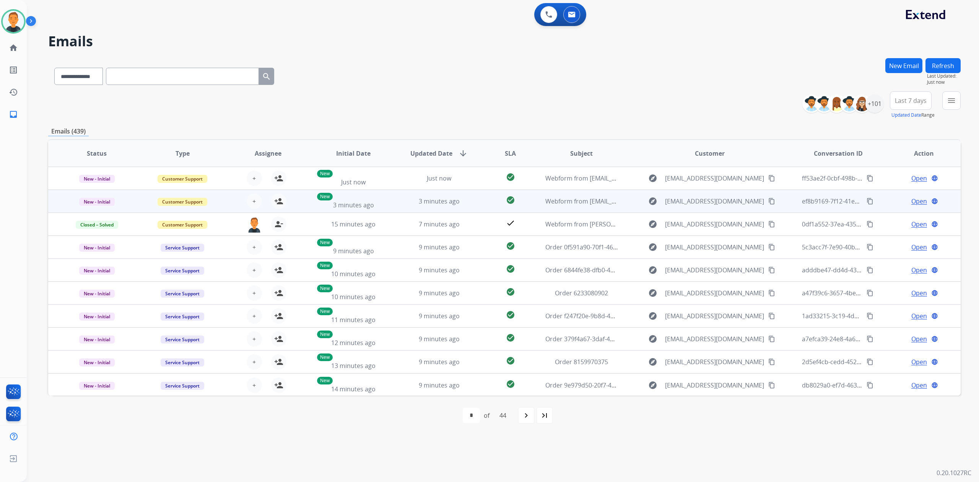
click at [915, 197] on span "Open" at bounding box center [919, 201] width 16 height 9
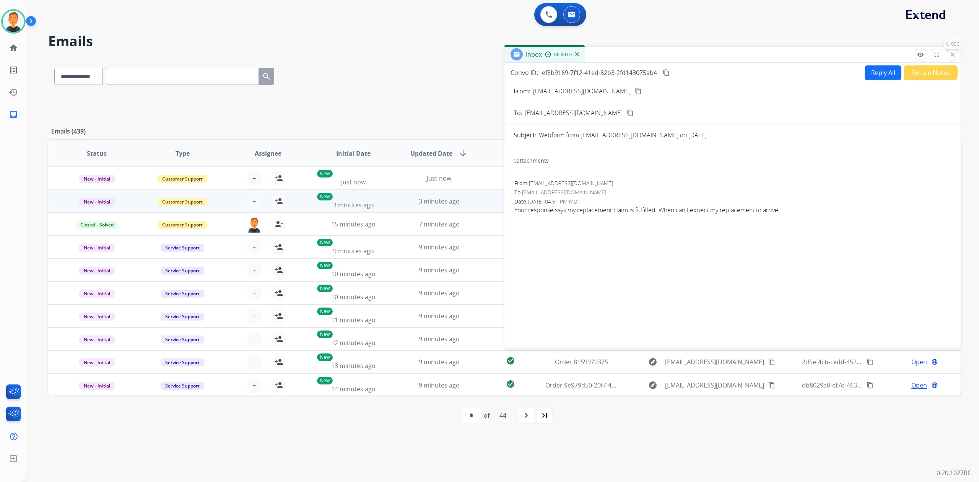
click at [954, 54] on mat-icon "close" at bounding box center [952, 54] width 7 height 7
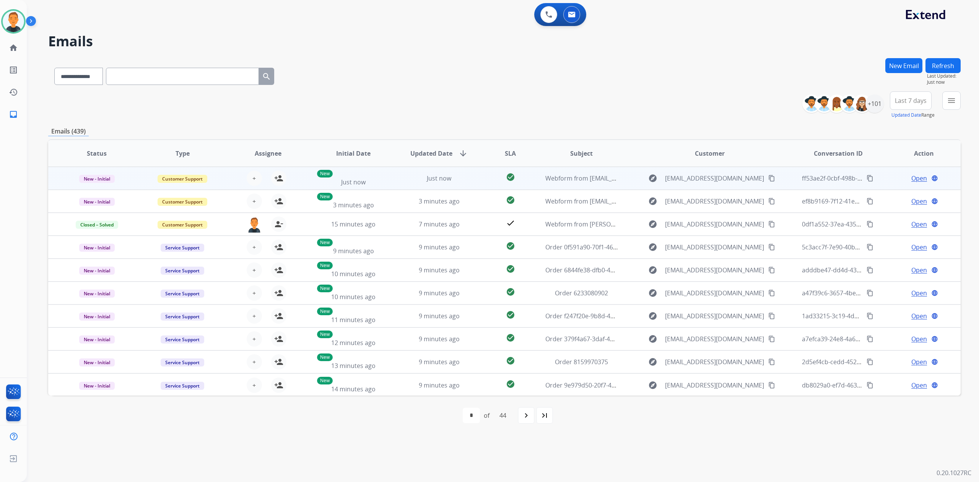
click at [912, 175] on span "Open" at bounding box center [919, 178] width 16 height 9
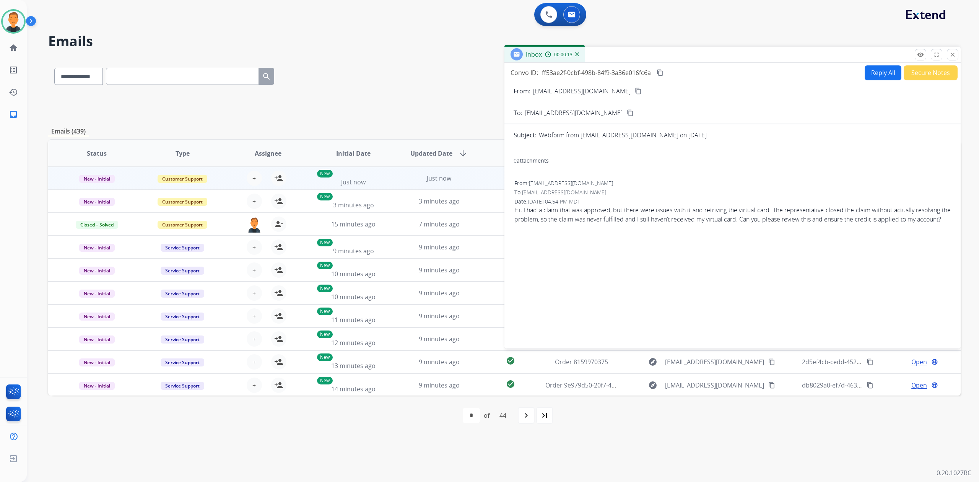
click at [635, 91] on mat-icon "content_copy" at bounding box center [638, 91] width 7 height 7
click at [950, 51] on button "close Close" at bounding box center [952, 54] width 11 height 11
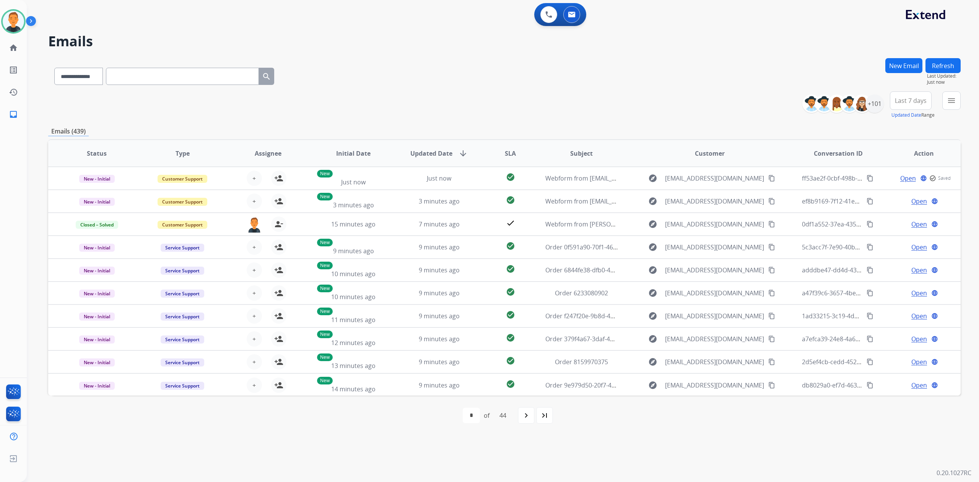
click at [951, 63] on button "Refresh" at bounding box center [942, 65] width 35 height 15
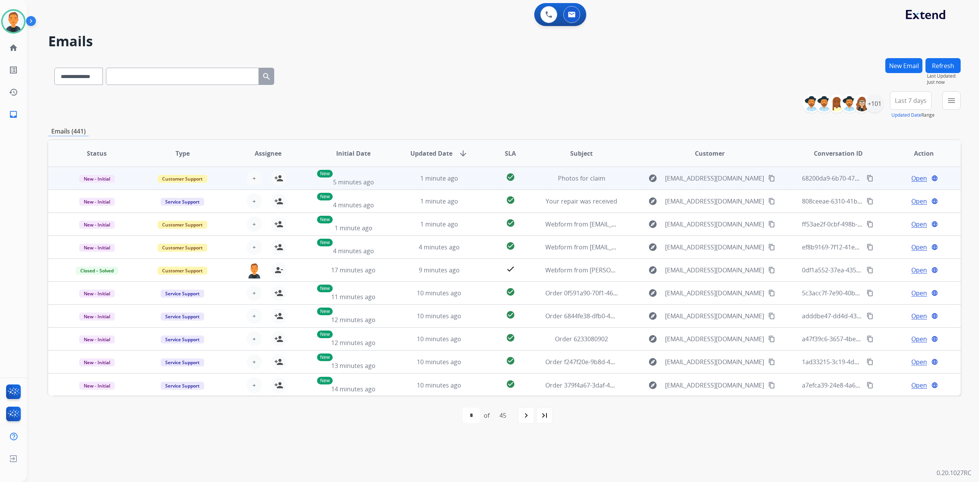
click at [911, 178] on span "Open" at bounding box center [919, 178] width 16 height 9
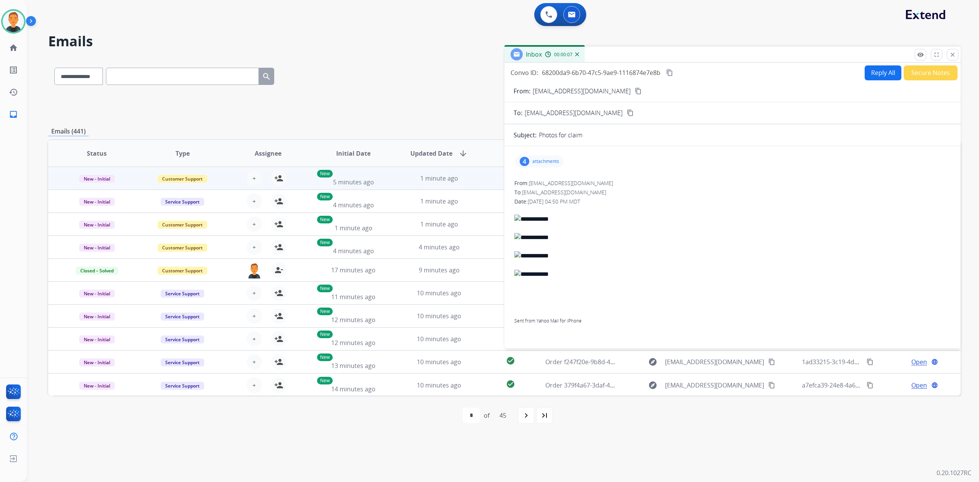
click at [538, 161] on p "attachments" at bounding box center [545, 161] width 27 height 6
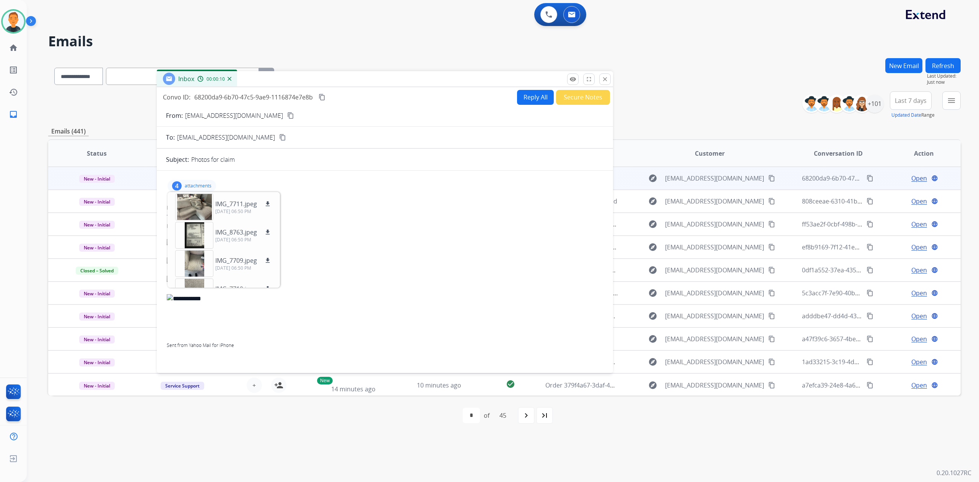
drag, startPoint x: 686, startPoint y: 51, endPoint x: 338, endPoint y: 75, distance: 348.4
click at [338, 75] on div "Inbox 00:00:10" at bounding box center [385, 79] width 456 height 16
click at [202, 203] on div at bounding box center [194, 206] width 38 height 27
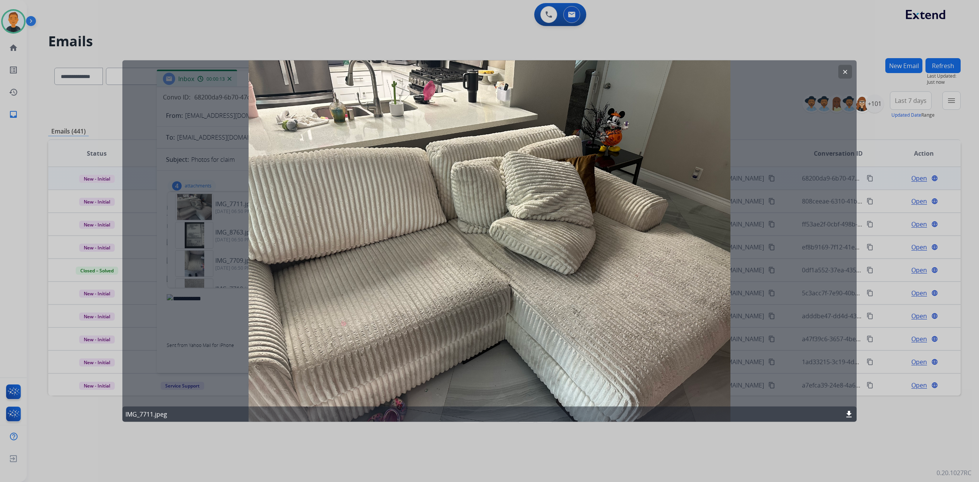
click at [846, 68] on button "clear" at bounding box center [845, 72] width 14 height 14
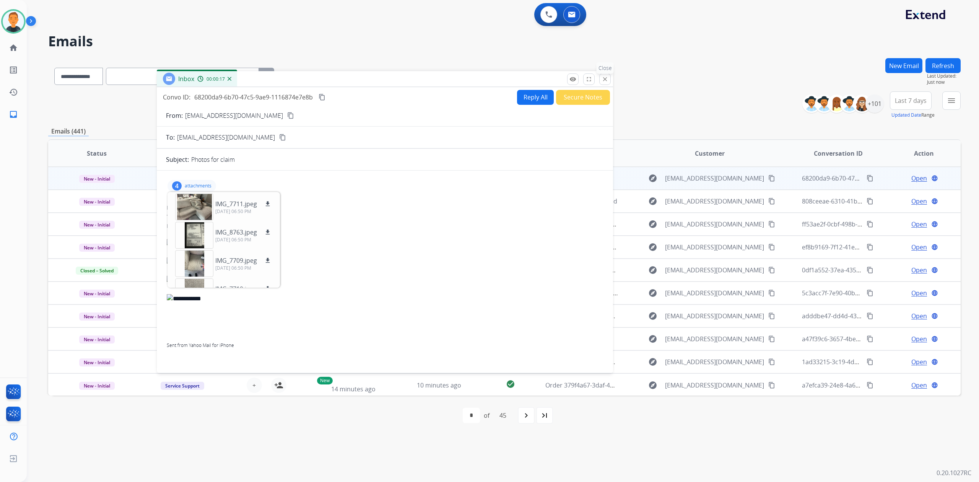
click at [605, 79] on mat-icon "close" at bounding box center [604, 79] width 7 height 7
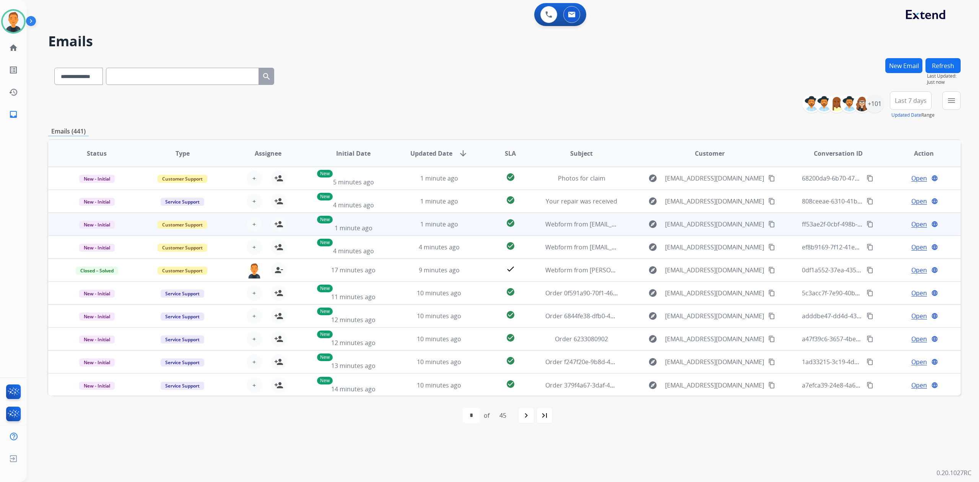
click at [912, 220] on span "Open" at bounding box center [919, 223] width 16 height 9
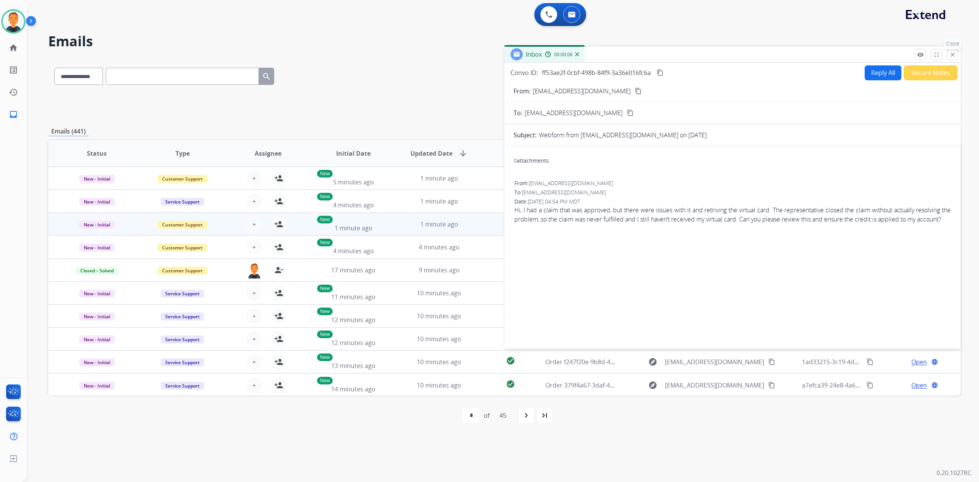
click at [952, 50] on button "close Close" at bounding box center [952, 54] width 11 height 11
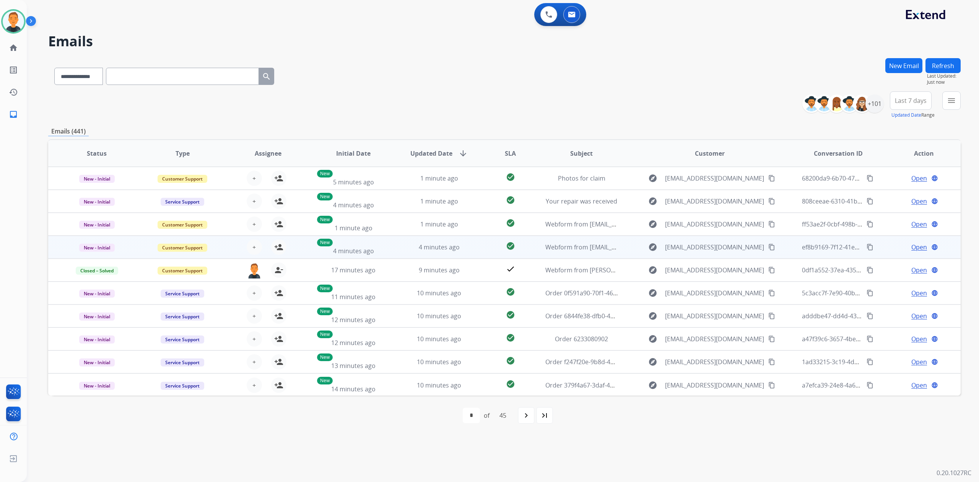
click at [918, 243] on span "Open" at bounding box center [919, 246] width 16 height 9
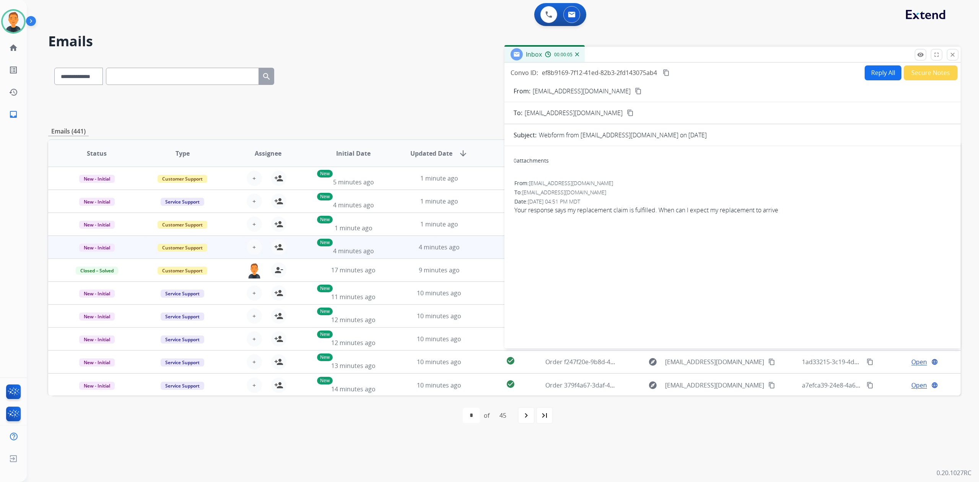
click at [635, 89] on mat-icon "content_copy" at bounding box center [638, 91] width 7 height 7
click at [846, 236] on div "0 attachments From: [EMAIL_ADDRESS][DOMAIN_NAME] To: [EMAIL_ADDRESS][DOMAIN_NAM…" at bounding box center [732, 245] width 456 height 187
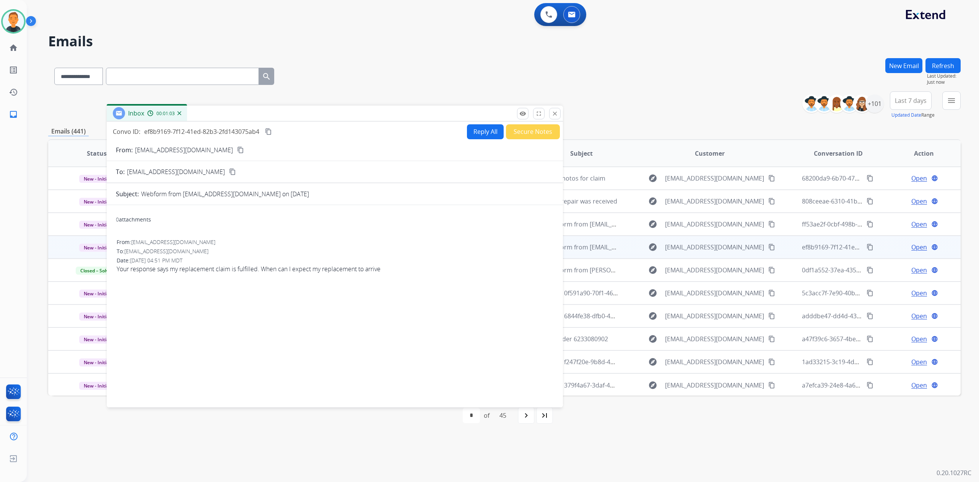
drag, startPoint x: 736, startPoint y: 56, endPoint x: 339, endPoint y: 115, distance: 402.0
click at [339, 115] on div "Inbox 00:01:03" at bounding box center [335, 114] width 456 height 16
click at [554, 112] on mat-icon "close" at bounding box center [554, 113] width 7 height 7
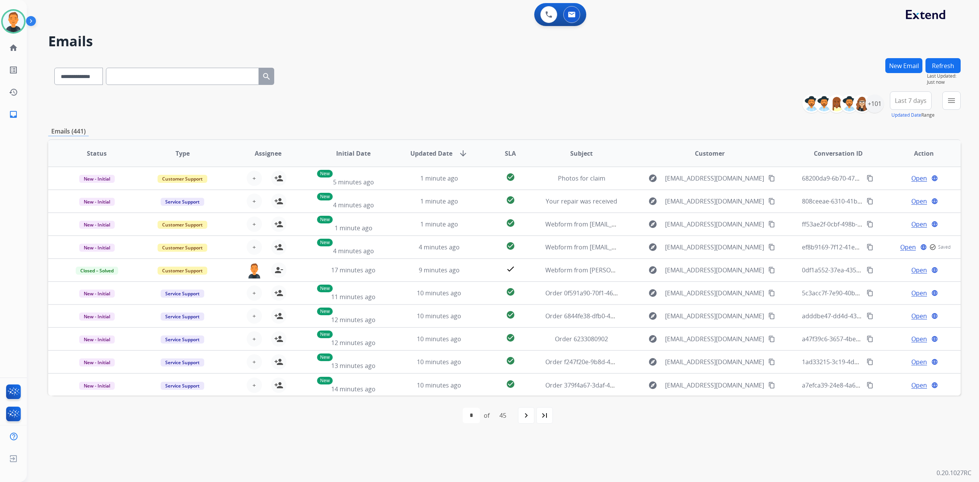
click at [944, 66] on button "Refresh" at bounding box center [942, 65] width 35 height 15
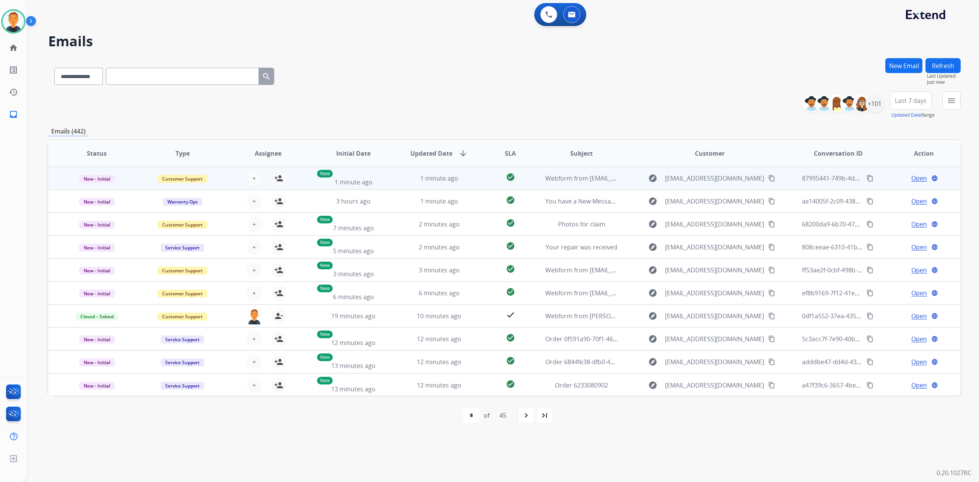
click at [915, 176] on span "Open" at bounding box center [919, 178] width 16 height 9
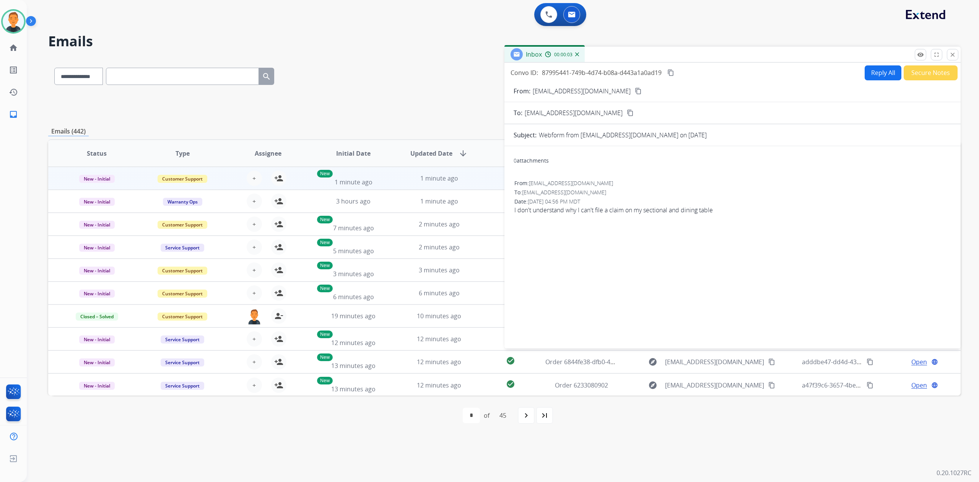
click at [635, 90] on mat-icon "content_copy" at bounding box center [638, 91] width 7 height 7
click at [539, 276] on div "0 attachments From: [EMAIL_ADDRESS][DOMAIN_NAME] To: [EMAIL_ADDRESS][DOMAIN_NAM…" at bounding box center [732, 245] width 456 height 187
click at [953, 55] on mat-icon "close" at bounding box center [952, 54] width 7 height 7
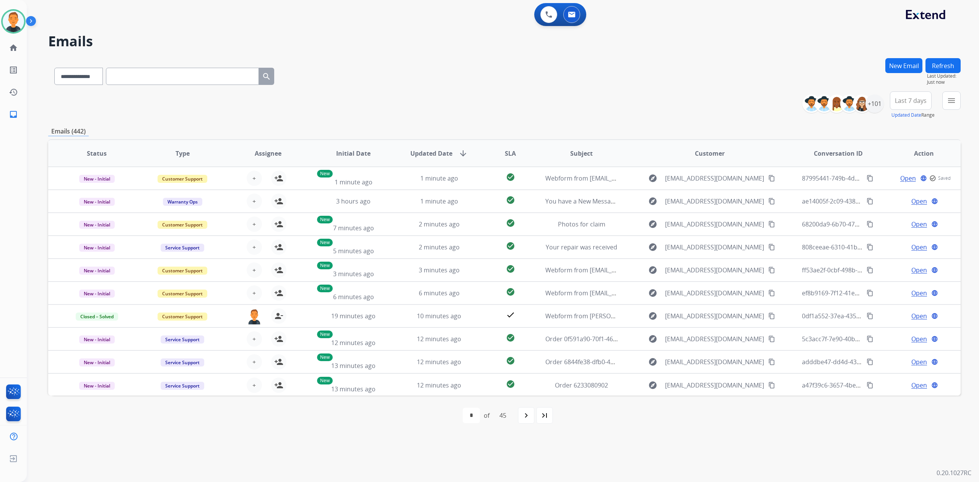
click at [947, 66] on button "Refresh" at bounding box center [942, 65] width 35 height 15
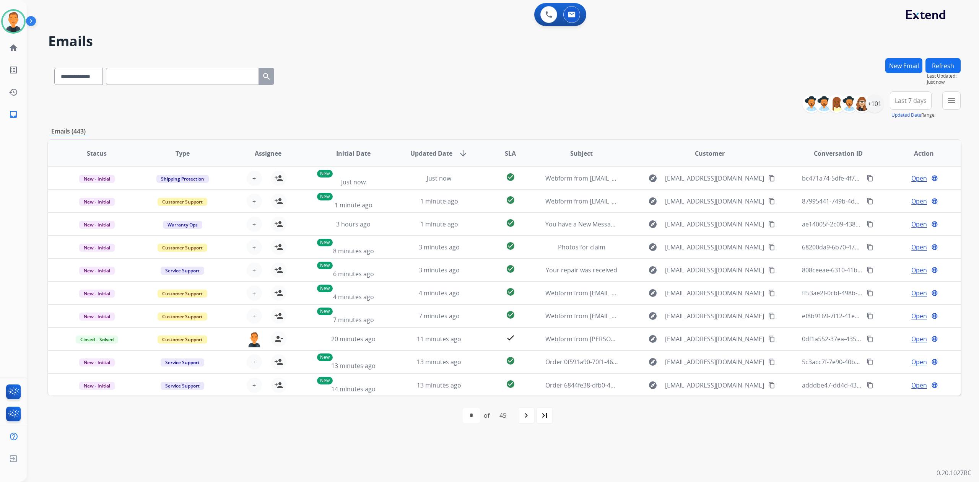
click at [703, 80] on div "**********" at bounding box center [504, 74] width 912 height 33
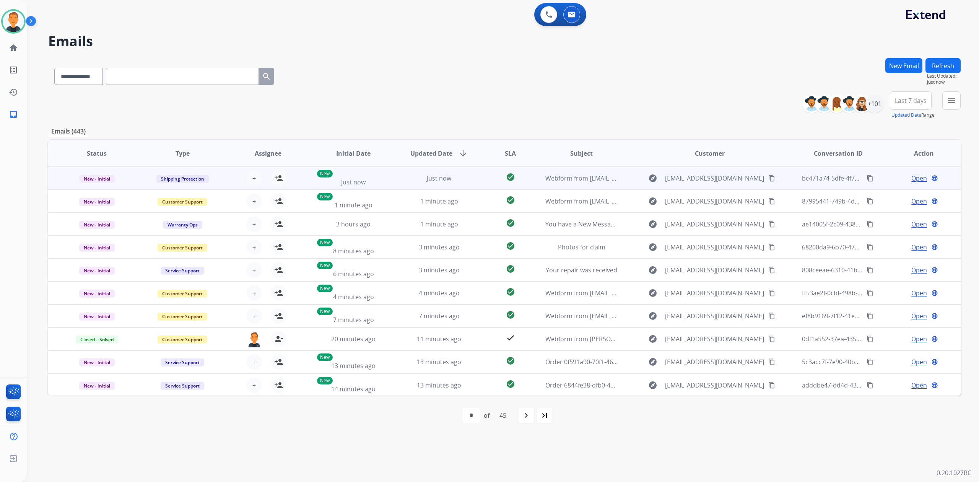
click at [911, 179] on span "Open" at bounding box center [919, 178] width 16 height 9
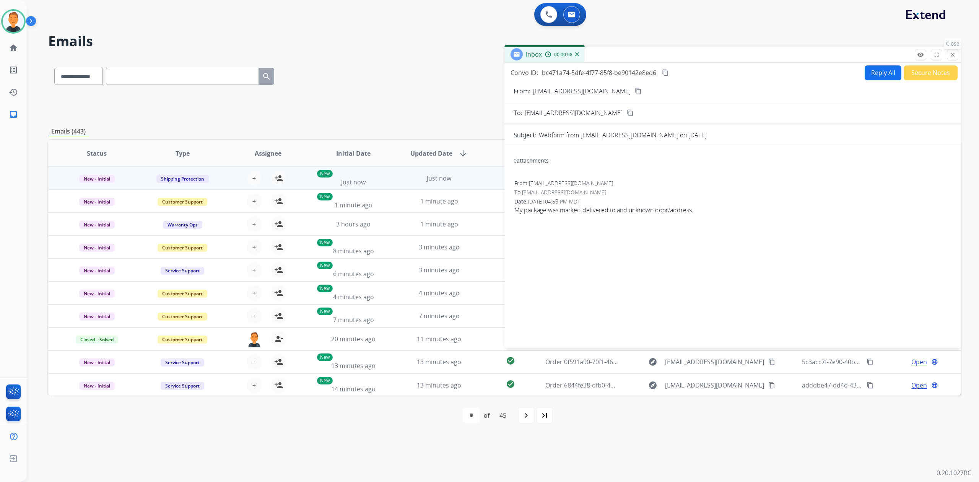
click at [952, 52] on mat-icon "close" at bounding box center [952, 54] width 7 height 7
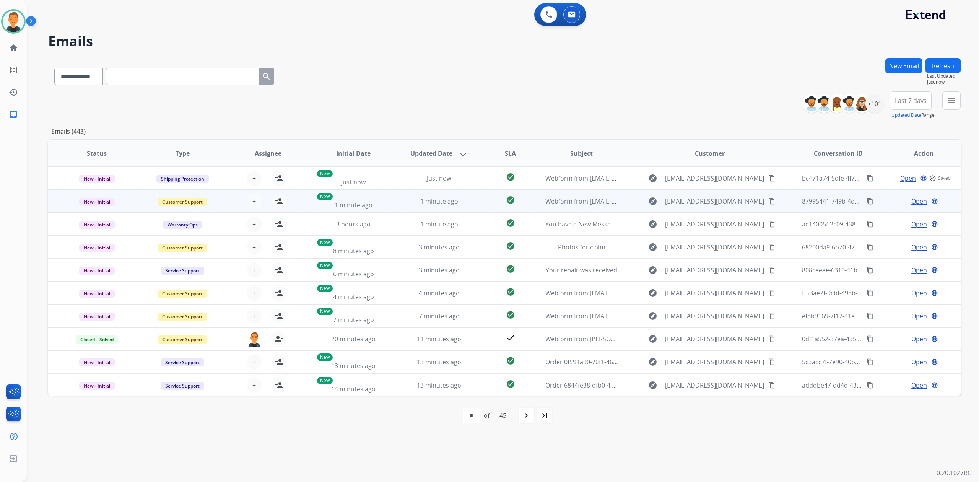
click at [914, 199] on span "Open" at bounding box center [919, 201] width 16 height 9
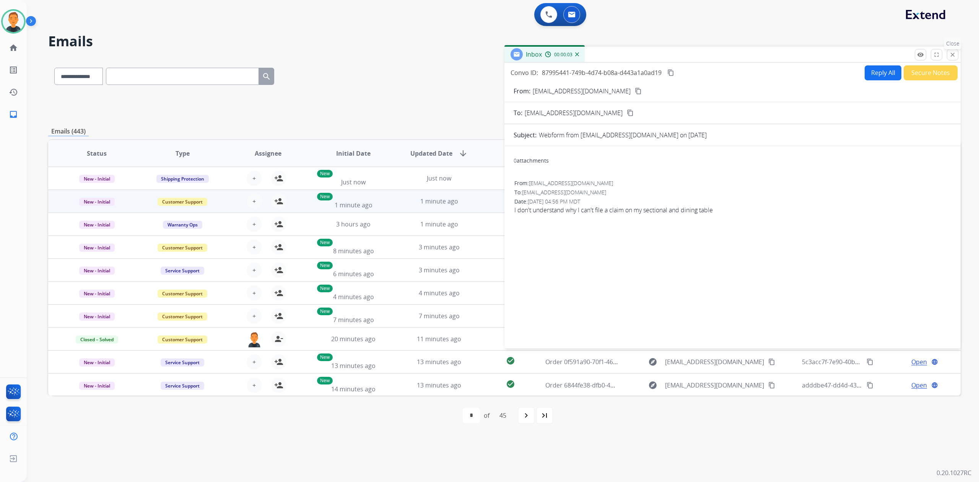
click at [952, 54] on mat-icon "close" at bounding box center [952, 54] width 7 height 7
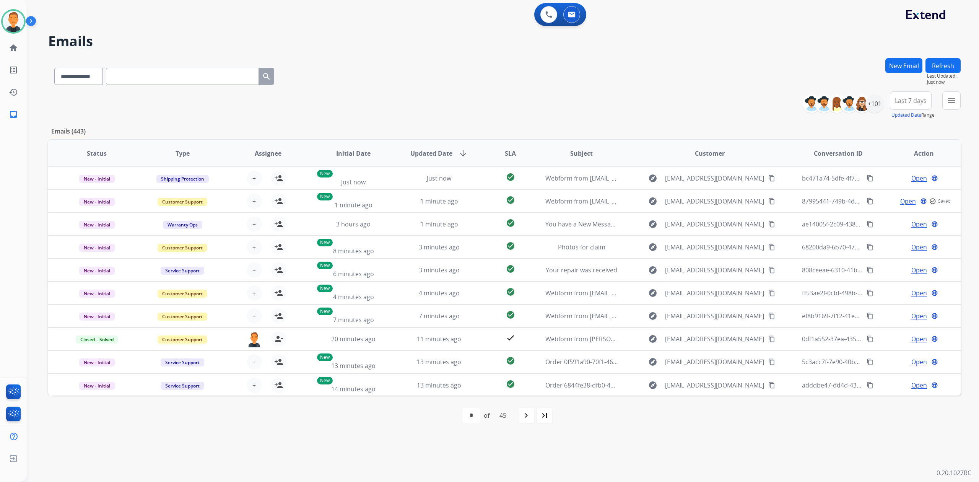
click at [945, 69] on button "Refresh" at bounding box center [942, 65] width 35 height 15
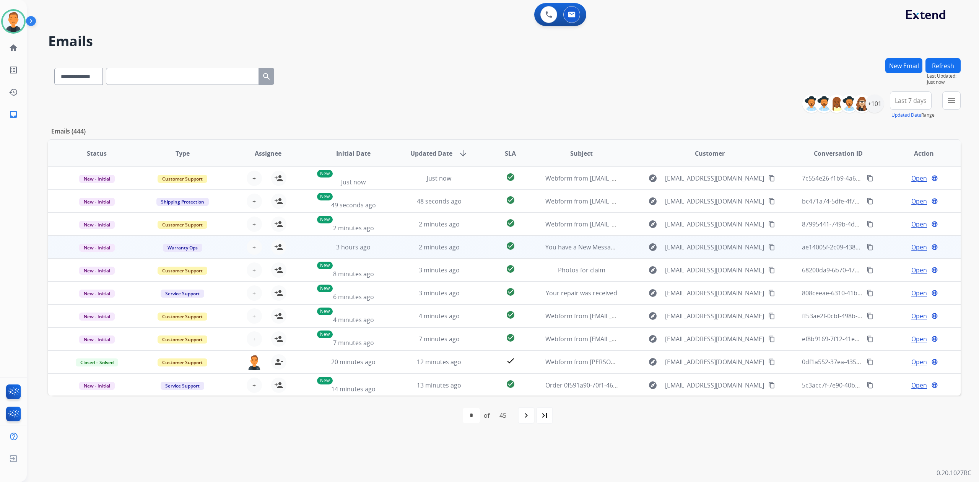
click at [915, 247] on span "Open" at bounding box center [919, 246] width 16 height 9
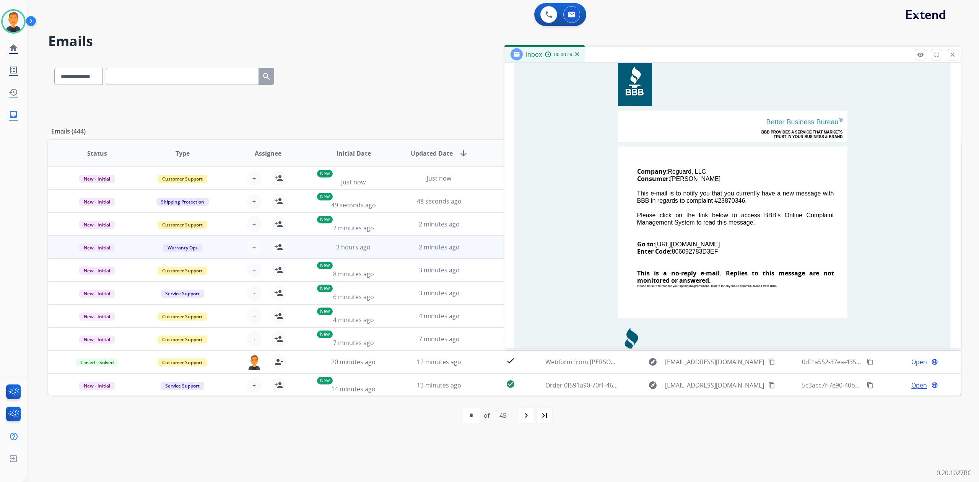
scroll to position [153, 0]
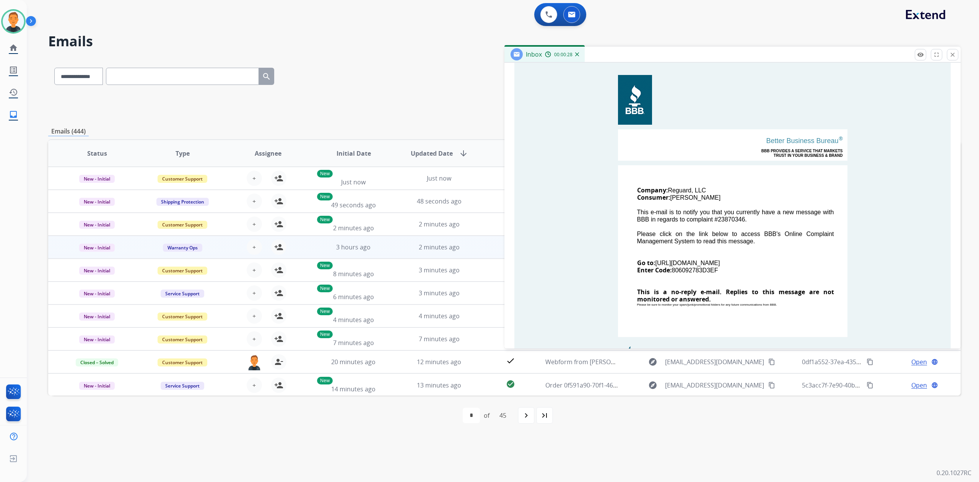
drag, startPoint x: 770, startPoint y: 262, endPoint x: 653, endPoint y: 262, distance: 116.2
click at [653, 262] on td "Company: Reguard, LLC Consumer: [PERSON_NAME] This e-mail is to notify you that…" at bounding box center [732, 251] width 229 height 172
copy td "[URL][DOMAIN_NAME]"
drag, startPoint x: 726, startPoint y: 269, endPoint x: 672, endPoint y: 268, distance: 54.7
click at [672, 268] on td "Company: Reguard, LLC Consumer: [PERSON_NAME] This e-mail is to notify you that…" at bounding box center [732, 251] width 229 height 172
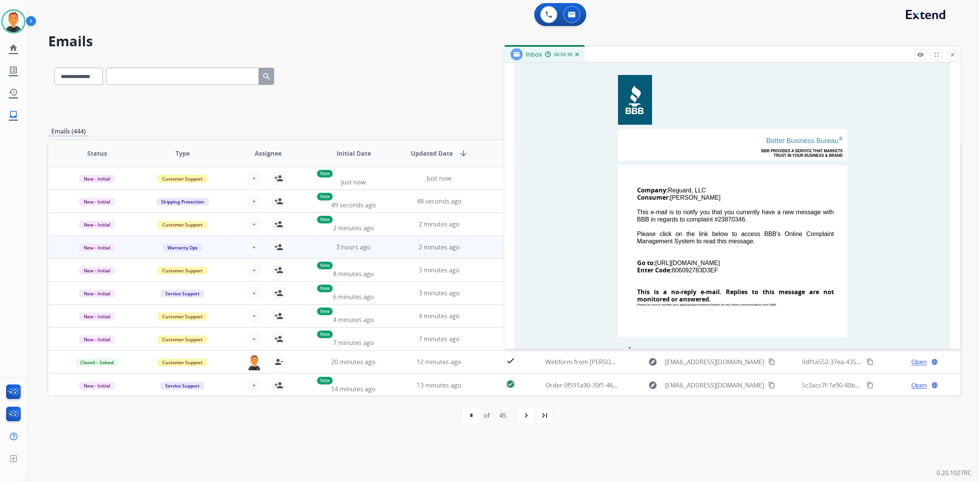
copy td "806092783D3EF"
click at [953, 54] on mat-icon "close" at bounding box center [952, 54] width 7 height 7
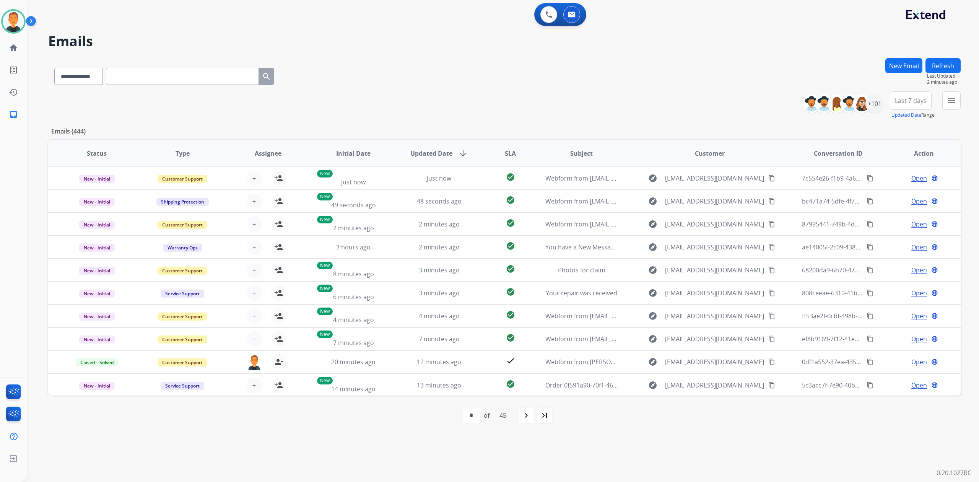
click at [949, 65] on button "Refresh" at bounding box center [942, 65] width 35 height 15
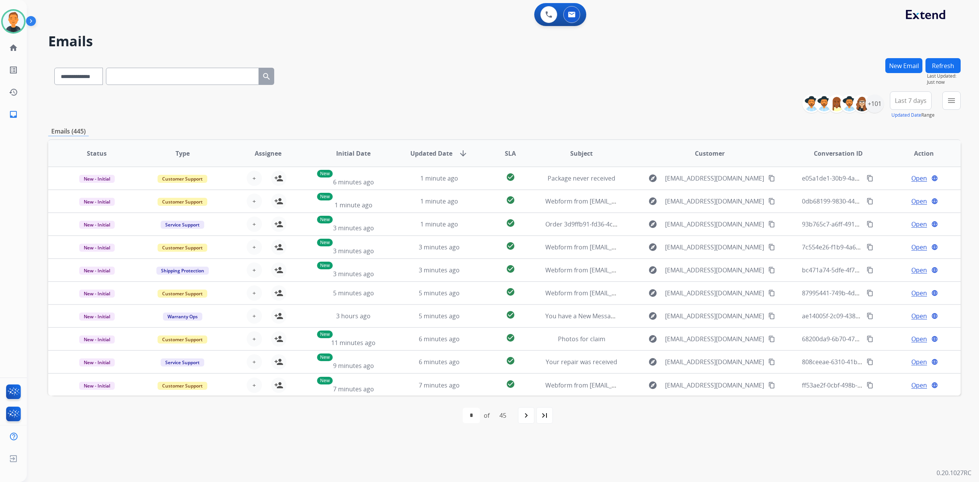
click at [710, 100] on div "**********" at bounding box center [504, 105] width 912 height 28
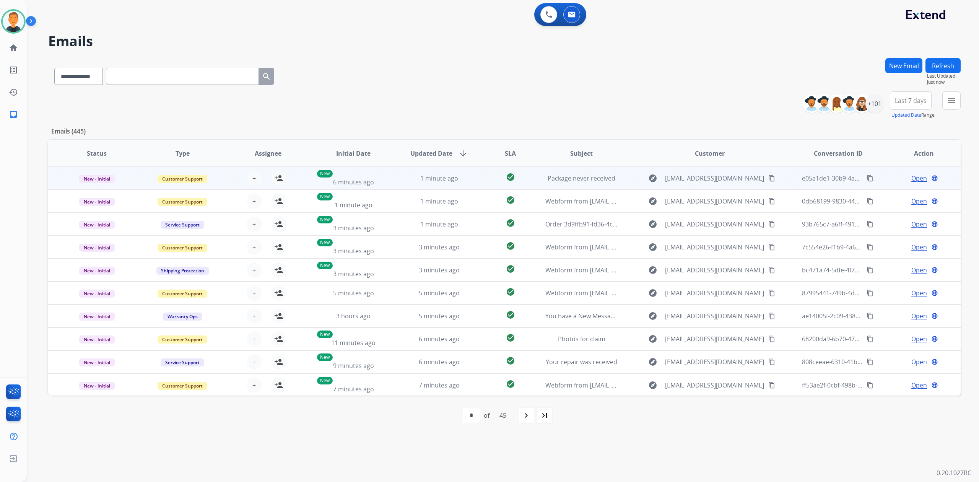
click at [914, 175] on span "Open" at bounding box center [919, 178] width 16 height 9
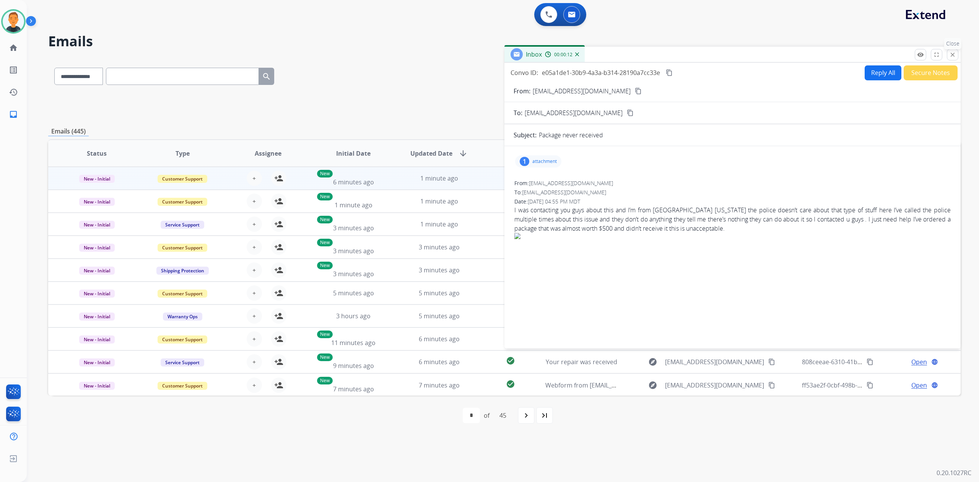
click at [956, 50] on button "close Close" at bounding box center [952, 54] width 11 height 11
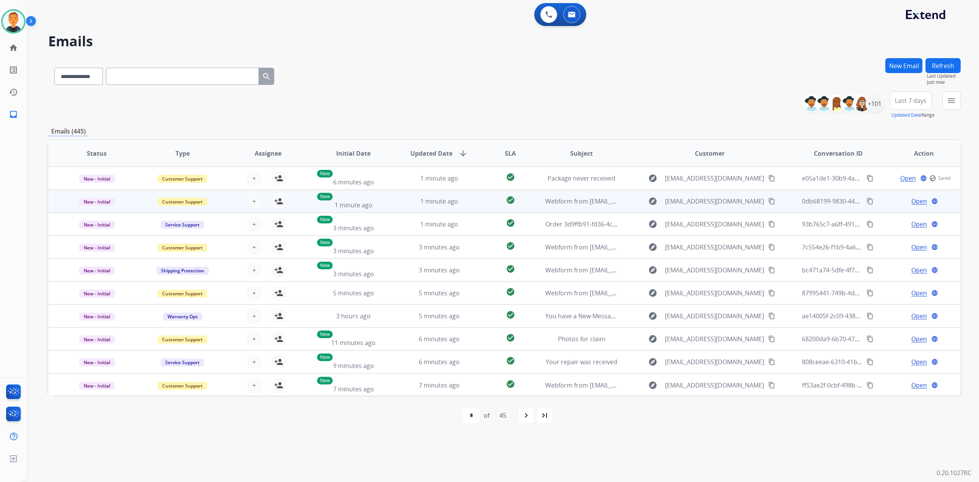
click at [915, 201] on span "Open" at bounding box center [919, 201] width 16 height 9
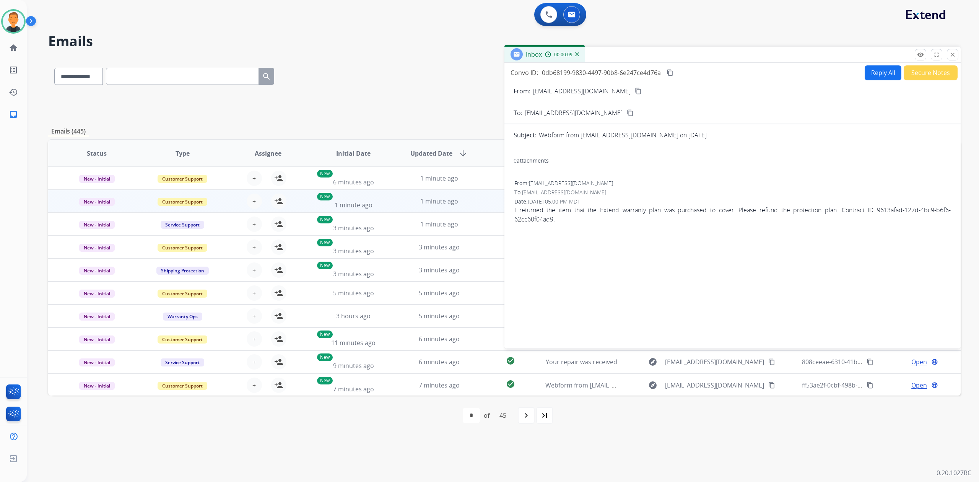
click at [635, 88] on mat-icon "content_copy" at bounding box center [638, 91] width 7 height 7
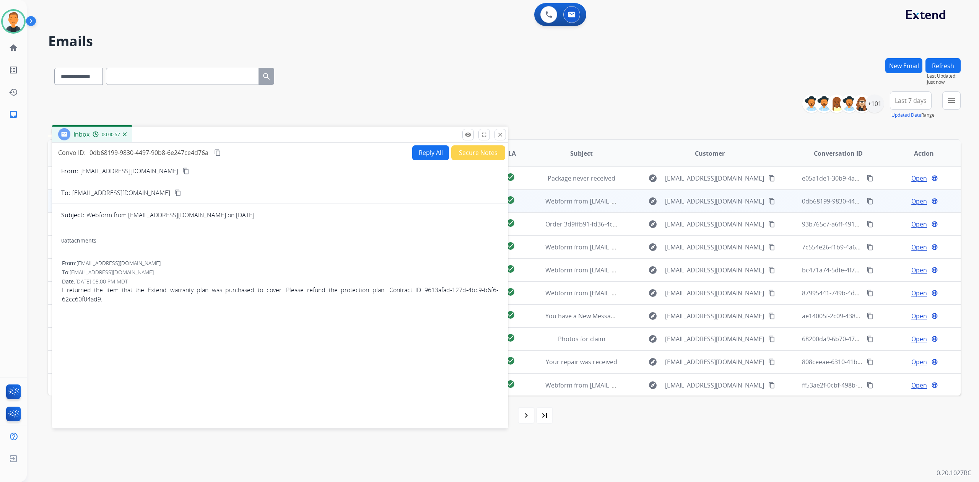
drag, startPoint x: 696, startPoint y: 54, endPoint x: 244, endPoint y: 134, distance: 459.3
click at [244, 134] on div "Inbox 00:00:57" at bounding box center [280, 135] width 456 height 16
click at [218, 151] on mat-icon "content_copy" at bounding box center [217, 152] width 7 height 7
click at [419, 151] on button "Reply All" at bounding box center [430, 152] width 37 height 15
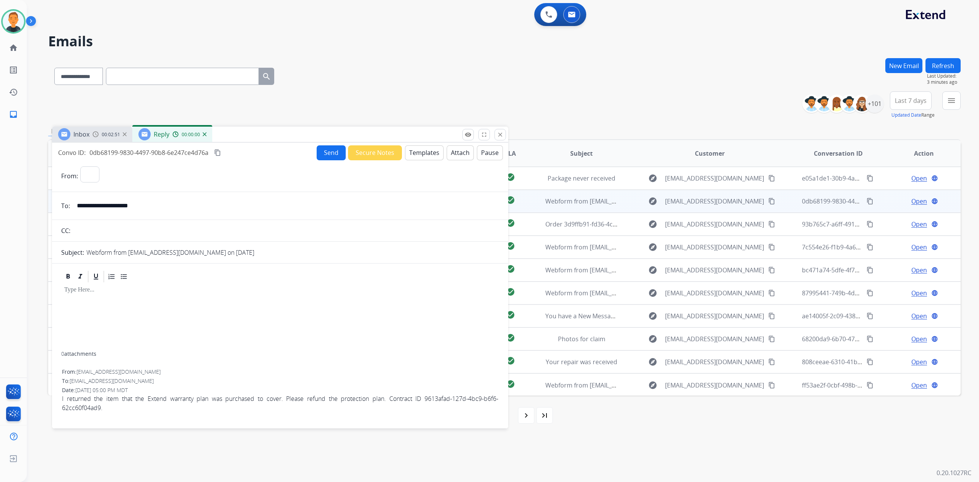
select select "**********"
click at [419, 151] on button "Templates" at bounding box center [424, 152] width 39 height 15
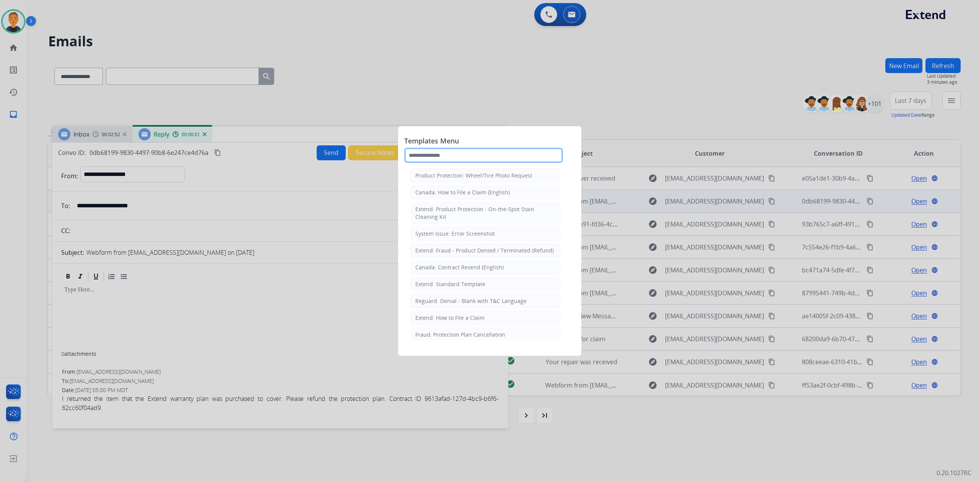
click at [439, 151] on input "text" at bounding box center [483, 155] width 159 height 15
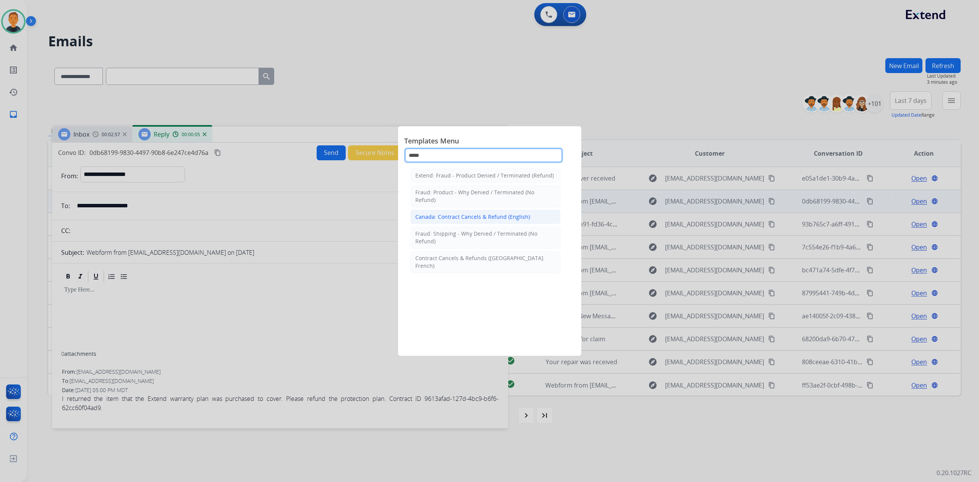
type input "*****"
click at [440, 221] on div "Canada: Contract Cancels & Refund (English)" at bounding box center [472, 217] width 115 height 8
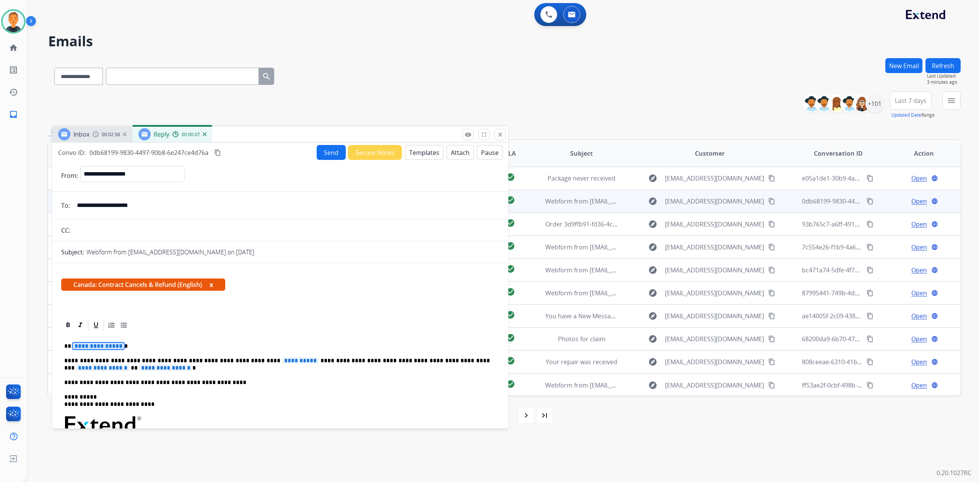
click at [89, 345] on span "**********" at bounding box center [99, 346] width 52 height 6
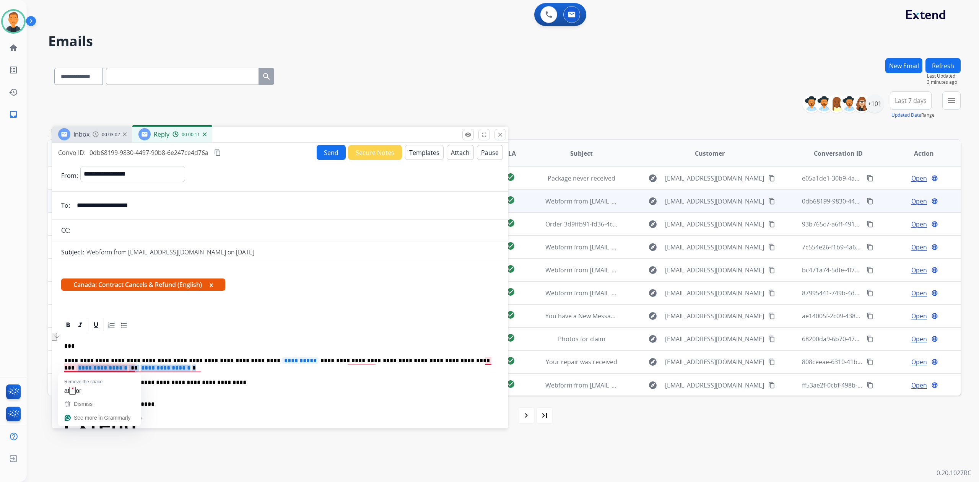
drag, startPoint x: 214, startPoint y: 366, endPoint x: 63, endPoint y: 367, distance: 151.4
click at [63, 367] on div "**********" at bounding box center [280, 284] width 456 height 283
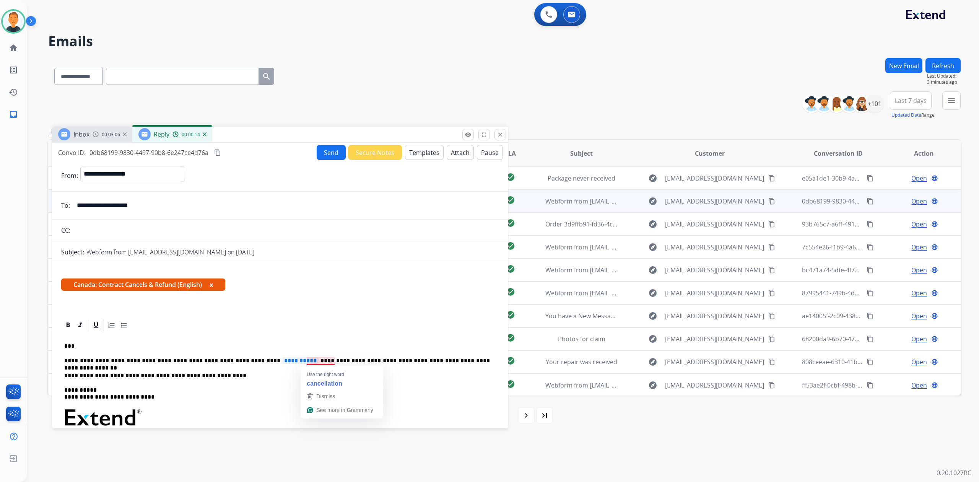
click at [318, 359] on p "**********" at bounding box center [277, 360] width 426 height 7
click at [282, 359] on span "**********" at bounding box center [300, 360] width 37 height 6
click at [330, 154] on button "Send" at bounding box center [331, 152] width 29 height 15
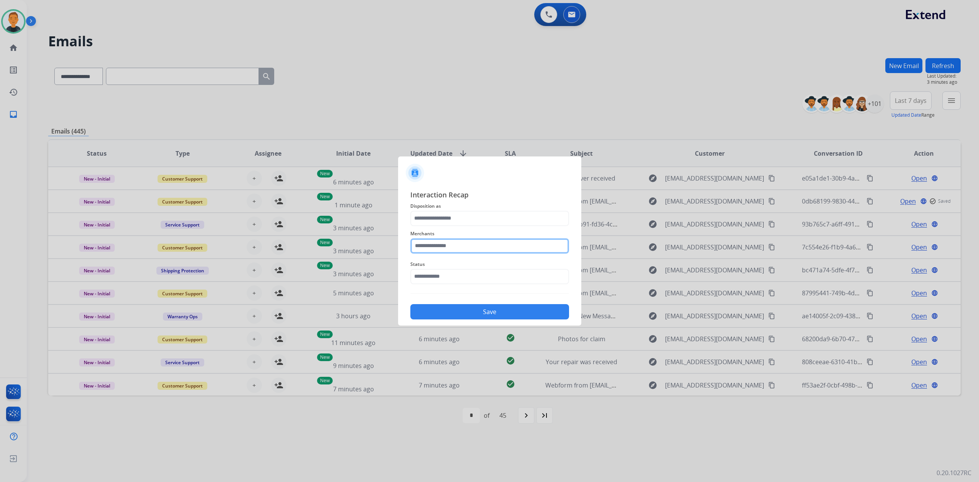
click at [471, 249] on input "text" at bounding box center [489, 245] width 159 height 15
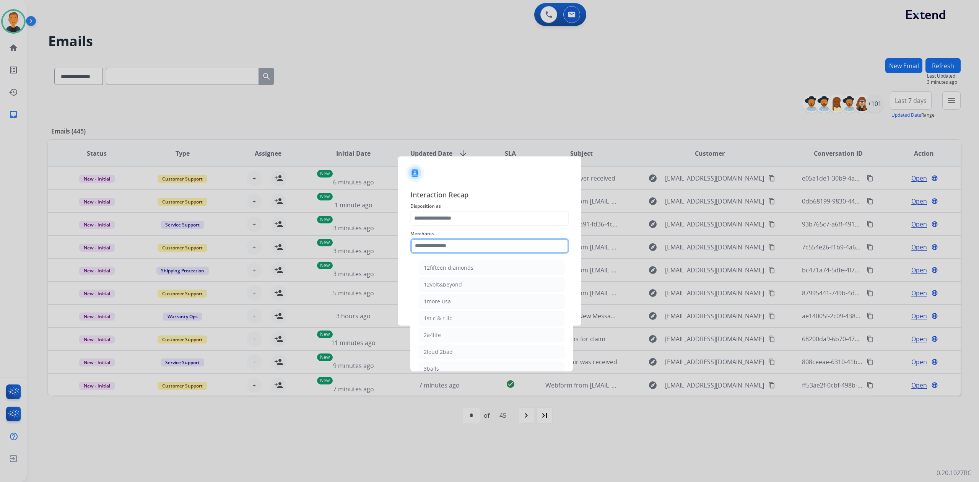
type input "*"
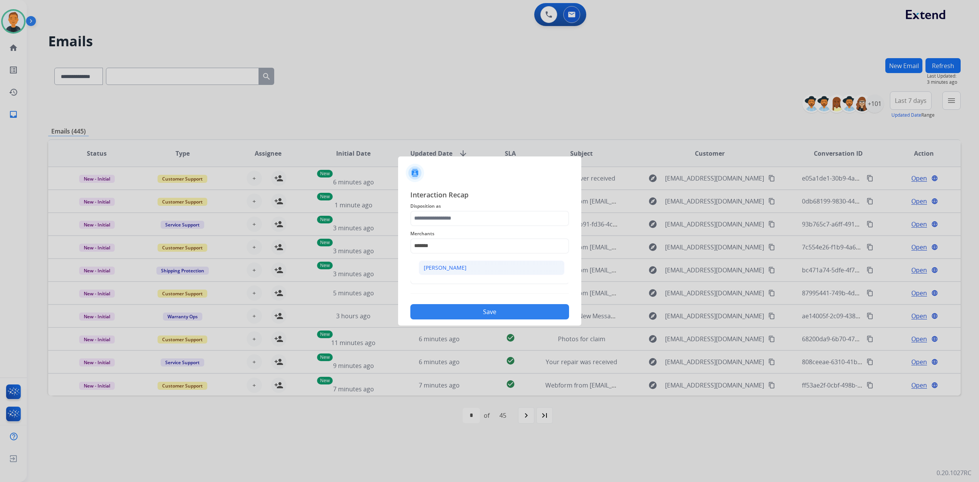
click at [454, 268] on li "[PERSON_NAME]" at bounding box center [492, 267] width 146 height 15
type input "********"
click at [450, 280] on input "text" at bounding box center [489, 276] width 159 height 15
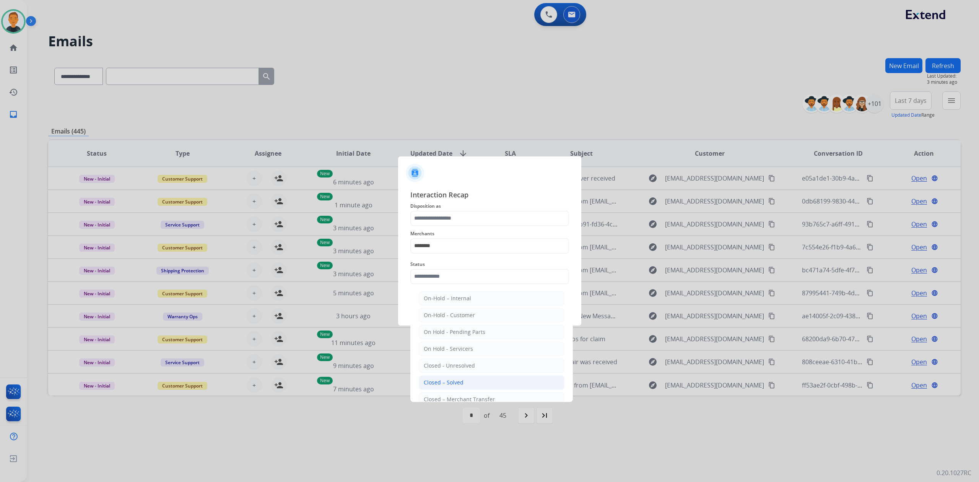
click at [457, 383] on div "Closed – Solved" at bounding box center [444, 383] width 40 height 8
type input "**********"
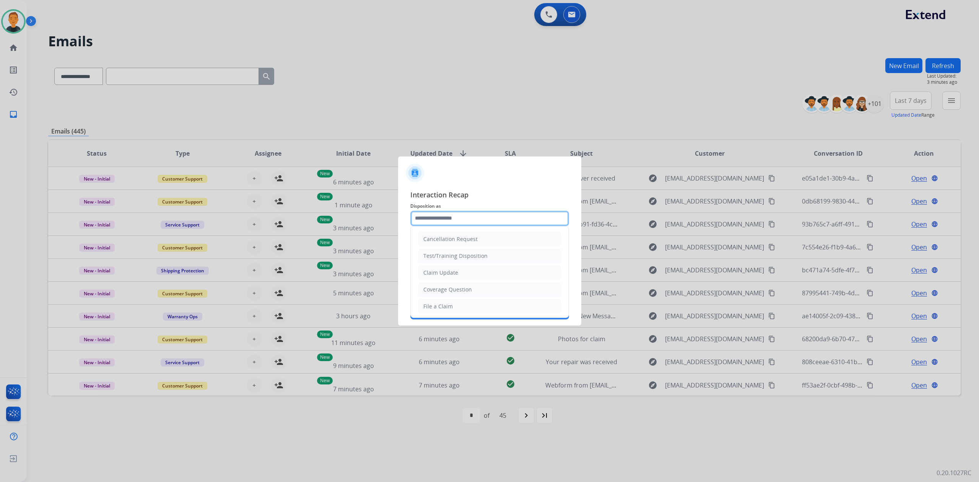
click at [448, 211] on input "text" at bounding box center [489, 218] width 159 height 15
click at [448, 236] on div "Cancellation Request" at bounding box center [450, 239] width 54 height 8
type input "**********"
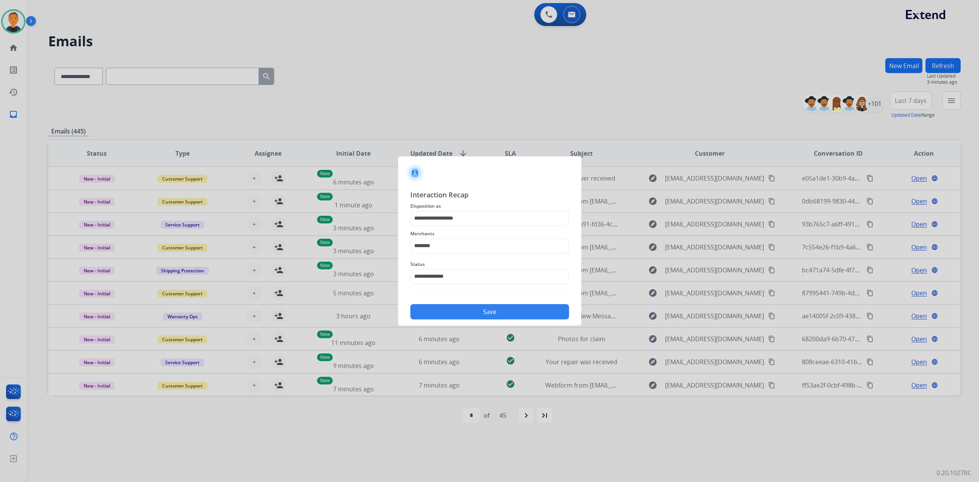
click at [491, 307] on button "Save" at bounding box center [489, 311] width 159 height 15
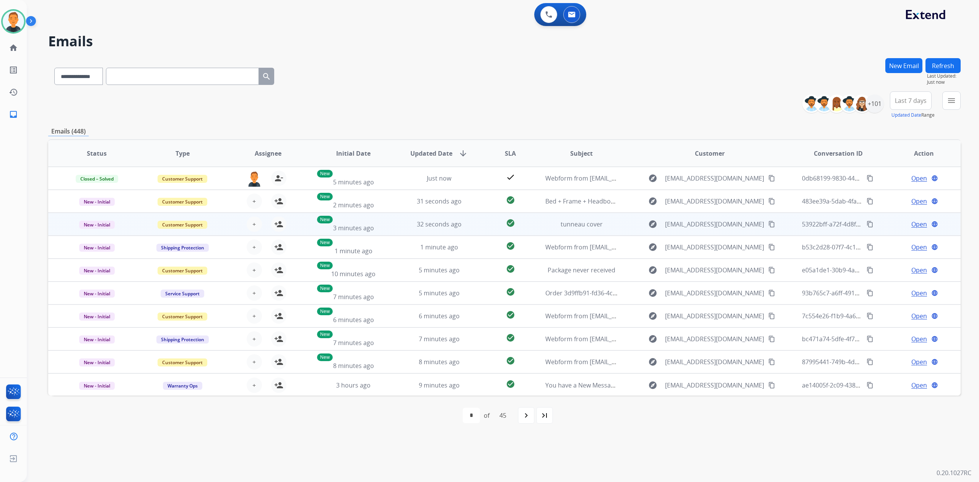
click at [916, 222] on span "Open" at bounding box center [919, 223] width 16 height 9
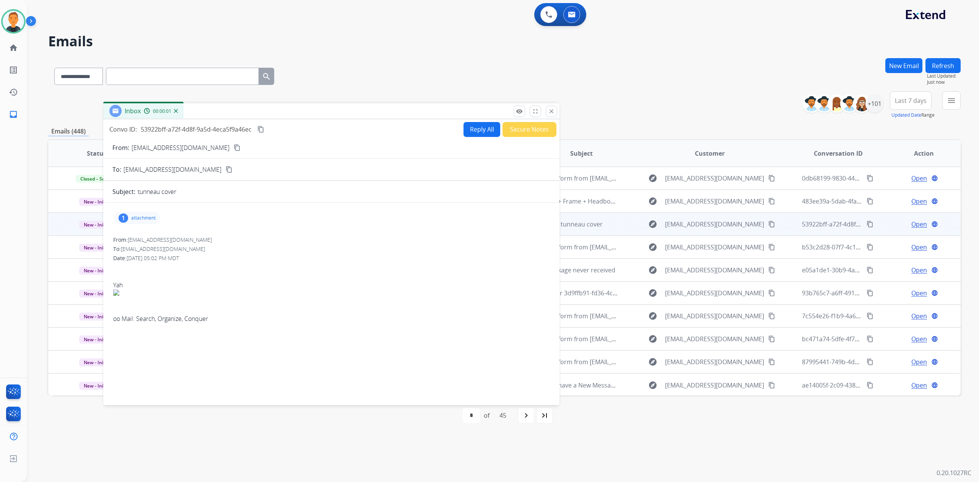
drag, startPoint x: 759, startPoint y: 53, endPoint x: 324, endPoint y: 114, distance: 439.4
click at [327, 114] on div "Inbox 00:00:01" at bounding box center [331, 111] width 456 height 16
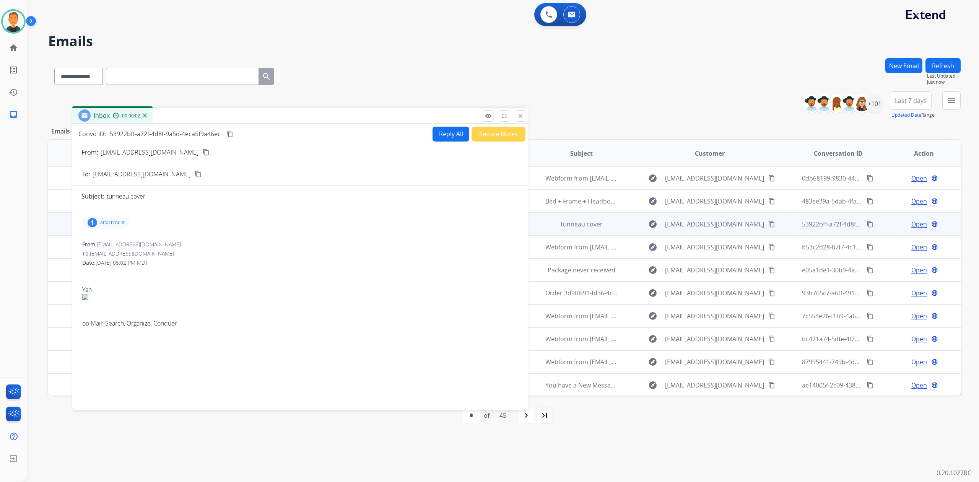
click at [112, 222] on p "attachment" at bounding box center [112, 222] width 24 height 6
click at [110, 247] on div at bounding box center [110, 243] width 38 height 27
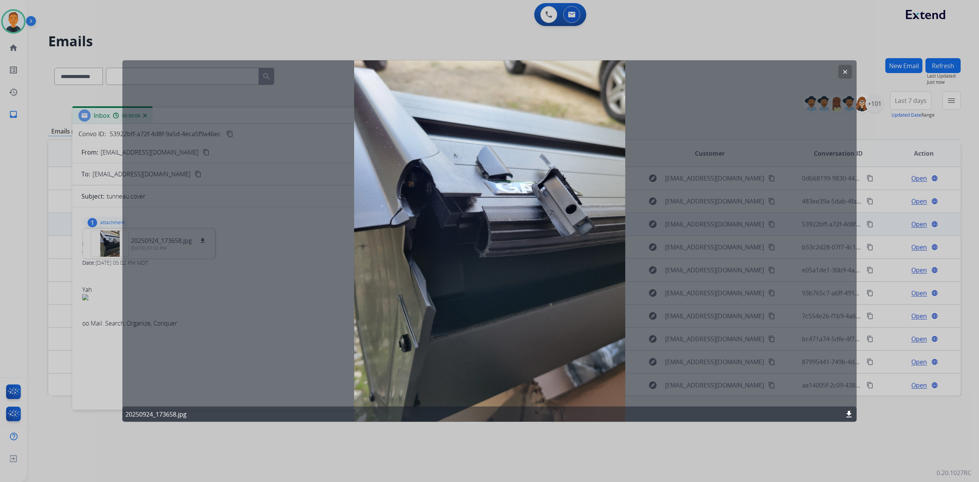
click at [848, 70] on mat-icon "clear" at bounding box center [845, 71] width 7 height 7
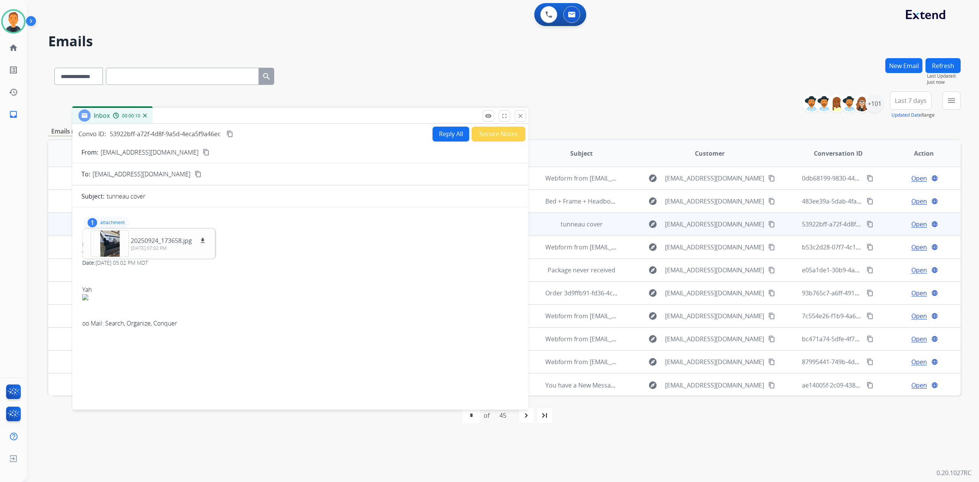
click at [201, 149] on button "content_copy" at bounding box center [205, 152] width 9 height 9
click at [519, 114] on mat-icon "close" at bounding box center [520, 115] width 7 height 7
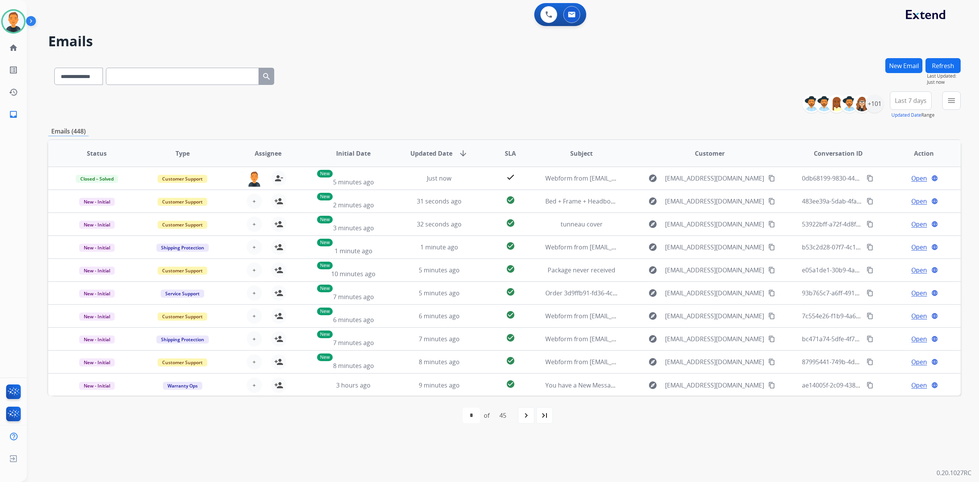
click at [953, 65] on button "Refresh" at bounding box center [942, 65] width 35 height 15
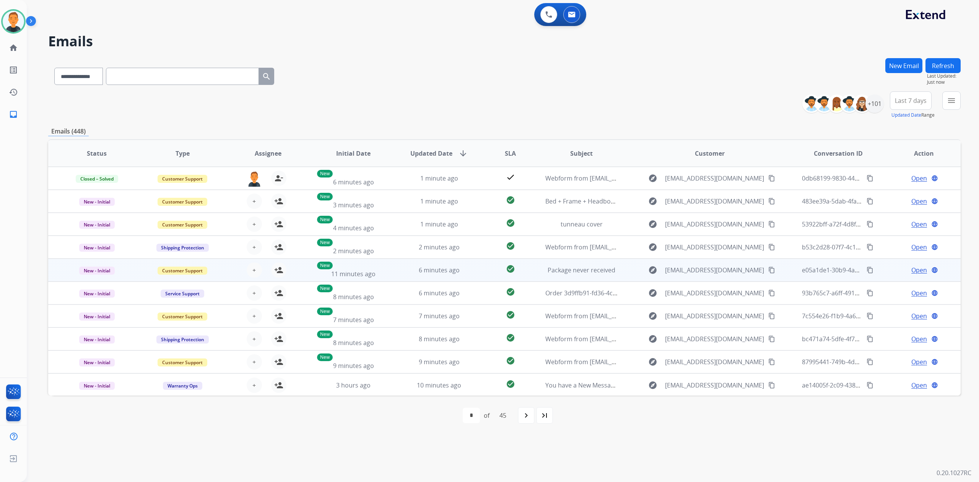
click at [916, 270] on span "Open" at bounding box center [919, 269] width 16 height 9
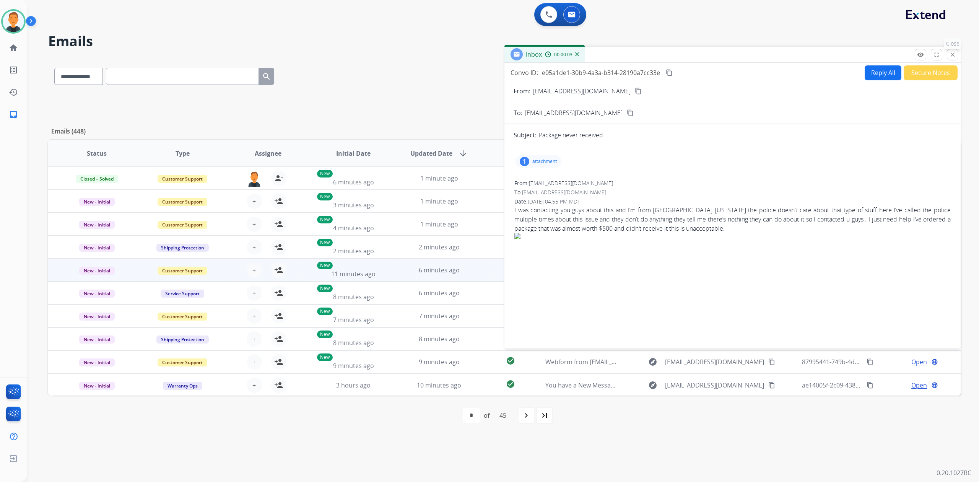
click at [951, 56] on mat-icon "close" at bounding box center [952, 54] width 7 height 7
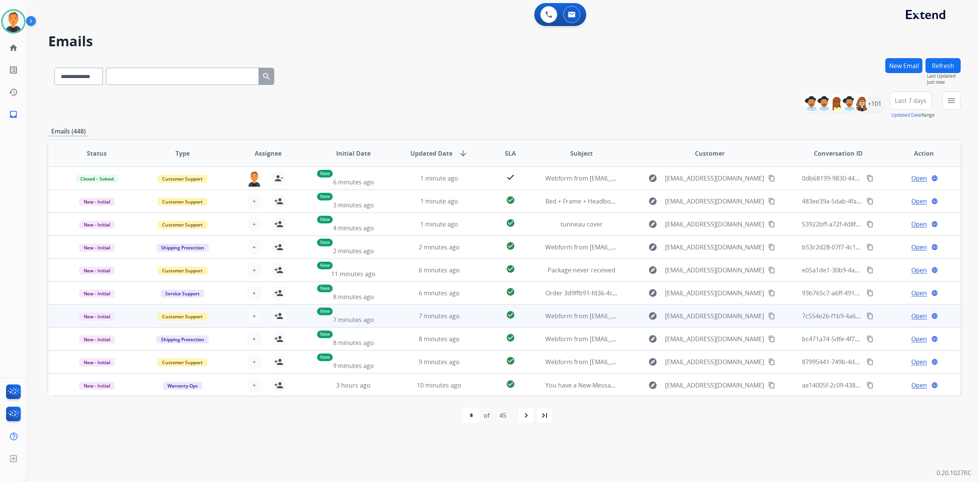
click at [913, 314] on span "Open" at bounding box center [919, 315] width 16 height 9
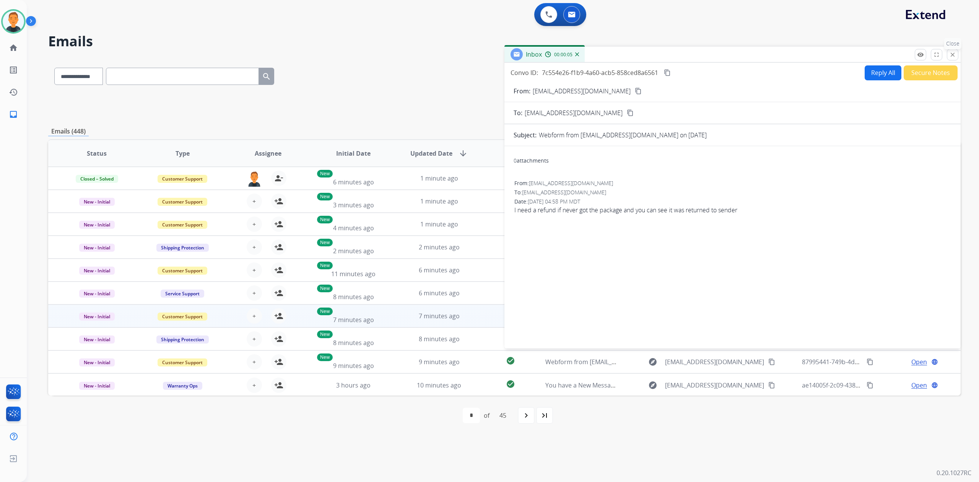
click at [954, 55] on mat-icon "close" at bounding box center [952, 54] width 7 height 7
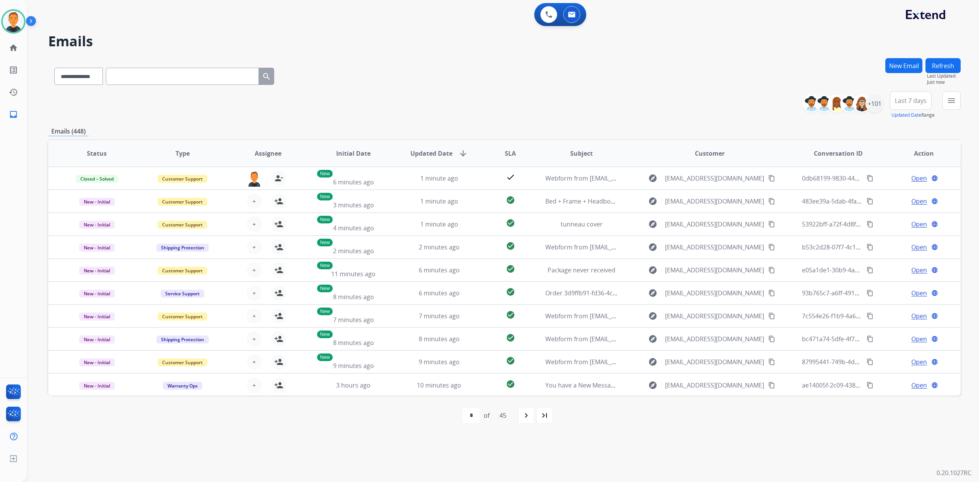
click at [949, 62] on button "Refresh" at bounding box center [942, 65] width 35 height 15
click at [939, 64] on button "Refresh" at bounding box center [942, 65] width 35 height 15
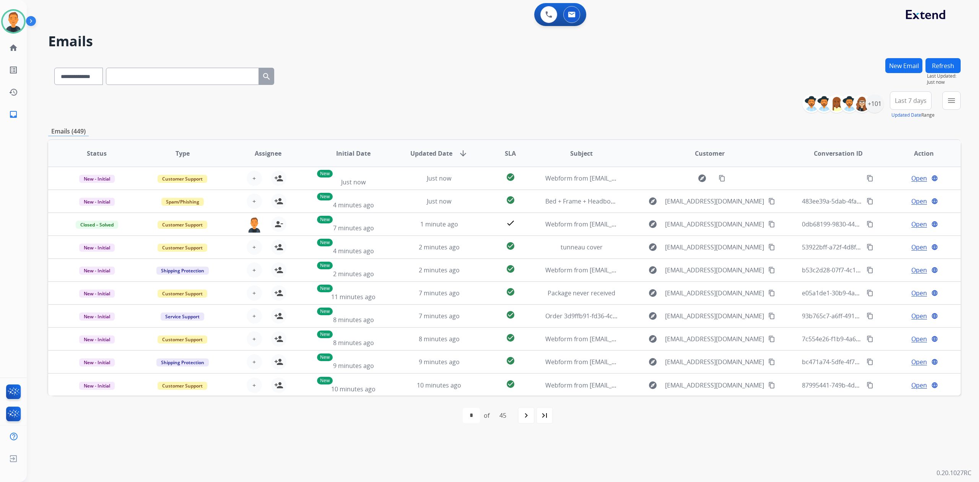
click at [947, 64] on button "Refresh" at bounding box center [942, 65] width 35 height 15
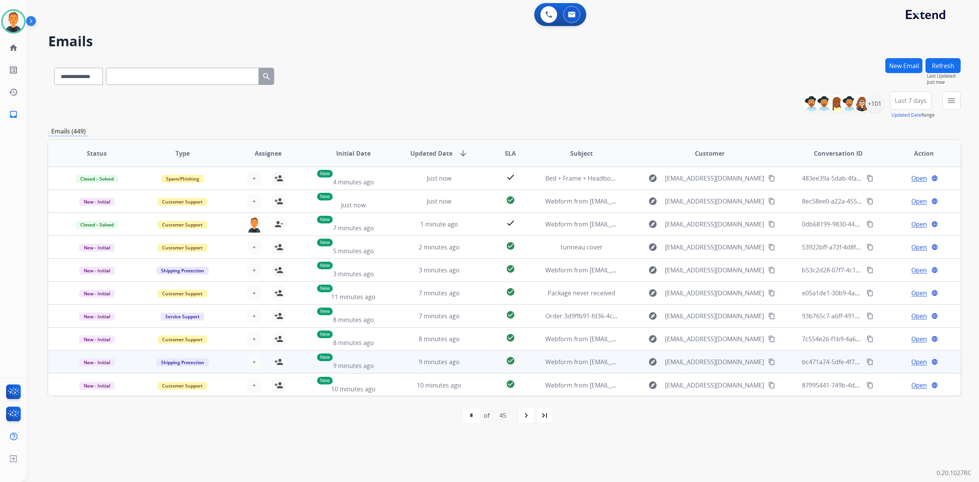
click at [913, 360] on span "Open" at bounding box center [919, 361] width 16 height 9
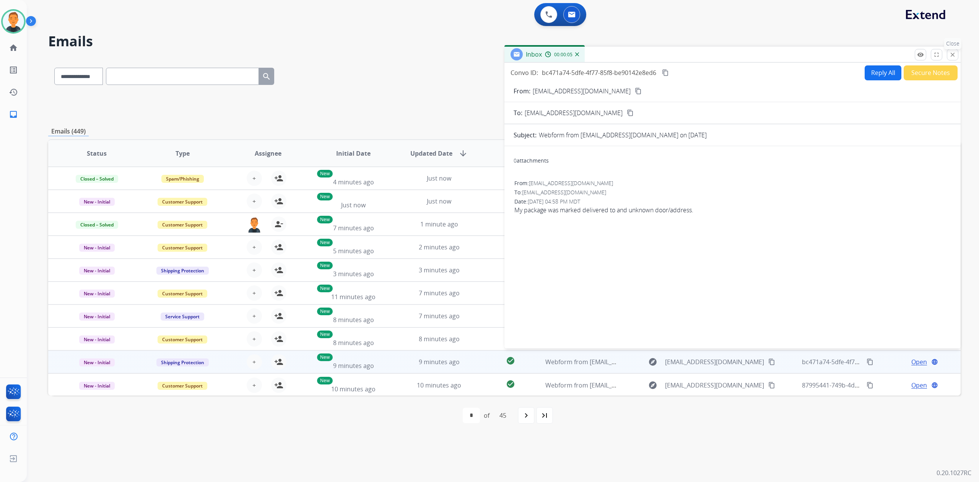
click at [952, 55] on mat-icon "close" at bounding box center [952, 54] width 7 height 7
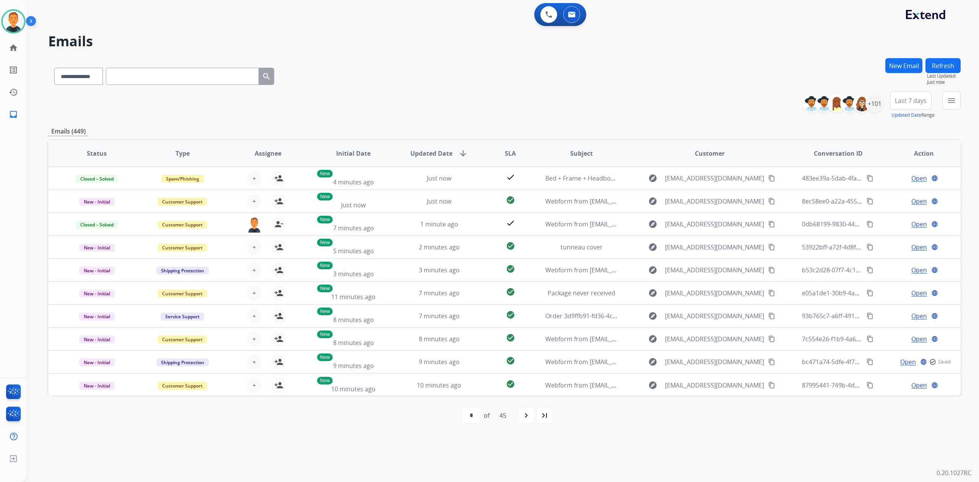
click at [948, 64] on button "Refresh" at bounding box center [942, 65] width 35 height 15
click at [945, 63] on button "Refresh" at bounding box center [942, 65] width 35 height 15
click at [946, 63] on button "Refresh" at bounding box center [942, 65] width 35 height 15
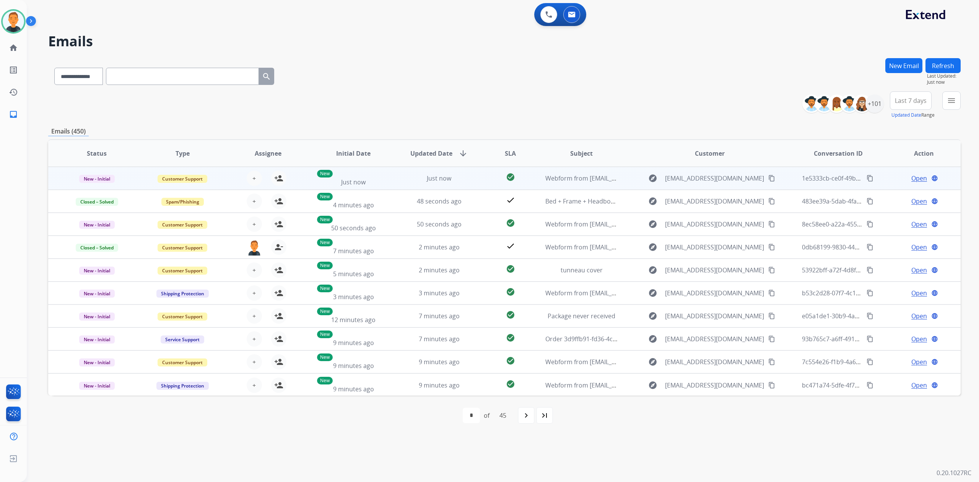
click at [916, 179] on span "Open" at bounding box center [919, 178] width 16 height 9
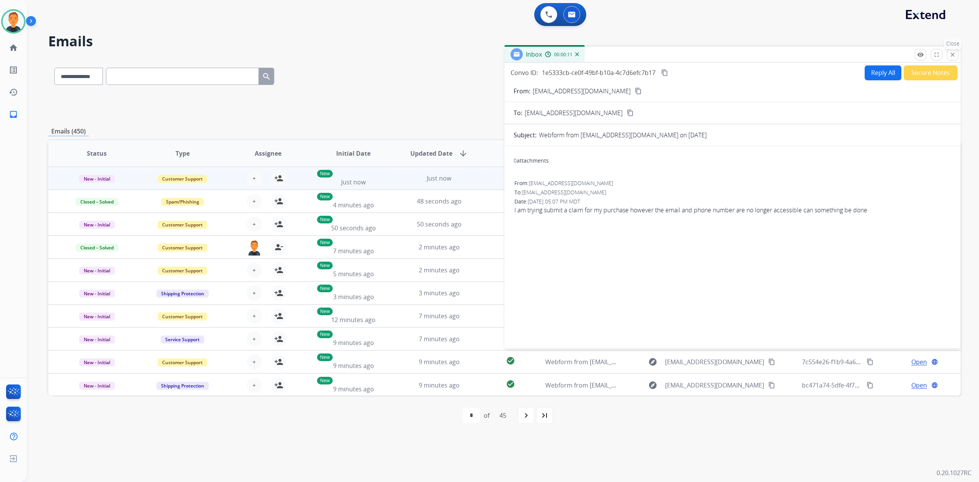
click at [956, 54] on button "close Close" at bounding box center [952, 54] width 11 height 11
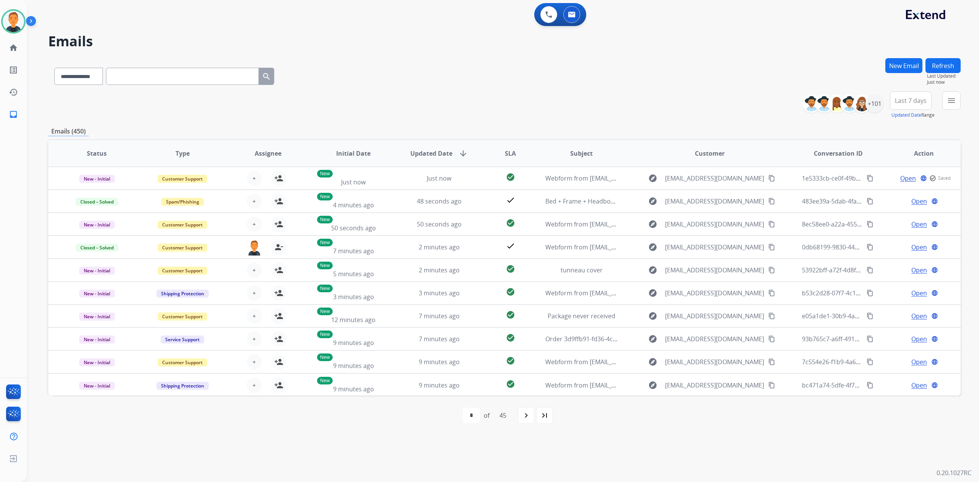
click at [939, 65] on button "Refresh" at bounding box center [942, 65] width 35 height 15
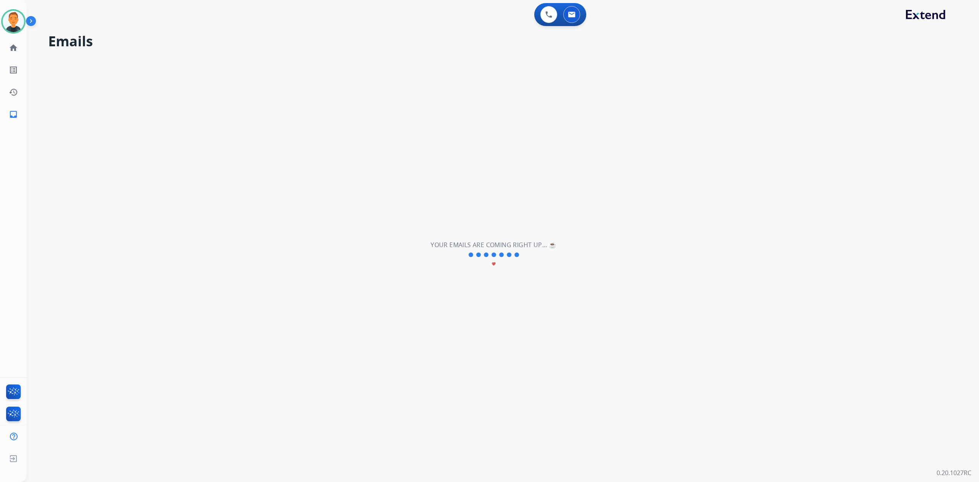
click at [939, 65] on div "**********" at bounding box center [494, 255] width 934 height 454
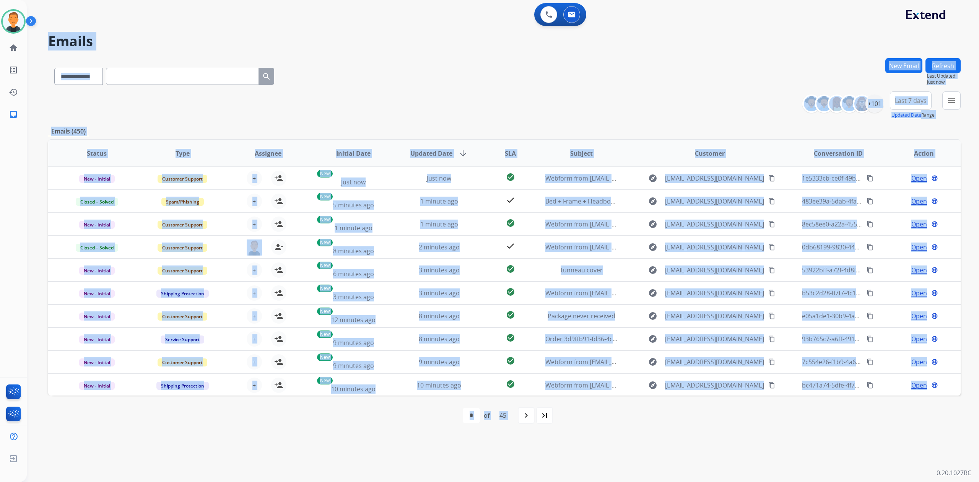
click at [724, 71] on div "**********" at bounding box center [504, 74] width 912 height 33
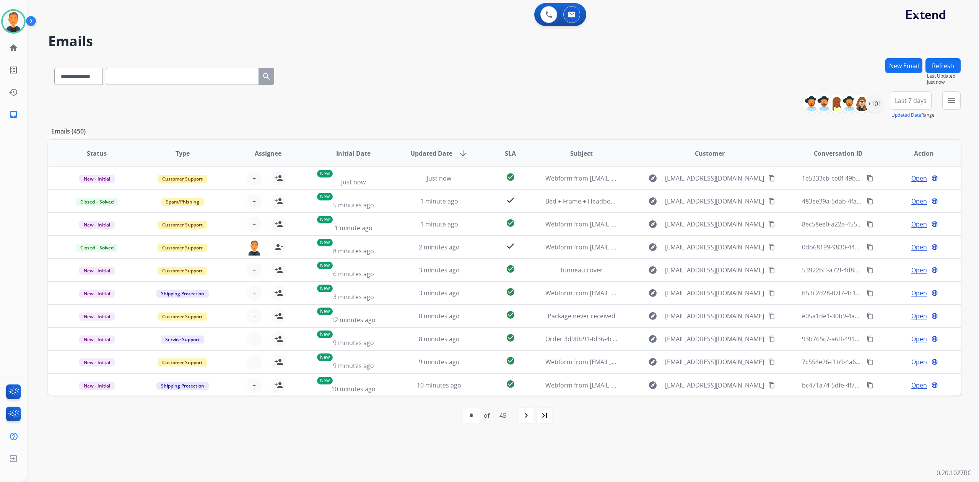
click at [719, 76] on div "**********" at bounding box center [504, 74] width 912 height 33
click at [947, 67] on button "Refresh" at bounding box center [942, 65] width 35 height 15
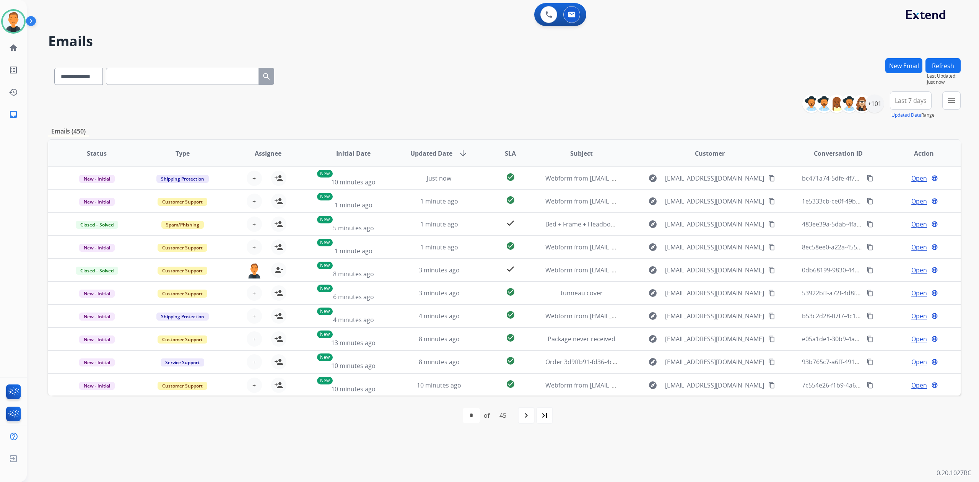
click at [949, 63] on button "Refresh" at bounding box center [942, 65] width 35 height 15
click at [944, 63] on button "Refresh" at bounding box center [942, 65] width 35 height 15
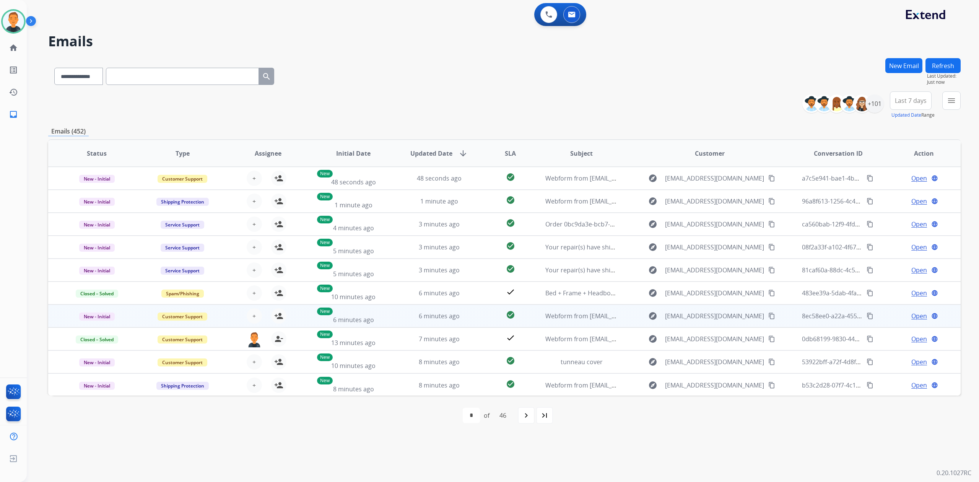
click at [911, 315] on span "Open" at bounding box center [919, 315] width 16 height 9
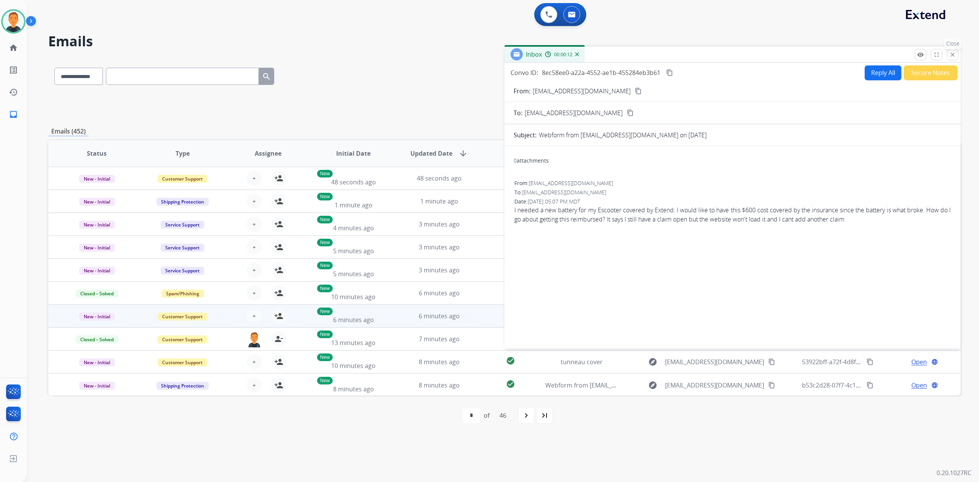
click at [952, 56] on mat-icon "close" at bounding box center [952, 54] width 7 height 7
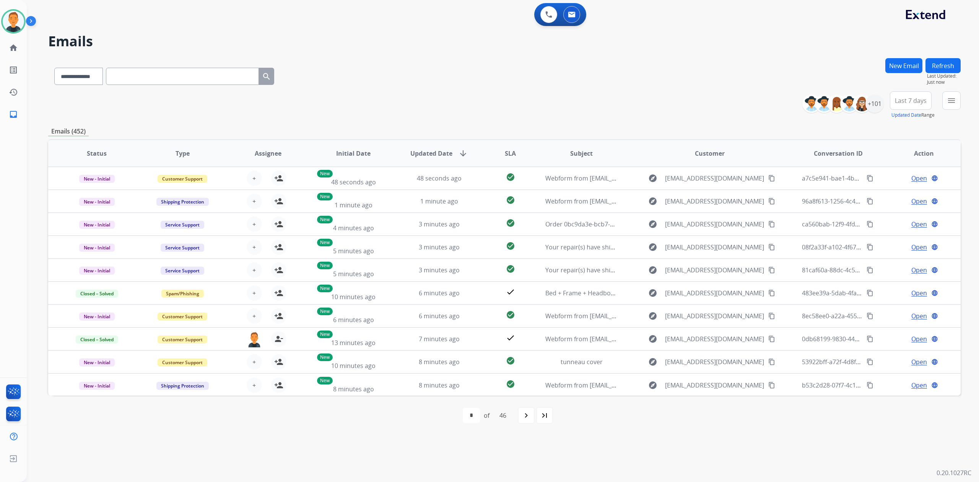
click at [941, 67] on button "Refresh" at bounding box center [942, 65] width 35 height 15
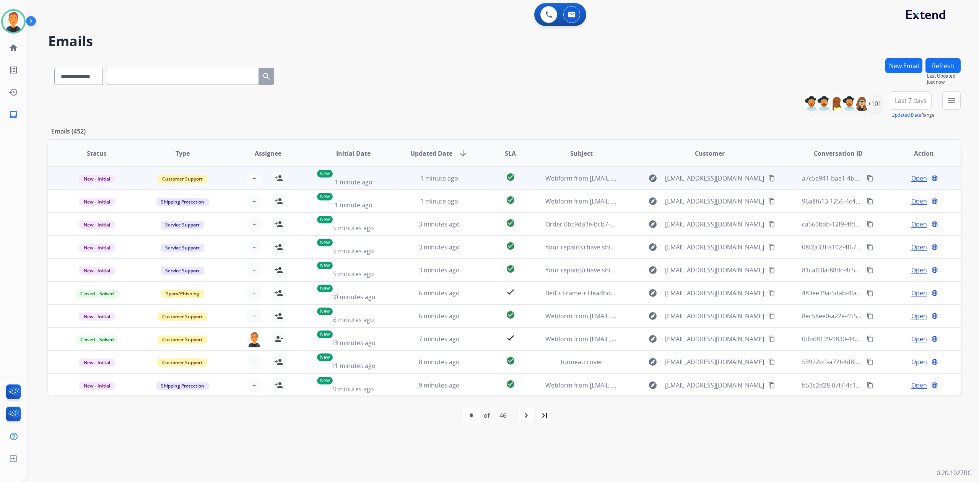
click at [768, 177] on mat-icon "content_copy" at bounding box center [771, 178] width 7 height 7
click at [911, 178] on span "Open" at bounding box center [919, 178] width 16 height 9
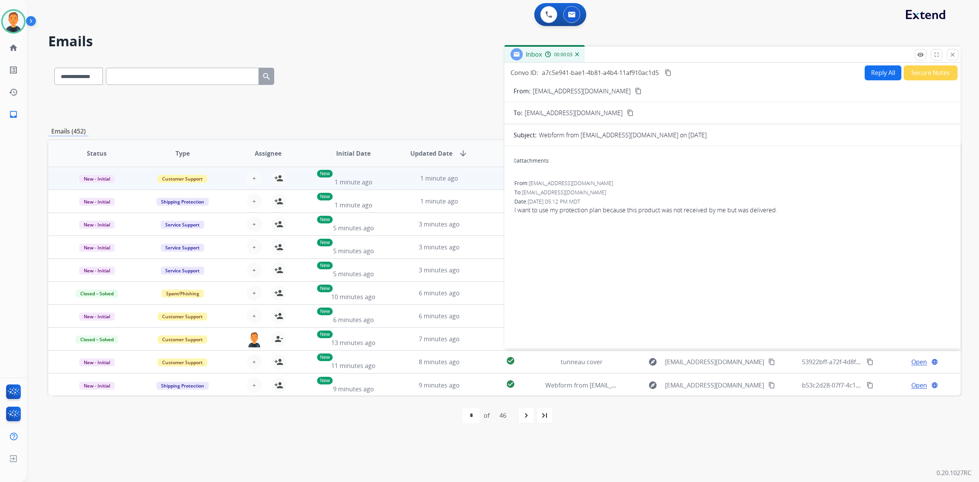
drag, startPoint x: 953, startPoint y: 53, endPoint x: 934, endPoint y: 54, distance: 18.8
click at [953, 54] on mat-icon "close" at bounding box center [952, 54] width 7 height 7
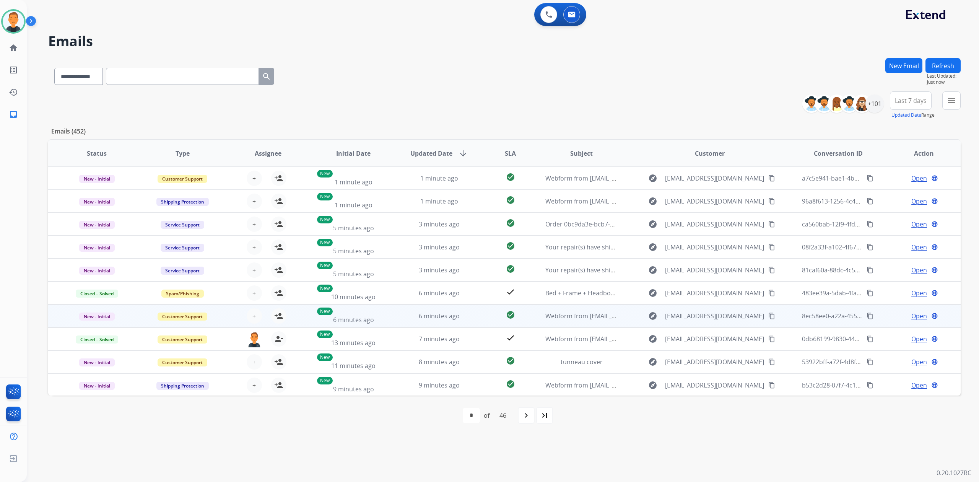
click at [915, 314] on span "Open" at bounding box center [919, 315] width 16 height 9
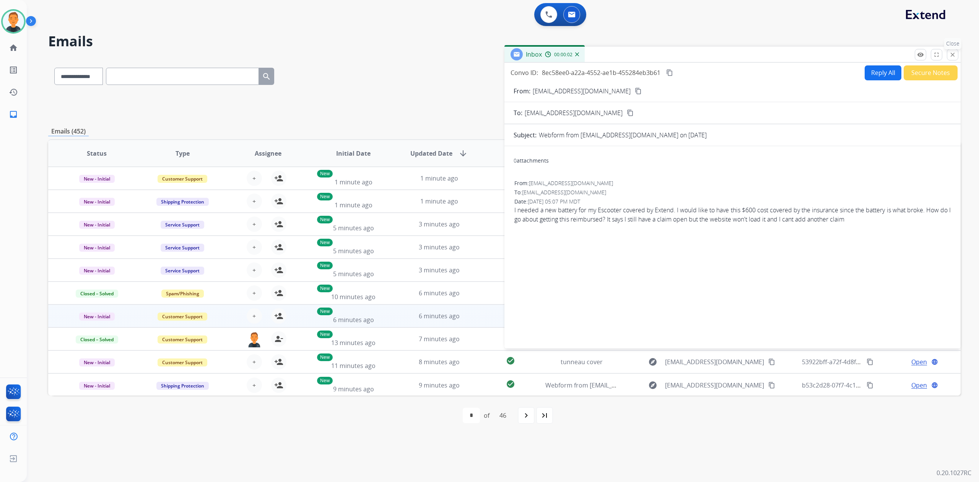
click at [952, 54] on mat-icon "close" at bounding box center [952, 54] width 7 height 7
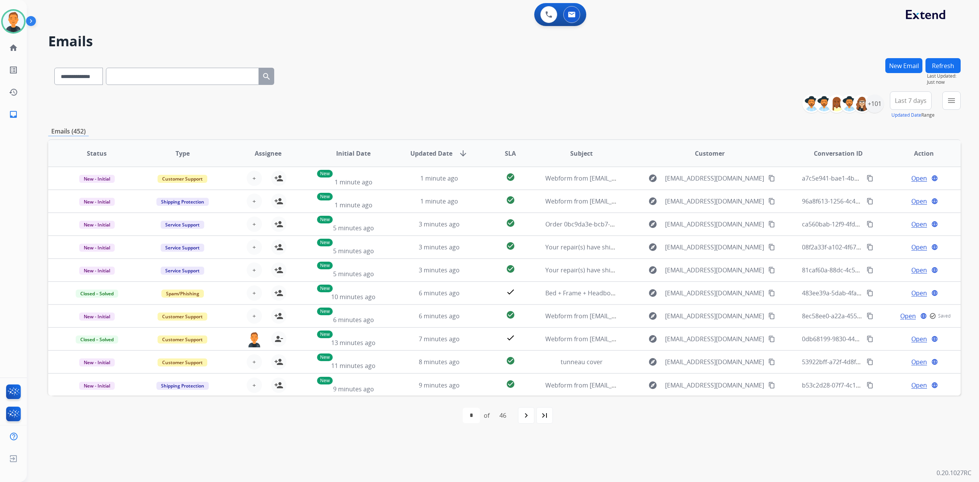
click at [950, 66] on button "Refresh" at bounding box center [942, 65] width 35 height 15
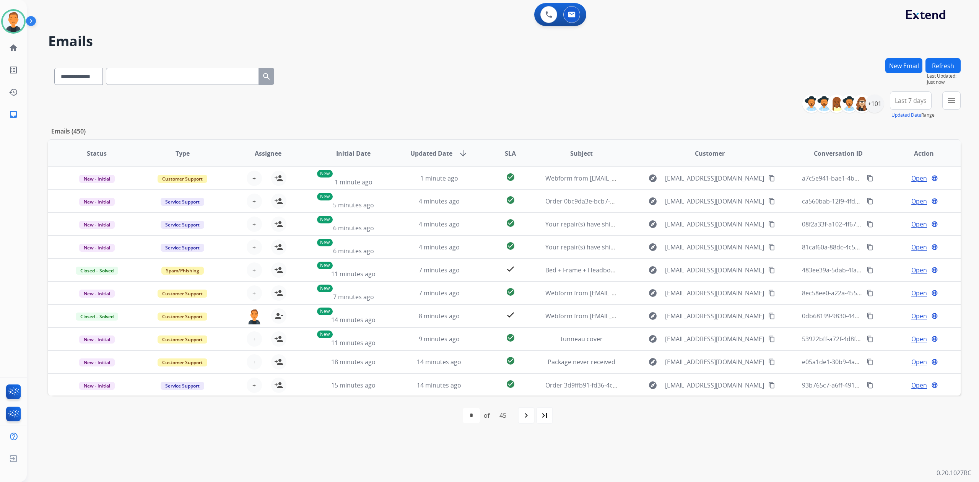
click at [950, 66] on button "Refresh" at bounding box center [942, 65] width 35 height 15
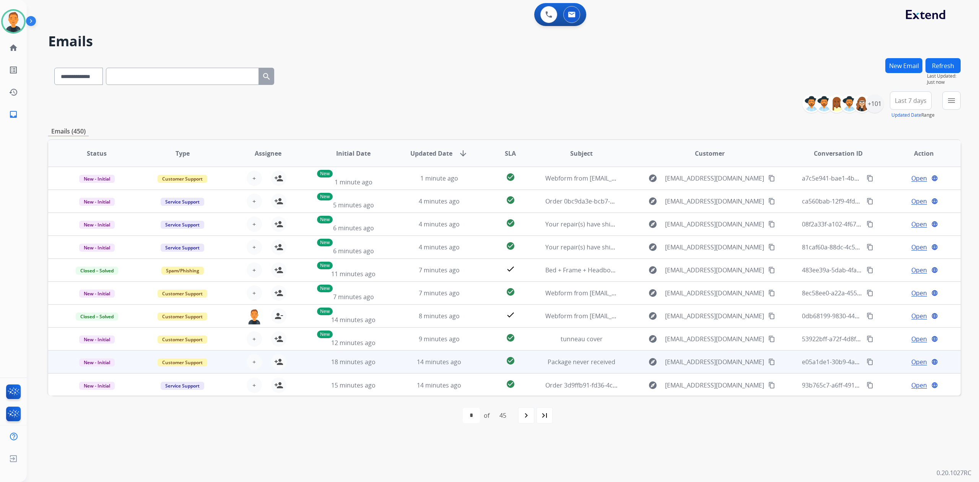
click at [911, 362] on span "Open" at bounding box center [919, 361] width 16 height 9
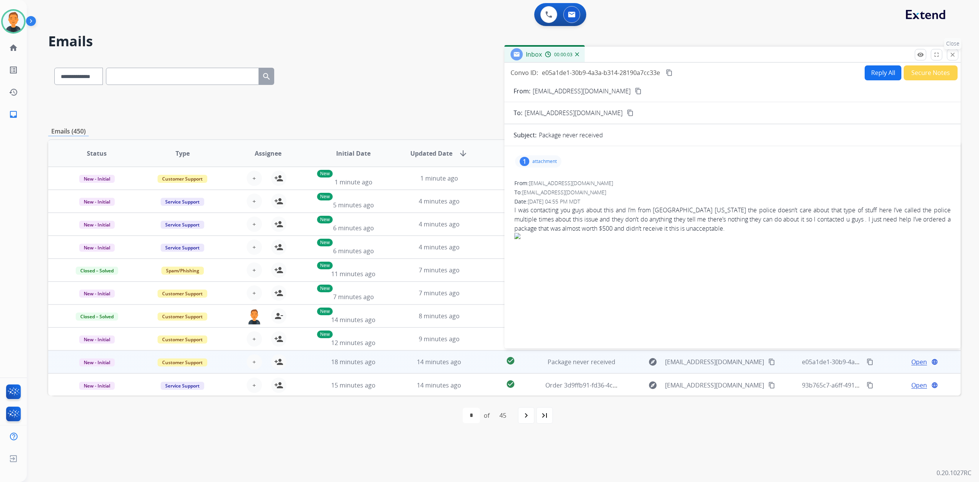
click at [955, 54] on mat-icon "close" at bounding box center [952, 54] width 7 height 7
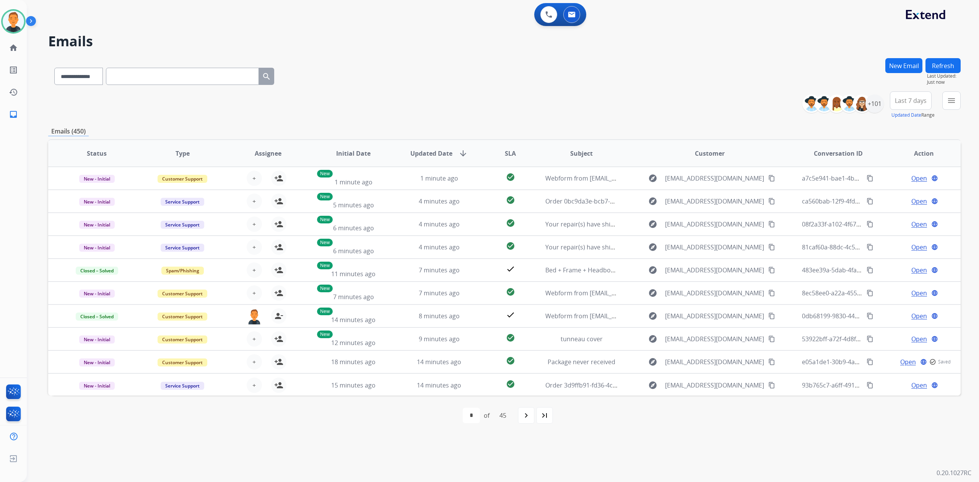
click at [945, 65] on button "Refresh" at bounding box center [942, 65] width 35 height 15
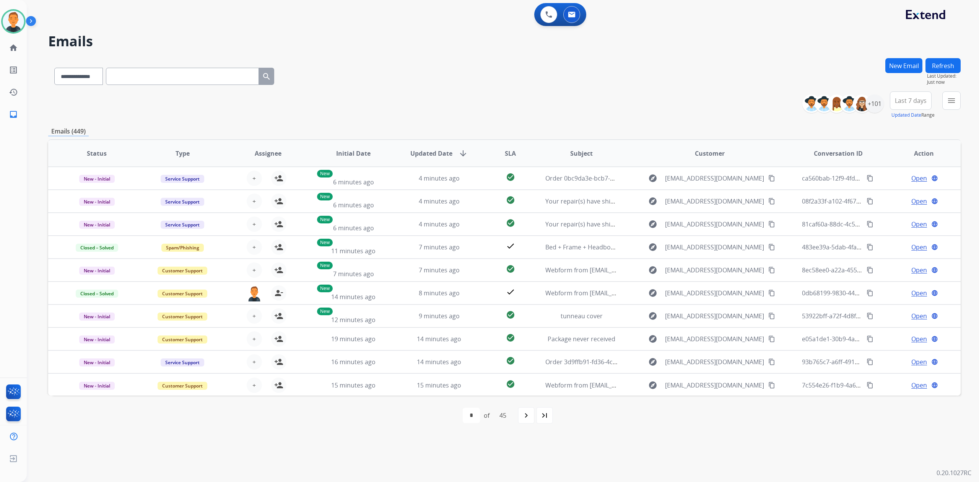
click at [945, 65] on button "Refresh" at bounding box center [942, 65] width 35 height 15
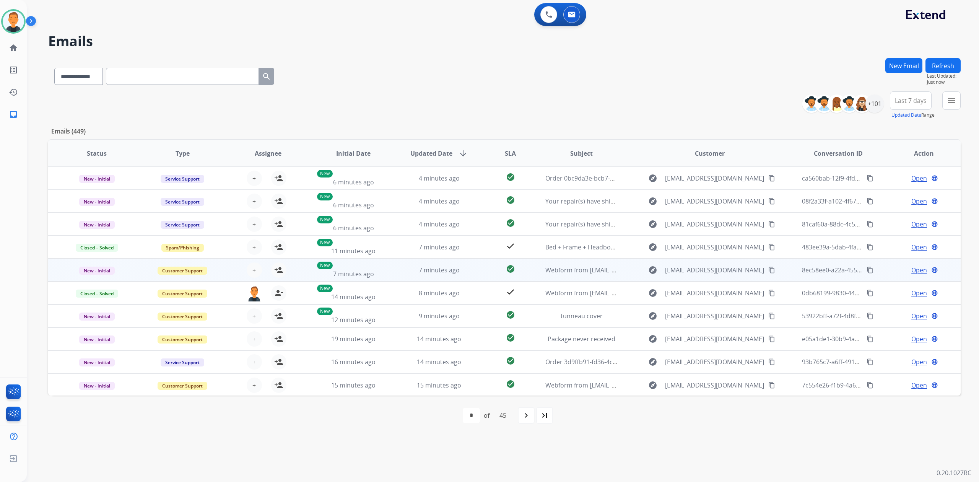
click at [911, 268] on span "Open" at bounding box center [919, 269] width 16 height 9
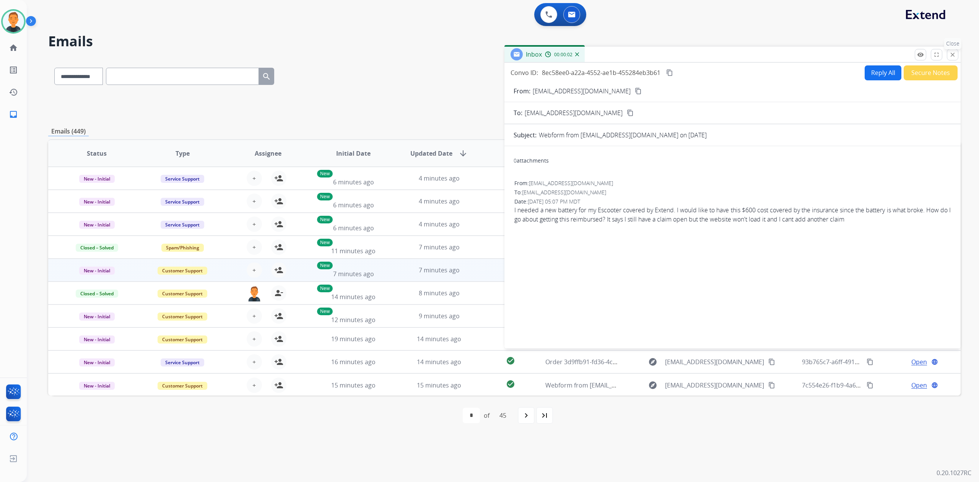
click at [954, 57] on mat-icon "close" at bounding box center [952, 54] width 7 height 7
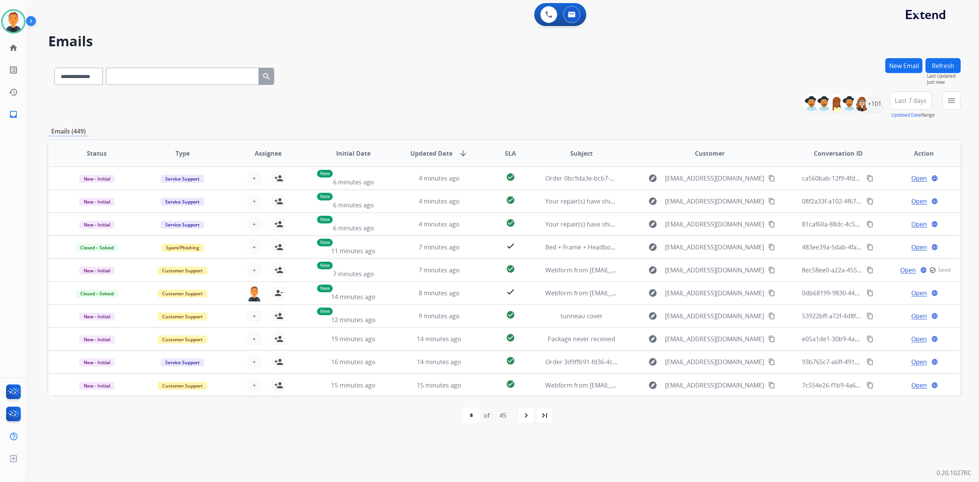
click at [950, 63] on button "Refresh" at bounding box center [942, 65] width 35 height 15
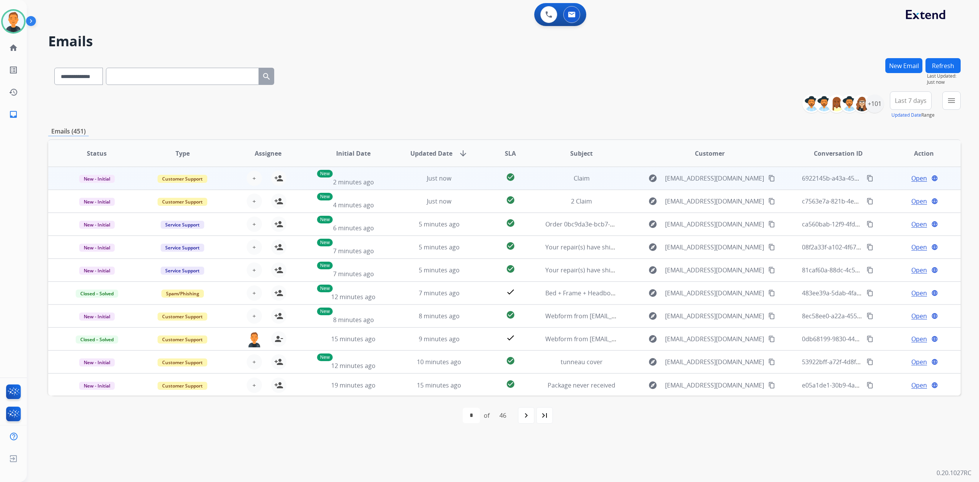
click at [918, 175] on span "Open" at bounding box center [919, 178] width 16 height 9
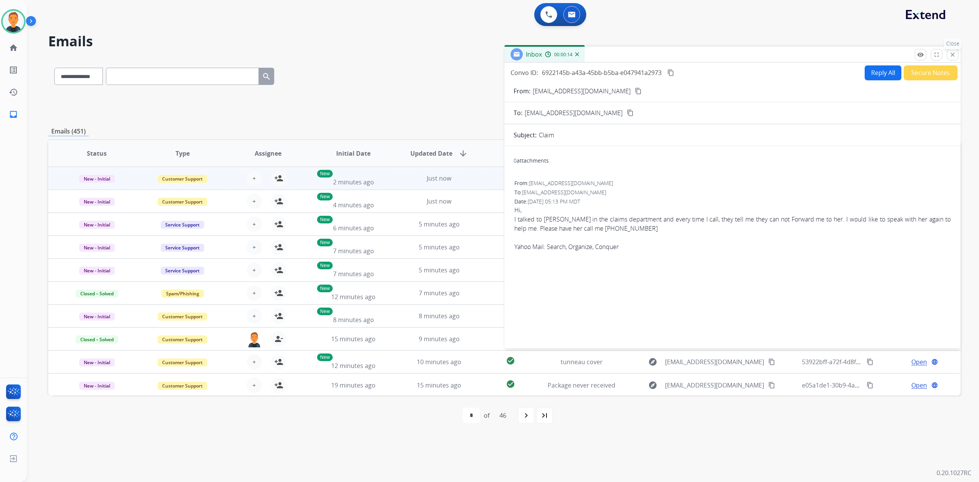
click at [949, 54] on mat-icon "close" at bounding box center [952, 54] width 7 height 7
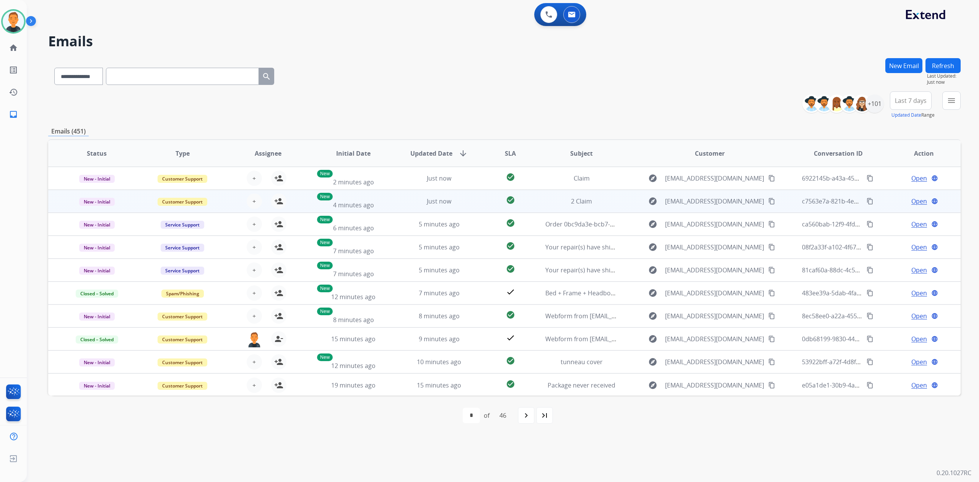
click at [918, 200] on span "Open" at bounding box center [919, 201] width 16 height 9
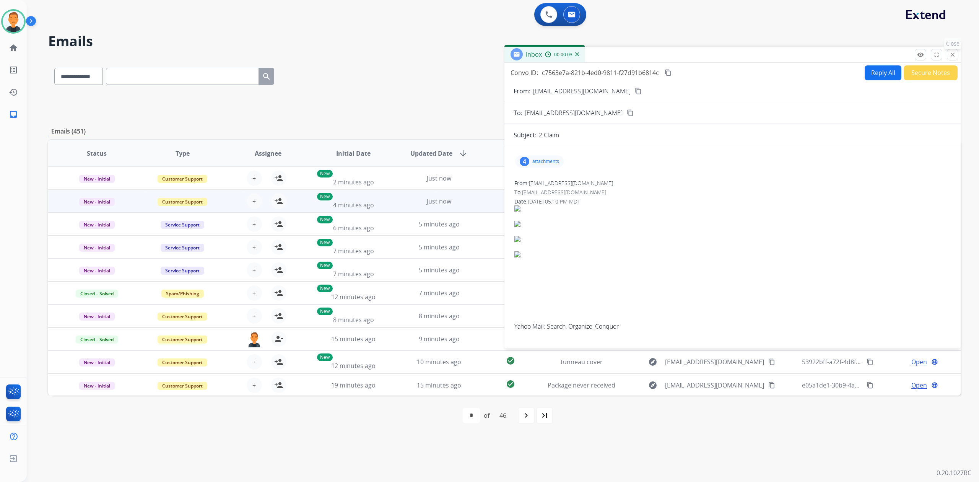
click at [949, 52] on mat-icon "close" at bounding box center [952, 54] width 7 height 7
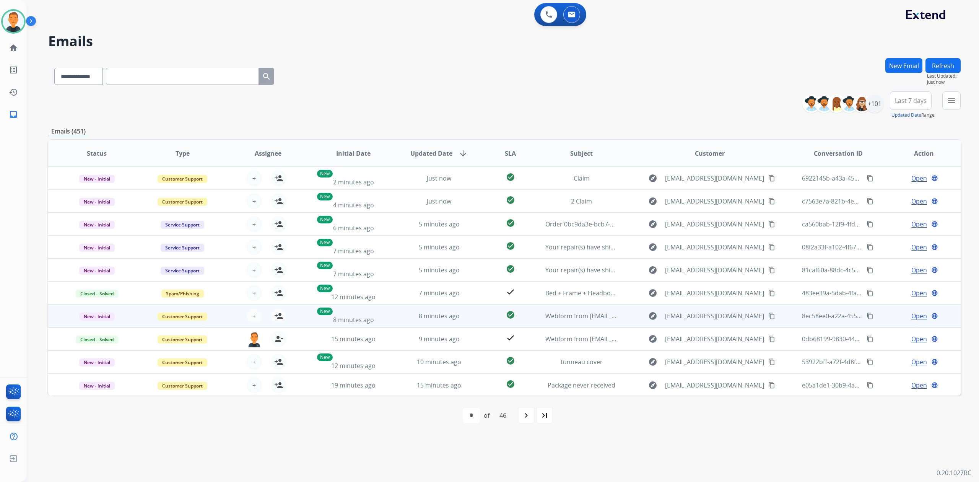
click at [917, 316] on span "Open" at bounding box center [919, 315] width 16 height 9
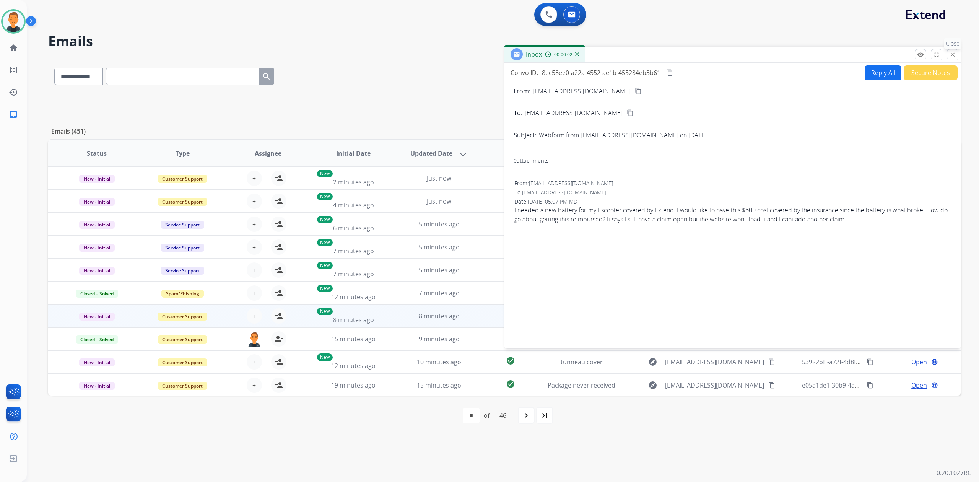
click at [955, 54] on mat-icon "close" at bounding box center [952, 54] width 7 height 7
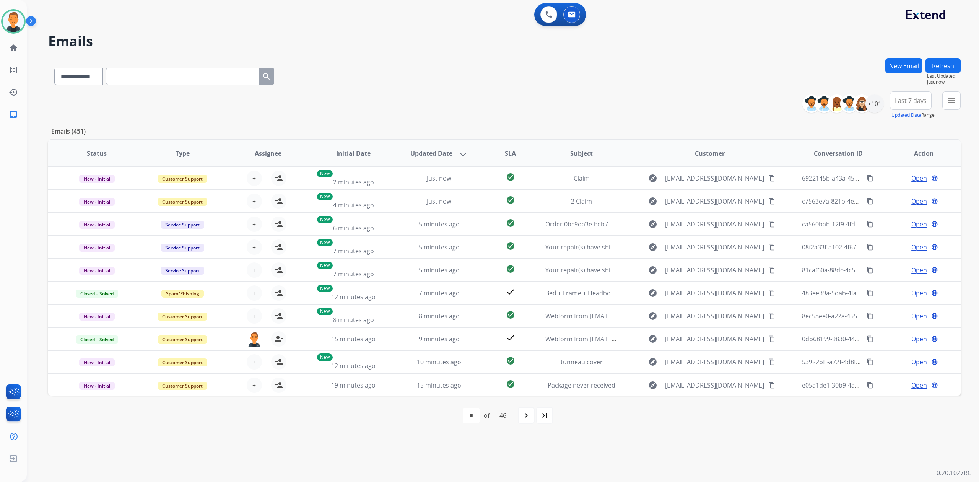
click at [948, 67] on button "Refresh" at bounding box center [942, 65] width 35 height 15
click at [941, 60] on button "Refresh" at bounding box center [942, 65] width 35 height 15
click at [946, 64] on button "Refresh" at bounding box center [942, 65] width 35 height 15
click at [942, 63] on button "Refresh" at bounding box center [942, 65] width 35 height 15
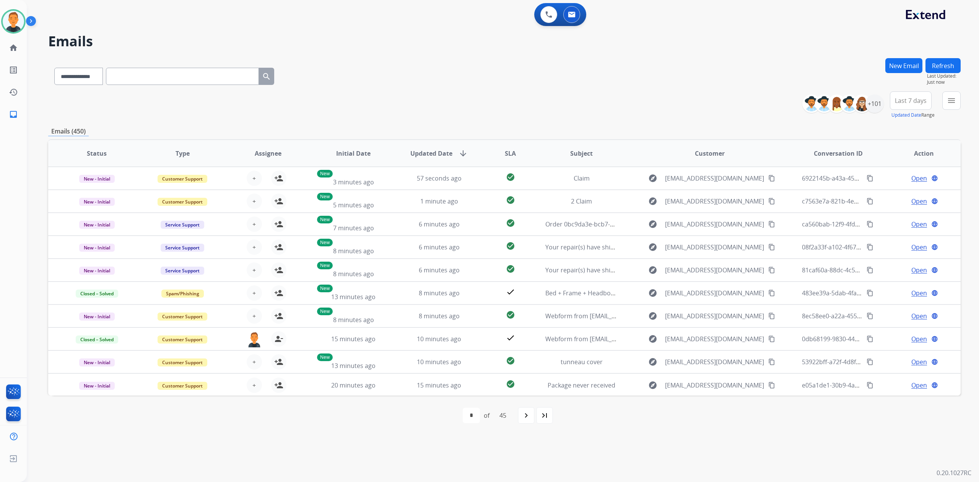
click at [701, 68] on div "**********" at bounding box center [504, 74] width 912 height 33
click at [940, 63] on button "Refresh" at bounding box center [942, 65] width 35 height 15
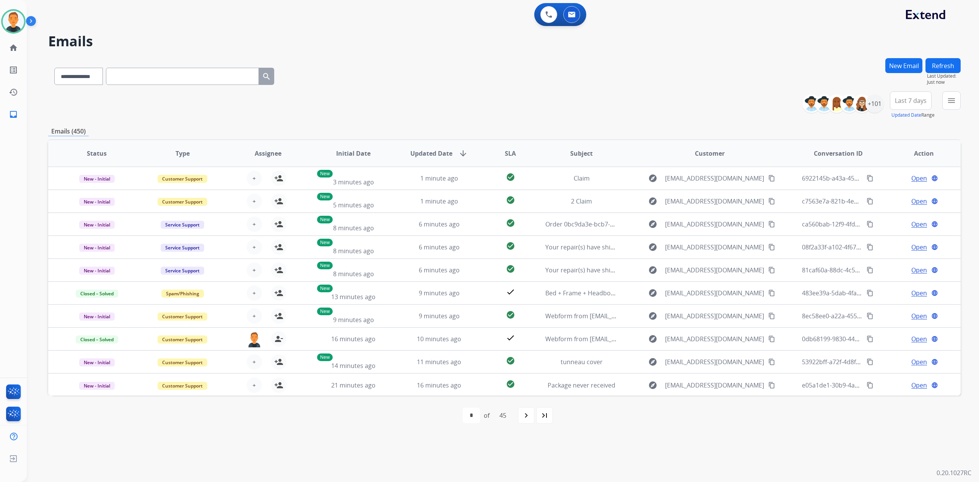
click at [940, 63] on button "Refresh" at bounding box center [942, 65] width 35 height 15
click at [944, 63] on button "Refresh" at bounding box center [942, 65] width 35 height 15
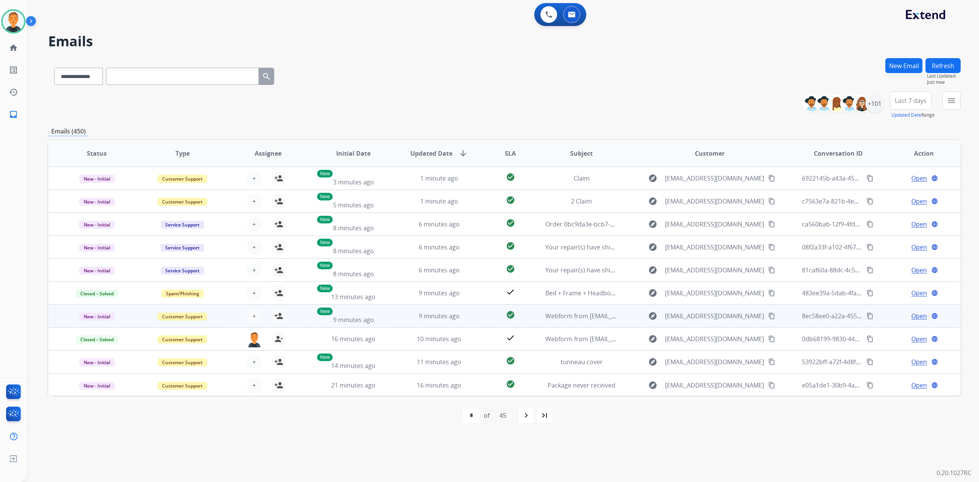
click at [915, 314] on span "Open" at bounding box center [919, 315] width 16 height 9
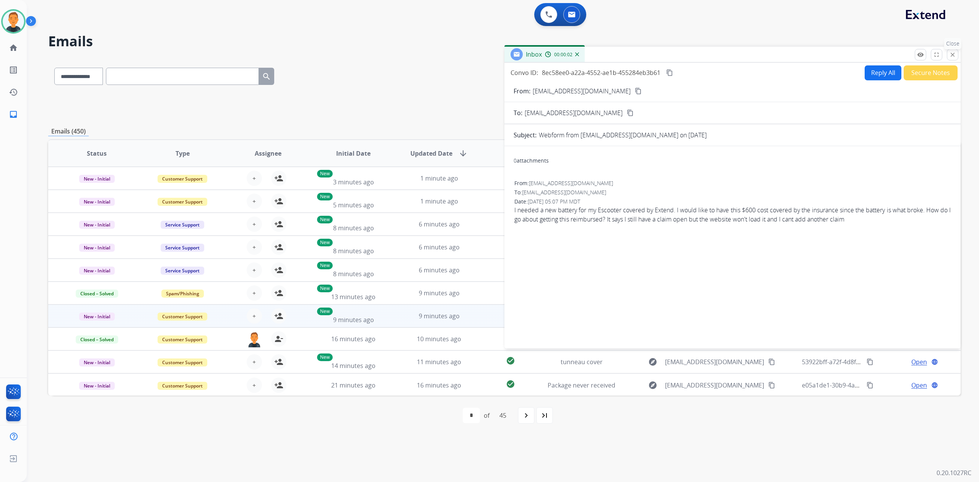
click at [950, 52] on mat-icon "close" at bounding box center [952, 54] width 7 height 7
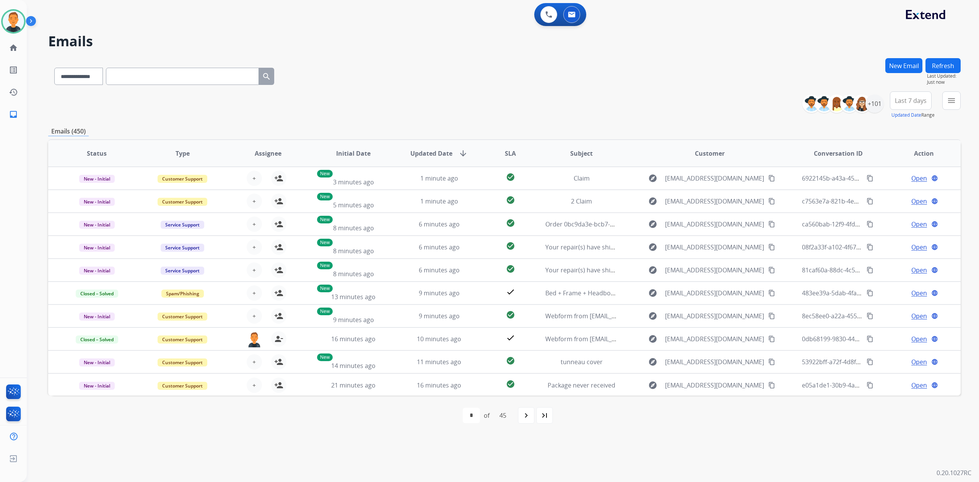
click at [936, 66] on button "Refresh" at bounding box center [942, 65] width 35 height 15
click at [940, 63] on button "Refresh" at bounding box center [942, 65] width 35 height 15
click at [950, 63] on button "Refresh" at bounding box center [942, 65] width 35 height 15
click at [947, 62] on button "Refresh" at bounding box center [942, 65] width 35 height 15
click at [938, 63] on button "Refresh" at bounding box center [942, 65] width 35 height 15
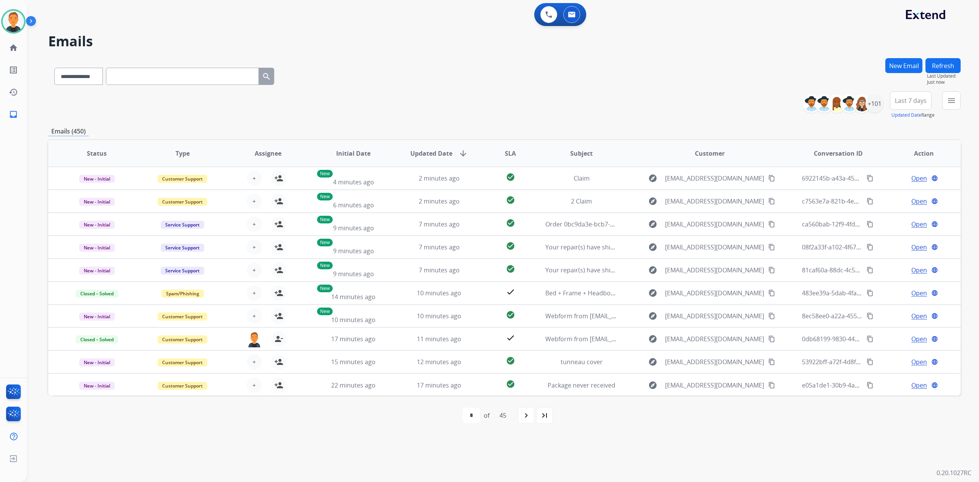
click at [938, 63] on button "Refresh" at bounding box center [942, 65] width 35 height 15
click at [940, 63] on button "Refresh" at bounding box center [942, 65] width 35 height 15
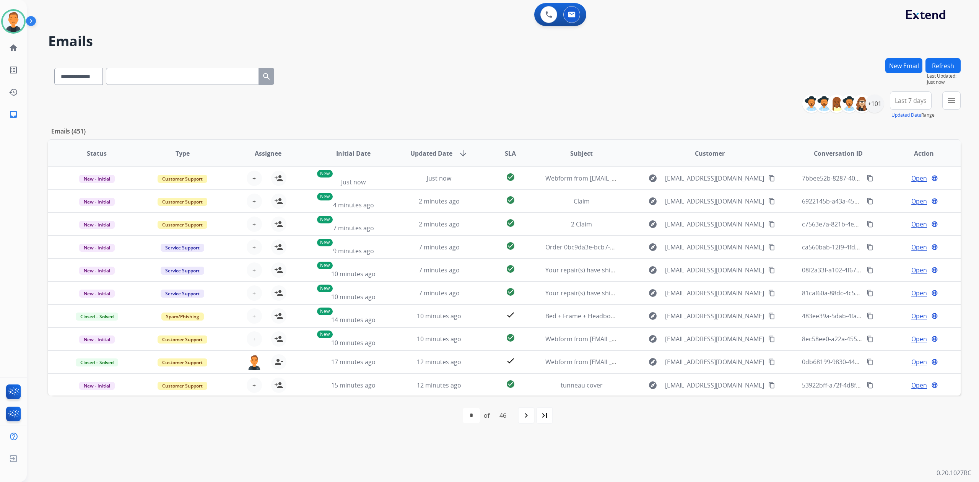
click at [940, 63] on button "Refresh" at bounding box center [942, 65] width 35 height 15
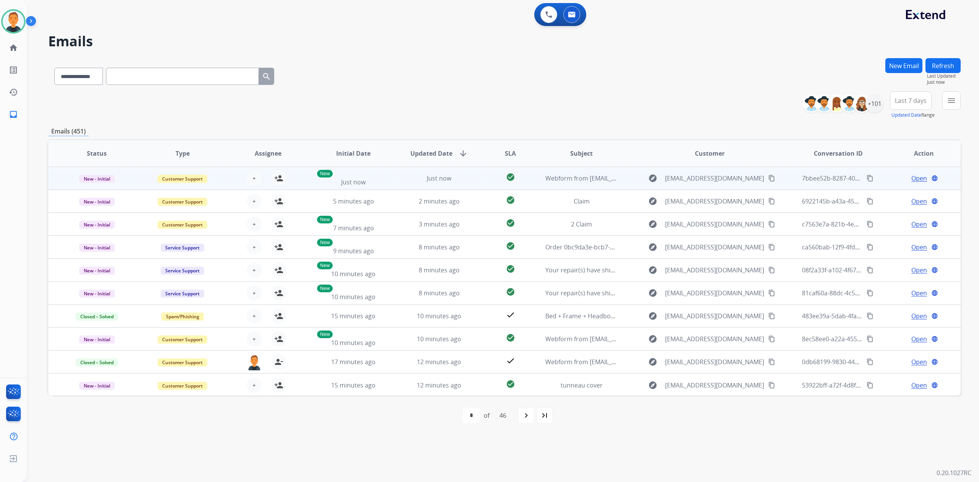
click at [912, 177] on span "Open" at bounding box center [919, 178] width 16 height 9
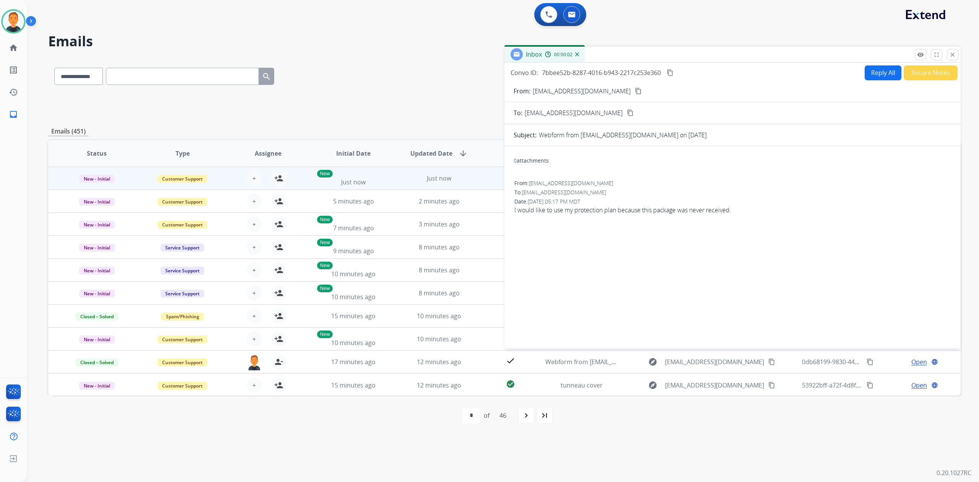
click at [635, 91] on mat-icon "content_copy" at bounding box center [638, 91] width 7 height 7
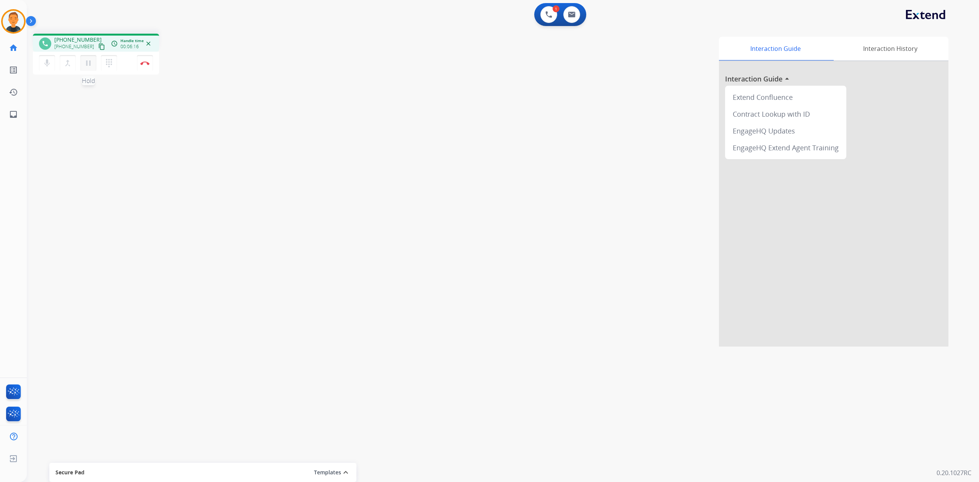
click at [89, 63] on mat-icon "pause" at bounding box center [88, 62] width 9 height 9
click at [110, 63] on mat-icon "dialpad" at bounding box center [108, 62] width 9 height 9
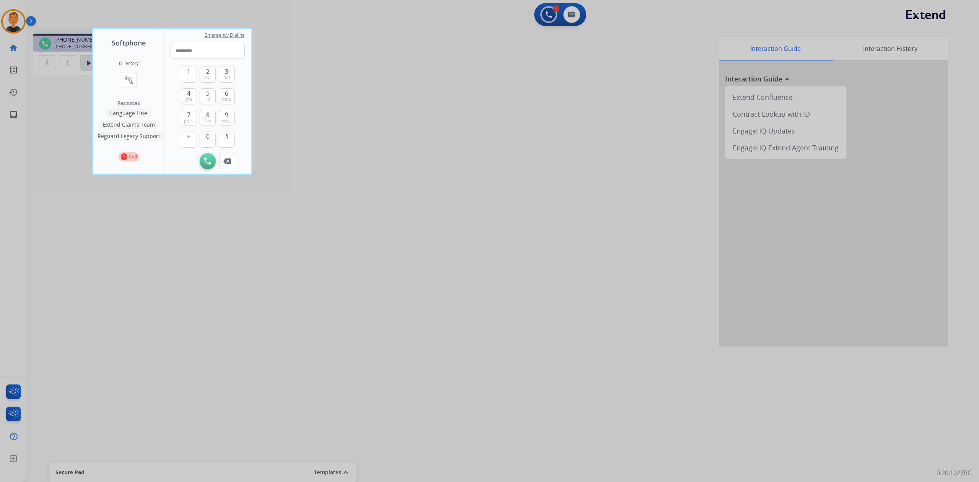
type input "**********"
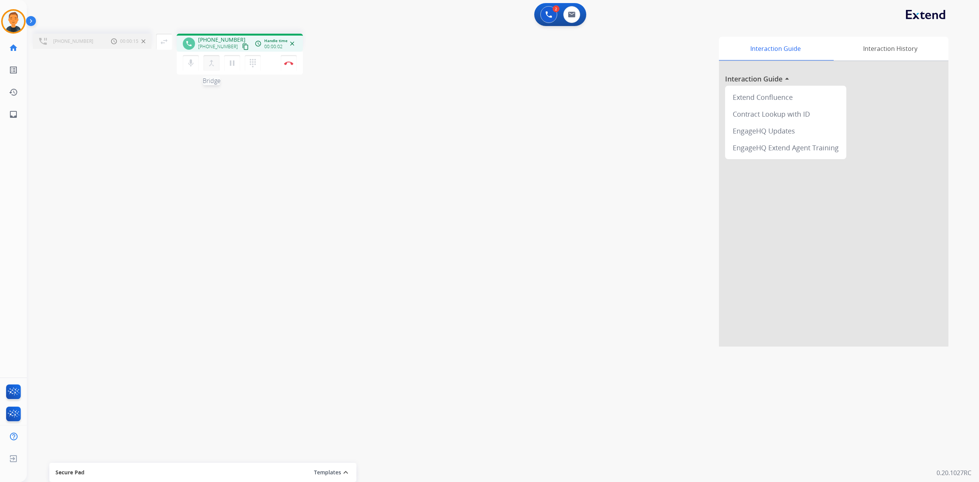
click at [213, 63] on mat-icon "merge_type" at bounding box center [211, 62] width 9 height 9
click at [170, 42] on mat-icon "close_fullscreen" at bounding box center [171, 41] width 9 height 9
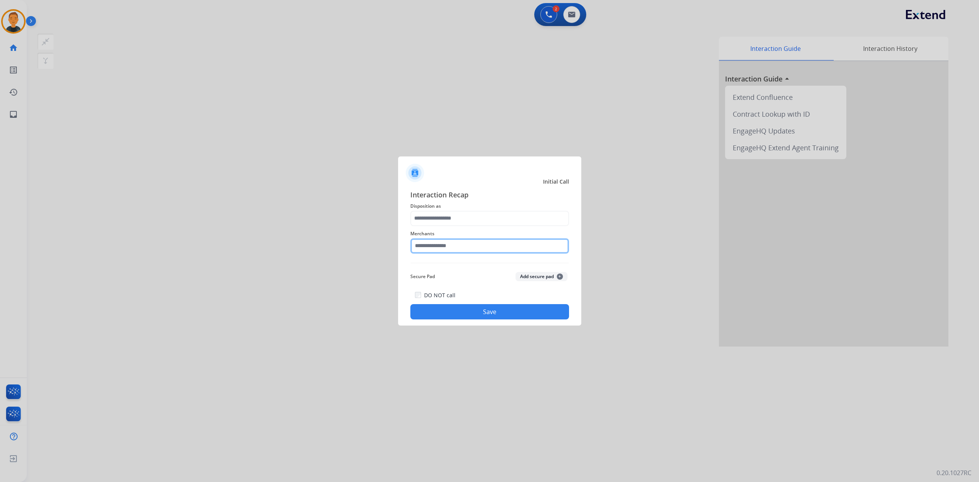
click at [479, 250] on input "text" at bounding box center [489, 245] width 159 height 15
click at [486, 262] on li "[PERSON_NAME]" at bounding box center [492, 267] width 146 height 15
type input "**********"
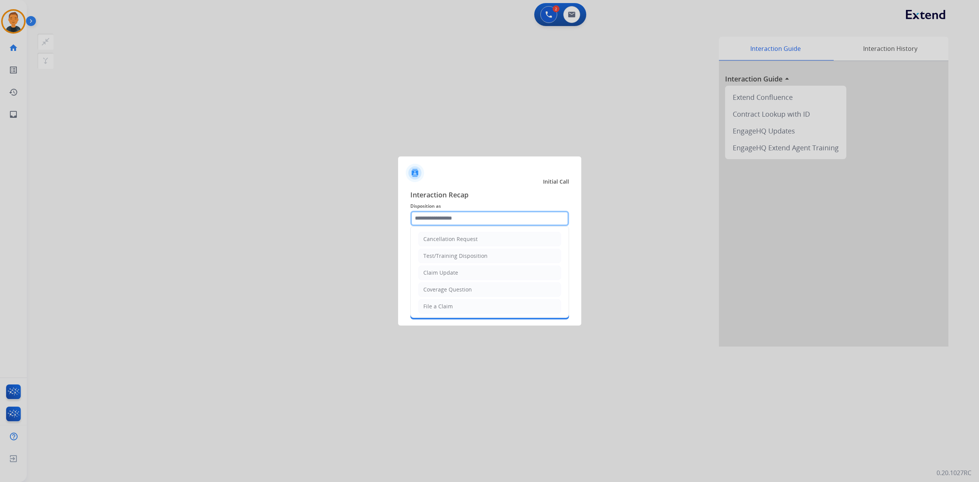
click at [466, 215] on input "text" at bounding box center [489, 218] width 159 height 15
click at [466, 239] on li "Other" at bounding box center [489, 239] width 143 height 15
type input "*****"
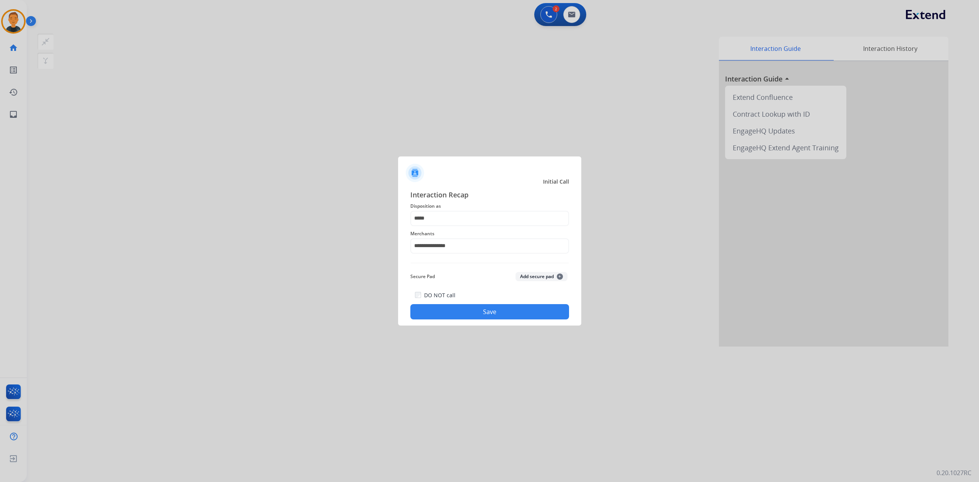
click at [500, 307] on button "Save" at bounding box center [489, 311] width 159 height 15
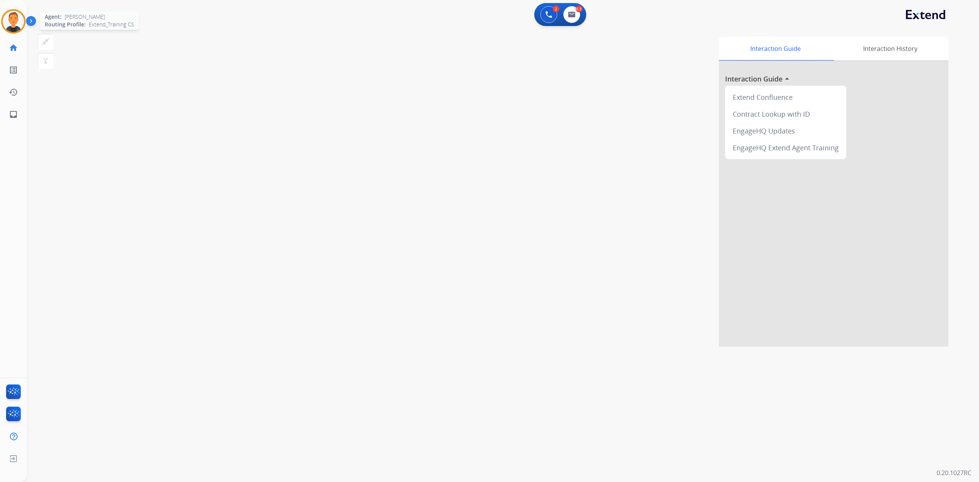
click at [17, 13] on img at bounding box center [13, 21] width 21 height 21
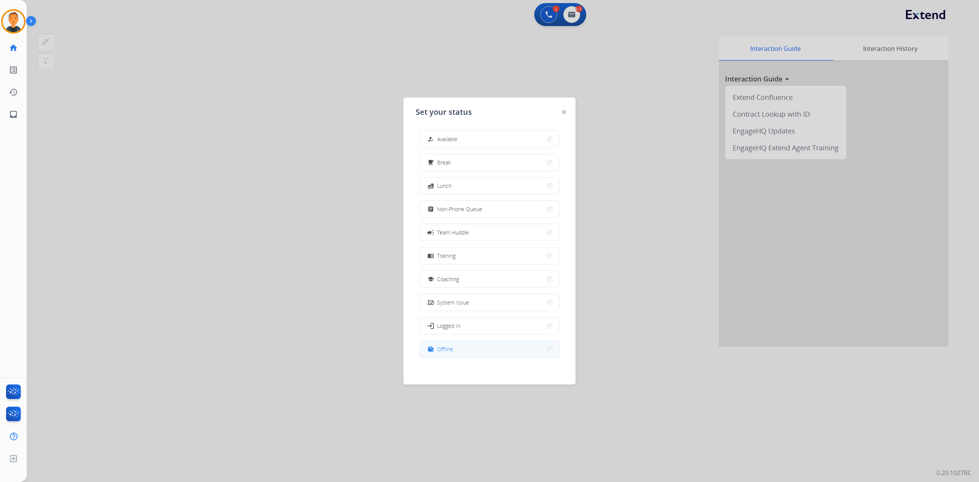
click at [484, 349] on button "work_off Offline" at bounding box center [489, 349] width 139 height 16
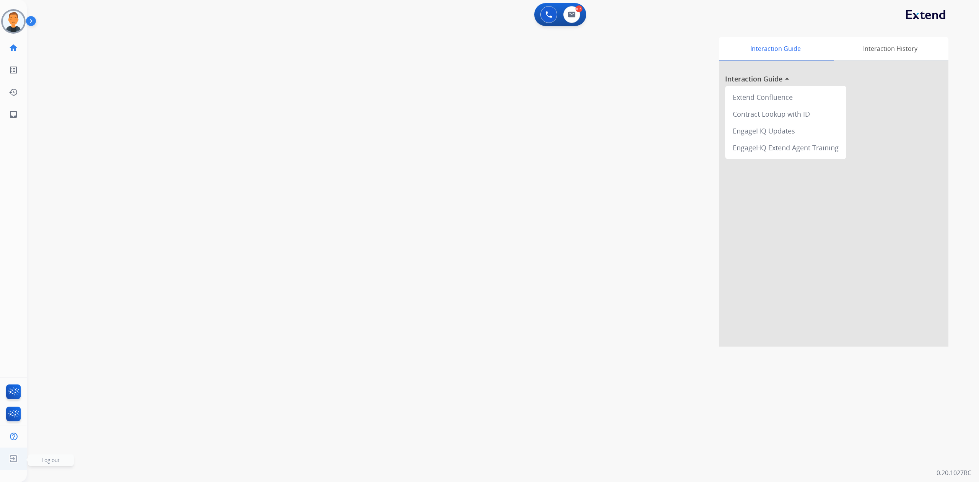
click at [46, 459] on span "Log out" at bounding box center [51, 459] width 18 height 7
